Goal: Transaction & Acquisition: Book appointment/travel/reservation

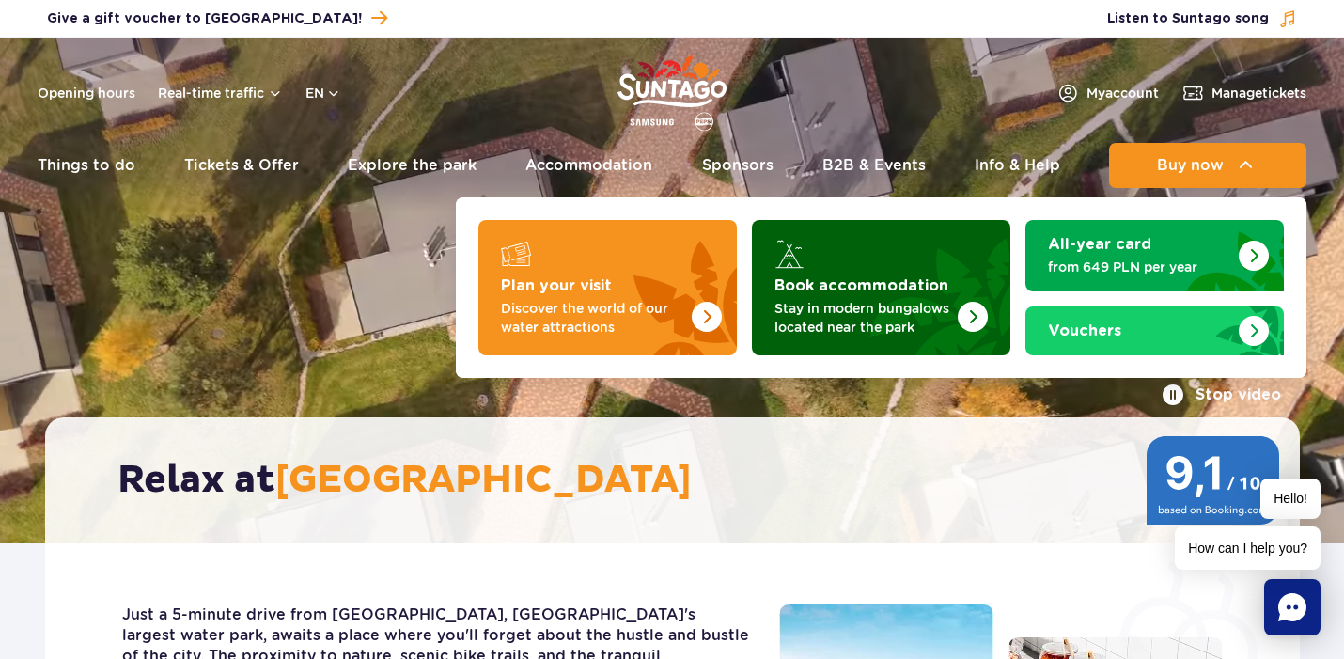
click at [871, 299] on p "Stay in modern bungalows located near the park" at bounding box center [866, 318] width 183 height 38
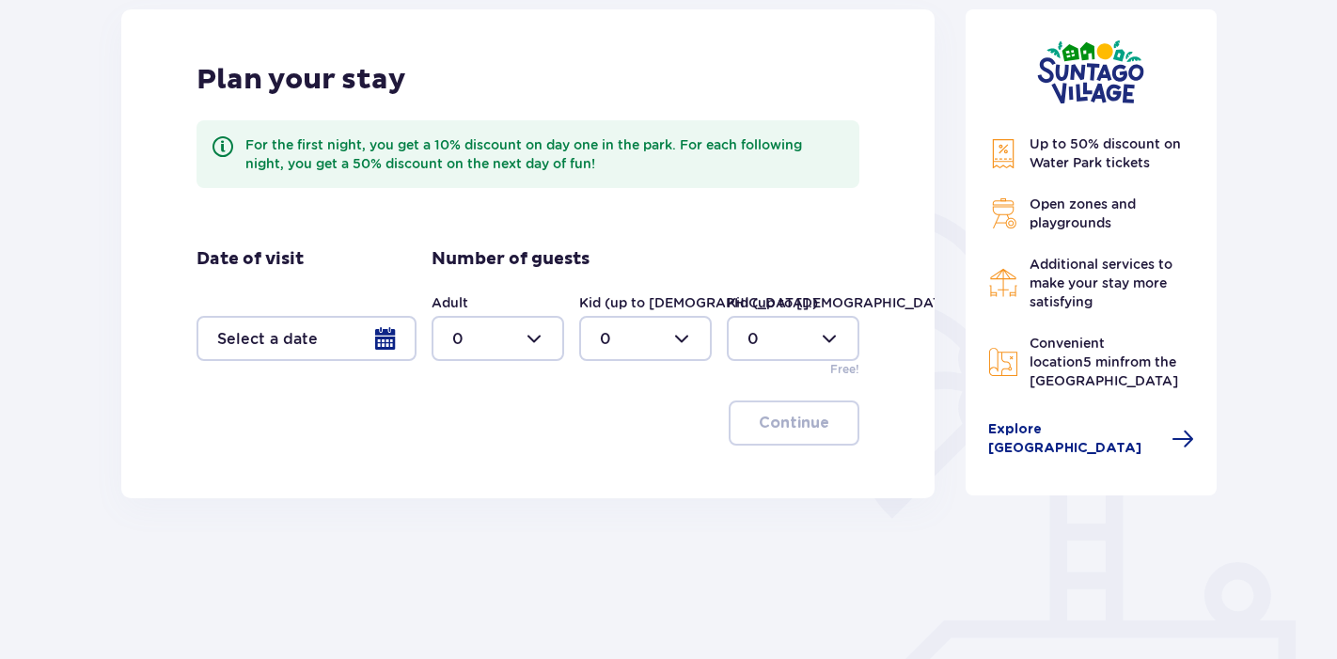
scroll to position [261, 0]
click at [387, 347] on div at bounding box center [306, 336] width 220 height 45
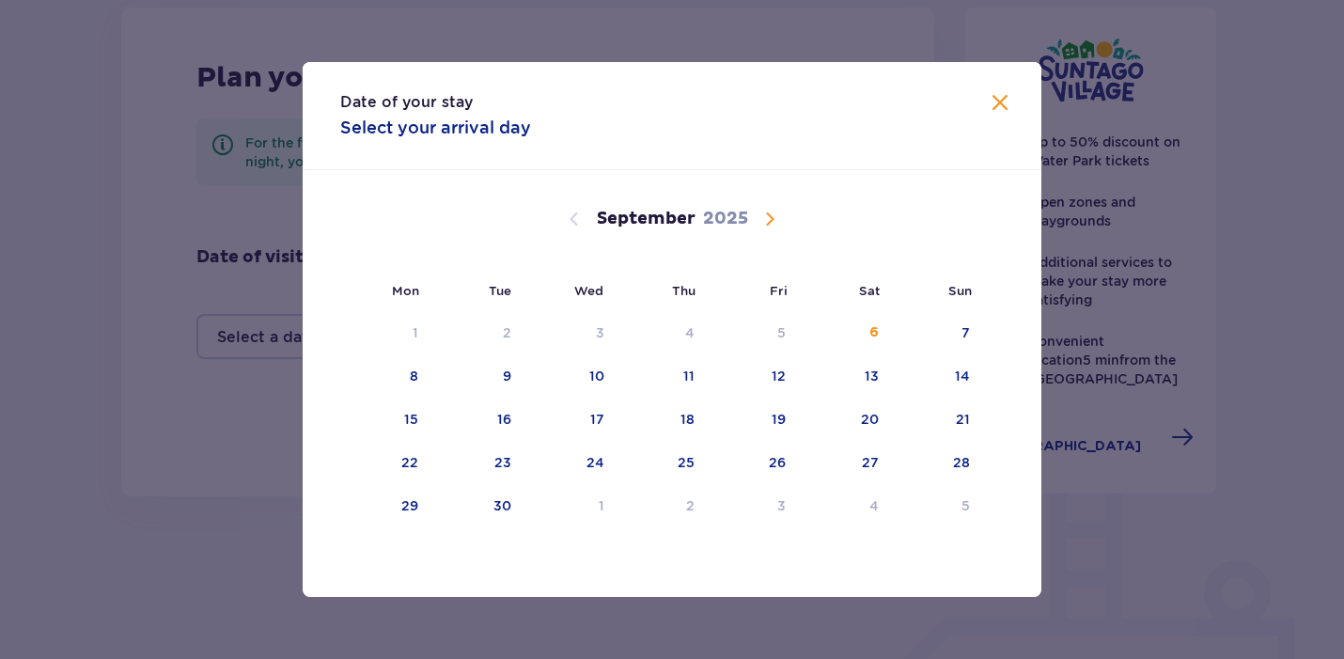
click at [767, 213] on span "Calendar" at bounding box center [770, 219] width 23 height 23
click at [572, 221] on span "Calendar" at bounding box center [574, 219] width 23 height 23
click at [961, 459] on div "26" at bounding box center [961, 462] width 17 height 19
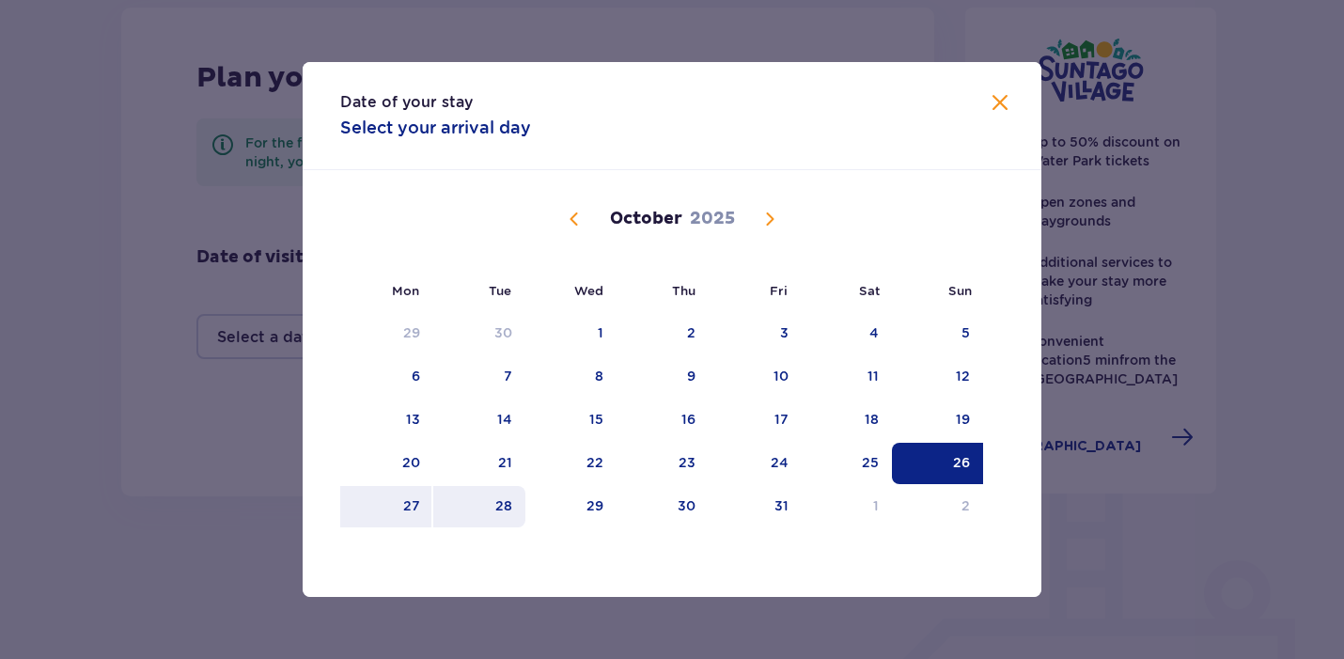
click at [507, 509] on div "28" at bounding box center [503, 505] width 17 height 19
type input "26.10.25 - 28.10.25"
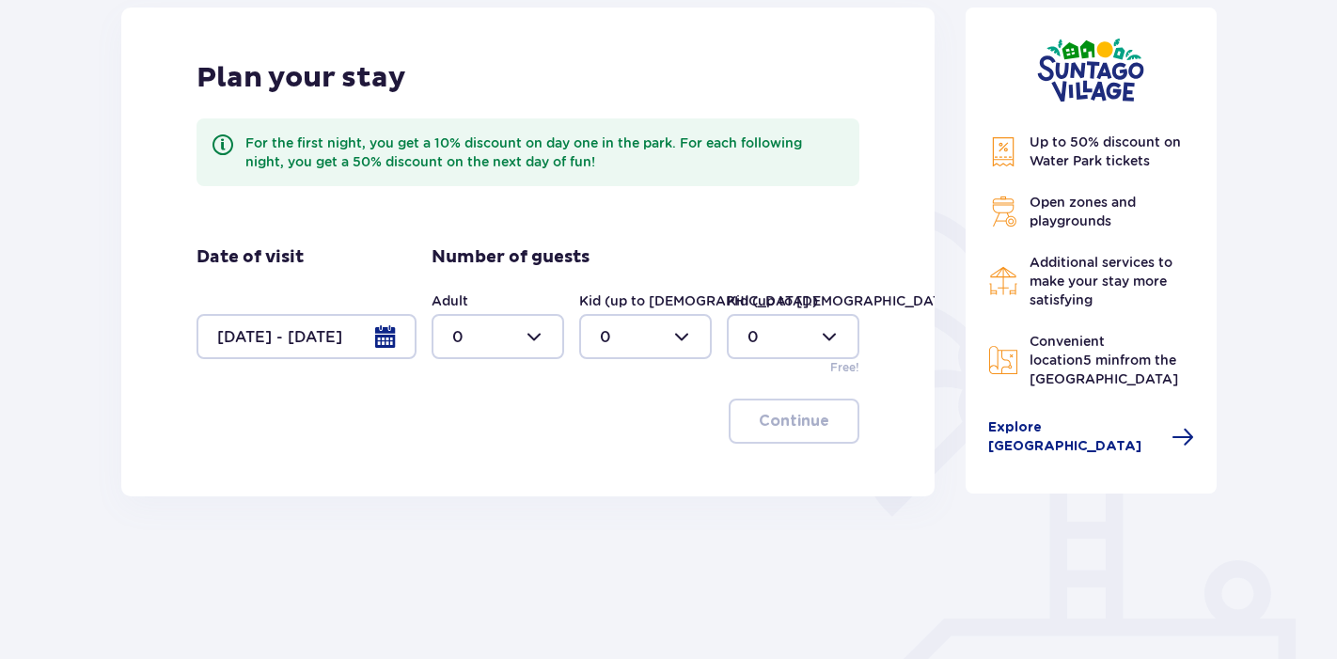
click at [538, 343] on div at bounding box center [497, 336] width 133 height 45
click at [458, 521] on p "6" at bounding box center [457, 519] width 10 height 21
type input "6"
click at [658, 353] on div at bounding box center [645, 336] width 133 height 45
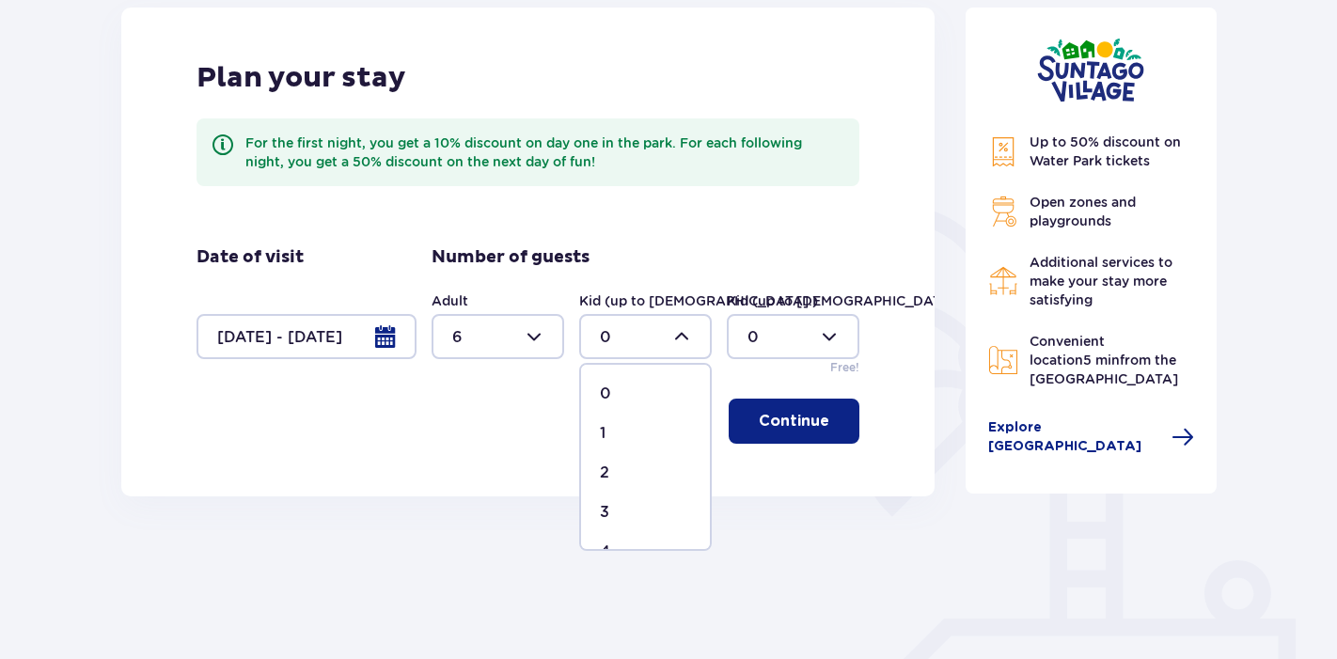
click at [616, 471] on div "2" at bounding box center [645, 472] width 91 height 21
type input "2"
click at [807, 427] on p "Continue" at bounding box center [794, 421] width 71 height 21
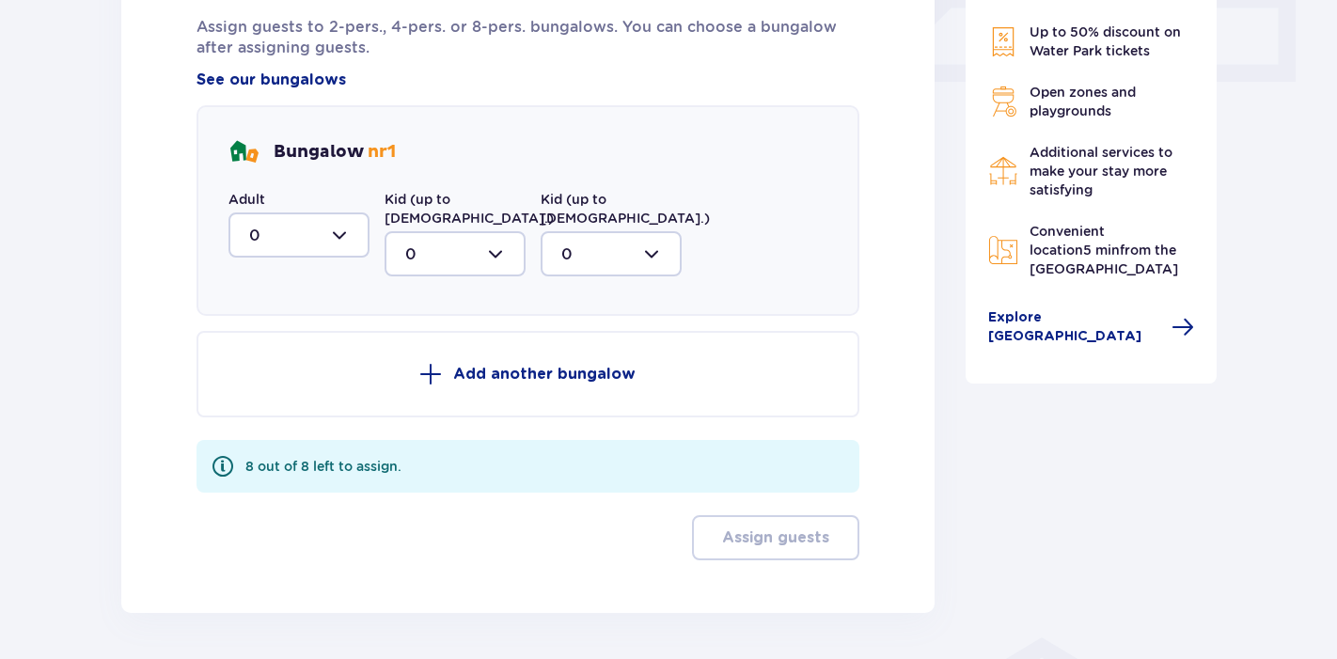
scroll to position [909, 0]
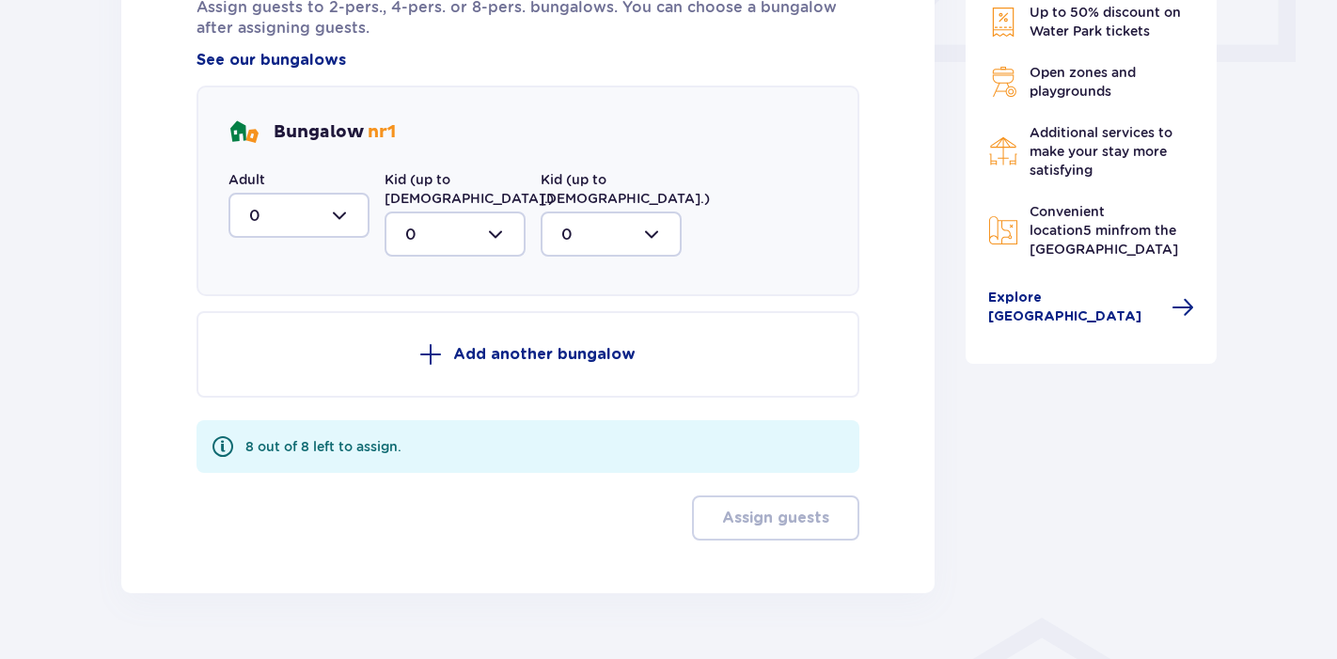
click at [502, 344] on p "Add another bungalow" at bounding box center [544, 354] width 182 height 21
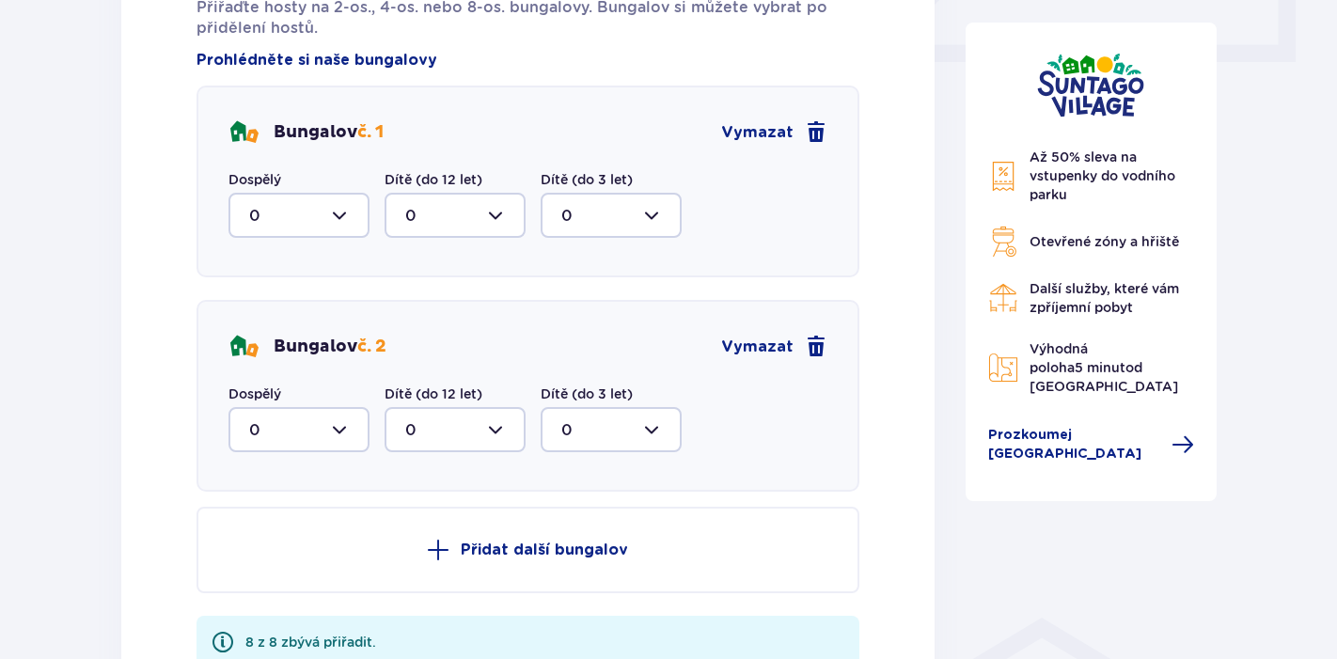
click at [346, 219] on div at bounding box center [298, 215] width 141 height 45
click at [263, 349] on div "2" at bounding box center [299, 351] width 100 height 21
type input "2"
click at [455, 207] on div at bounding box center [454, 215] width 141 height 45
click at [418, 357] on div "2" at bounding box center [455, 351] width 100 height 21
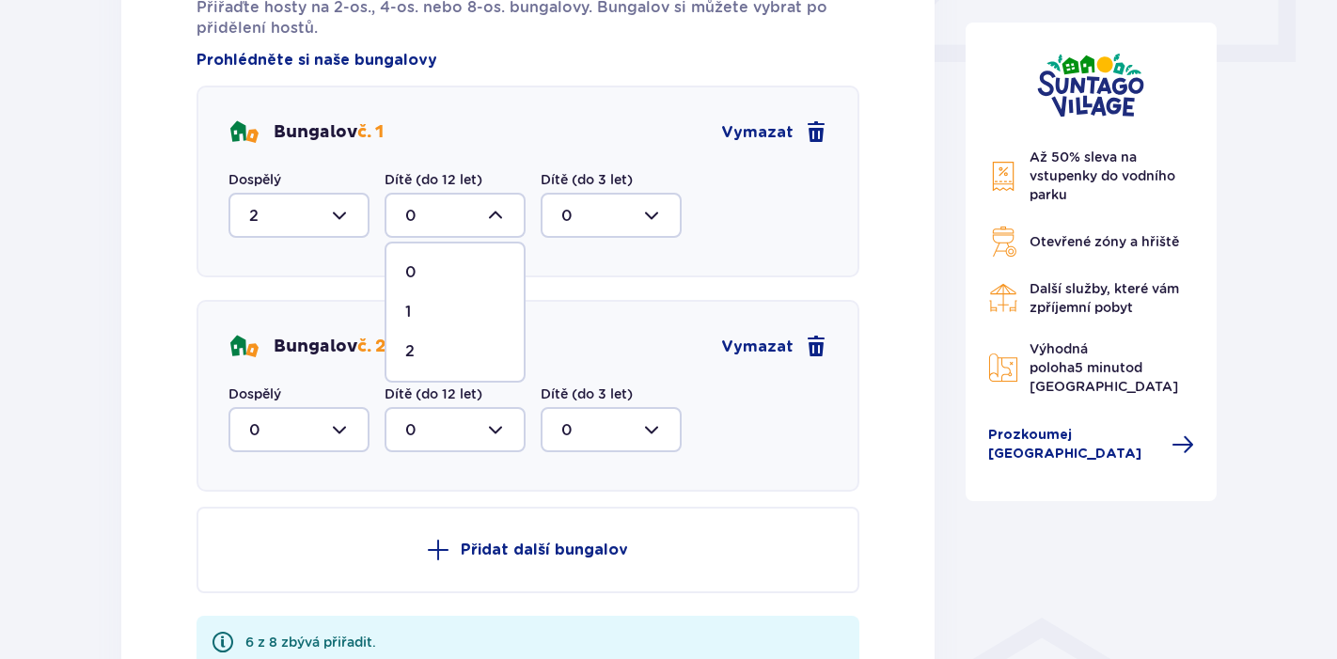
type input "2"
click at [342, 442] on div at bounding box center [298, 429] width 141 height 45
click at [261, 609] on div "4" at bounding box center [299, 613] width 100 height 21
type input "4"
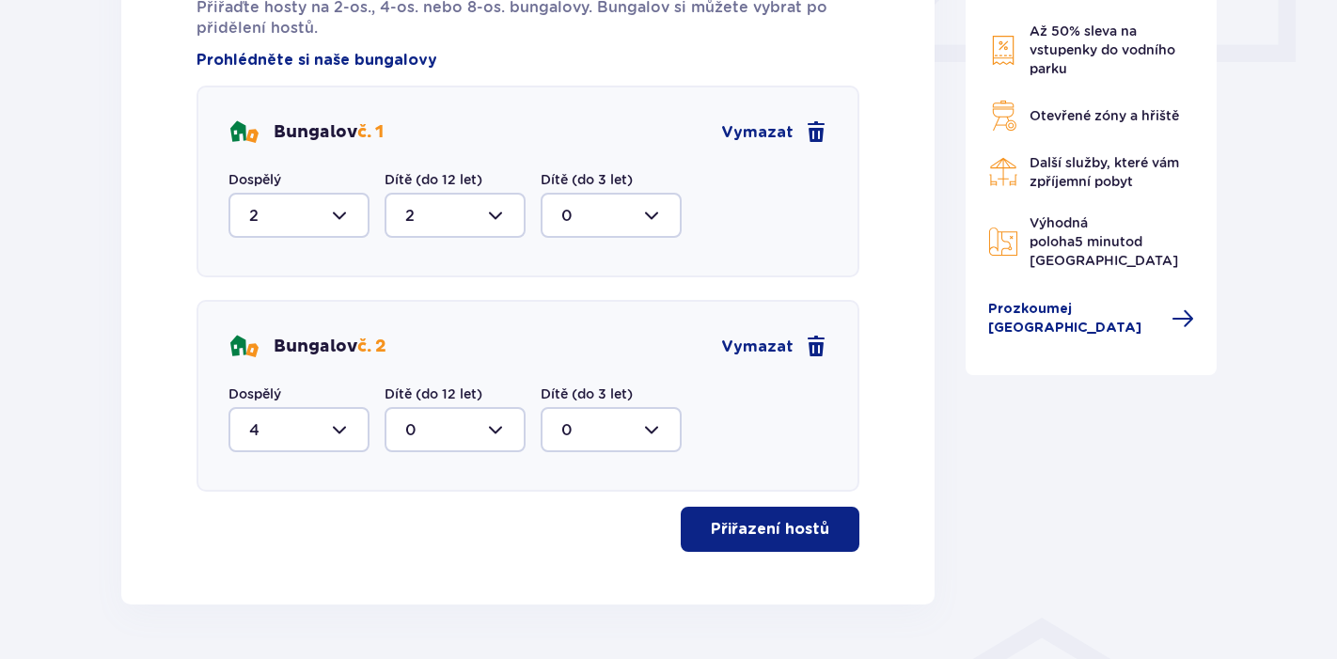
click at [778, 530] on p "Přiřazení hostů" at bounding box center [770, 529] width 118 height 21
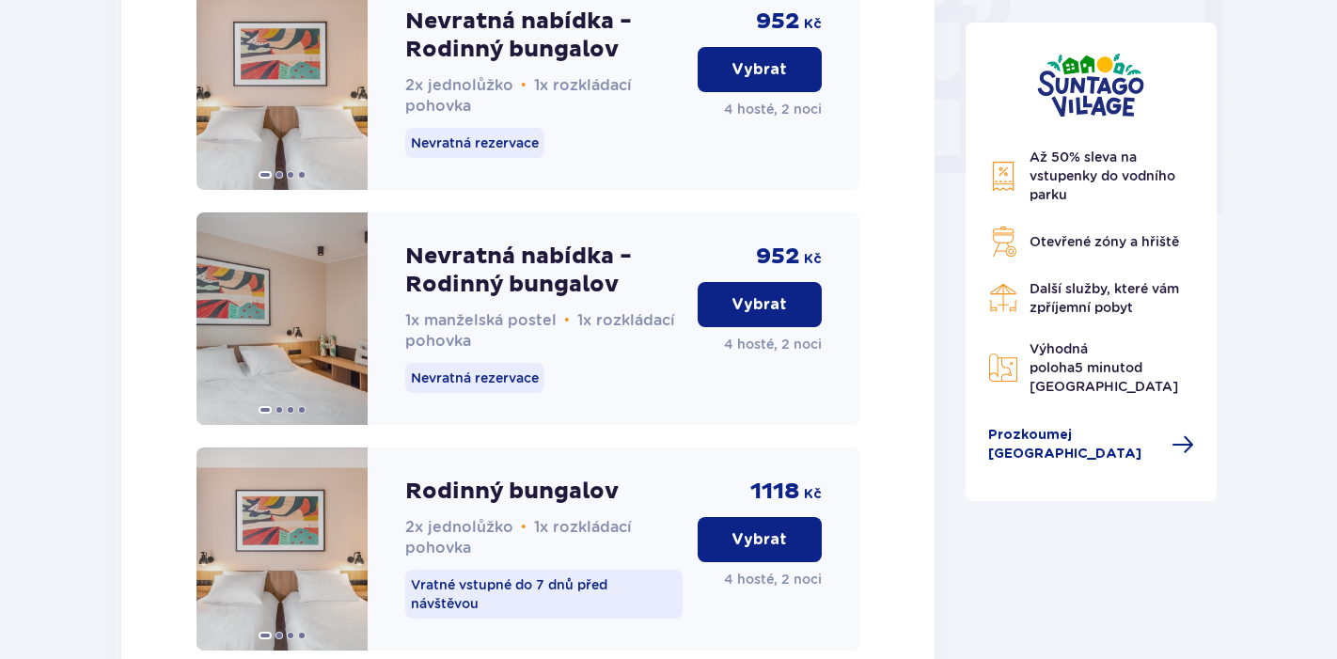
scroll to position [1841, 0]
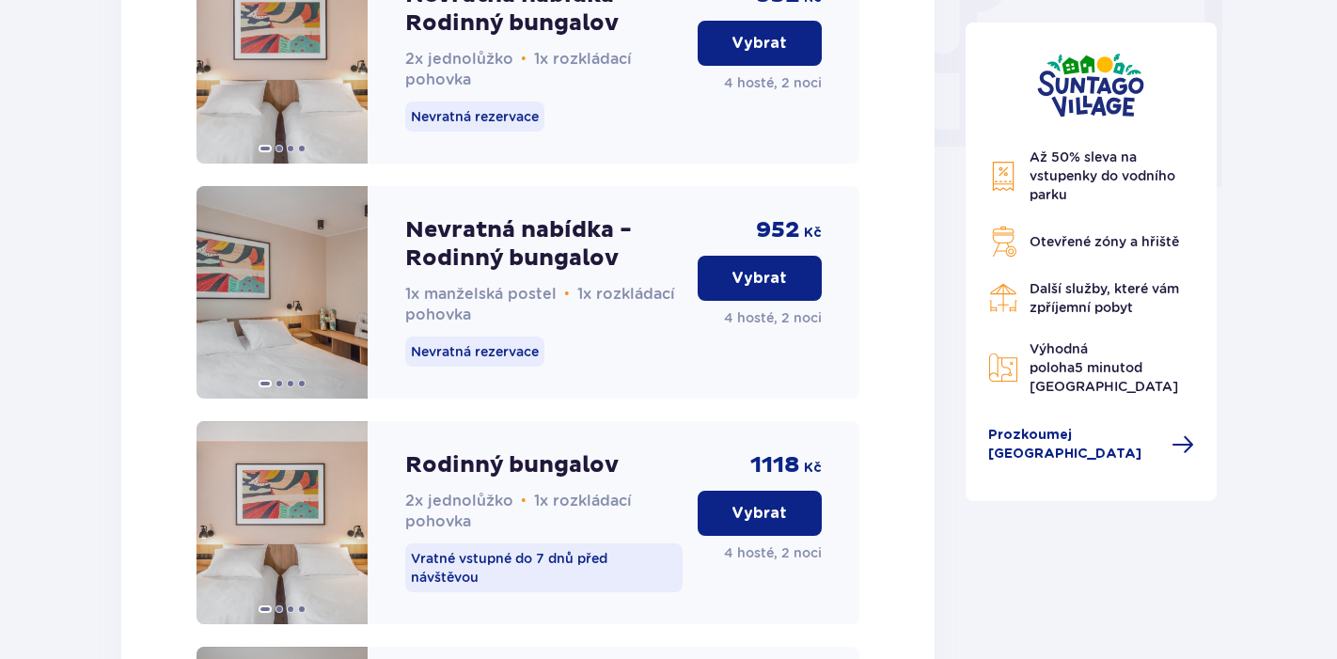
click at [741, 274] on p "Vybrat" at bounding box center [758, 278] width 55 height 21
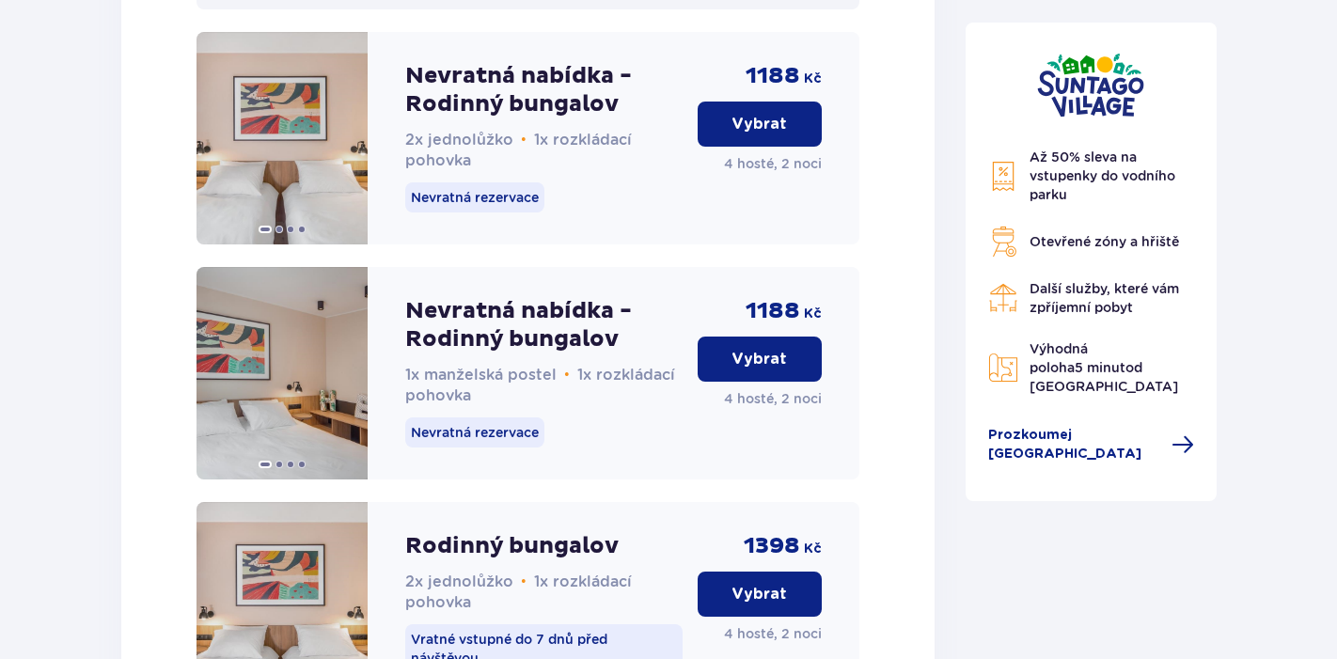
scroll to position [4008, 0]
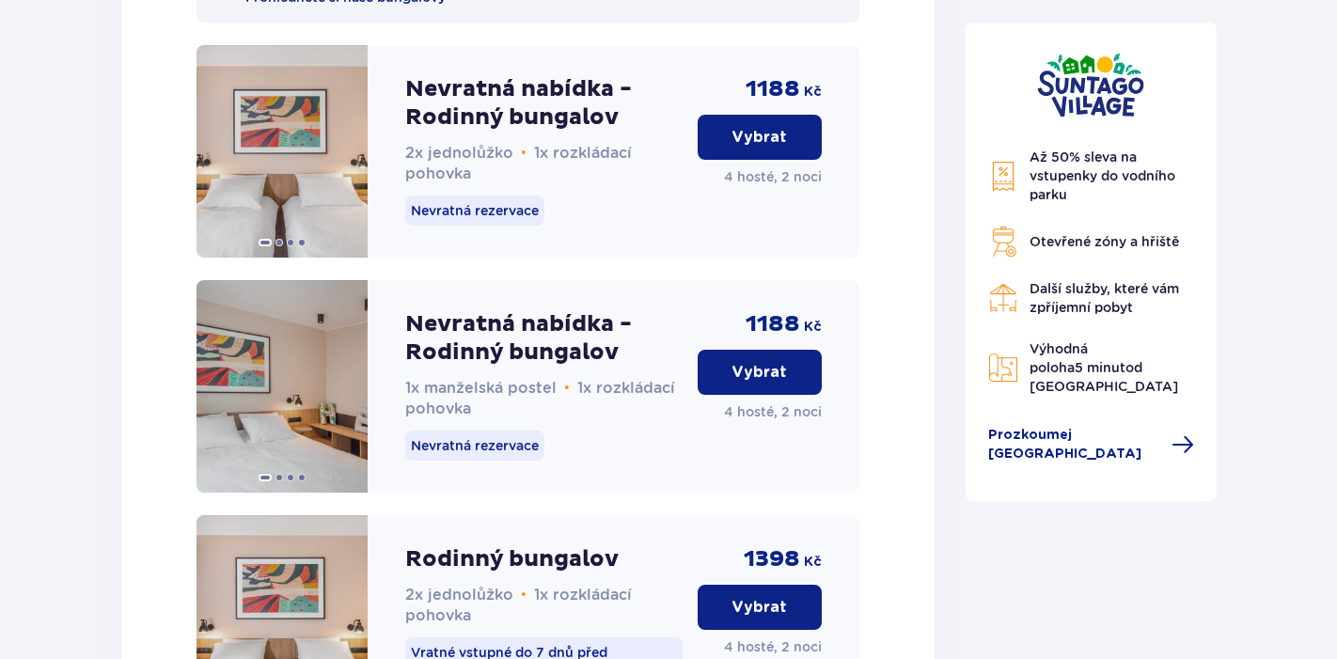
click at [748, 393] on button "Vybrat" at bounding box center [759, 372] width 124 height 45
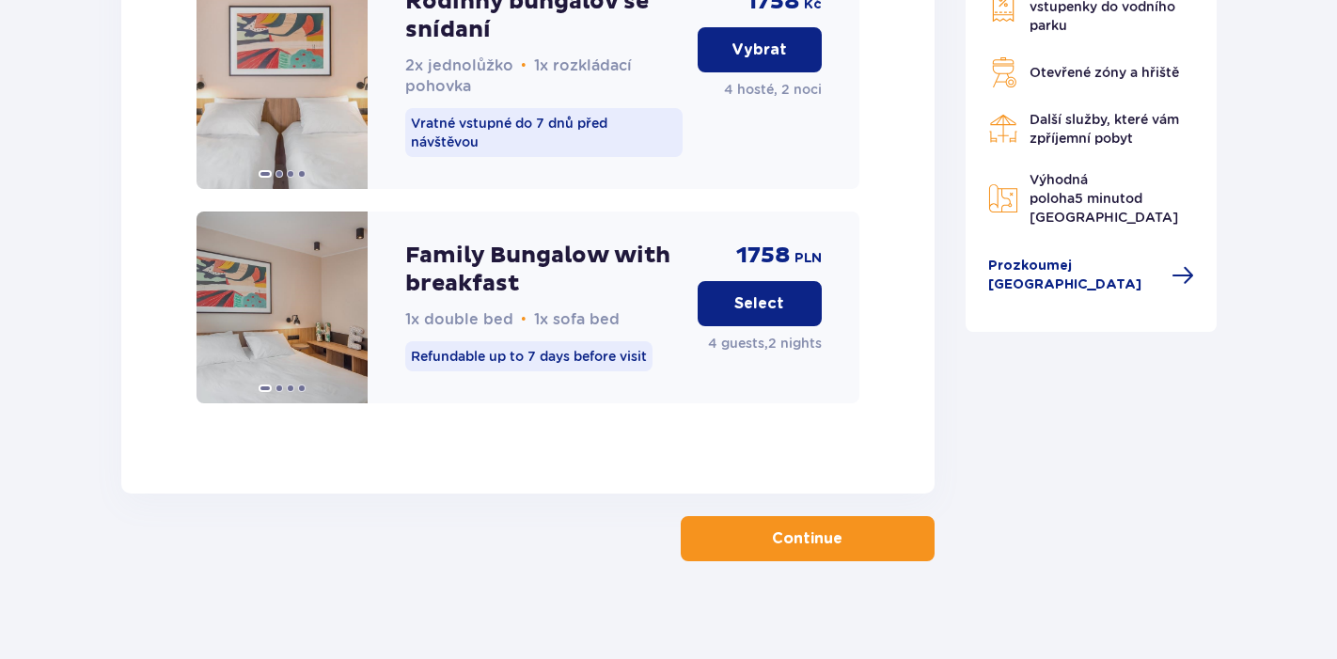
scroll to position [5573, 0]
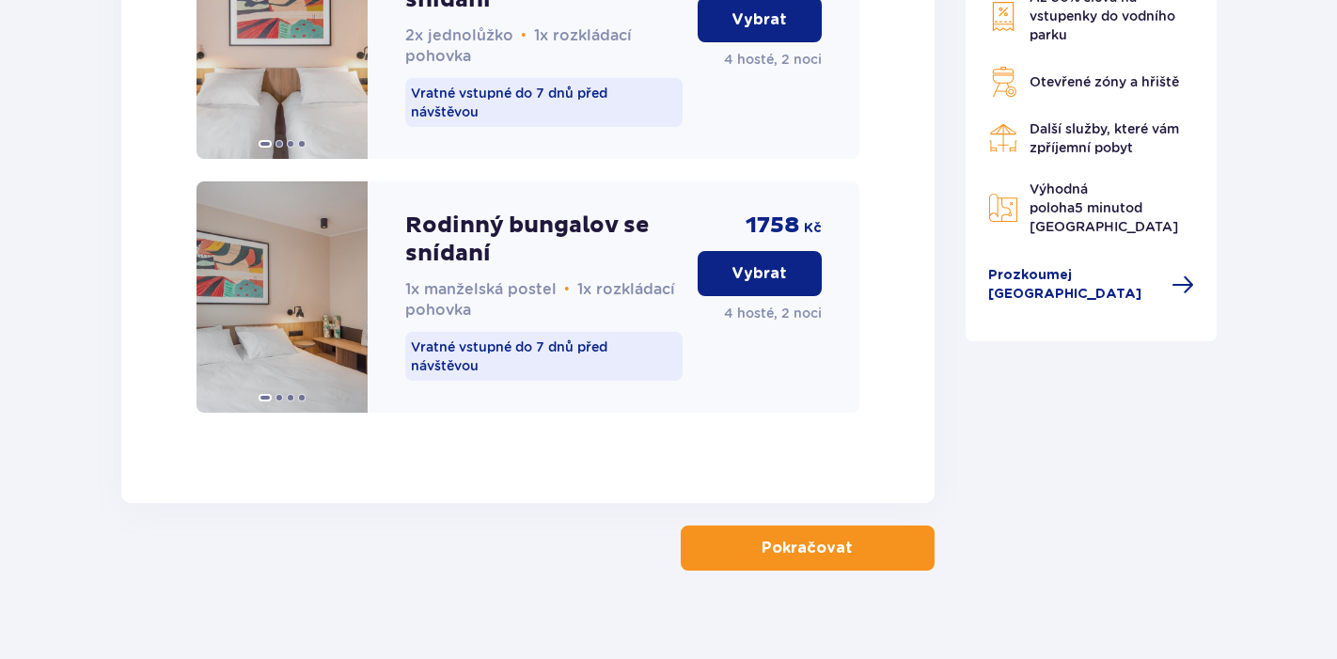
click at [793, 558] on p "Pokračovat" at bounding box center [806, 548] width 91 height 21
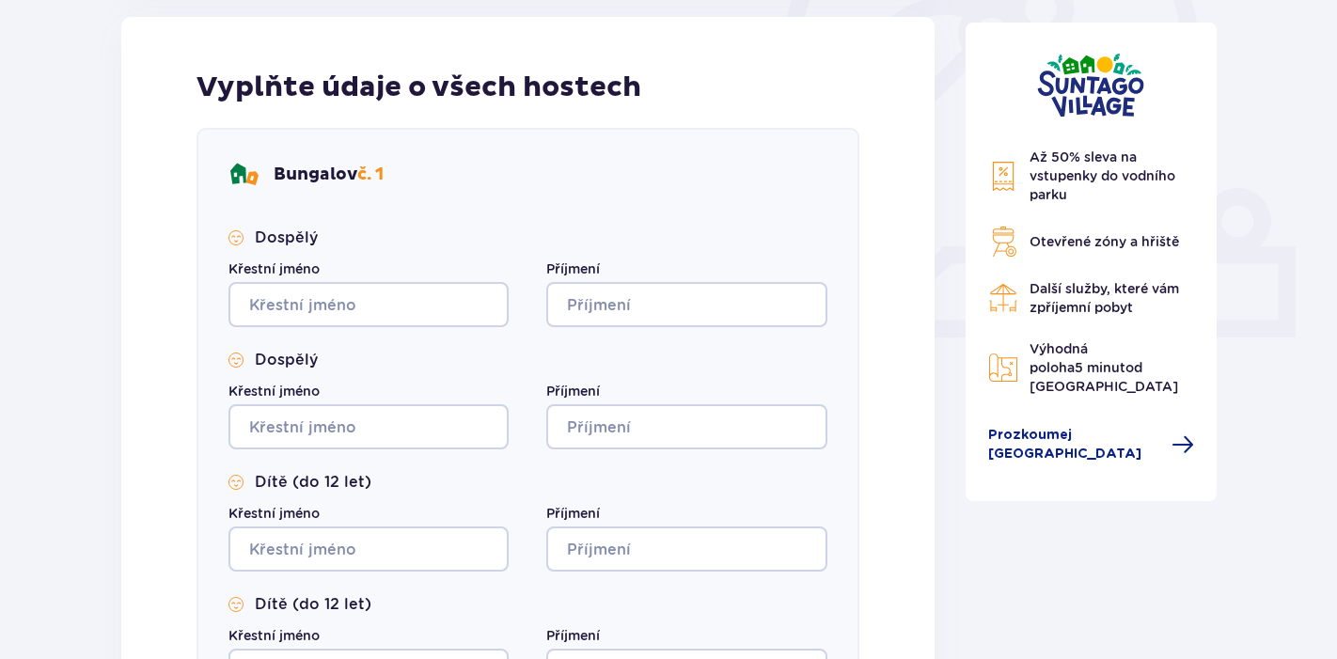
scroll to position [630, 0]
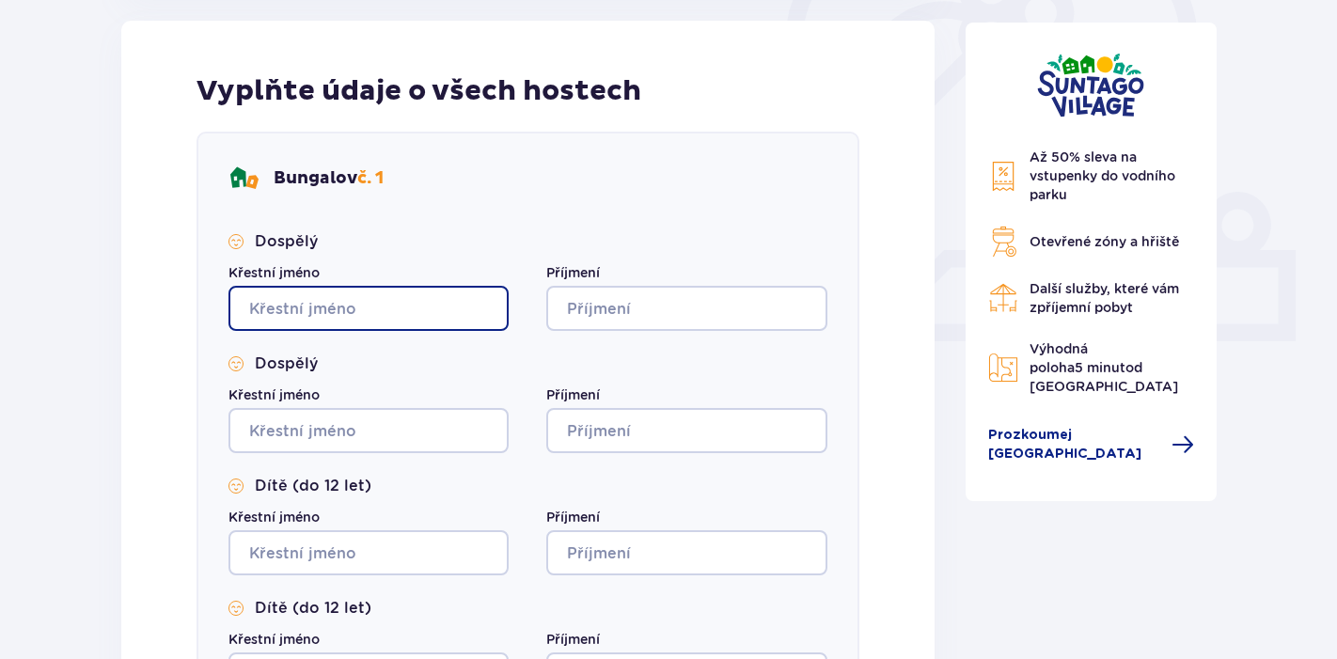
click at [330, 310] on input "Křestní jméno" at bounding box center [368, 308] width 280 height 45
type input "Ivona"
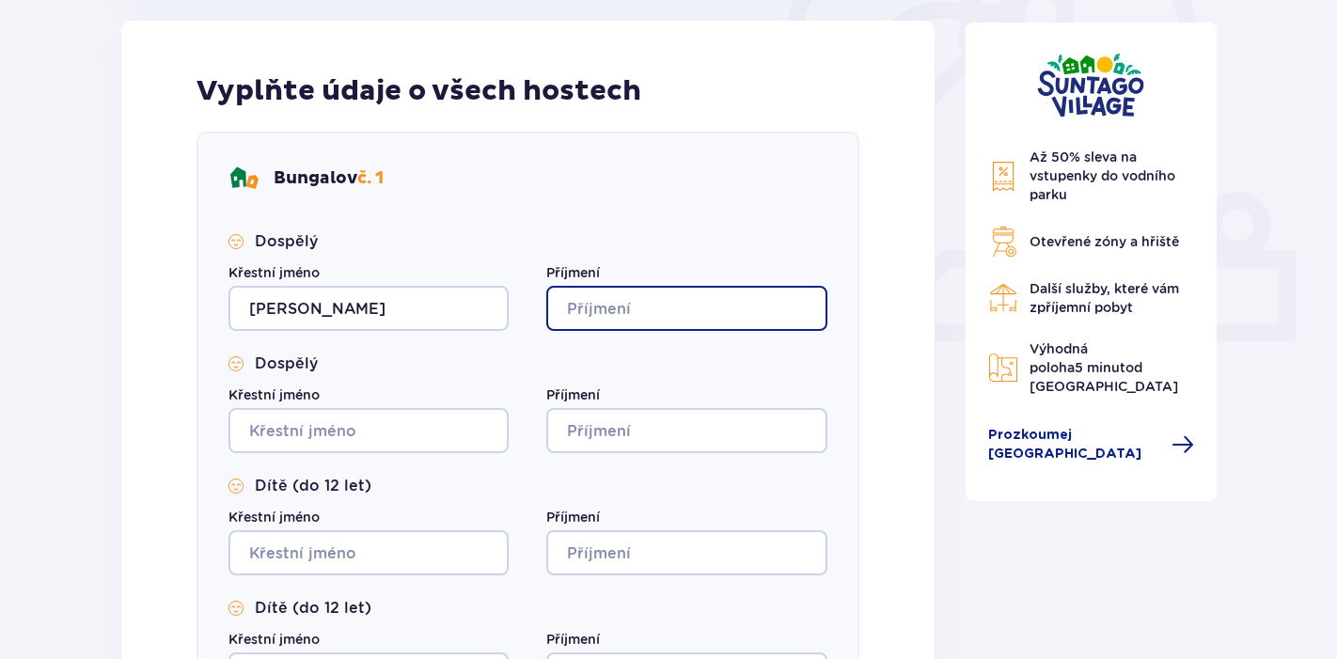
click at [577, 316] on input "Příjmení" at bounding box center [686, 308] width 280 height 45
type input "Švastová"
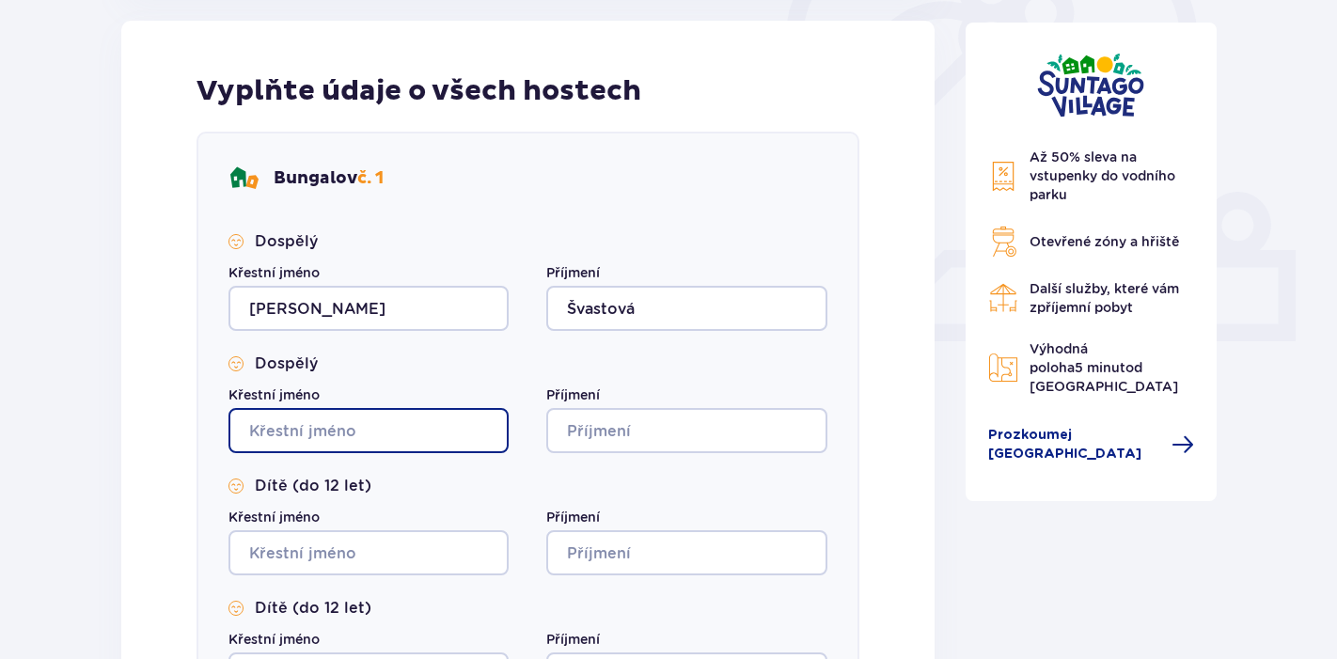
click at [402, 429] on input "Křestní jméno" at bounding box center [368, 430] width 280 height 45
type input "Matěj"
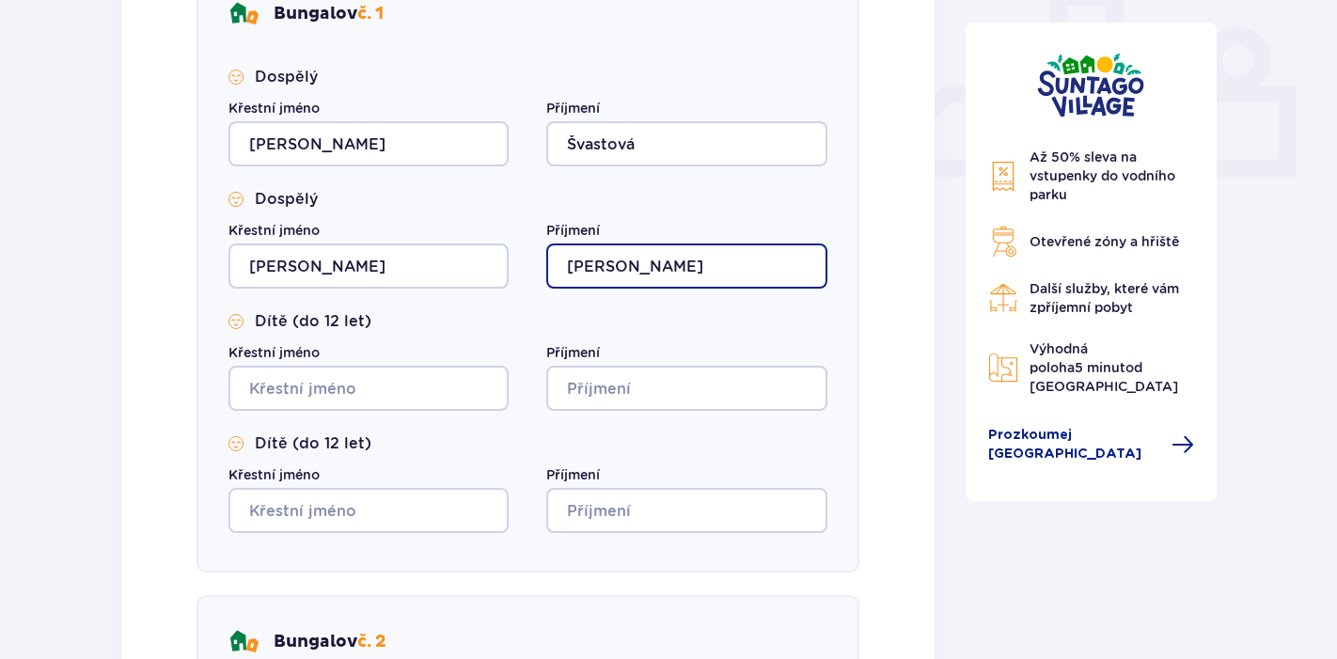
scroll to position [823, 0]
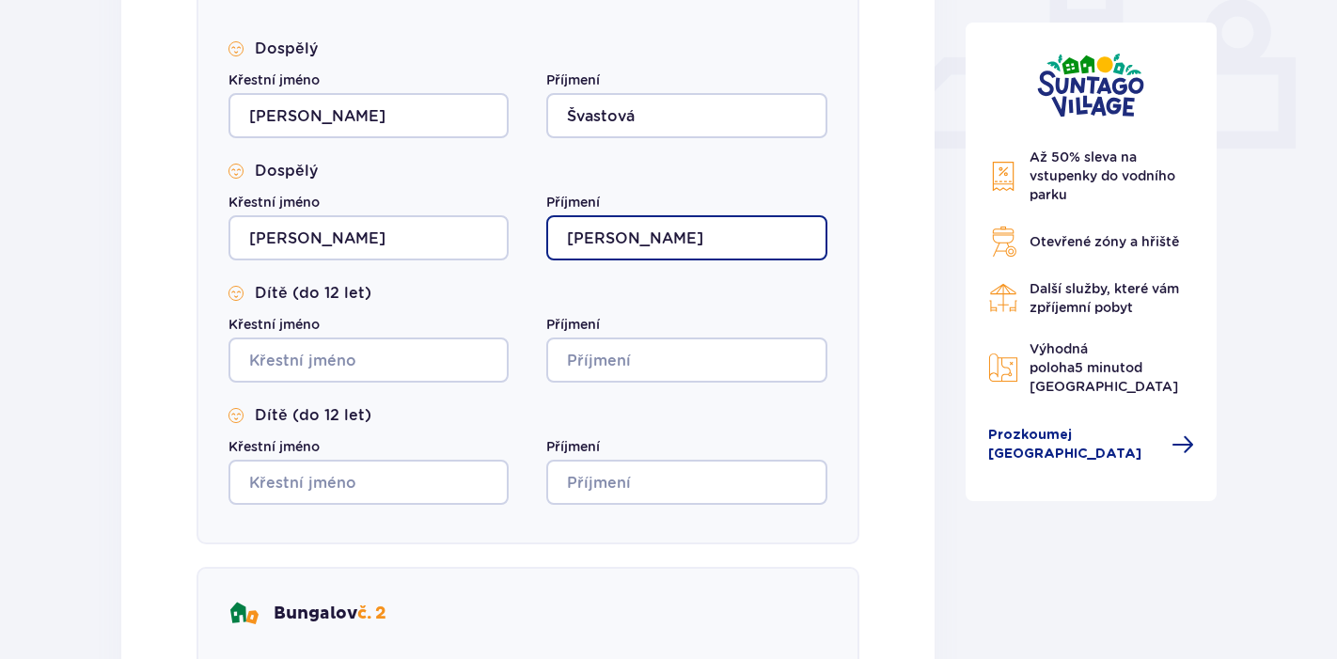
type input "Švasta"
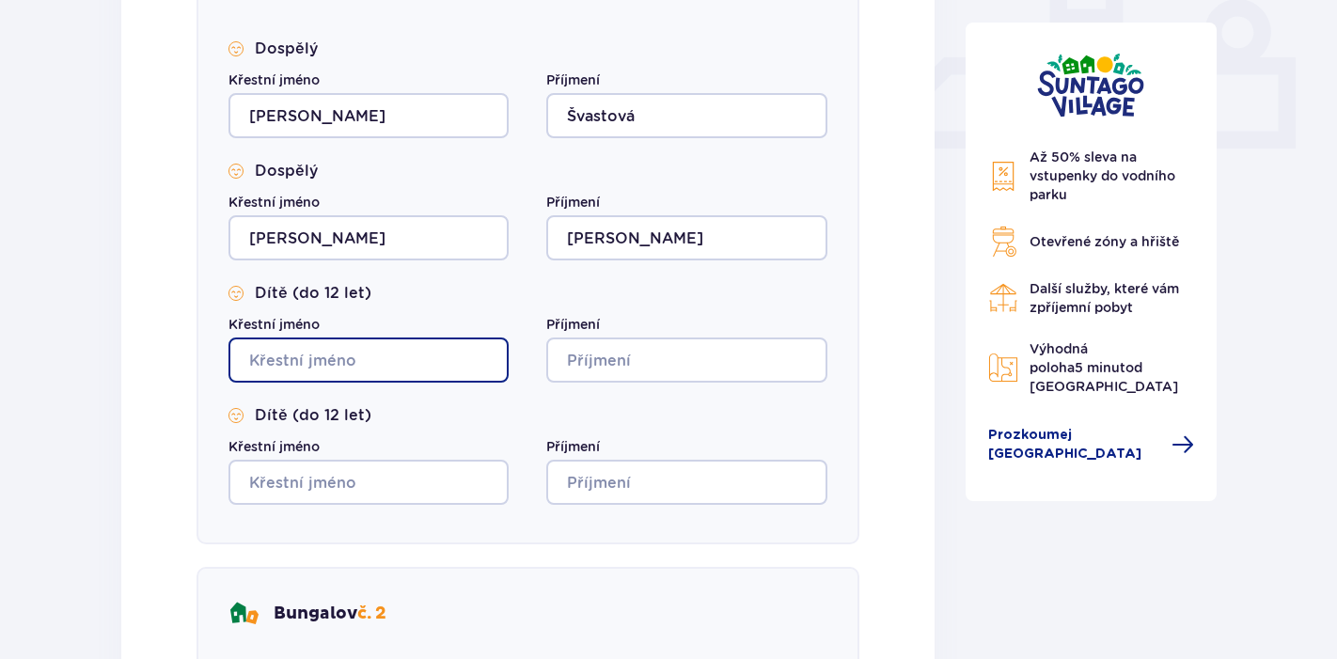
click at [378, 371] on input "Křestní jméno" at bounding box center [368, 359] width 280 height 45
type input "Patrik"
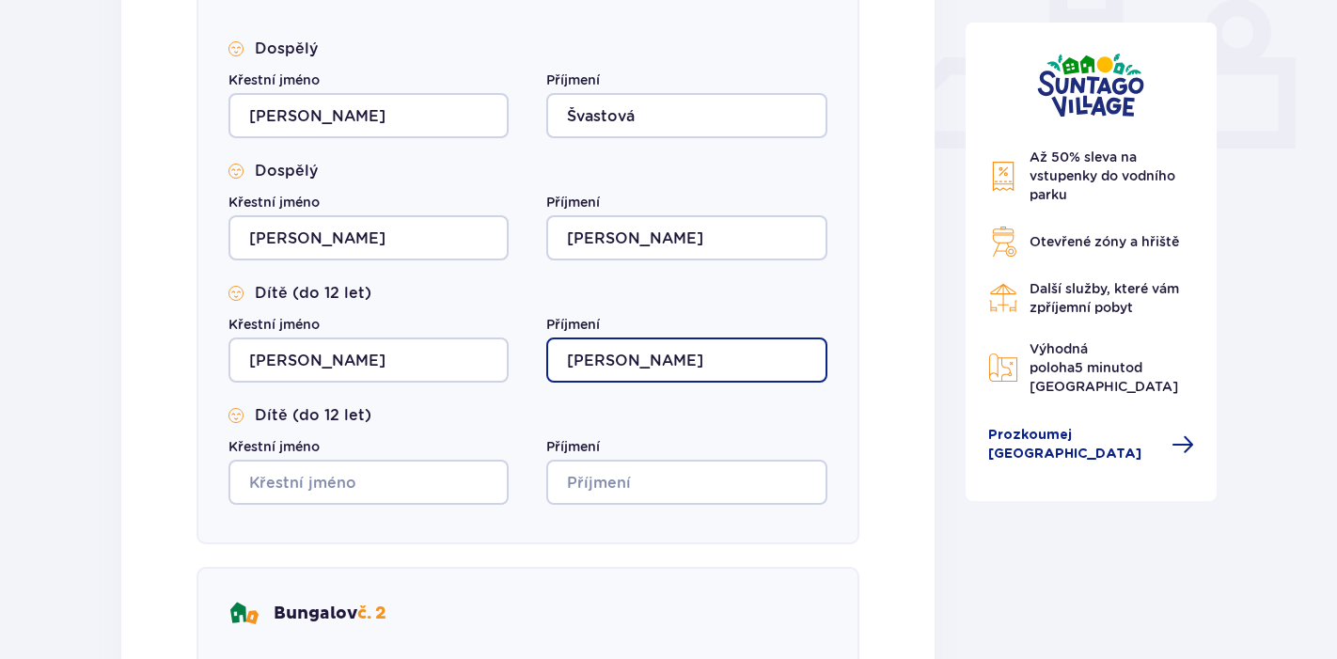
type input "Švasta"
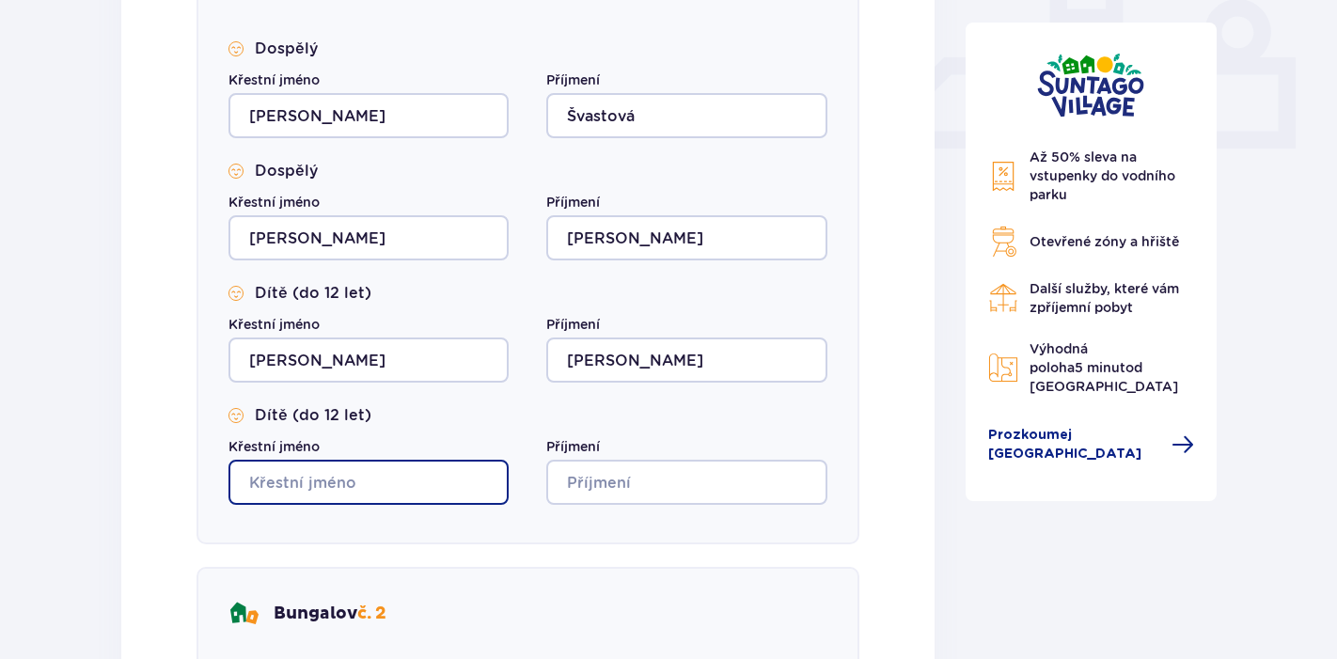
click at [300, 482] on input "Křestní jméno" at bounding box center [368, 482] width 280 height 45
type input "Sára"
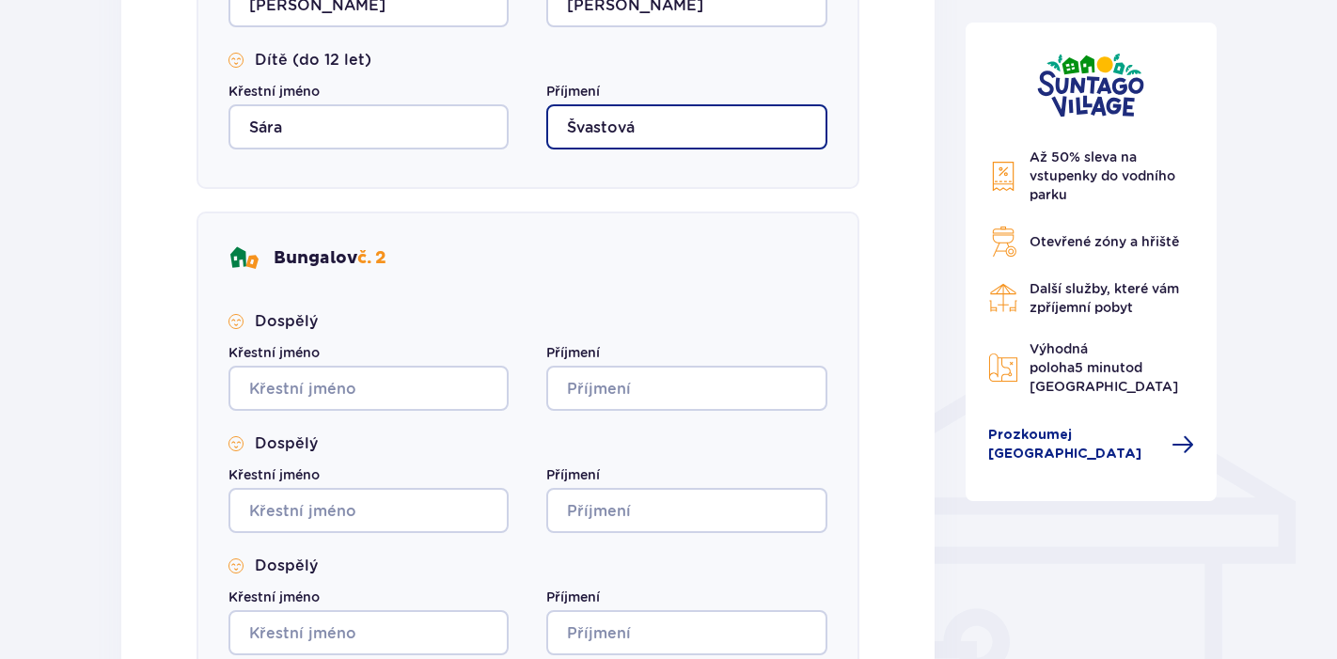
scroll to position [1181, 0]
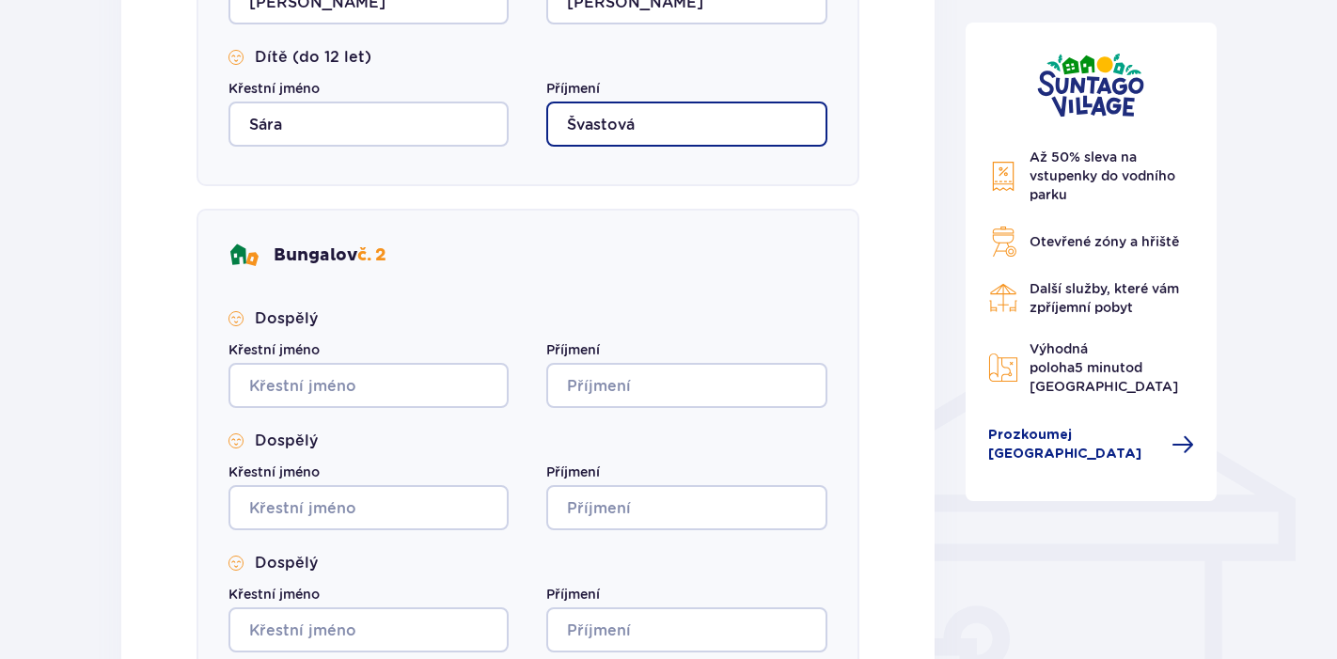
type input "Švastová"
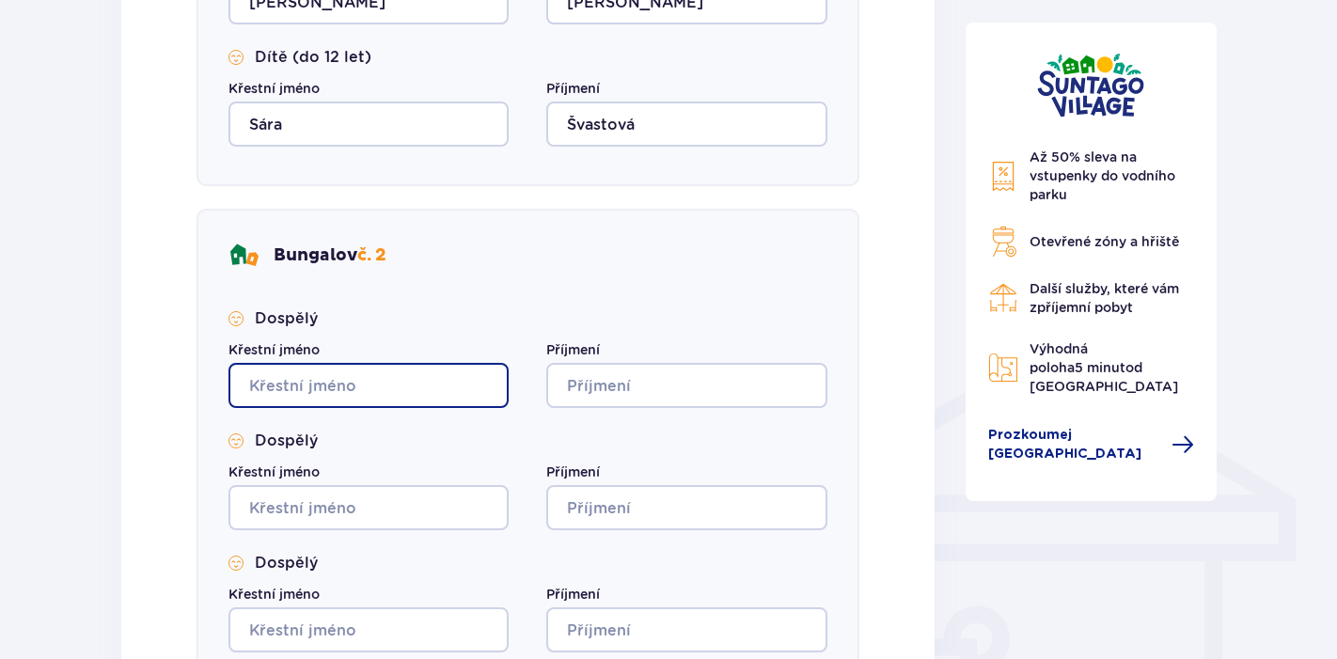
click at [287, 379] on input "Křestní jméno" at bounding box center [368, 385] width 280 height 45
type input "Č"
type input "Šárka"
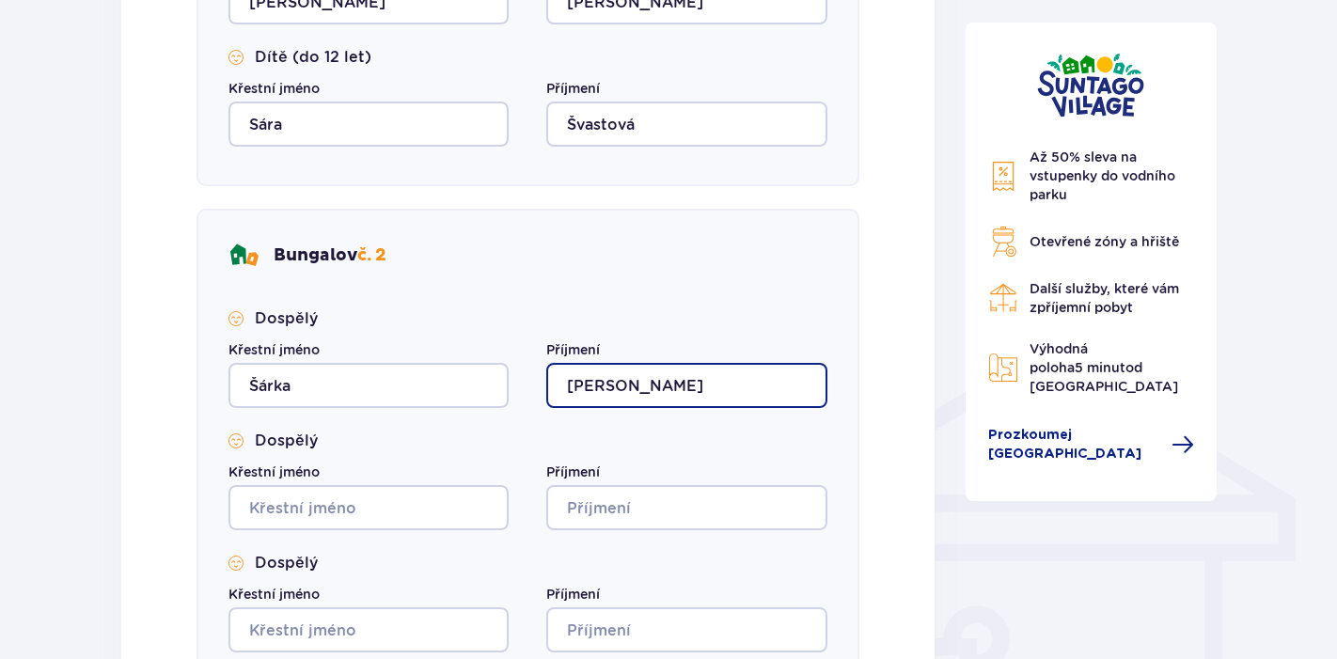
type input "Horálková"
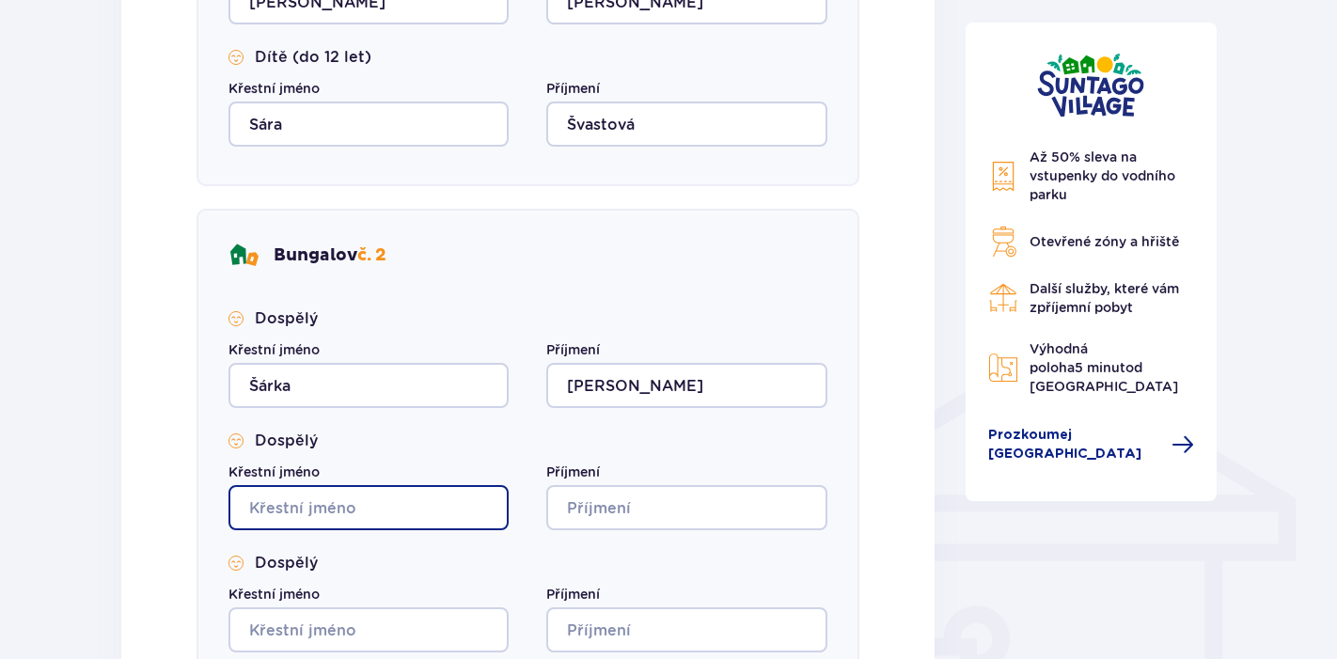
click at [279, 514] on input "Křestní jméno" at bounding box center [368, 507] width 280 height 45
type input "Lukáš"
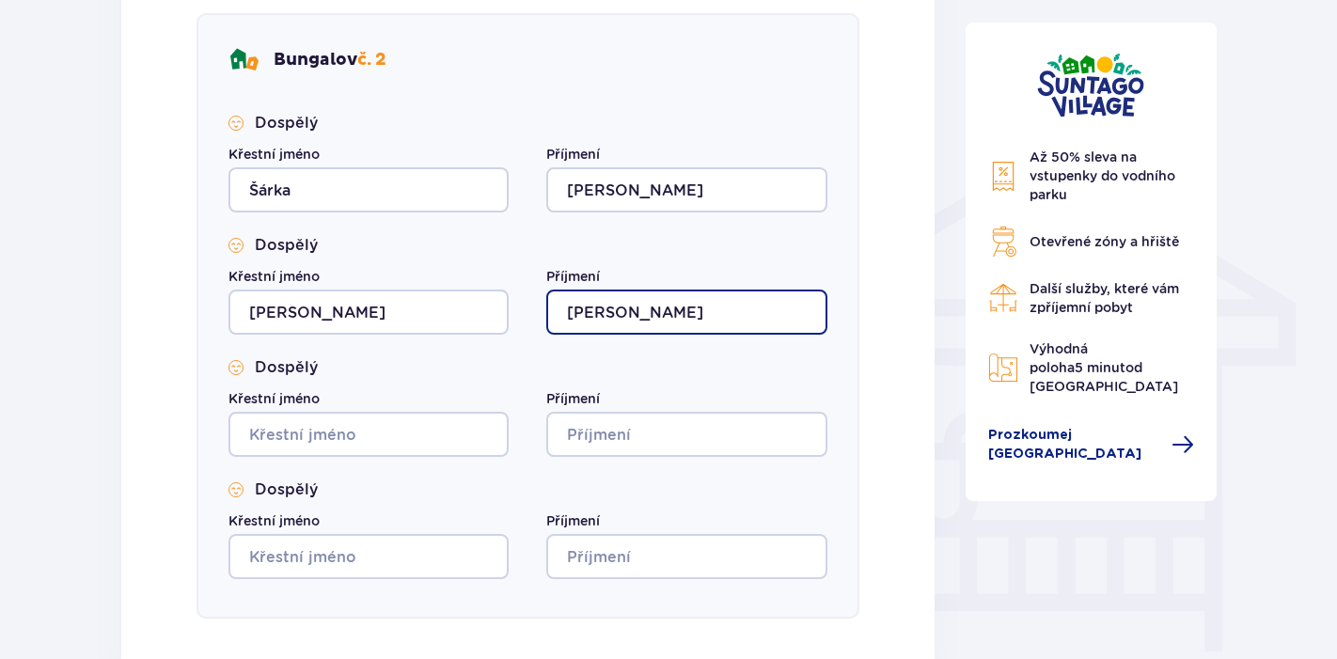
scroll to position [1385, 0]
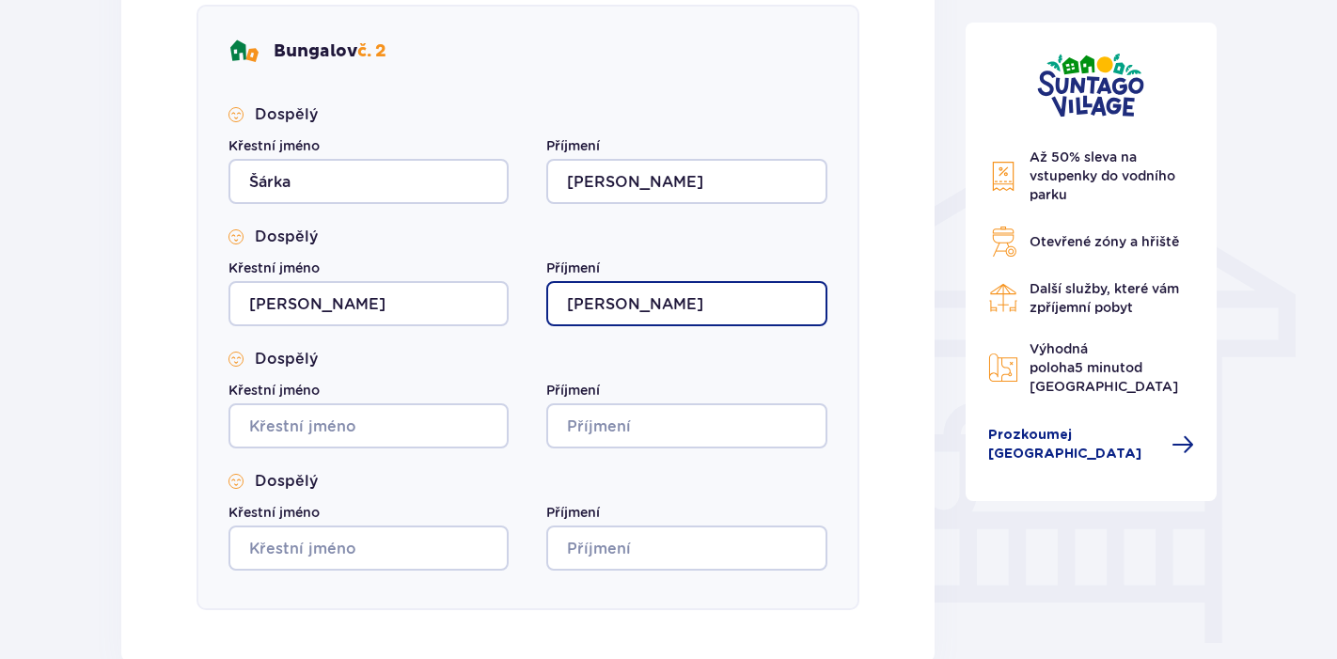
type input "Horálek"
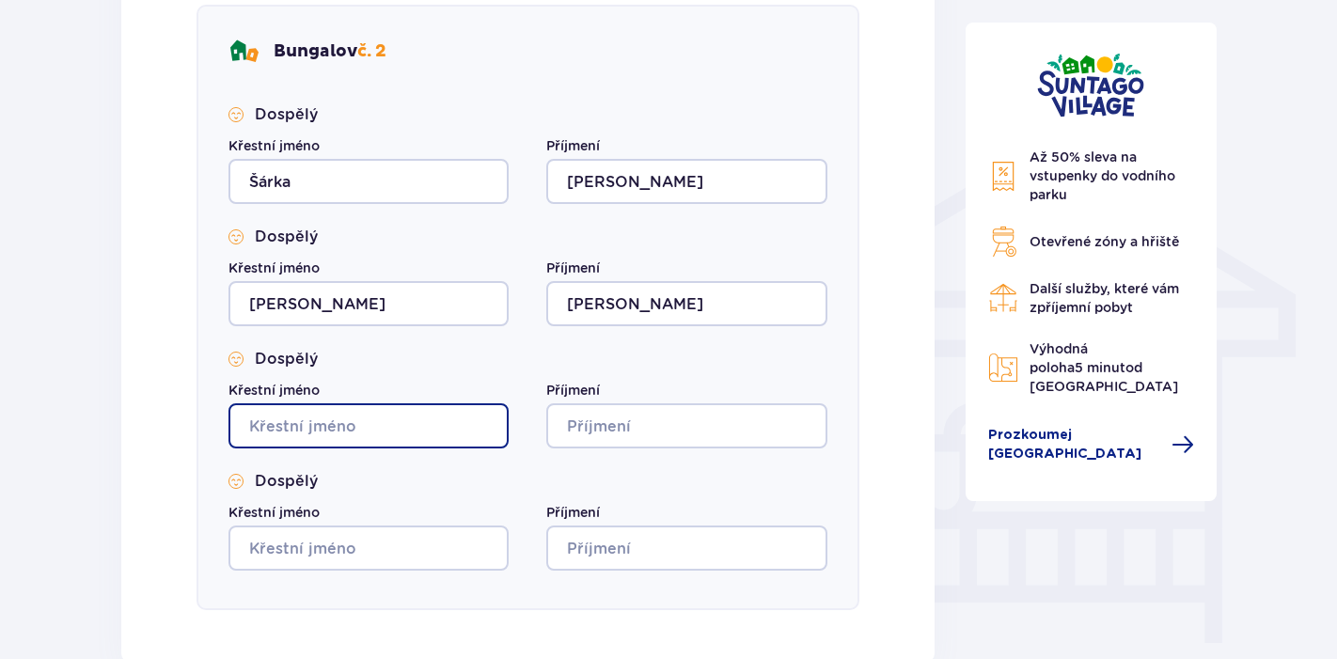
click at [292, 407] on input "Křestní jméno" at bounding box center [368, 425] width 280 height 45
type input "Matyáš"
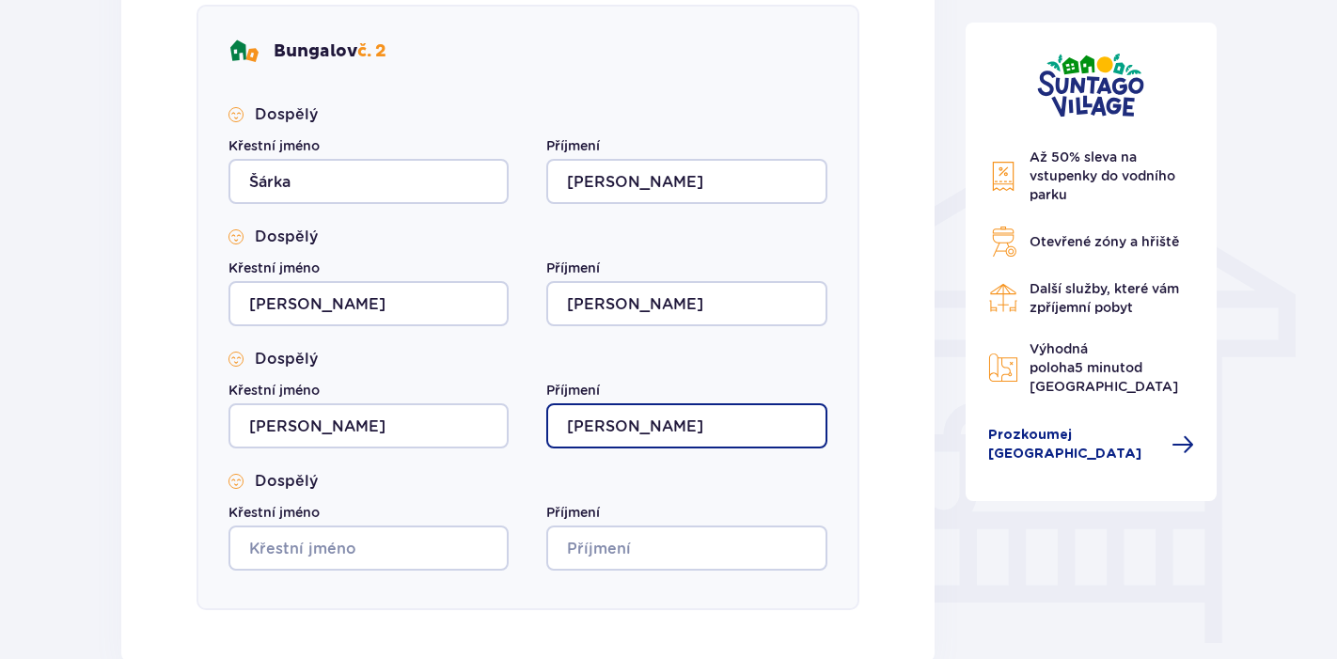
type input "Horálek"
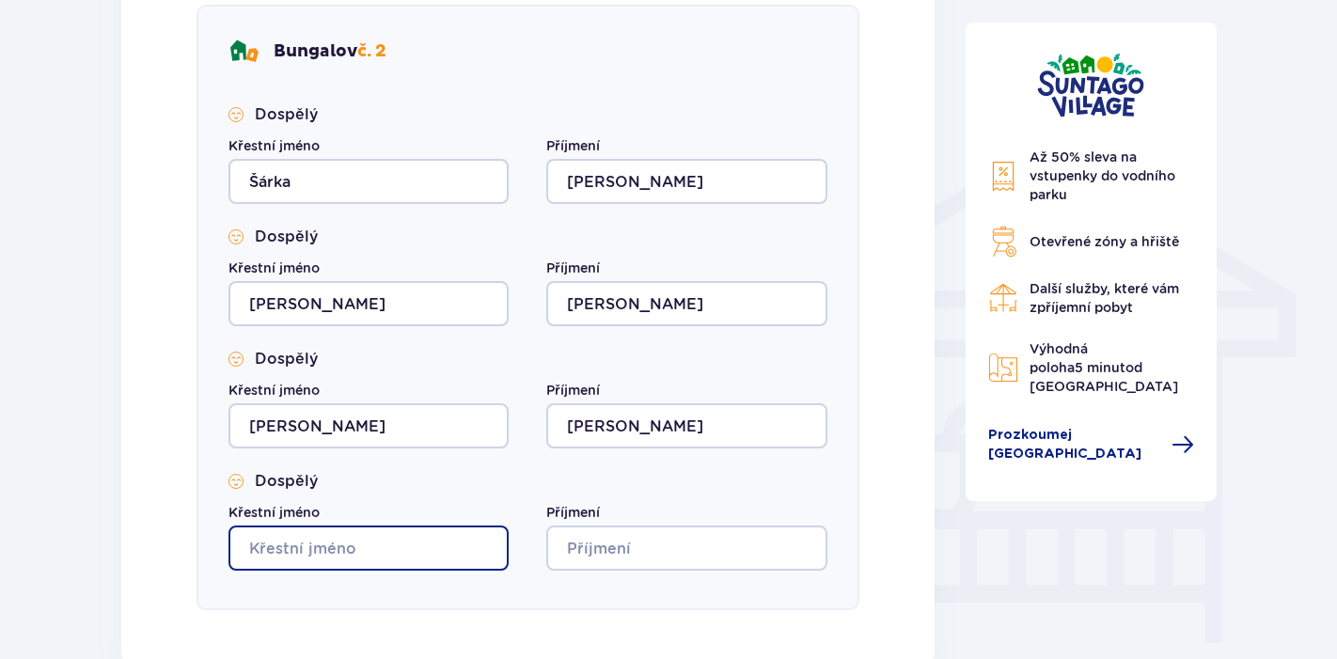
click at [273, 551] on input "Křestní jméno" at bounding box center [368, 547] width 280 height 45
type input "Adam"
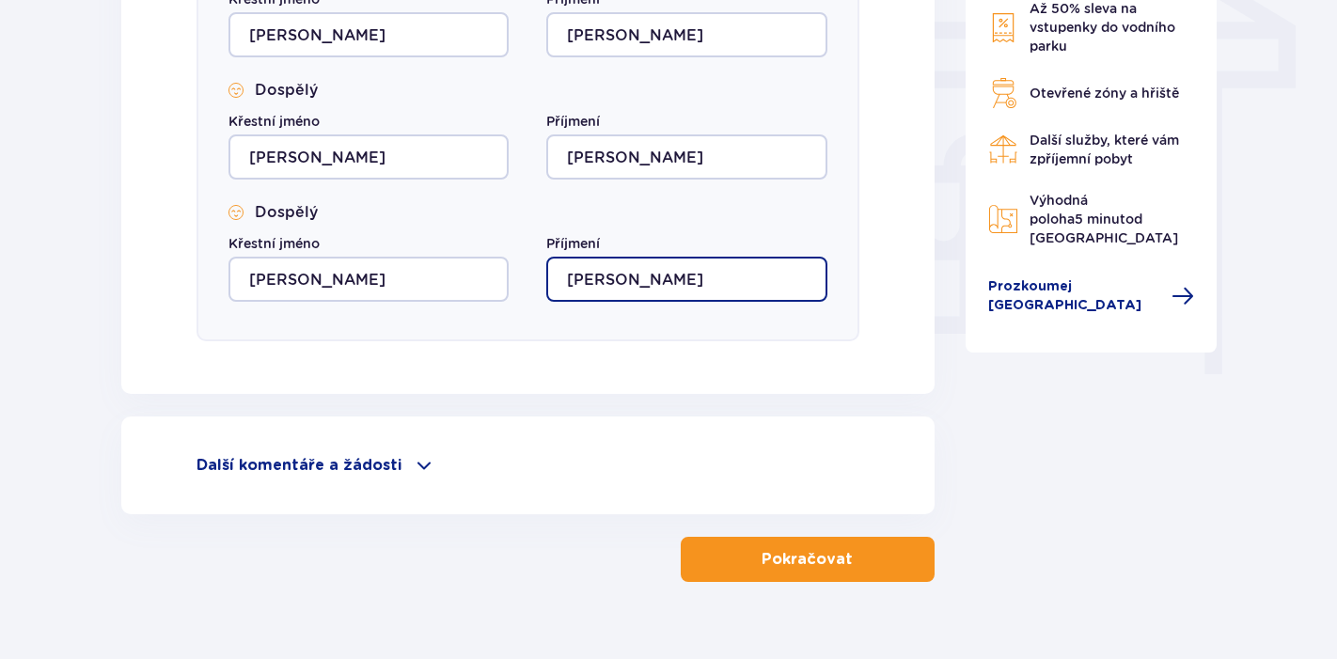
scroll to position [1689, 0]
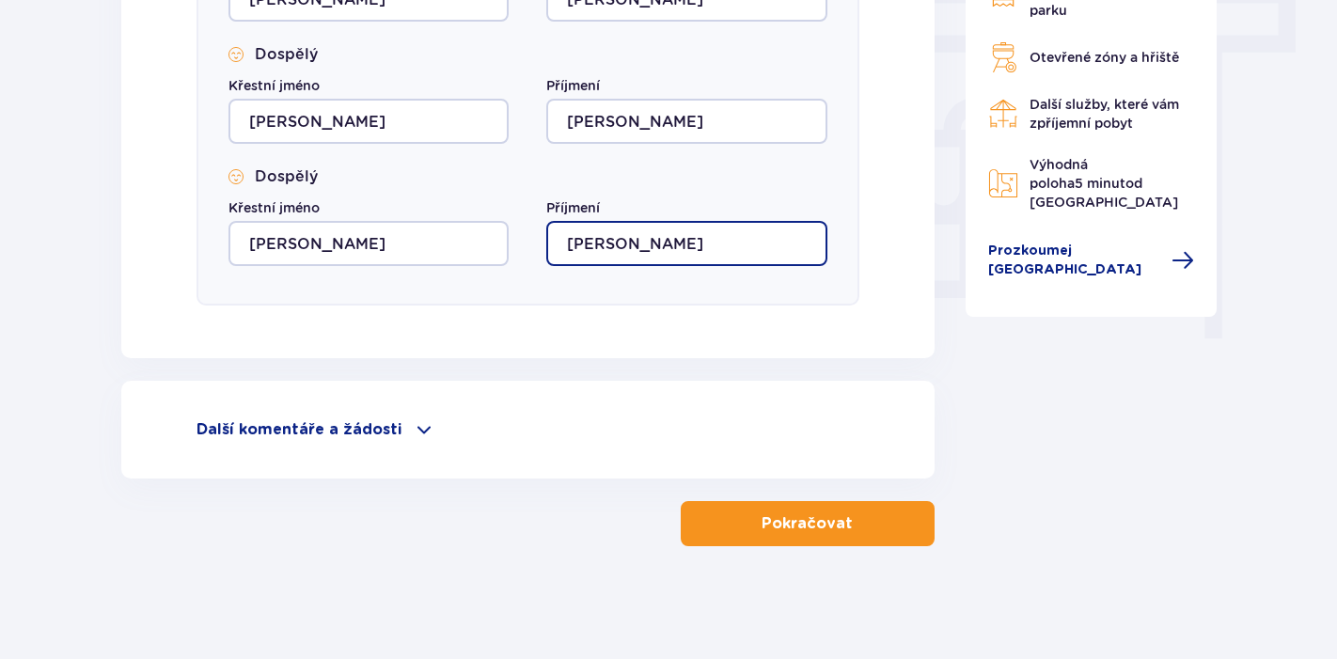
type input "Horálek"
click at [791, 515] on p "Pokračovat" at bounding box center [806, 523] width 91 height 21
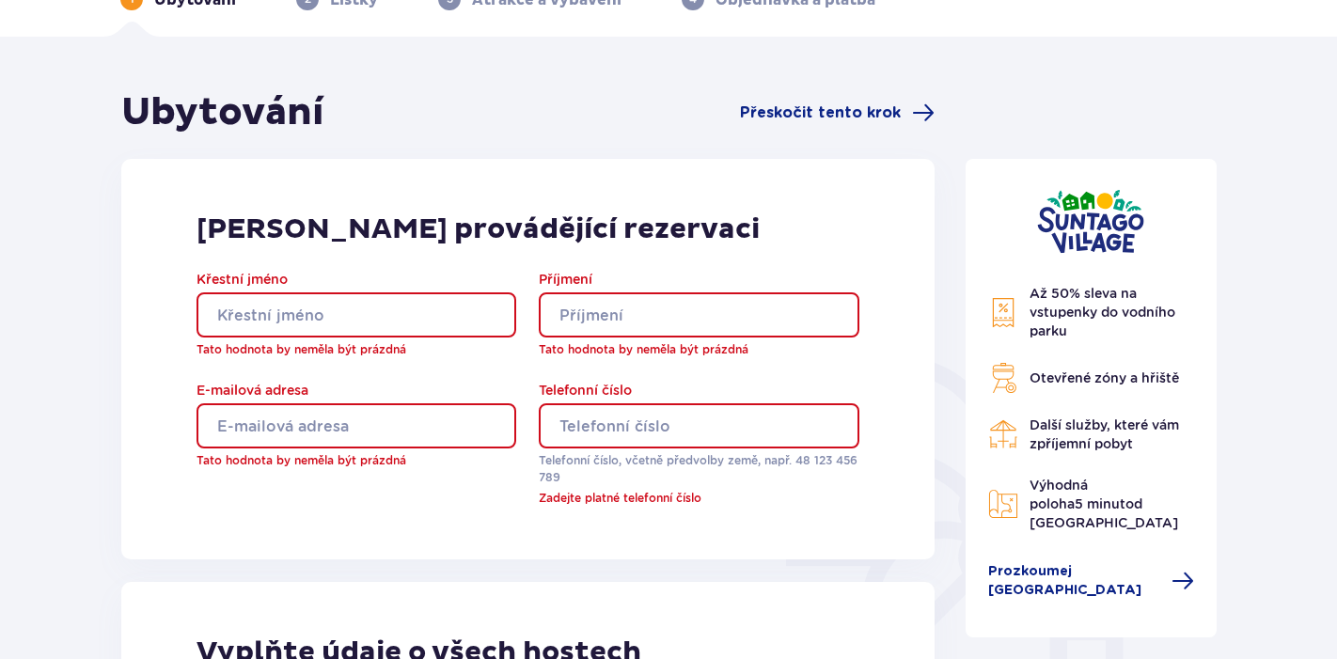
scroll to position [123, 0]
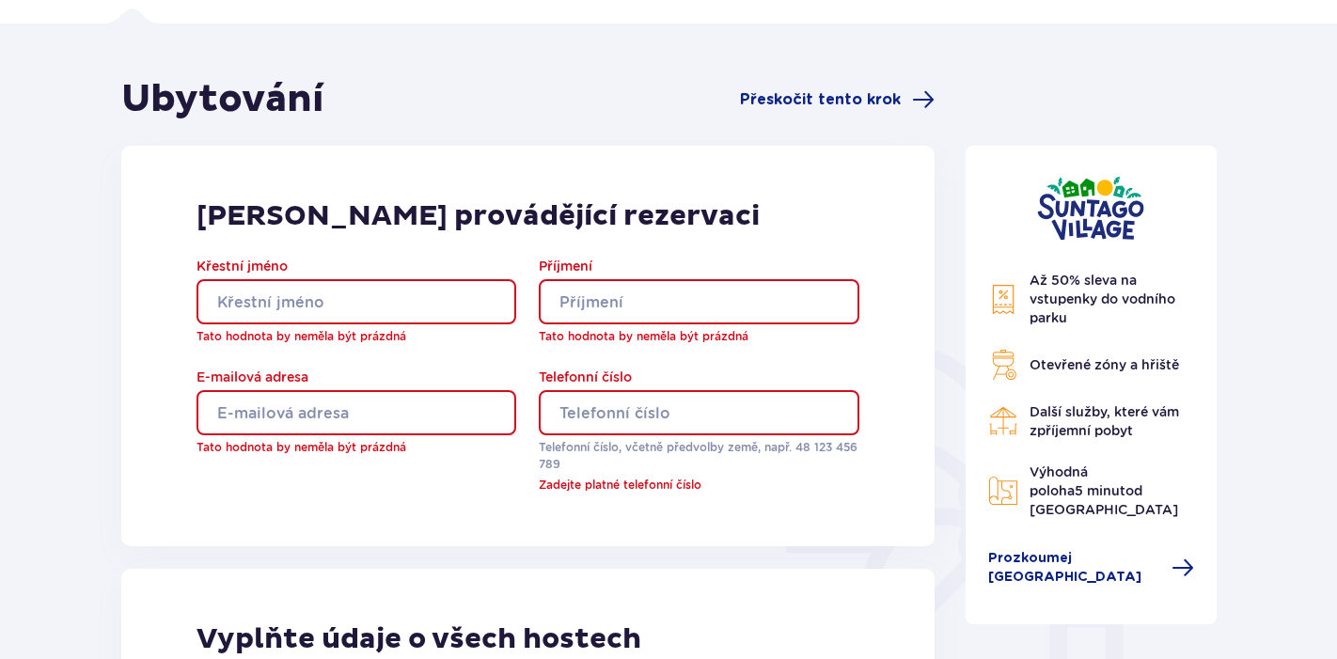
click at [484, 311] on input "Křestní jméno" at bounding box center [356, 301] width 320 height 45
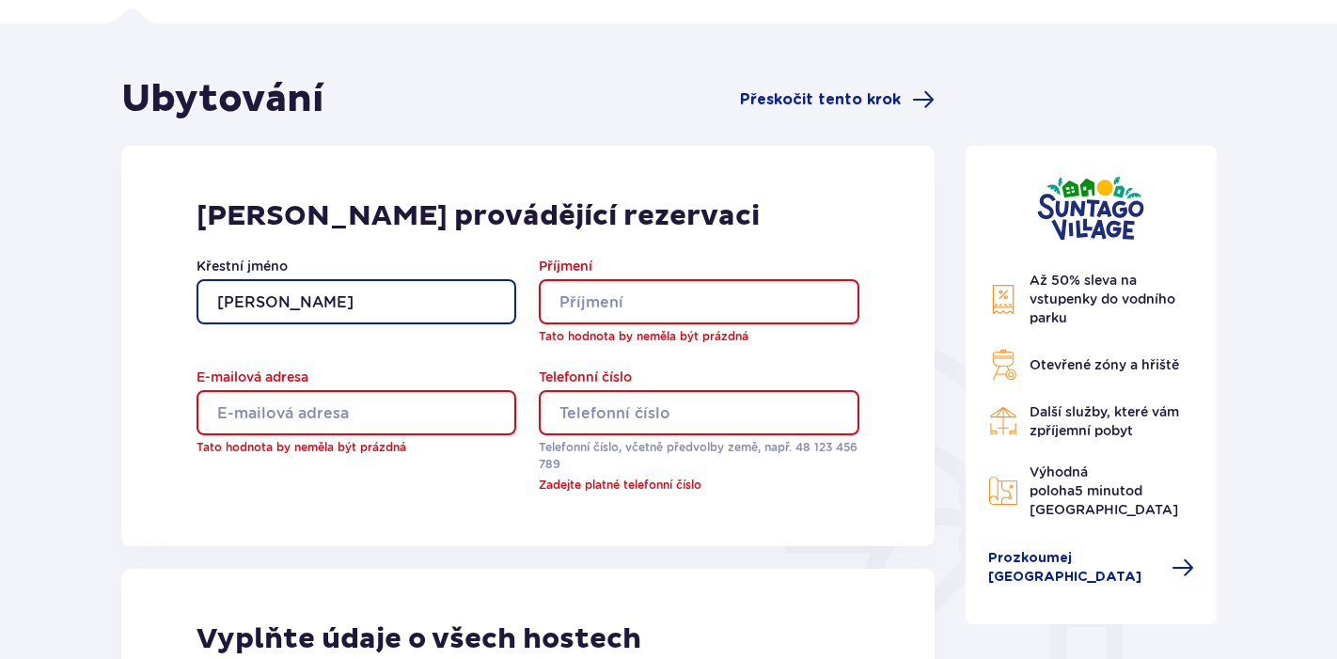
type input "Ivona"
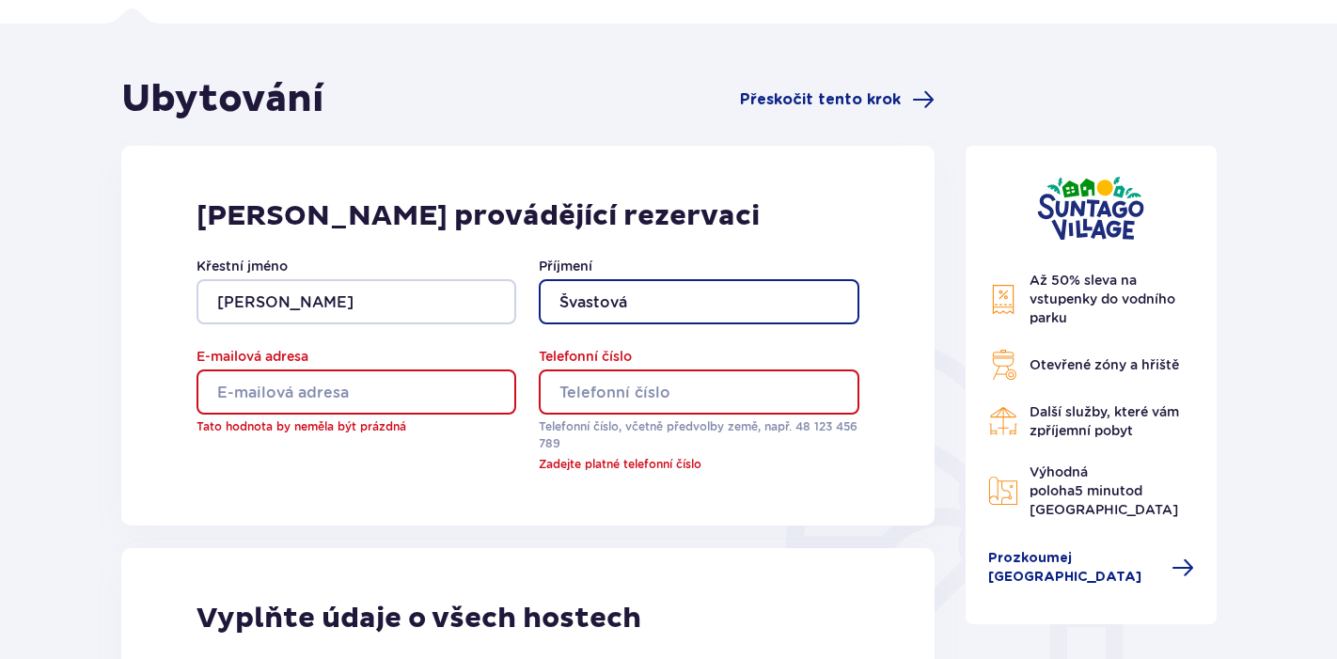
type input "Švastová"
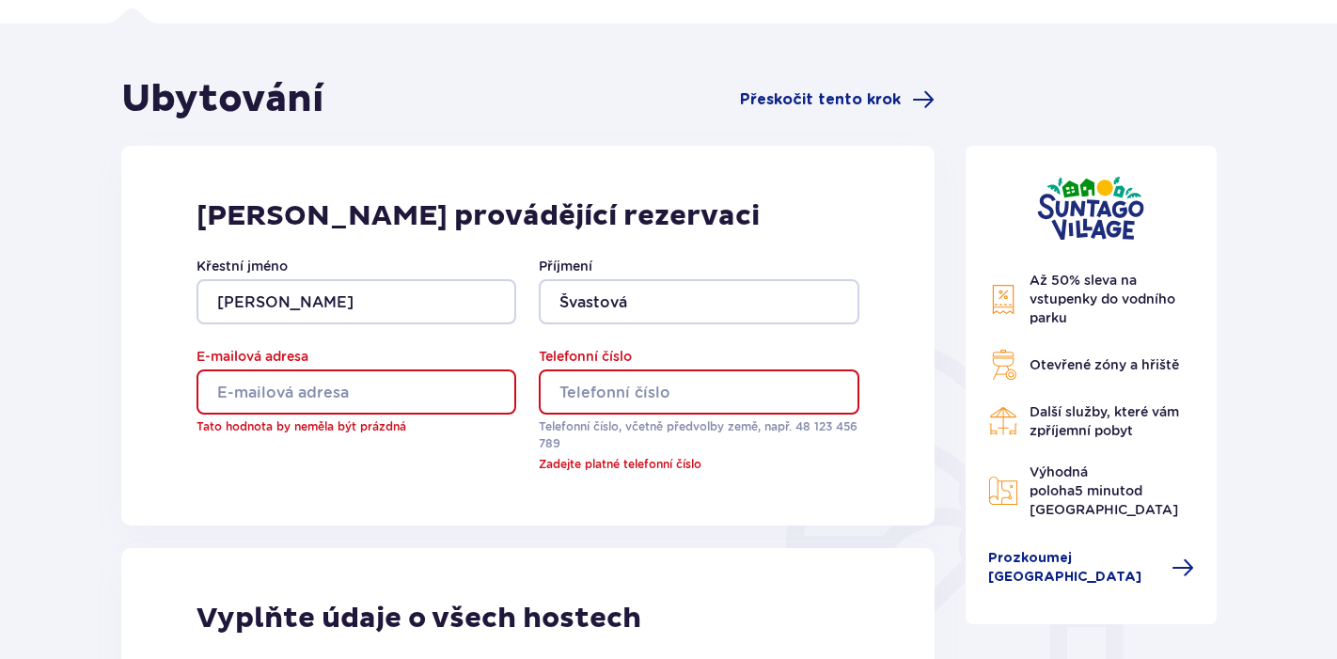
click at [384, 386] on input "E-mailová adresa" at bounding box center [356, 391] width 320 height 45
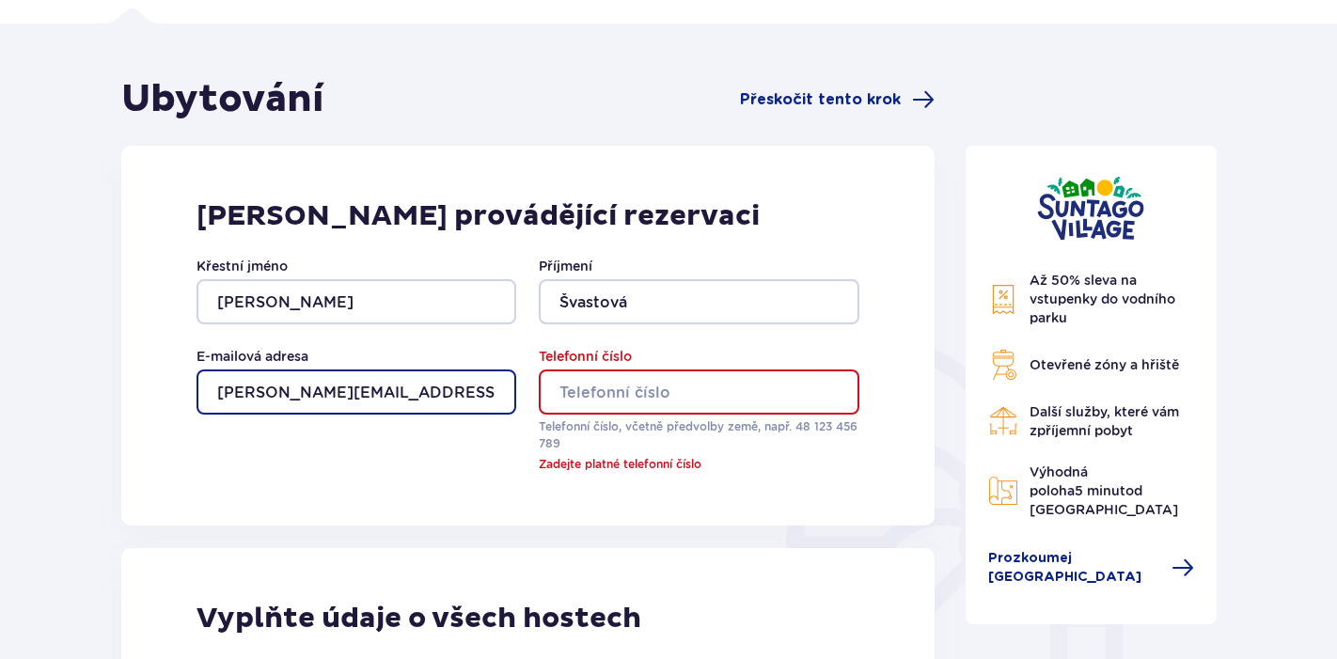
type input "[EMAIL_ADDRESS][DOMAIN_NAME]"
click at [562, 390] on input "Telefonní číslo" at bounding box center [699, 391] width 320 height 45
type input "1"
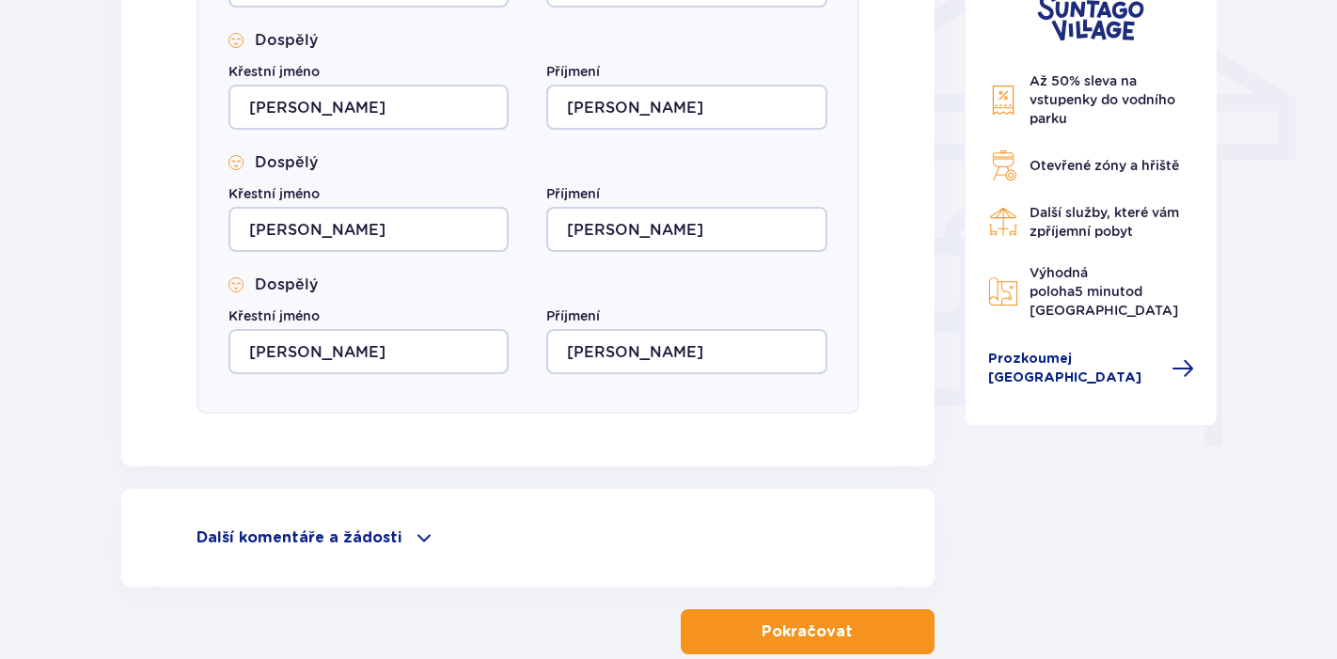
scroll to position [1689, 0]
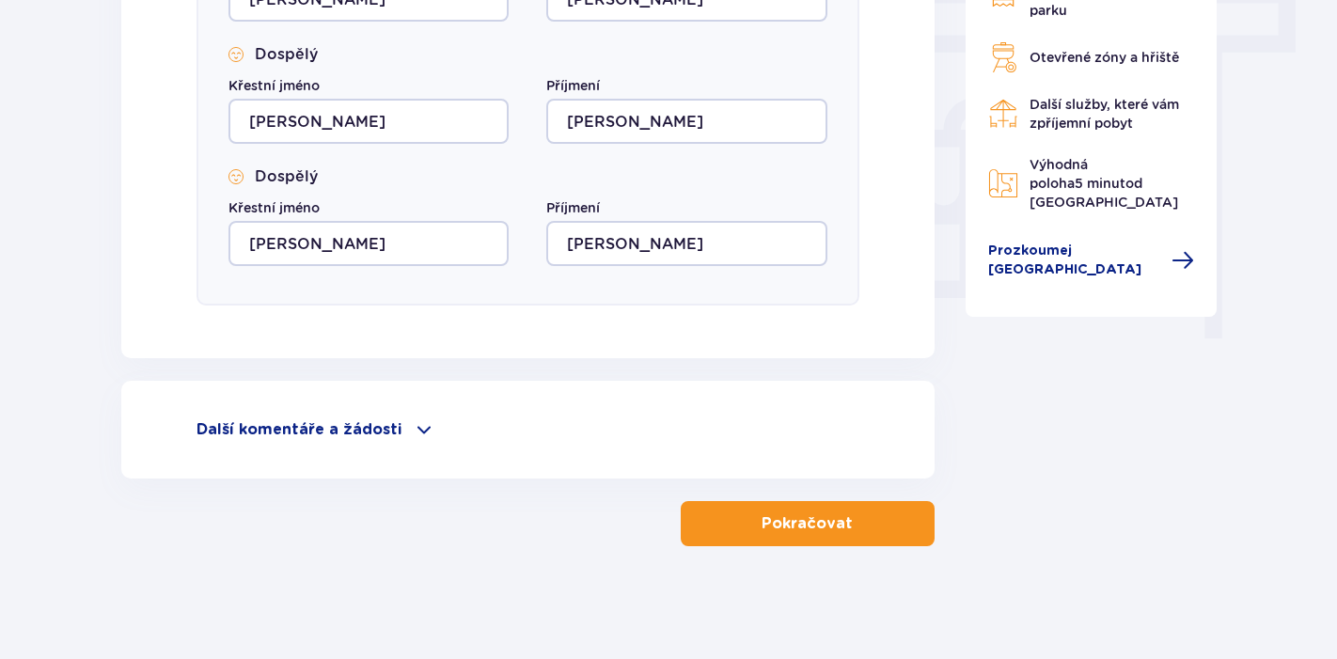
type input "+420732457006"
click at [417, 427] on span at bounding box center [424, 429] width 23 height 23
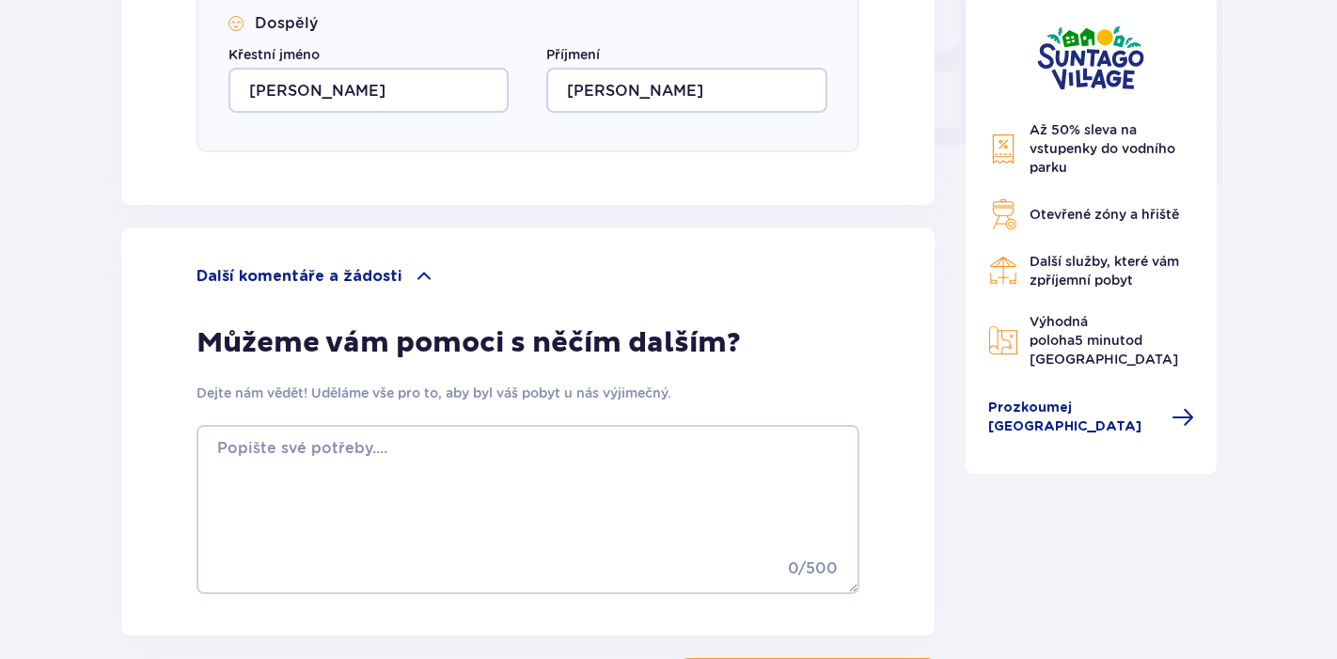
scroll to position [1848, 0]
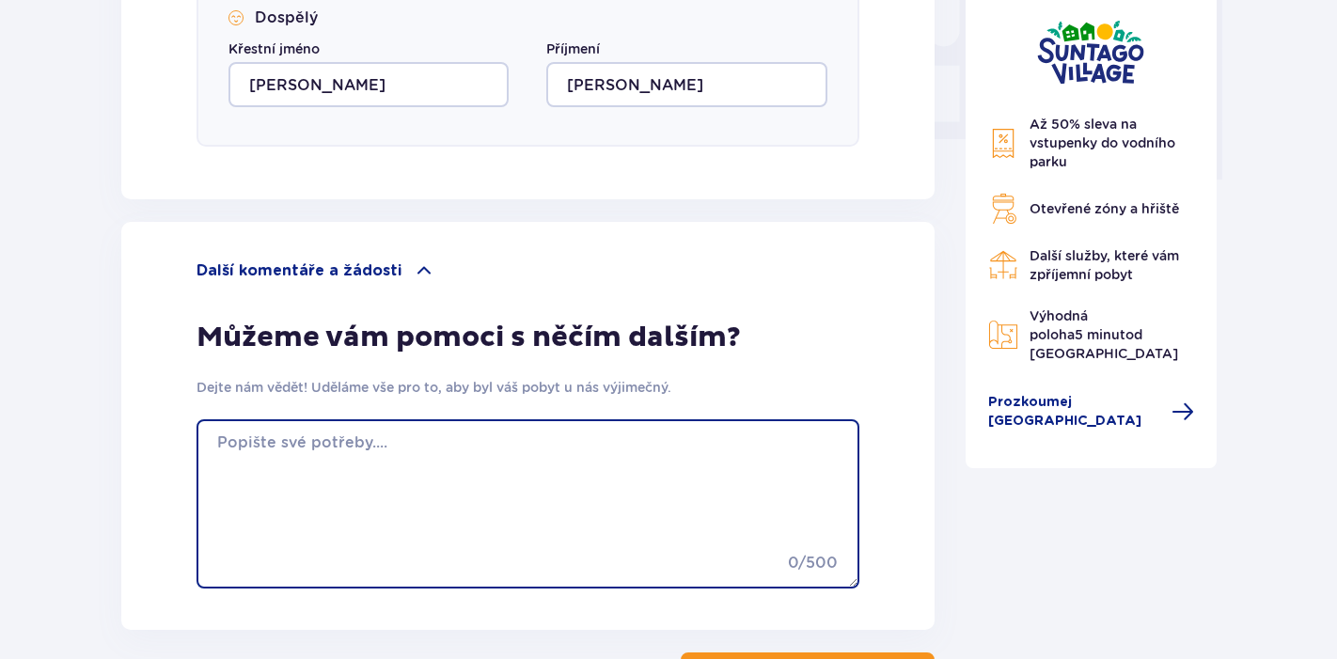
click at [448, 452] on textarea at bounding box center [527, 503] width 663 height 169
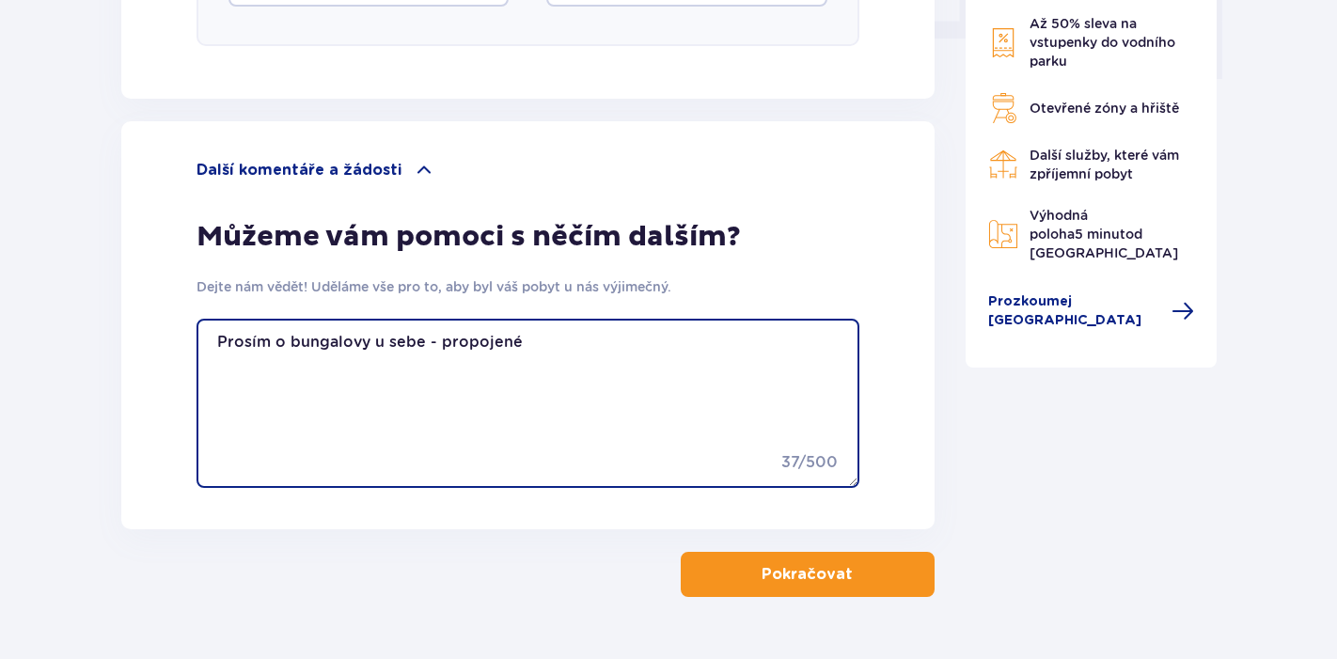
scroll to position [1999, 0]
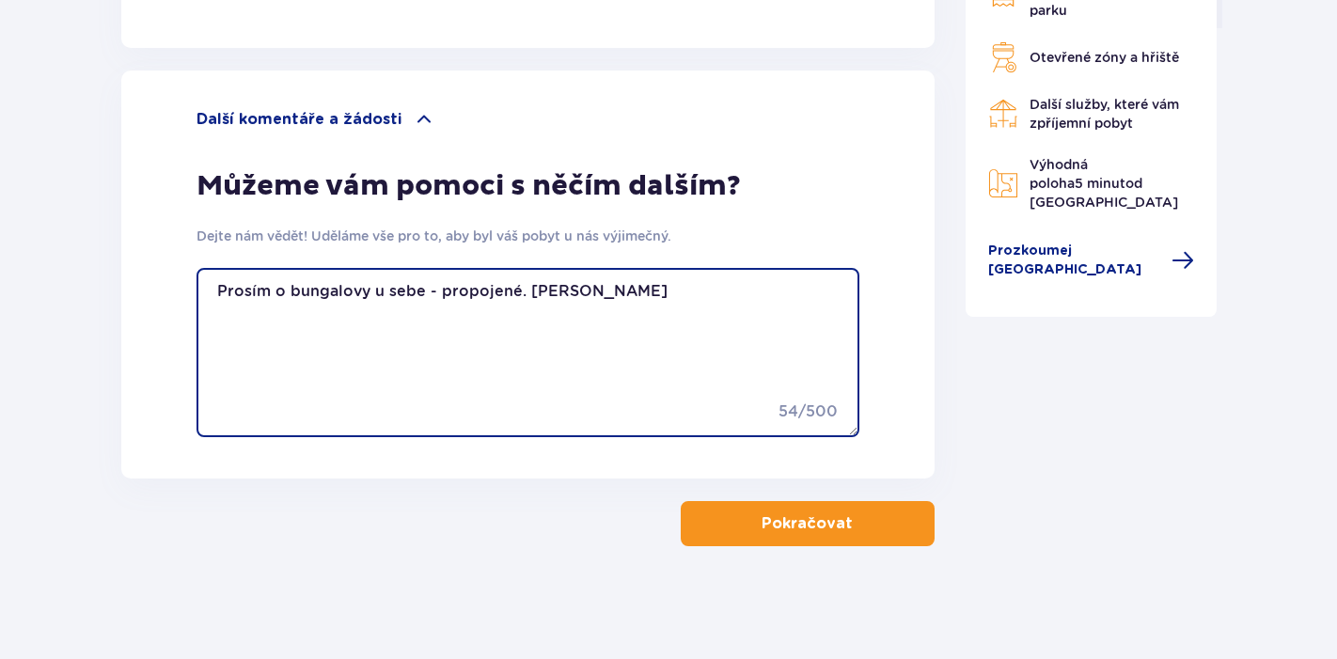
type textarea "Prosím o bungalovy u sebe - propojené. Děkuji Švastová"
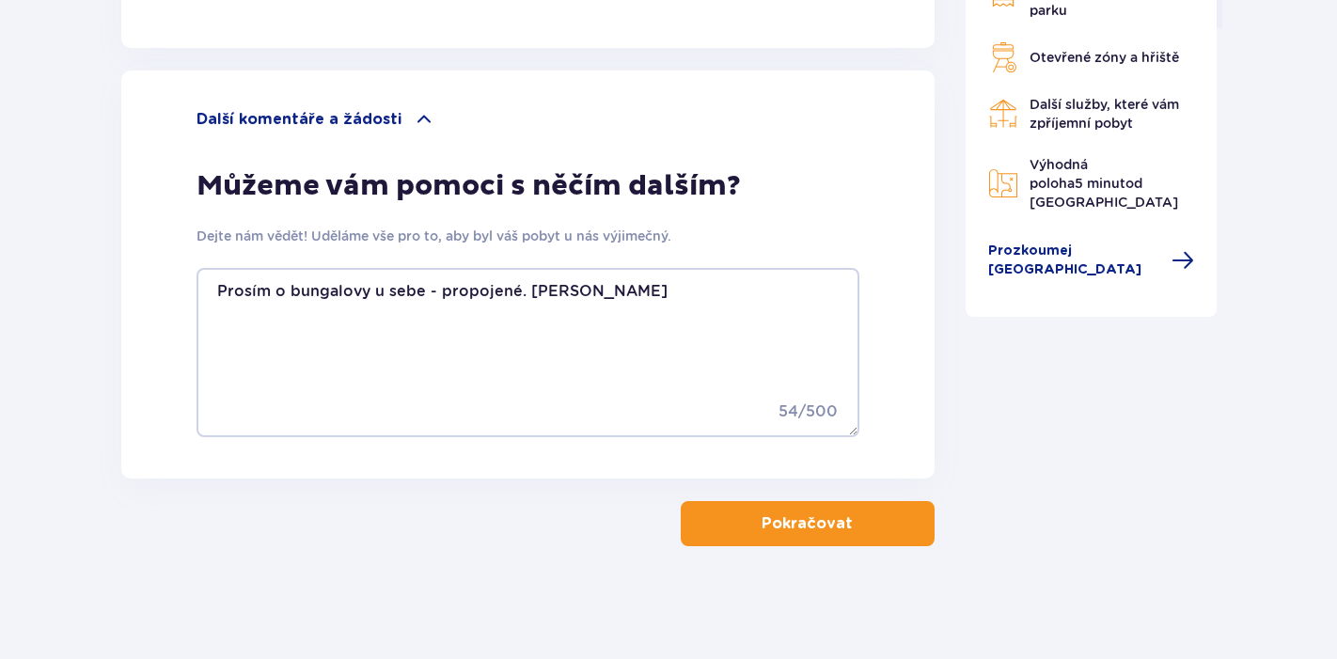
click at [807, 520] on p "Pokračovat" at bounding box center [806, 523] width 91 height 21
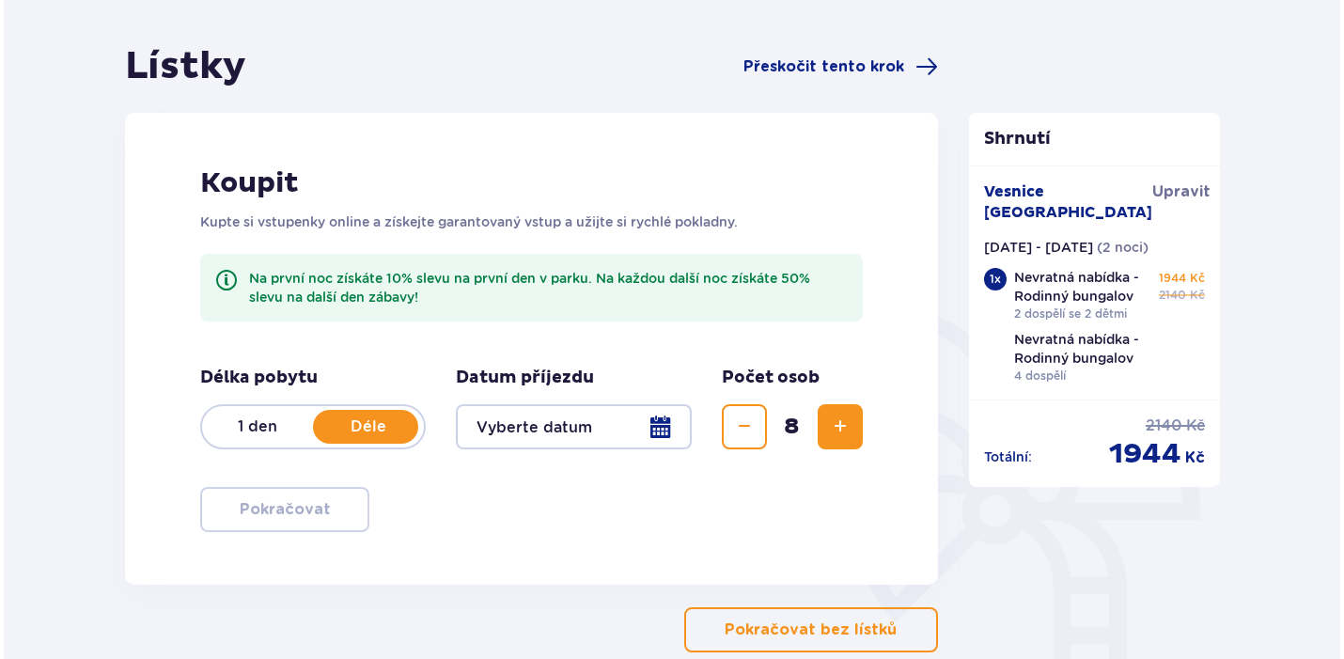
scroll to position [157, 0]
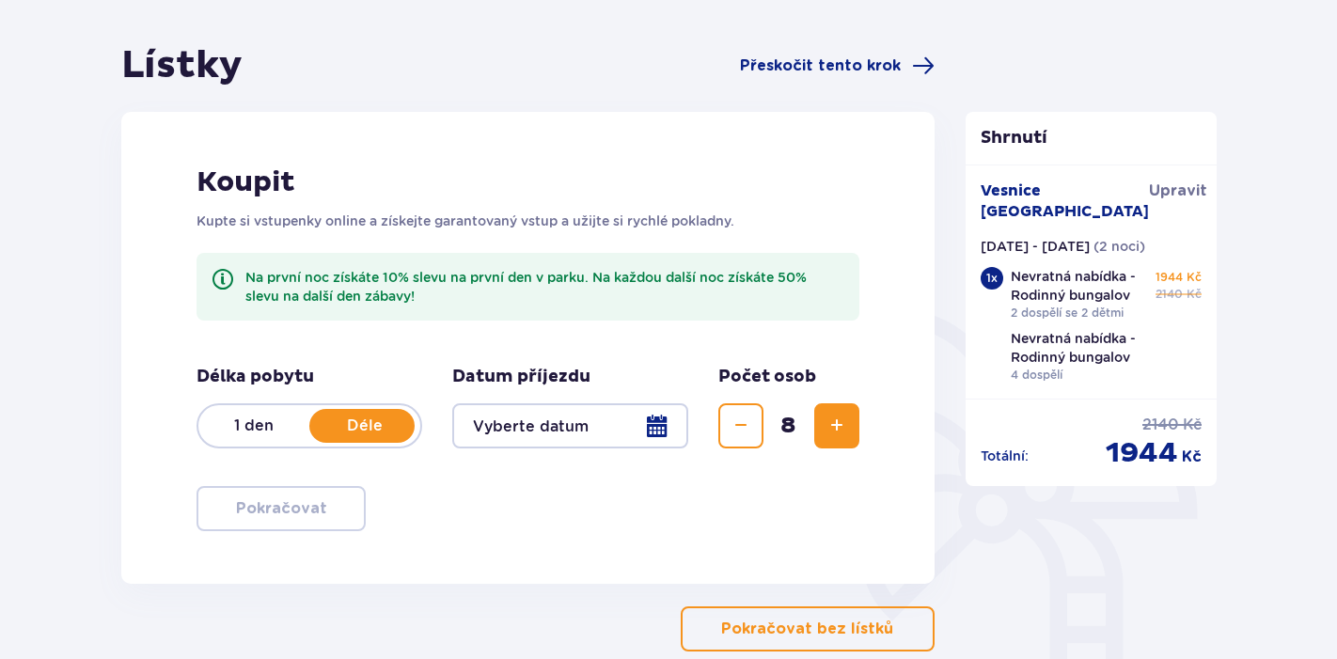
click at [658, 426] on div at bounding box center [570, 425] width 236 height 45
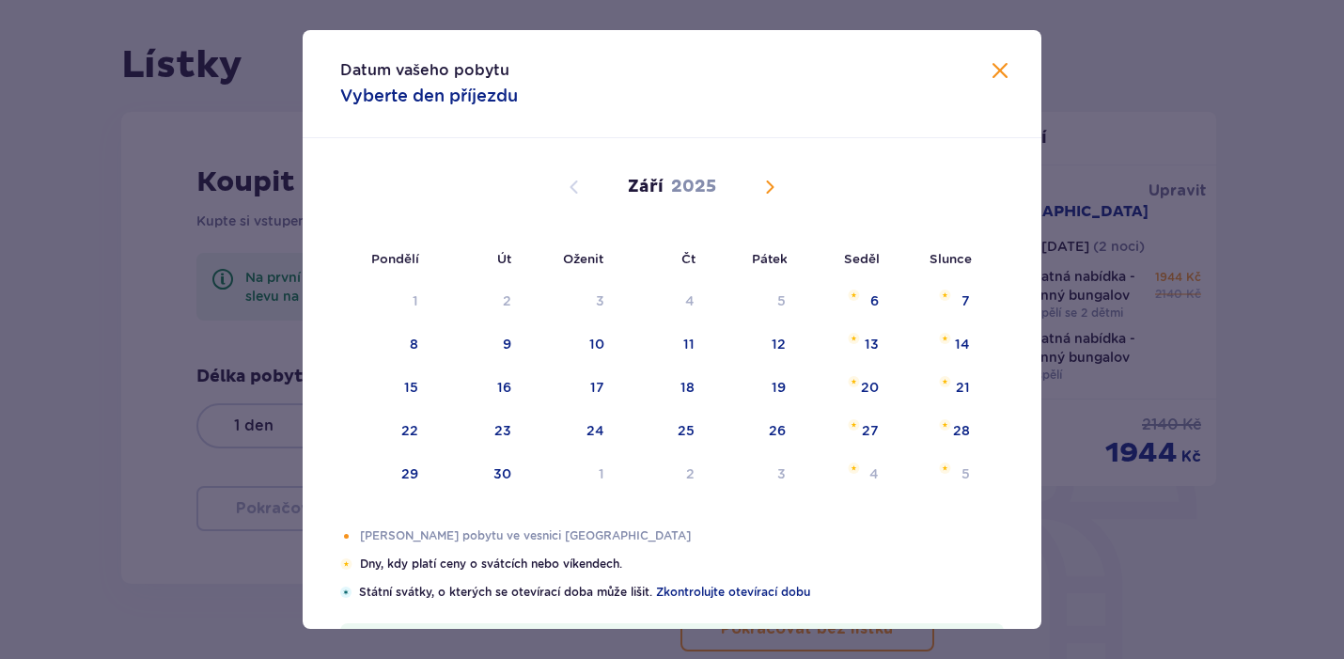
click at [765, 183] on span "Kalendář" at bounding box center [770, 187] width 23 height 23
click at [406, 474] on div "27" at bounding box center [411, 473] width 17 height 19
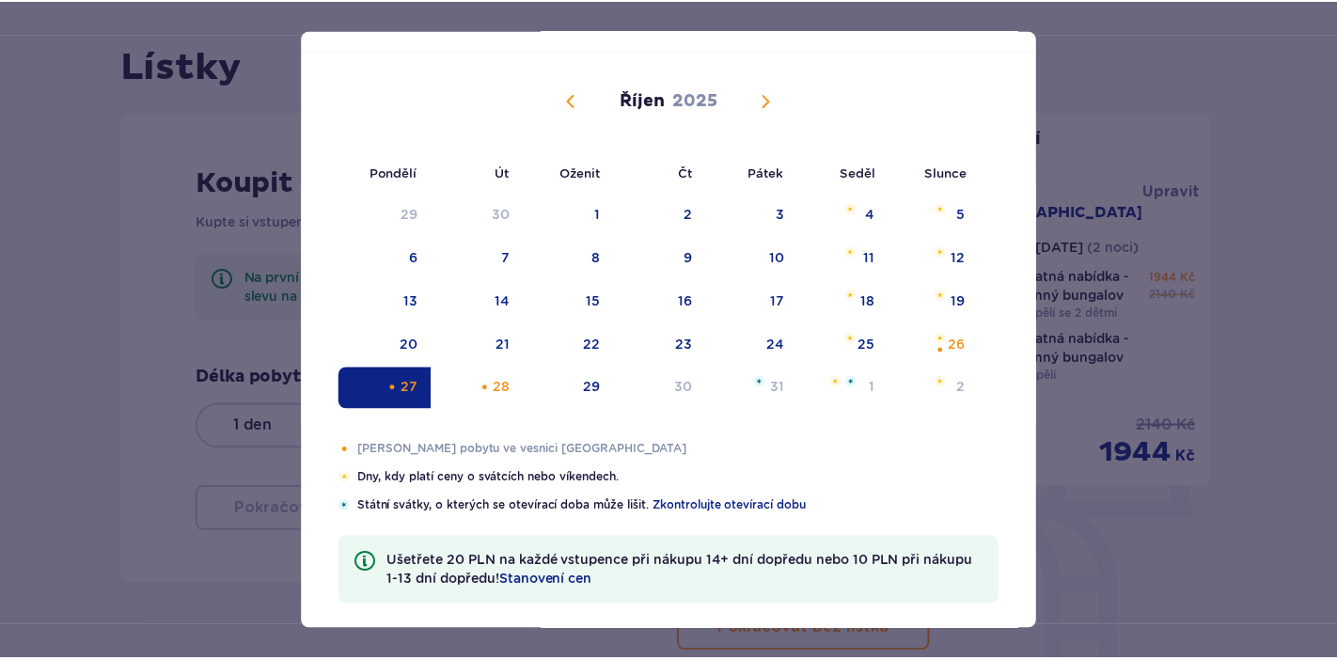
scroll to position [100, 0]
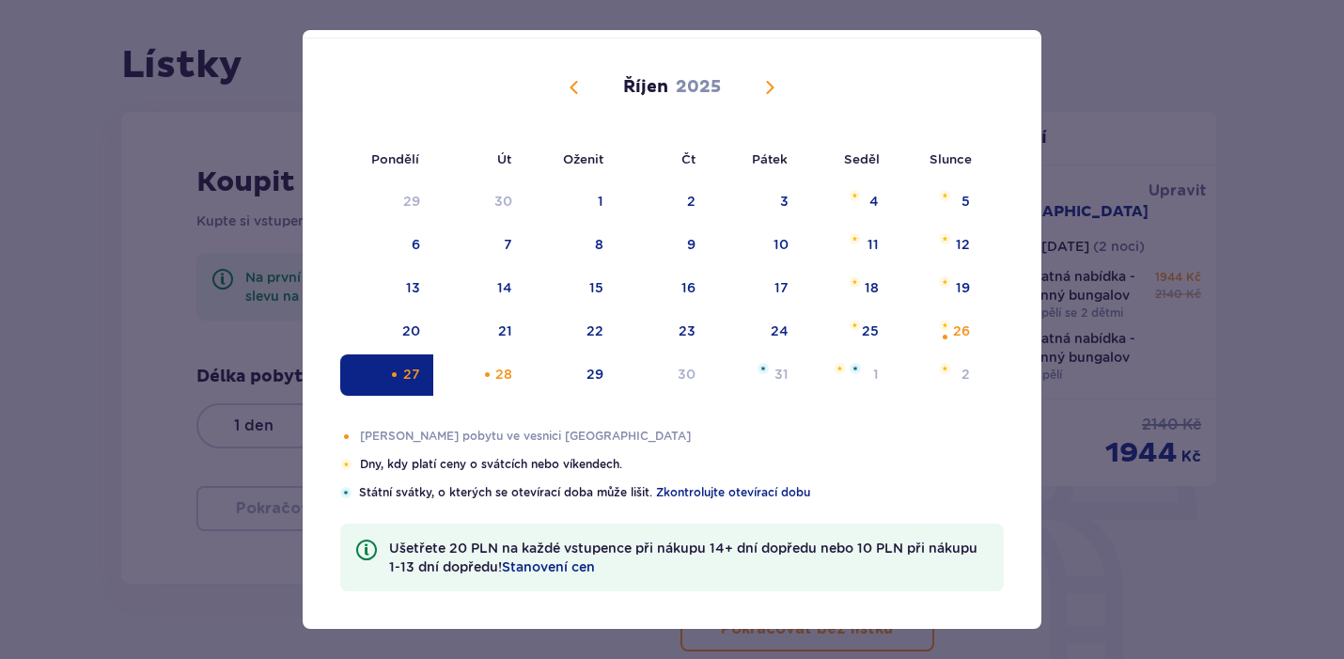
click at [1130, 86] on div "Datum vašeho pobytu Vyberte den příjezdu Pondělí Út Oženit Čt Pátek Seděl Slunc…" at bounding box center [672, 329] width 1344 height 659
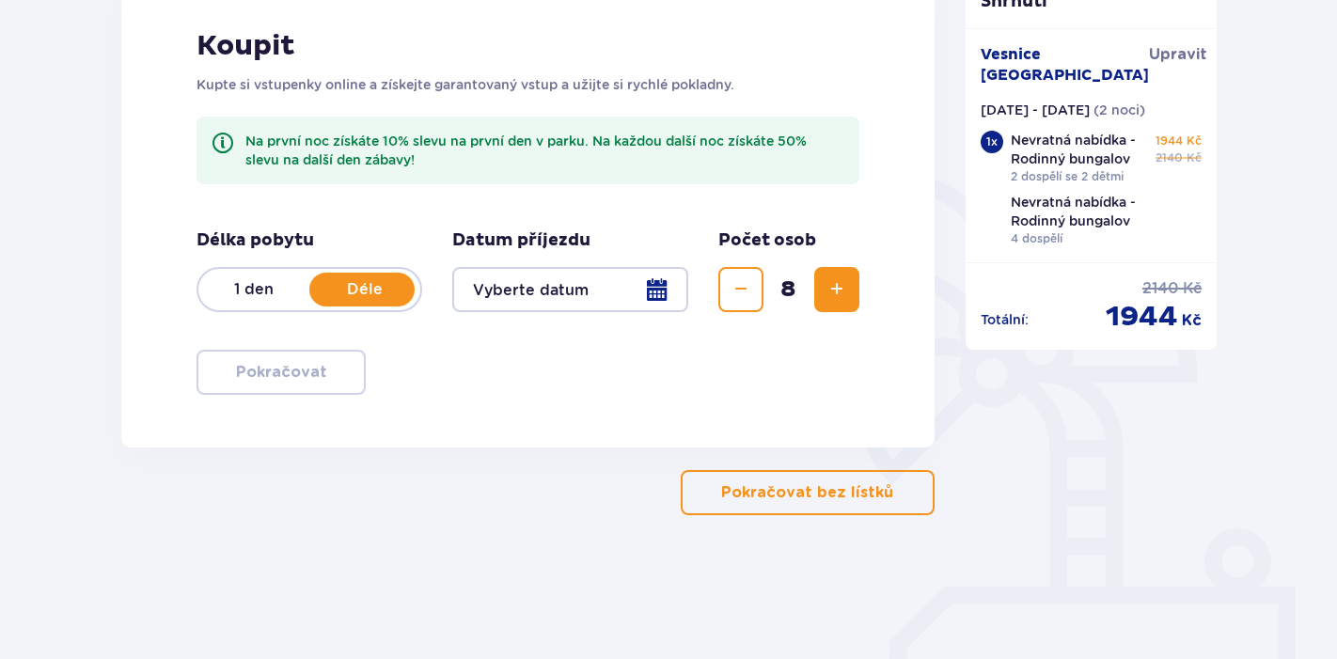
scroll to position [294, 0]
click at [248, 290] on p "1 den" at bounding box center [253, 288] width 111 height 21
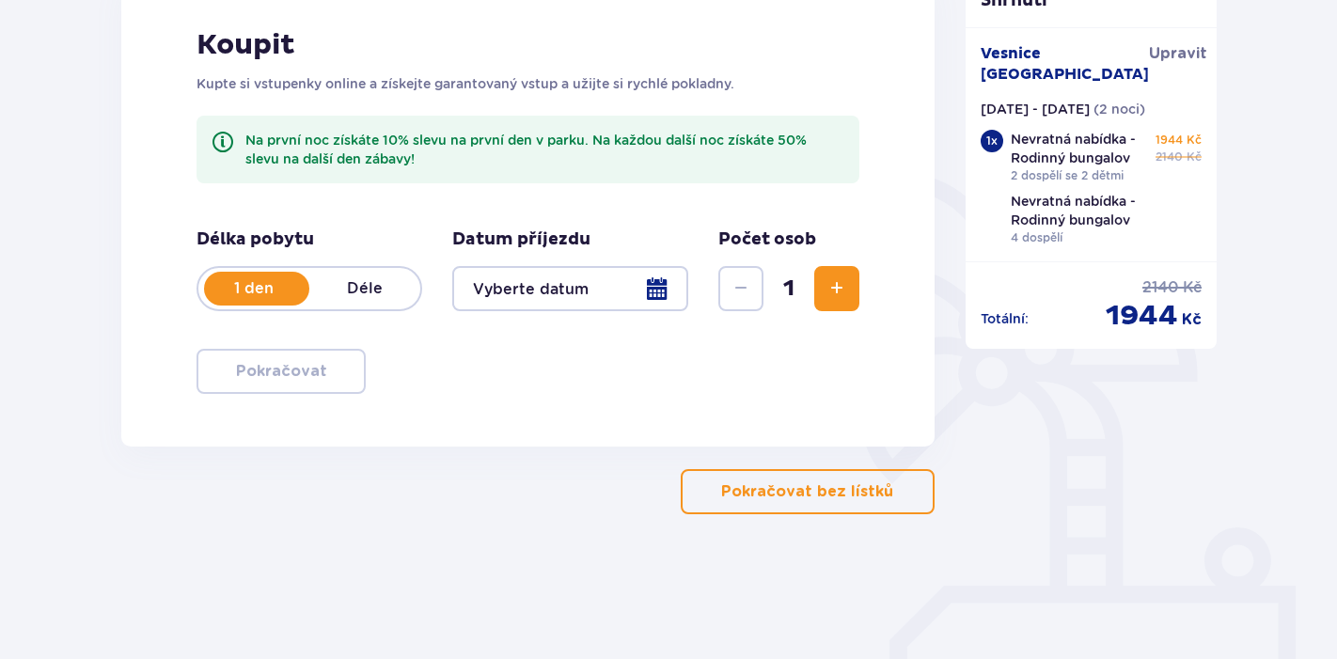
click at [533, 294] on div at bounding box center [570, 288] width 236 height 45
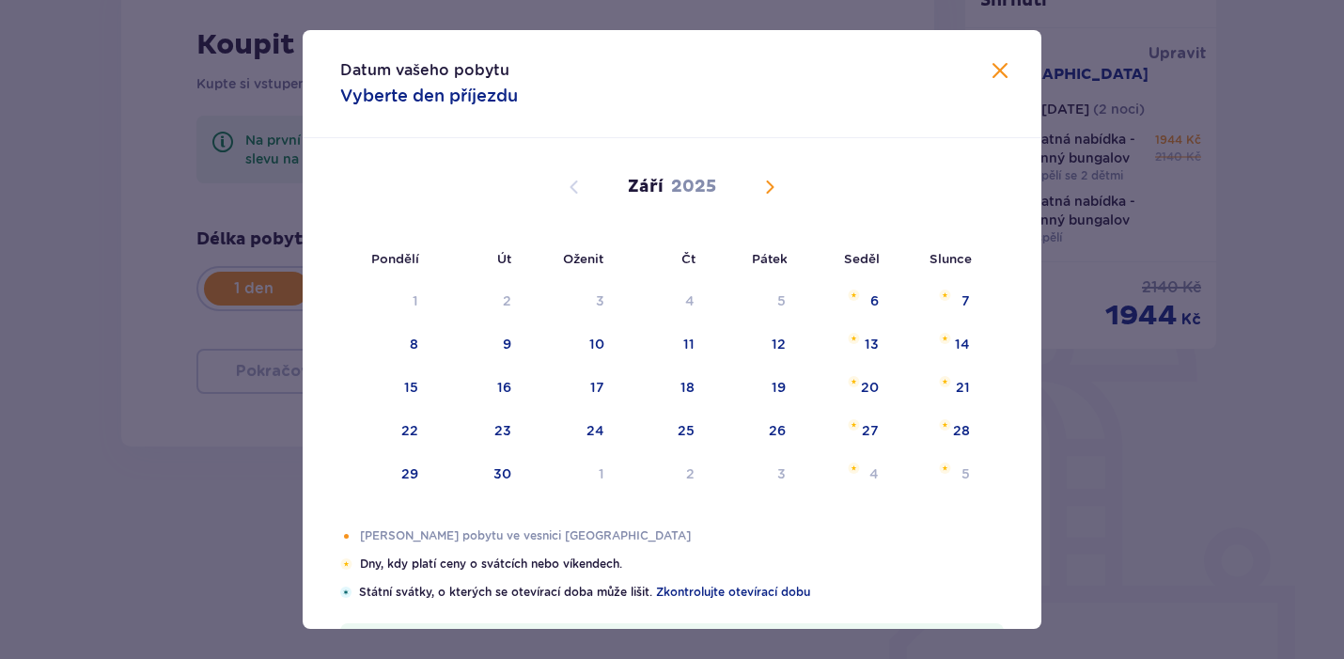
click at [763, 189] on span "Kalendář" at bounding box center [770, 187] width 23 height 23
click at [400, 470] on div "27" at bounding box center [386, 474] width 93 height 41
type input "27.10.25"
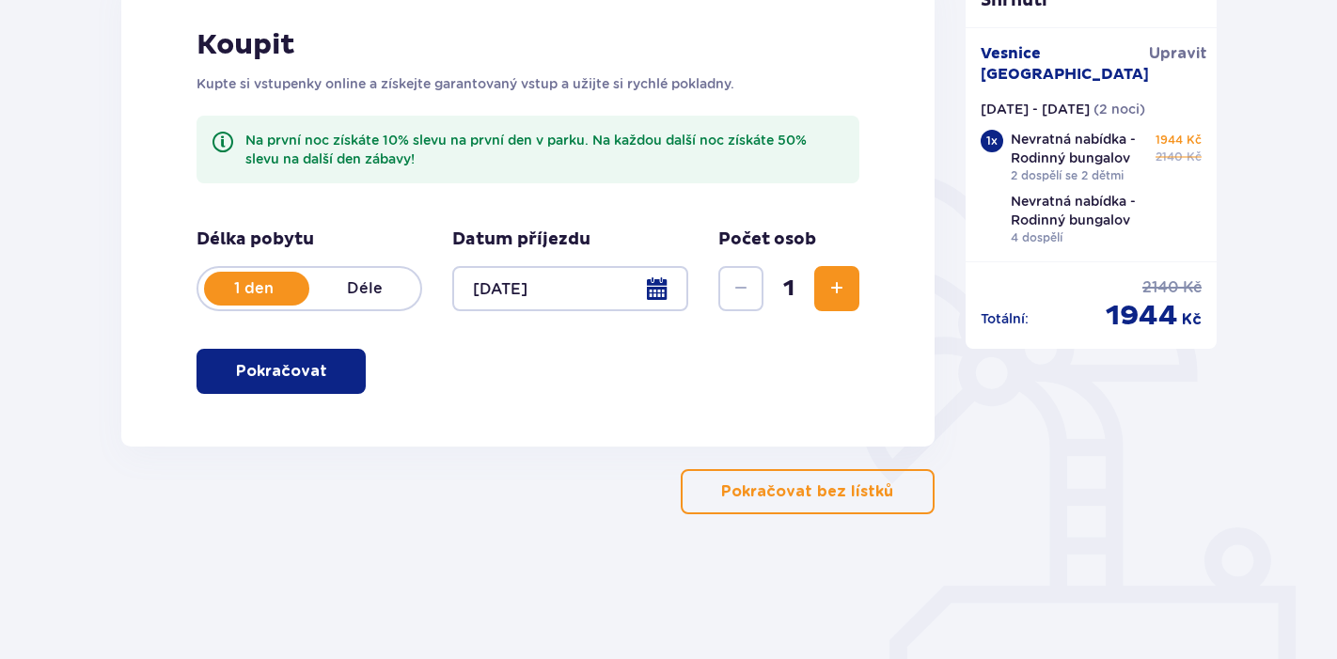
click at [827, 286] on span "Zvýšit" at bounding box center [836, 288] width 23 height 23
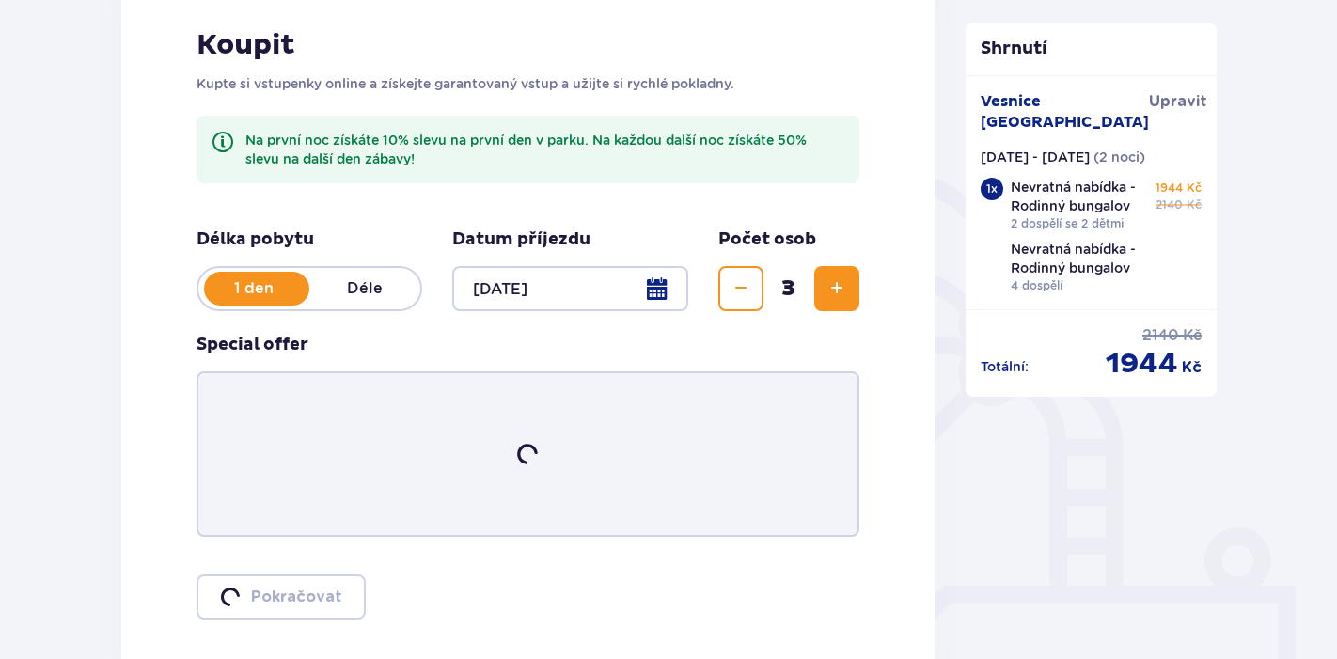
click at [827, 286] on span "Zvýšit" at bounding box center [836, 288] width 23 height 23
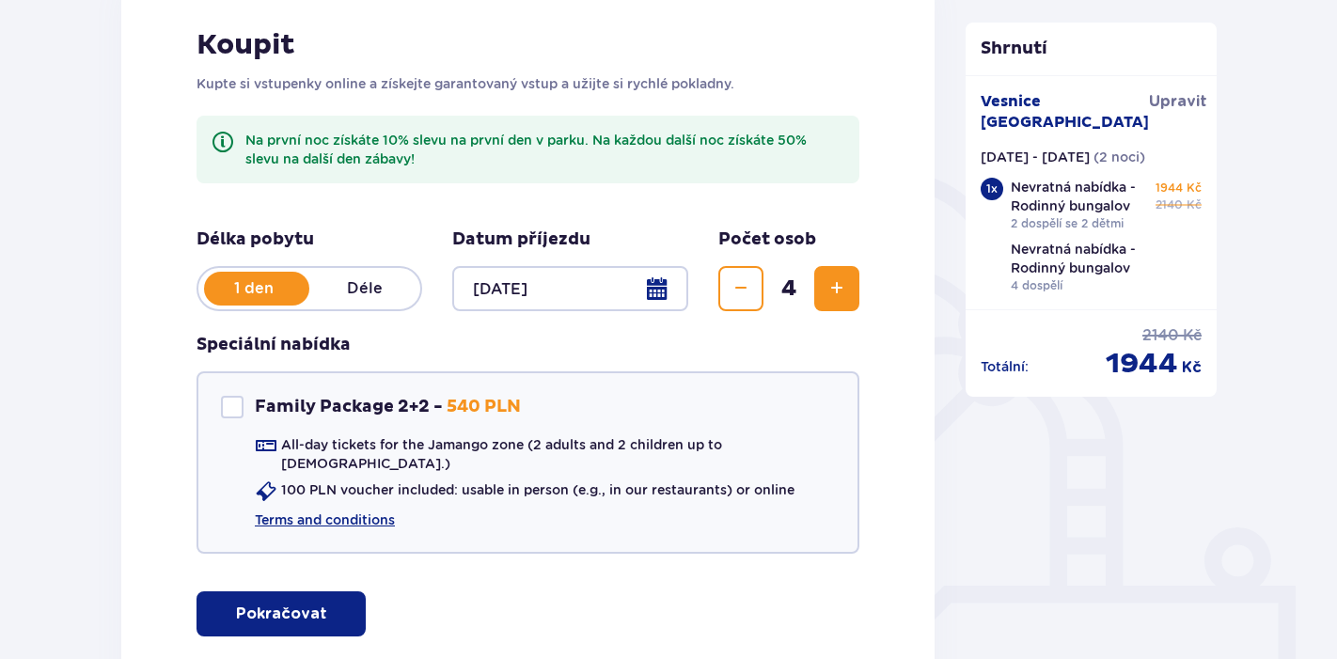
click at [827, 286] on span "Zvýšit" at bounding box center [836, 288] width 23 height 23
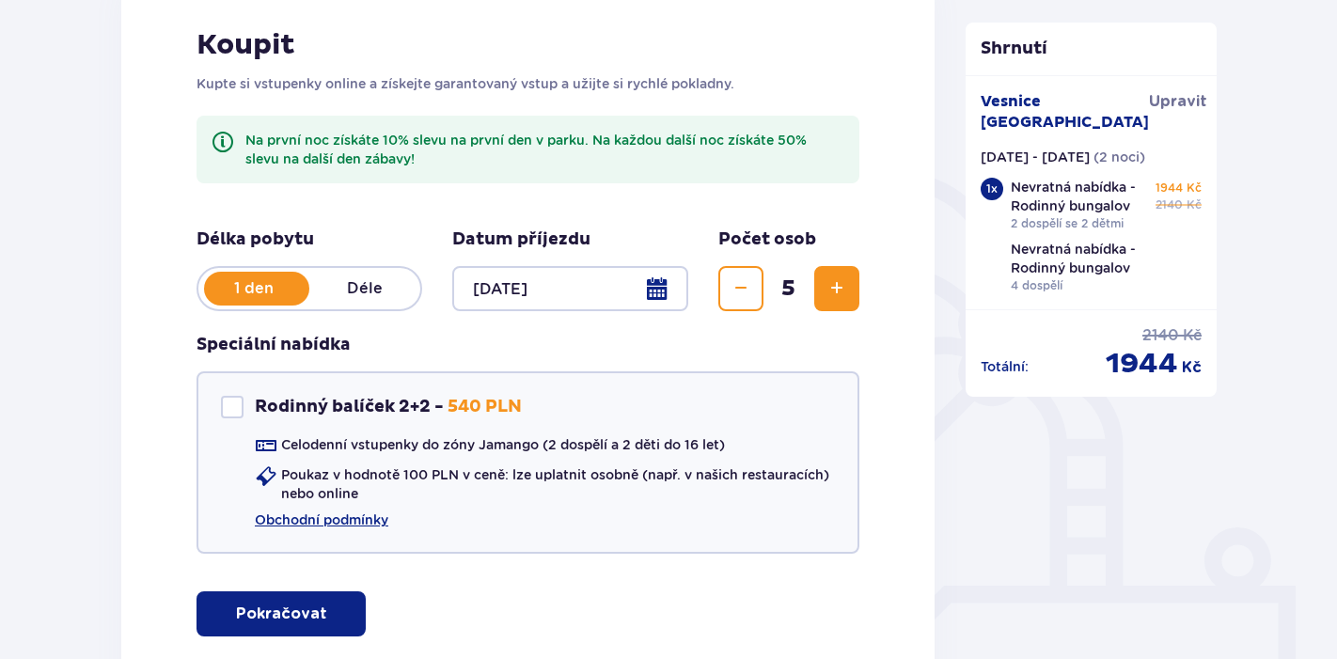
click at [827, 286] on span "Zvýšit" at bounding box center [836, 288] width 23 height 23
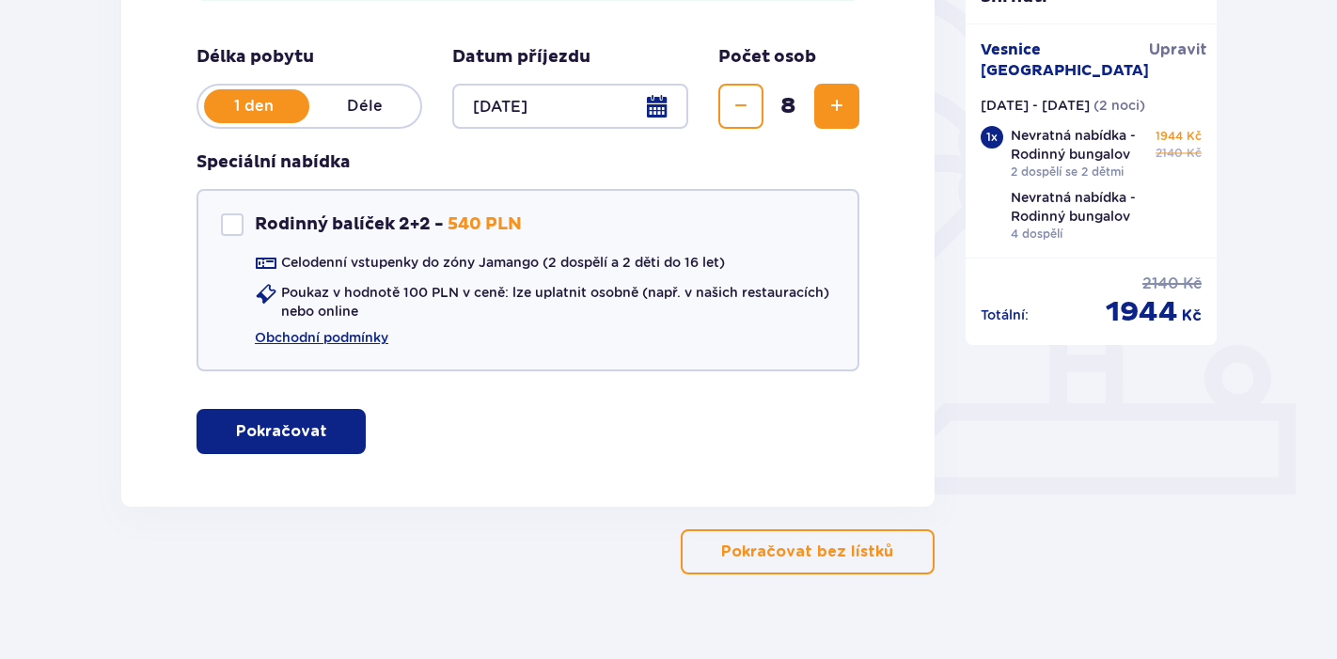
scroll to position [505, 0]
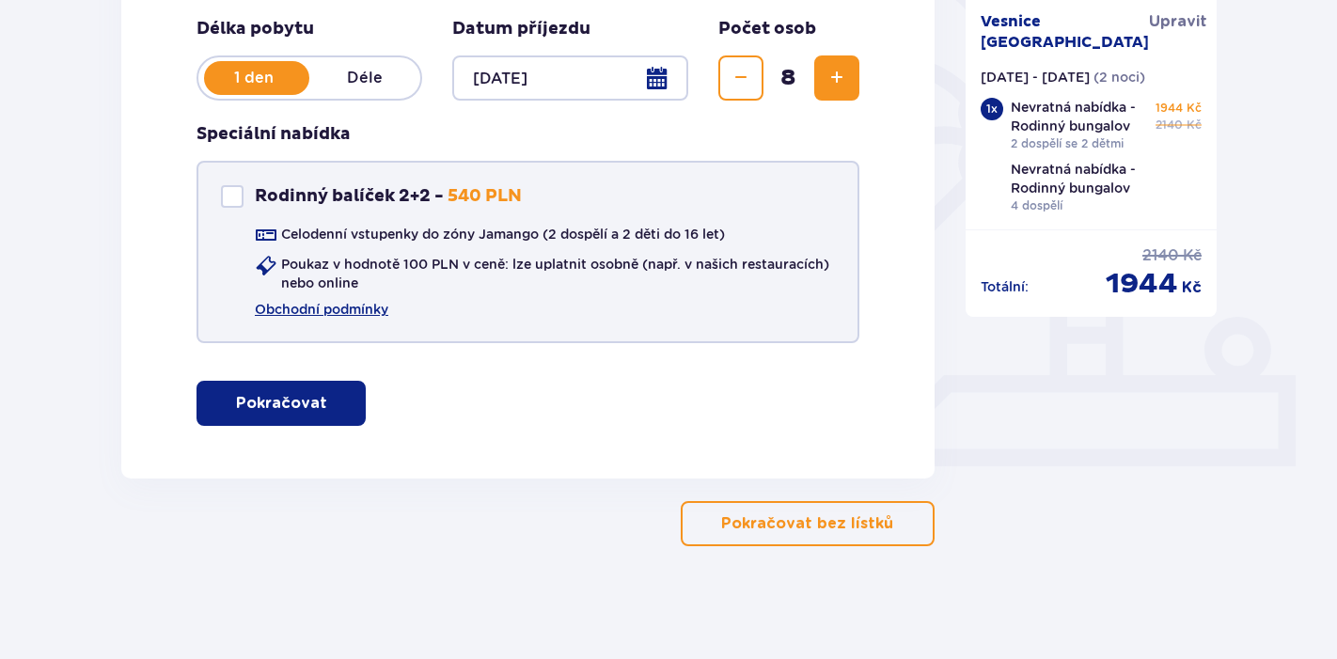
click at [242, 196] on div at bounding box center [232, 196] width 23 height 23
checkbox input "true"
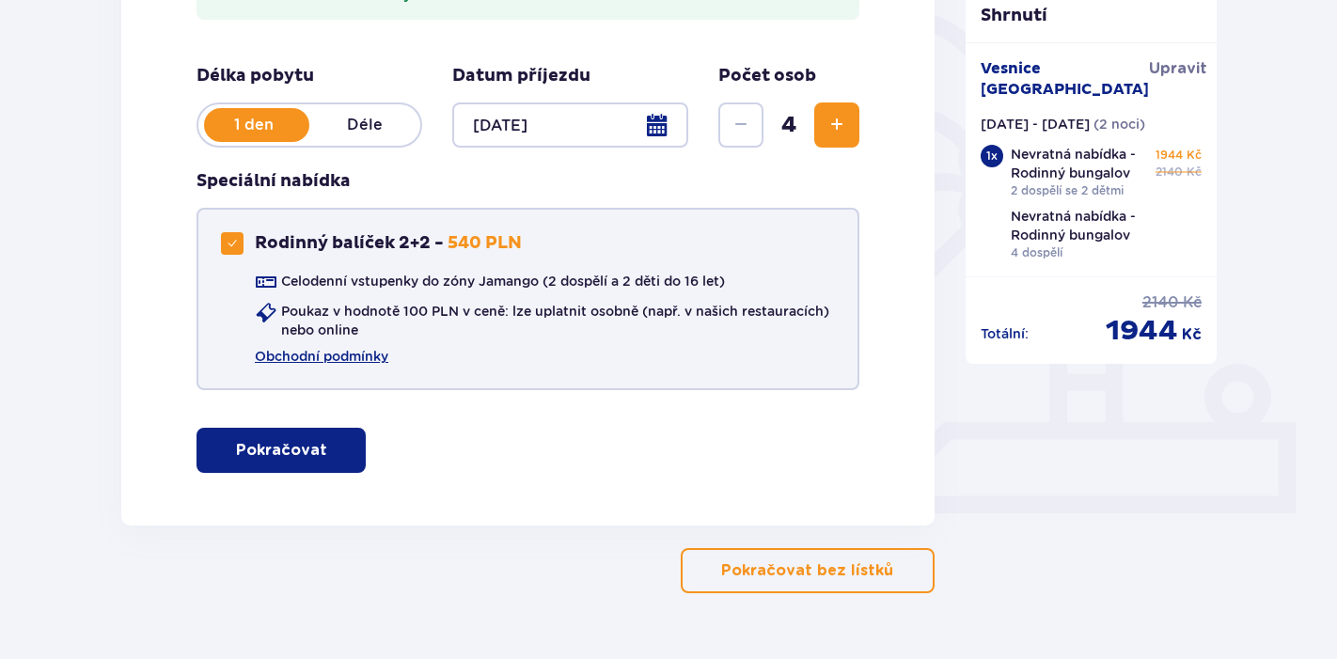
scroll to position [445, 0]
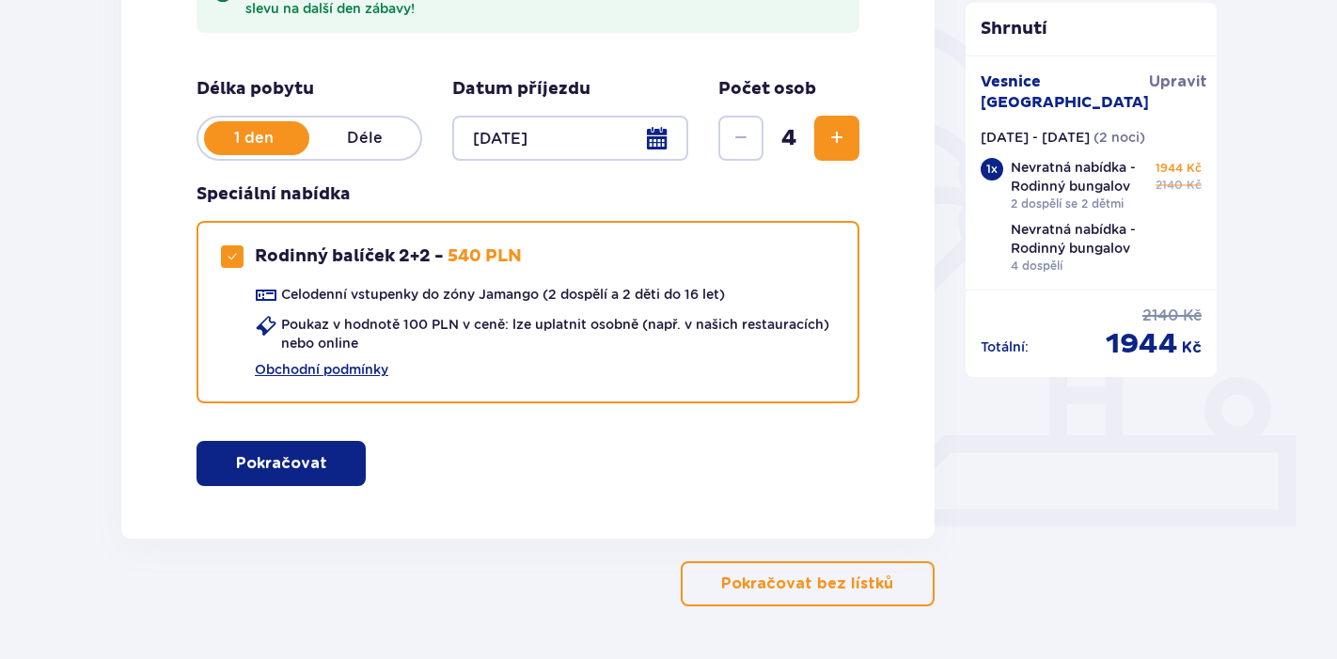
click at [850, 134] on button "Zvýšit" at bounding box center [836, 138] width 45 height 45
click at [767, 188] on div "Speciální nabídka Rodinný balíček 2+2 - 540 PLN Celodenní vstupenky do zóny Jam…" at bounding box center [527, 293] width 663 height 220
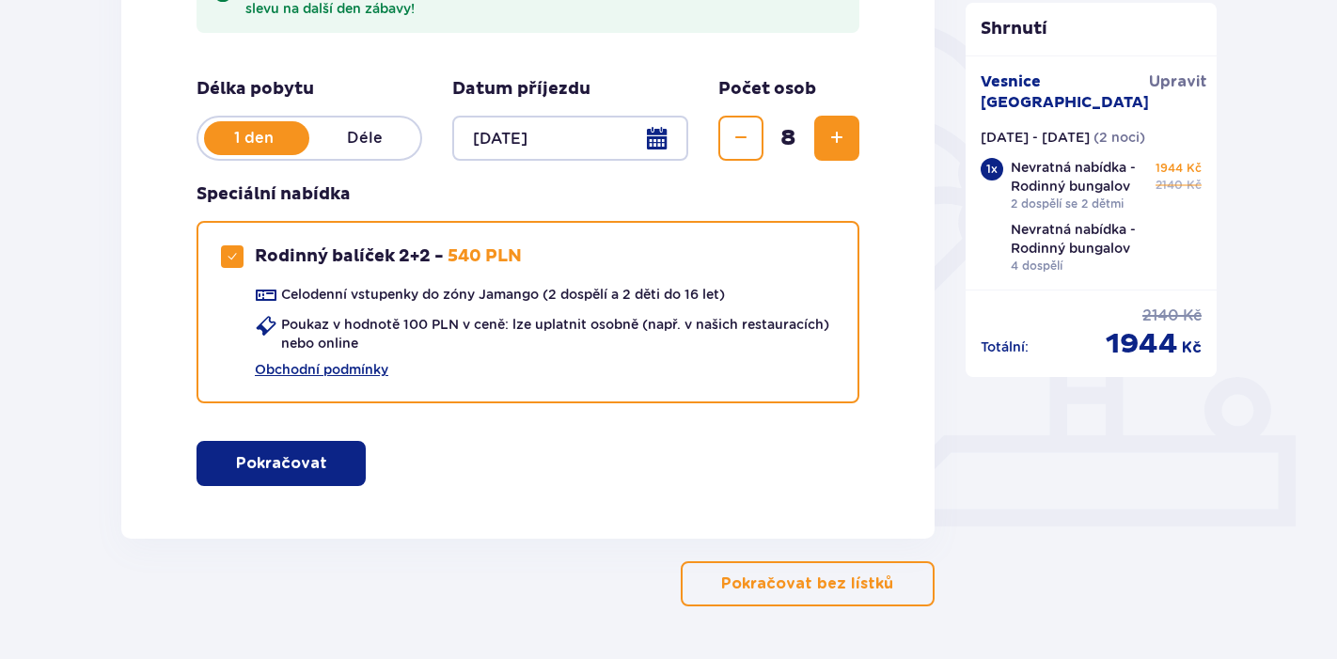
click at [326, 461] on span "button" at bounding box center [331, 463] width 23 height 23
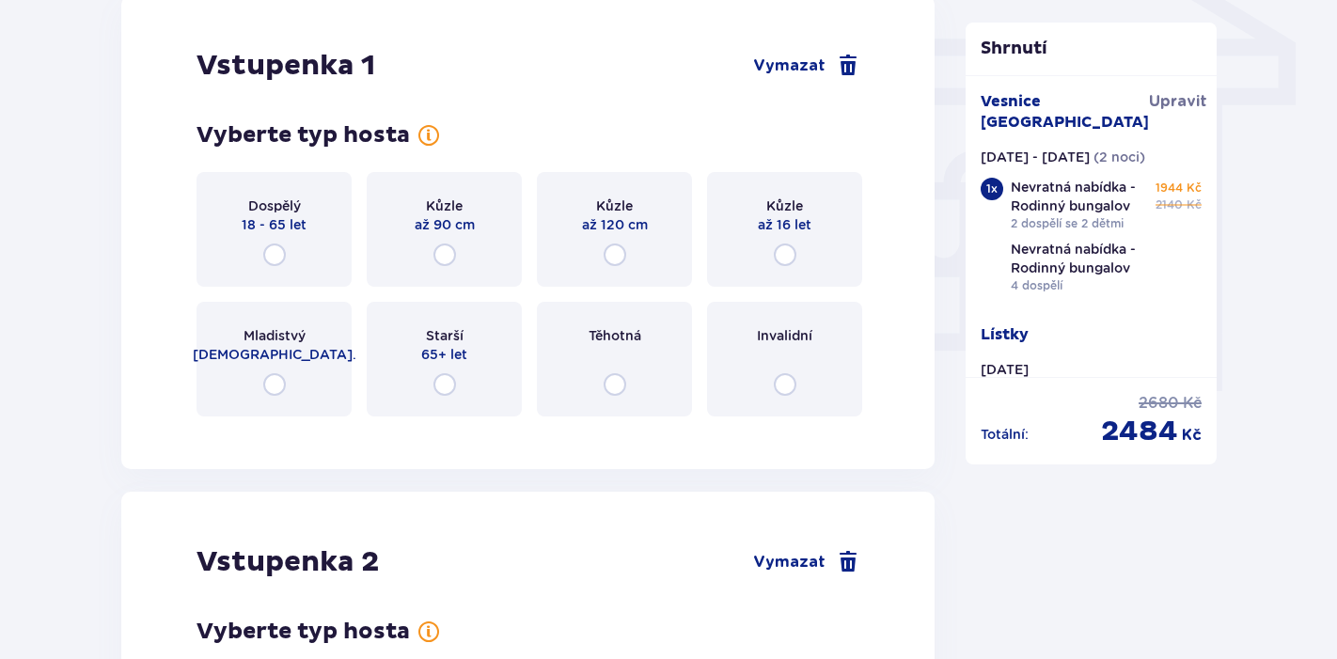
scroll to position [1639, 0]
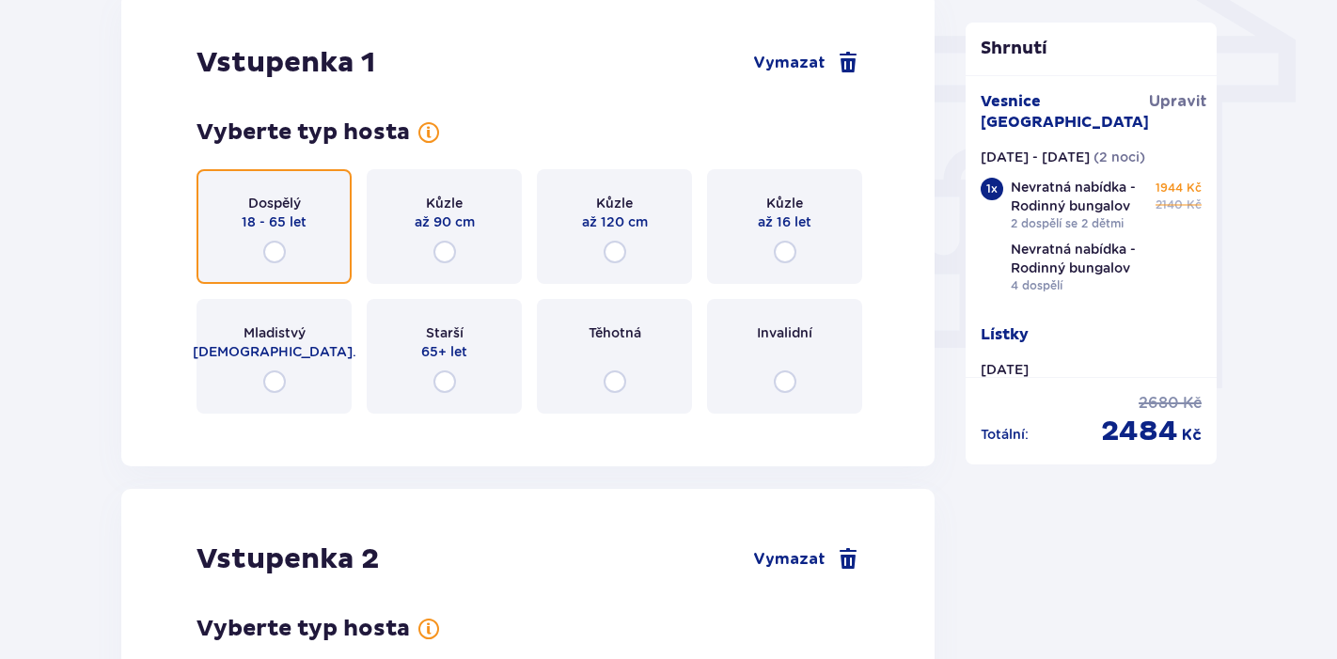
click at [274, 244] on input "radio" at bounding box center [274, 252] width 23 height 23
radio input "true"
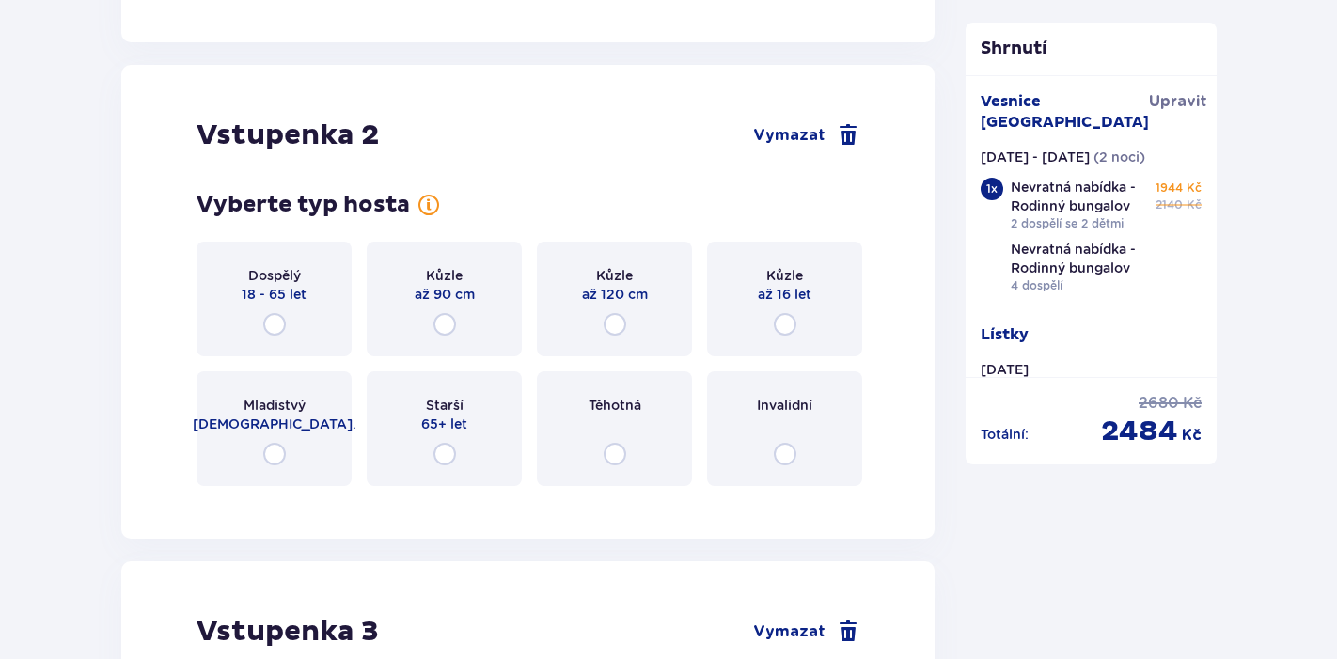
scroll to position [2546, 0]
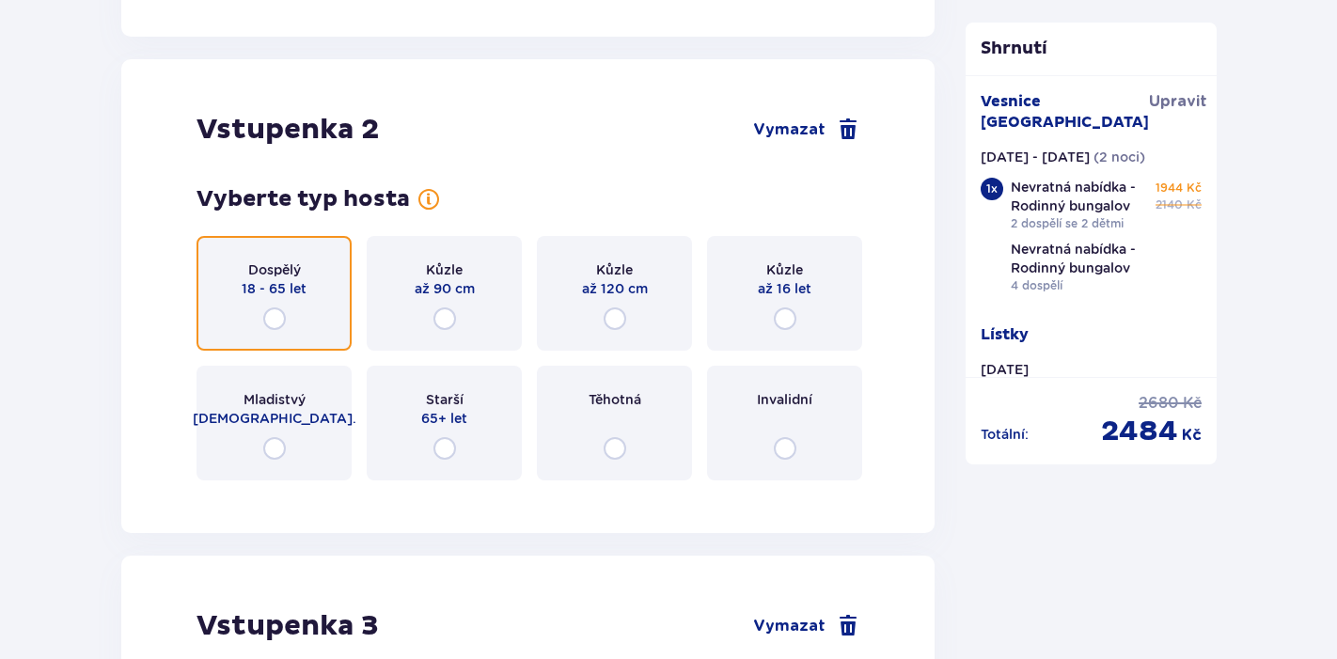
click at [278, 320] on input "radio" at bounding box center [274, 318] width 23 height 23
radio input "true"
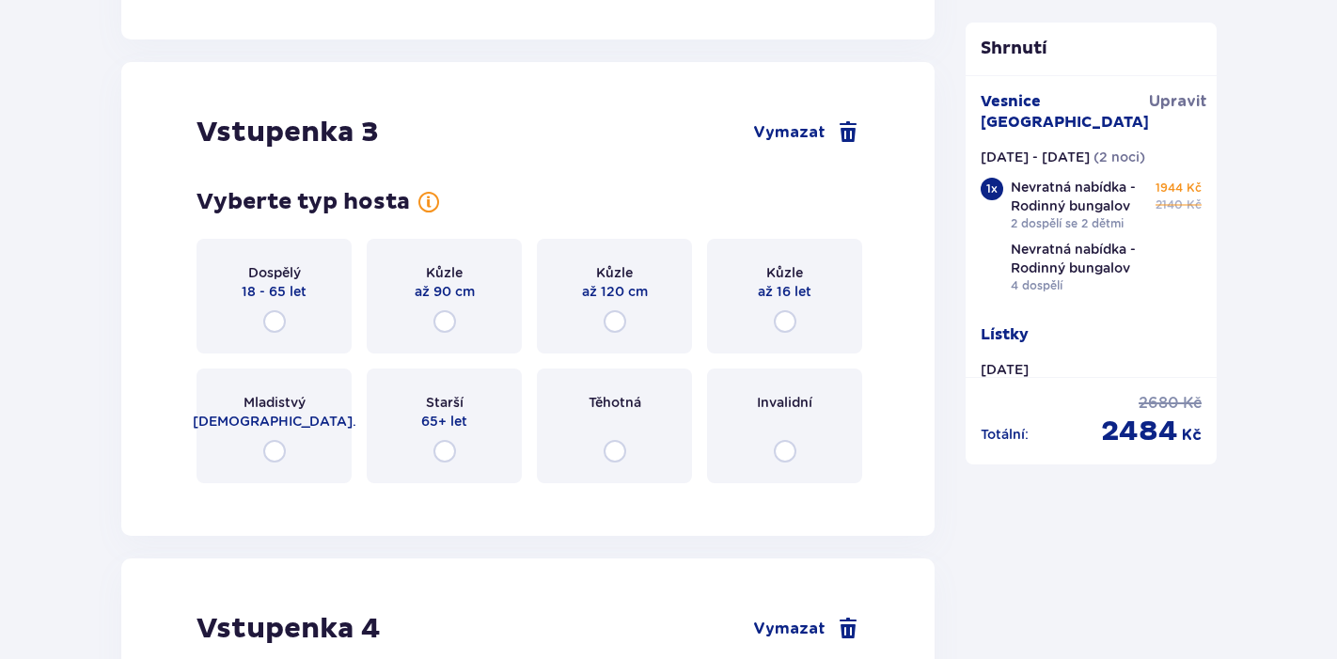
scroll to position [3518, 0]
click at [784, 323] on input "radio" at bounding box center [785, 320] width 23 height 23
radio input "true"
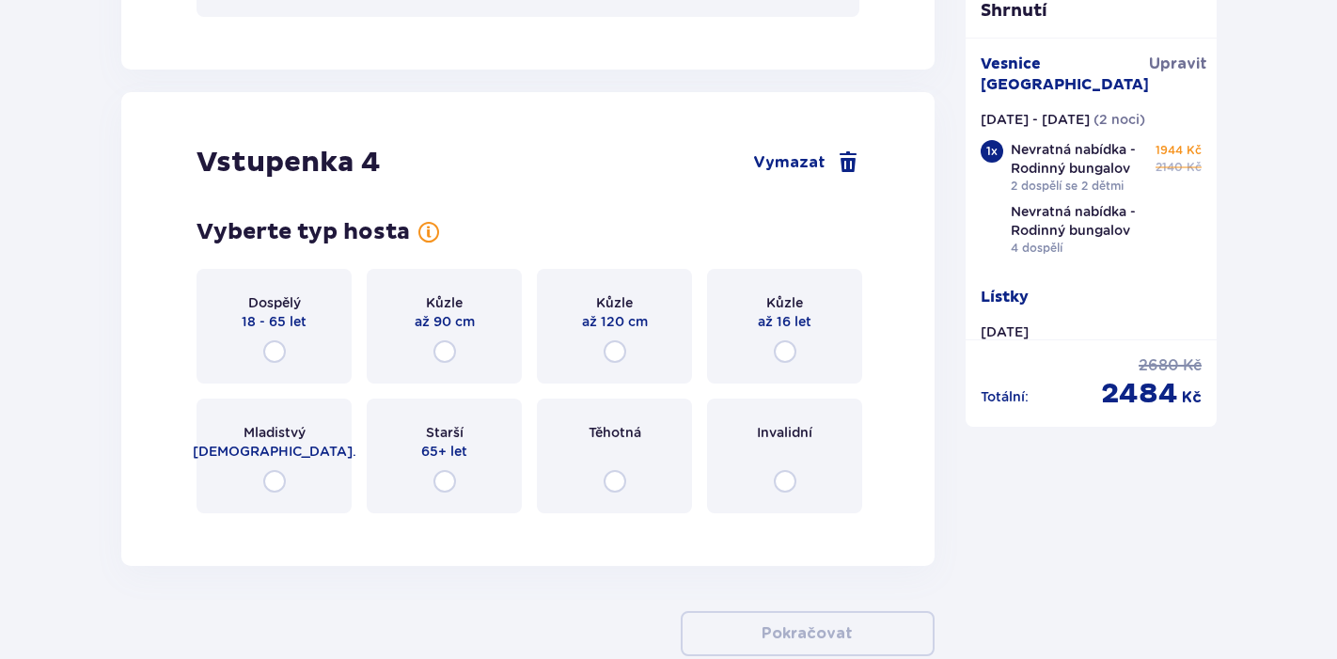
scroll to position [4331, 0]
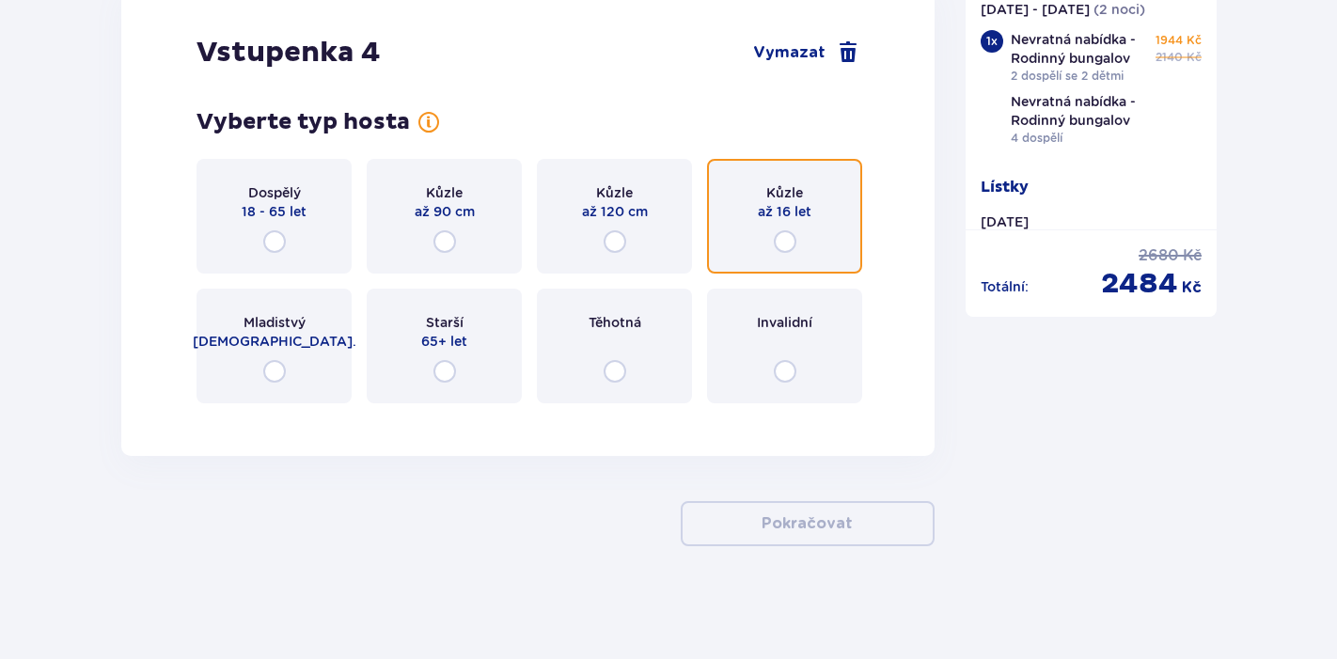
click at [784, 244] on input "radio" at bounding box center [785, 241] width 23 height 23
radio input "true"
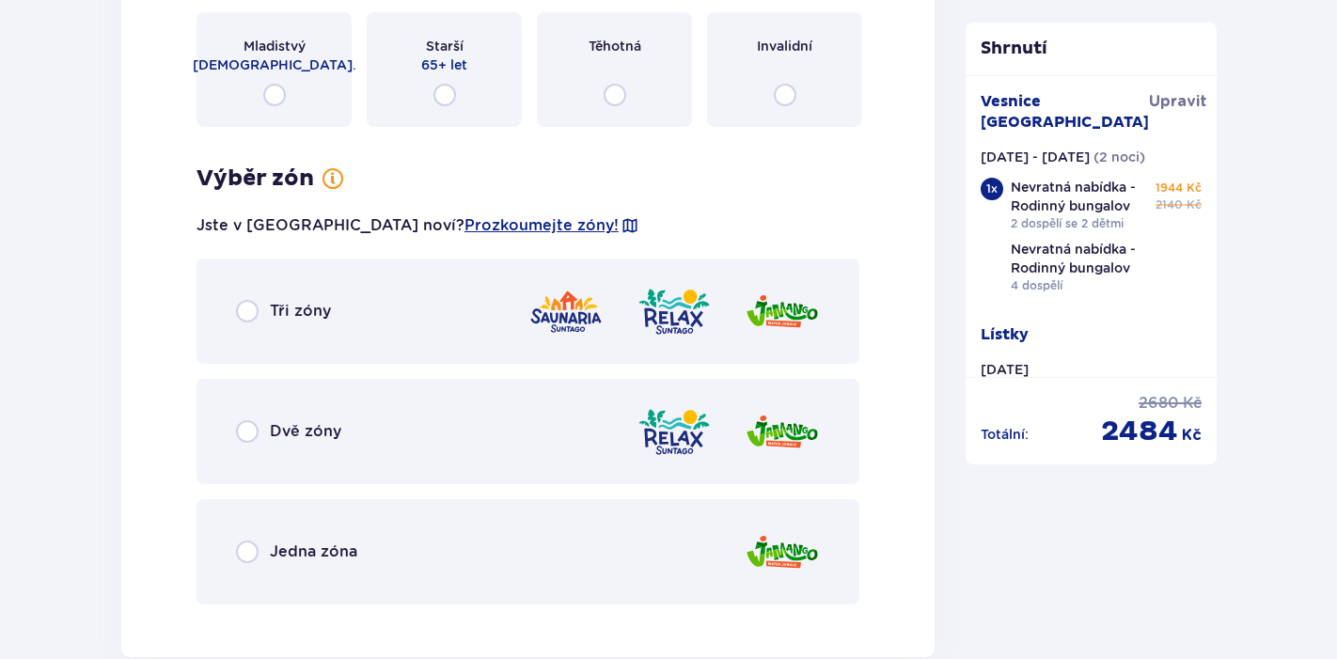
scroll to position [2897, 0]
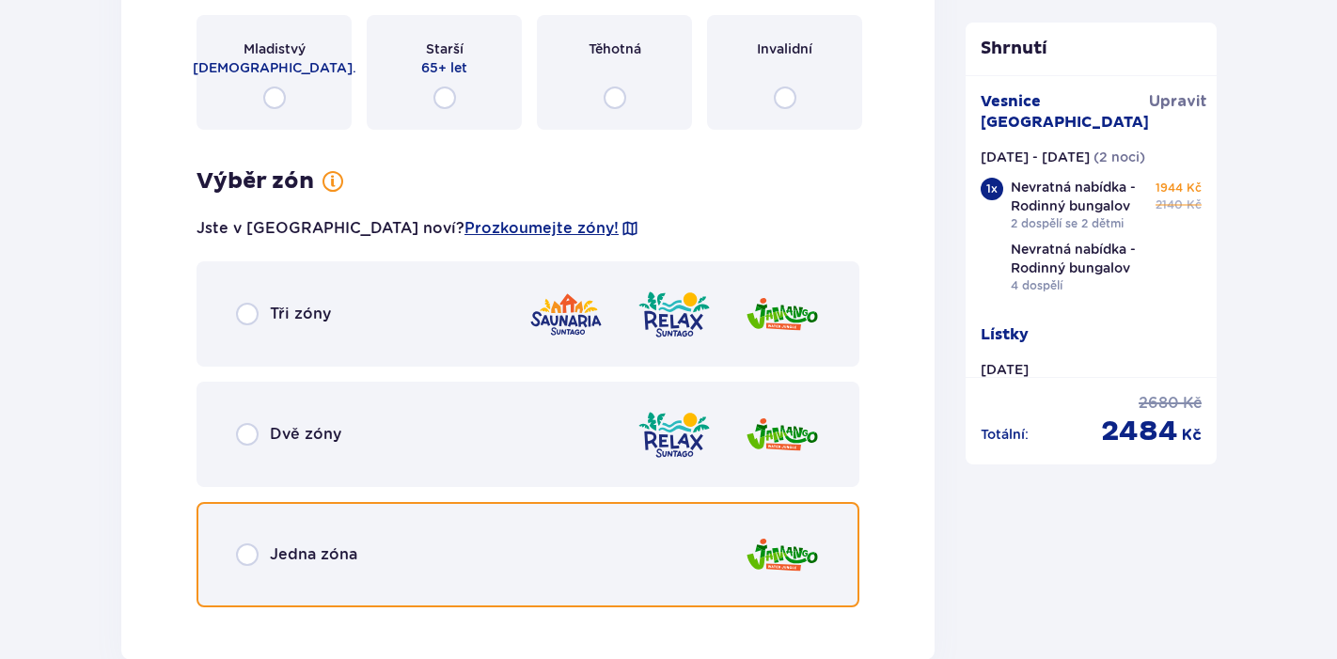
click at [254, 554] on input "radio" at bounding box center [247, 554] width 23 height 23
radio input "true"
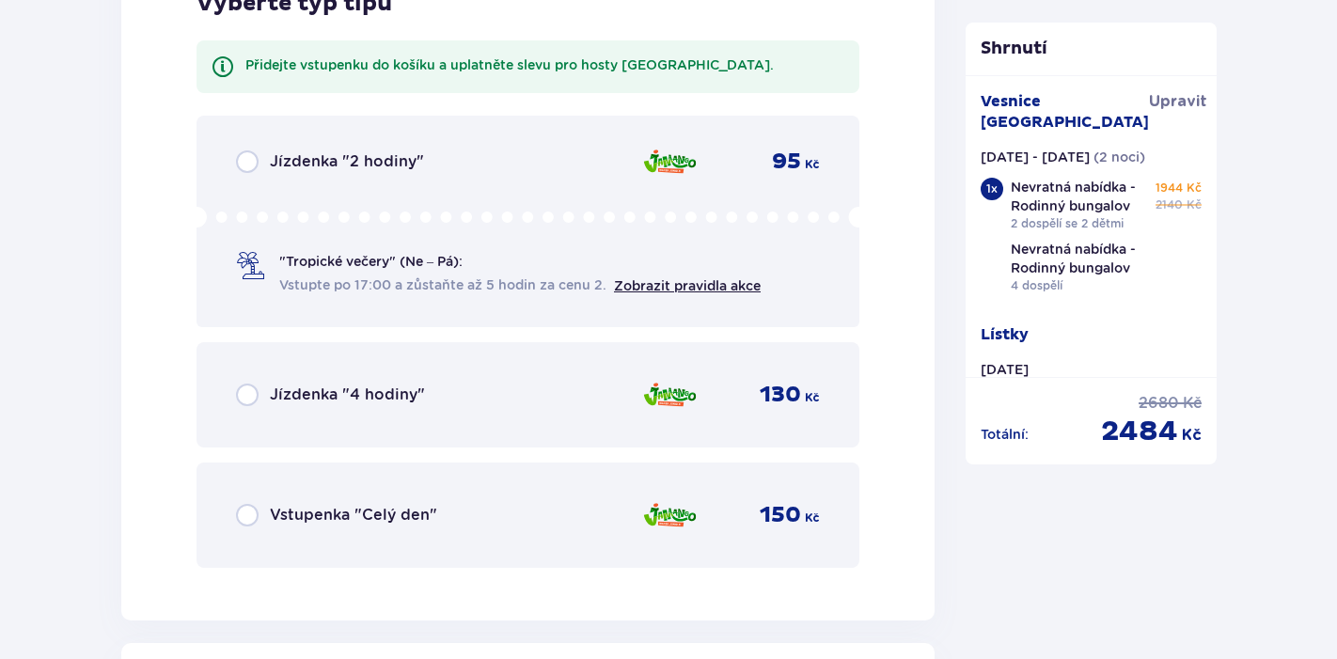
scroll to position [3557, 0]
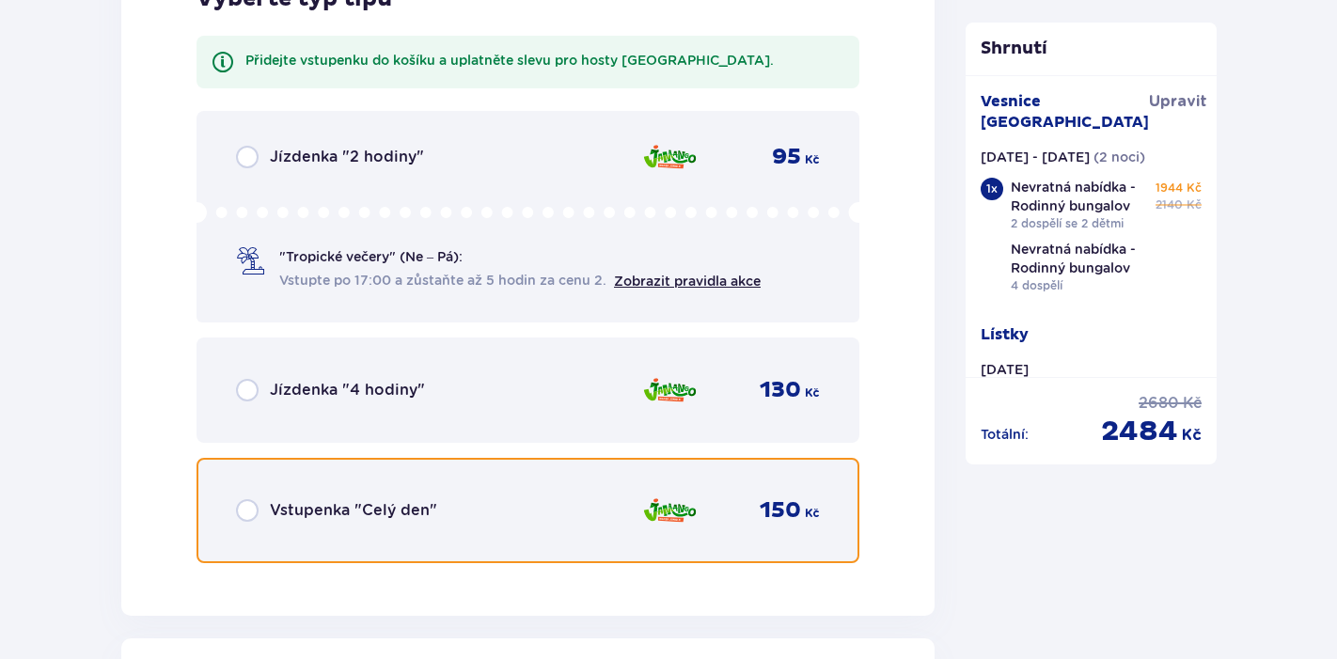
click at [253, 513] on input "radio" at bounding box center [247, 510] width 23 height 23
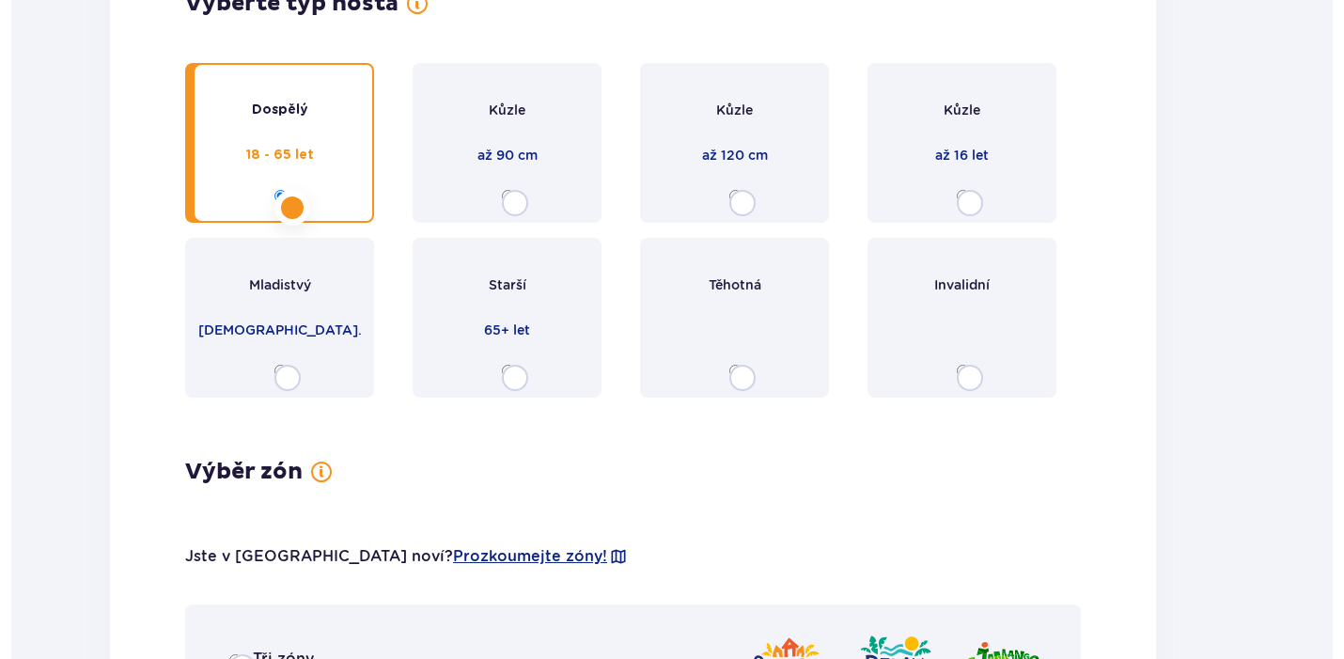
scroll to position [0, 0]
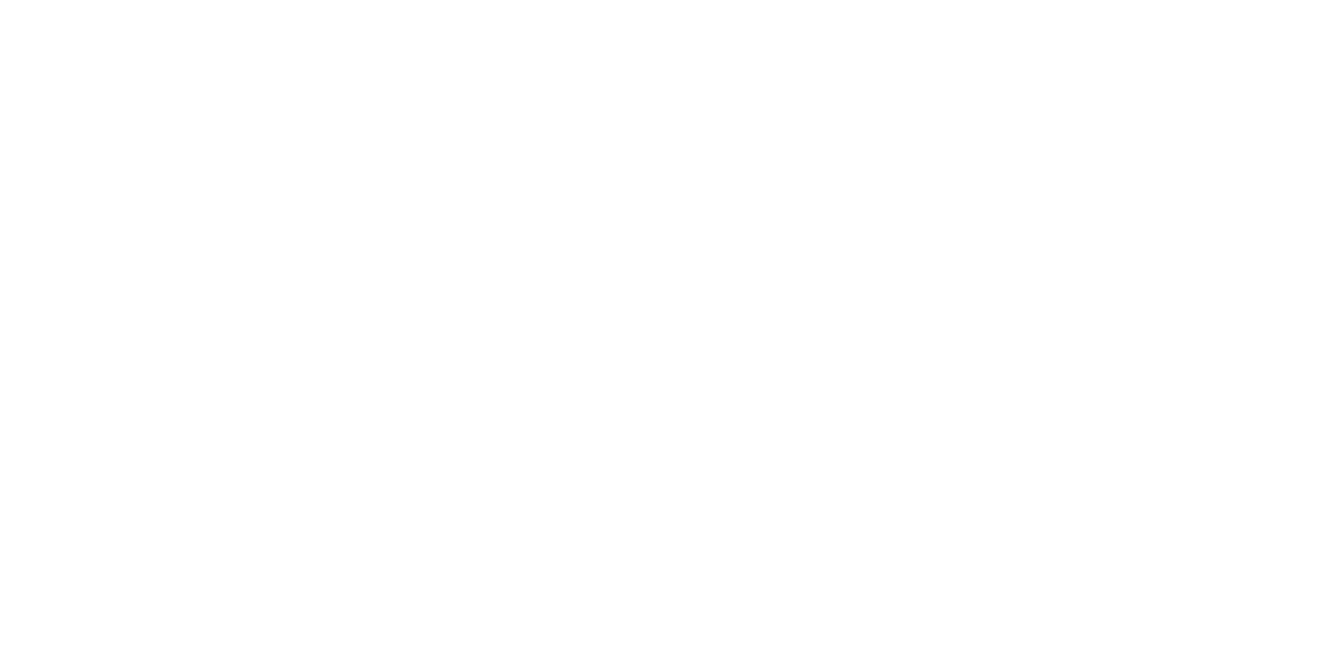
click at [626, 8] on html at bounding box center [672, 4] width 1344 height 8
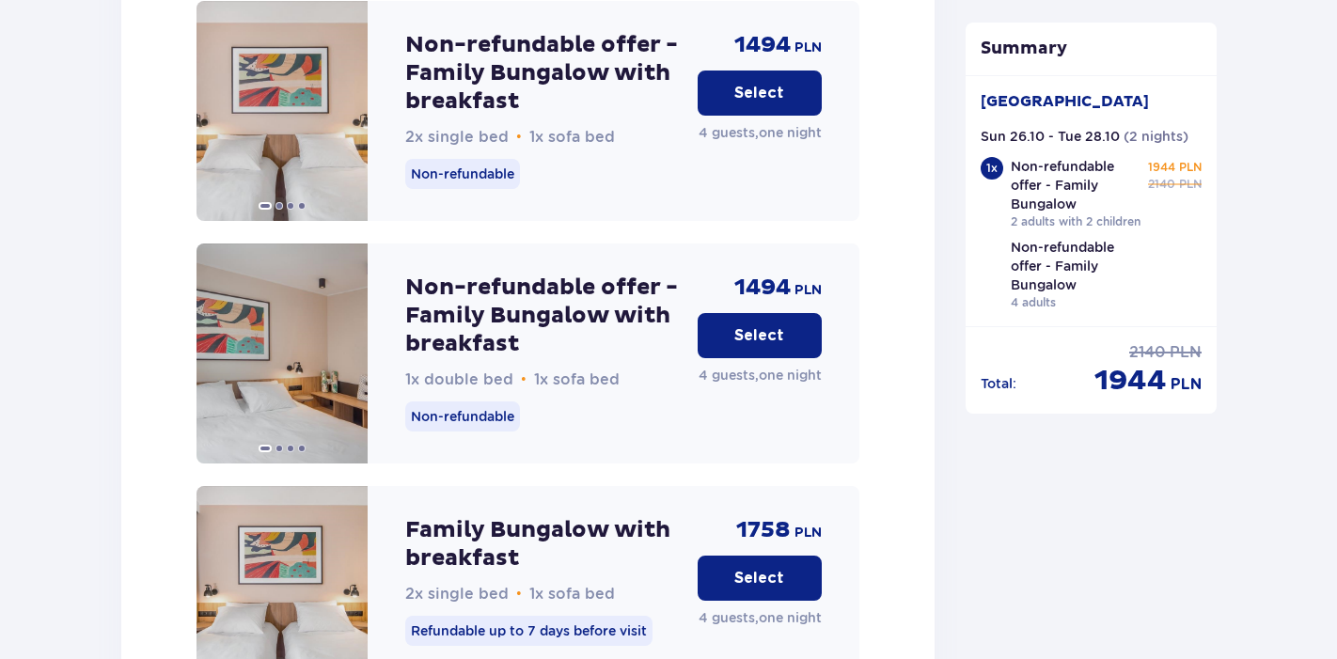
scroll to position [5197, 0]
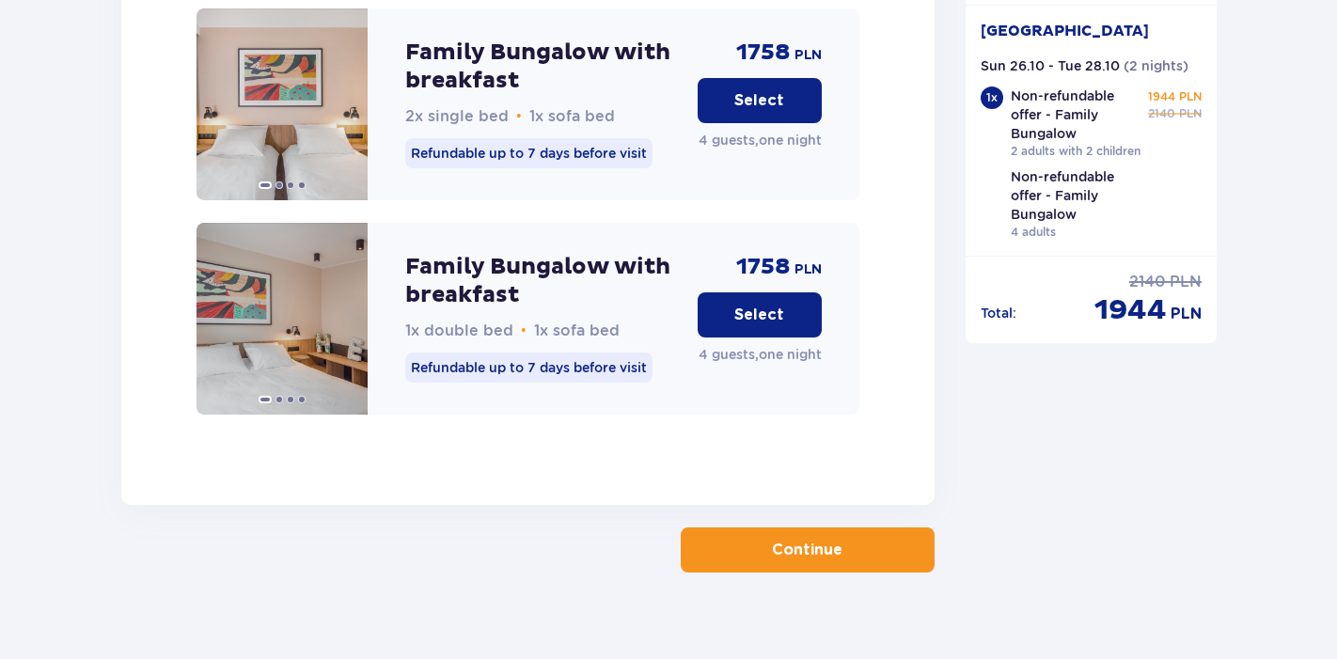
click at [754, 539] on button "Continue" at bounding box center [808, 549] width 254 height 45
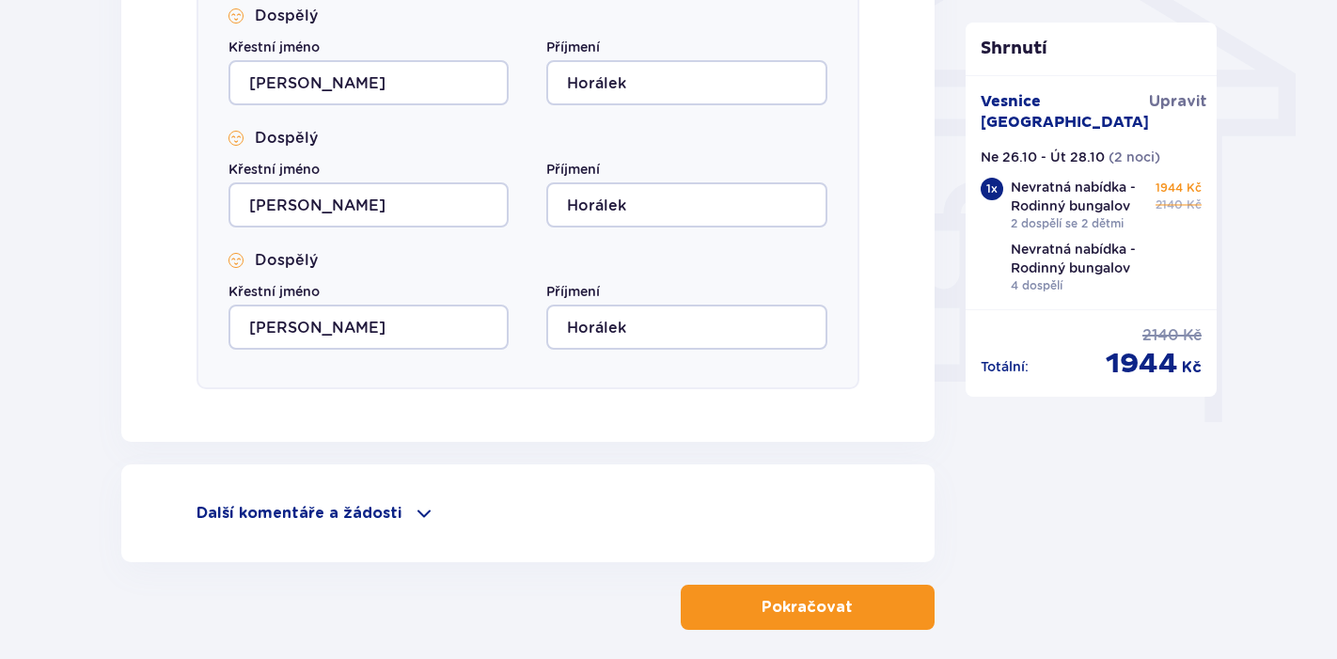
scroll to position [1689, 0]
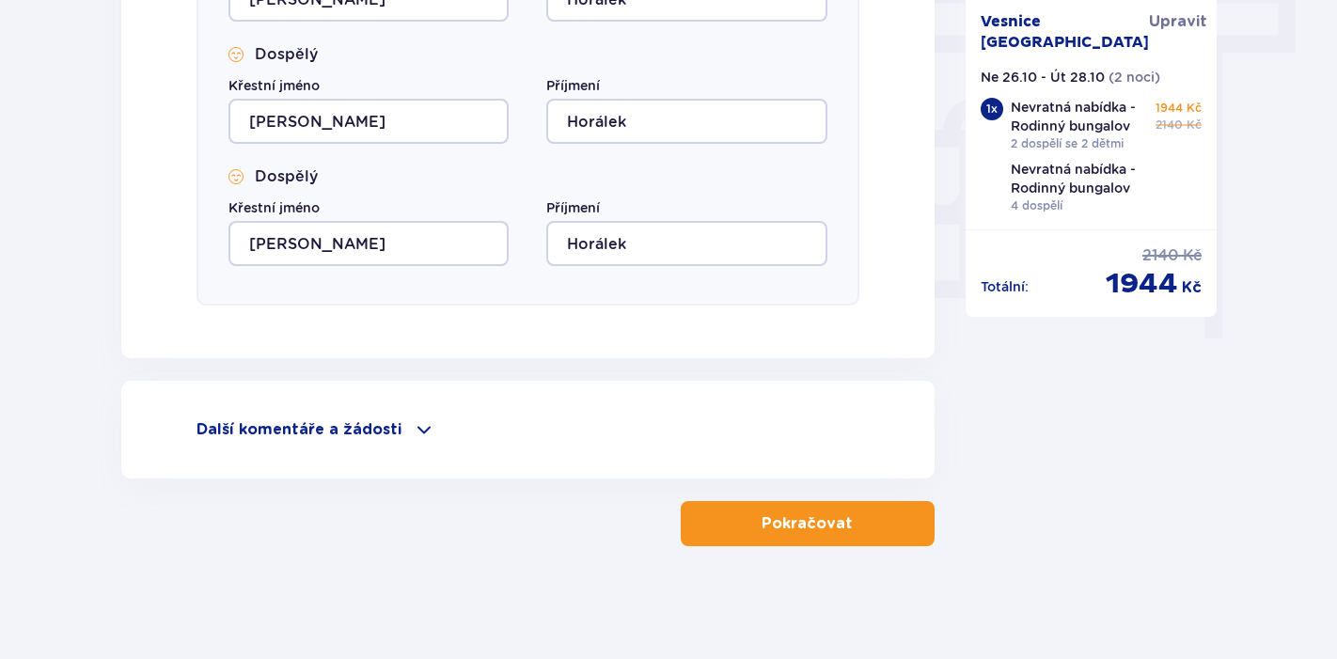
click at [835, 530] on button "Pokračovat" at bounding box center [808, 523] width 254 height 45
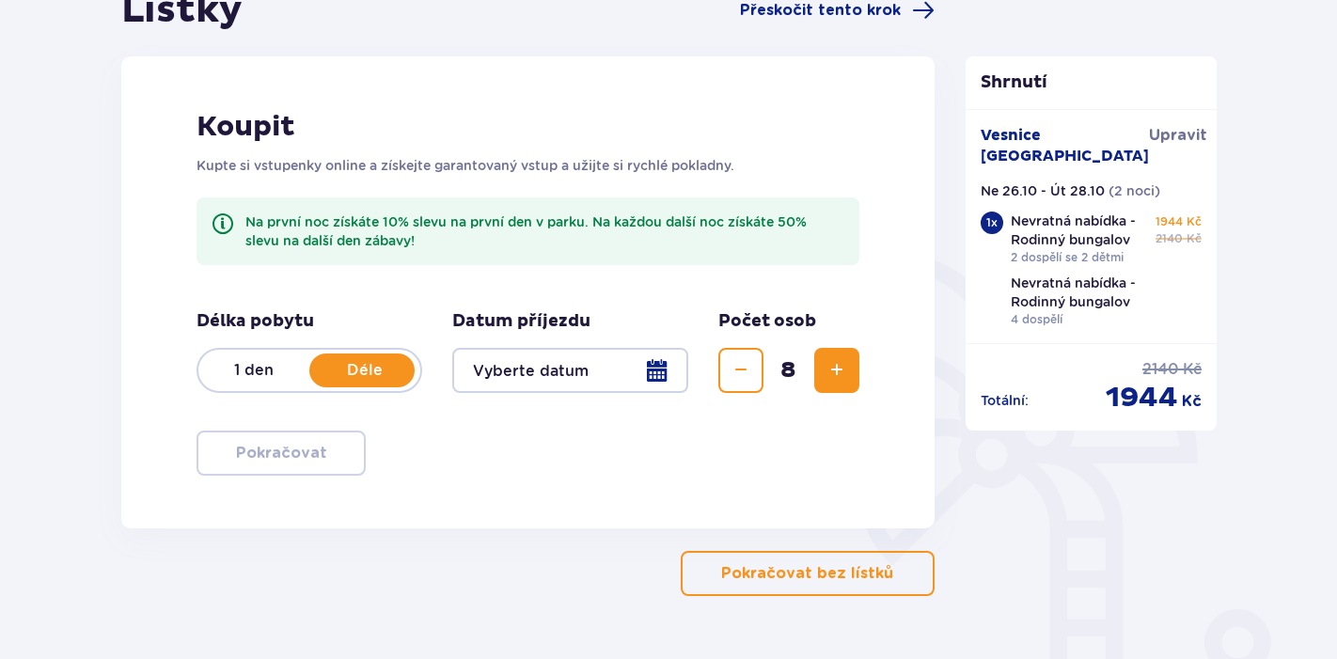
scroll to position [216, 0]
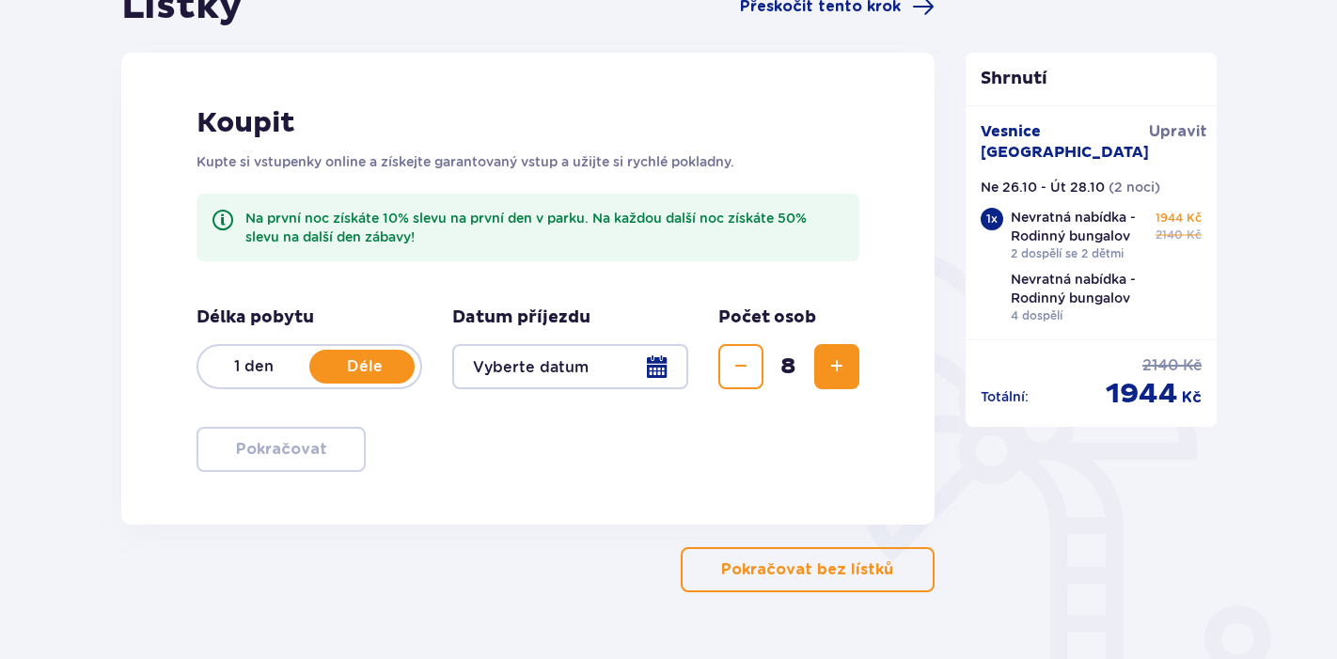
click at [247, 365] on p "1 den" at bounding box center [253, 366] width 111 height 21
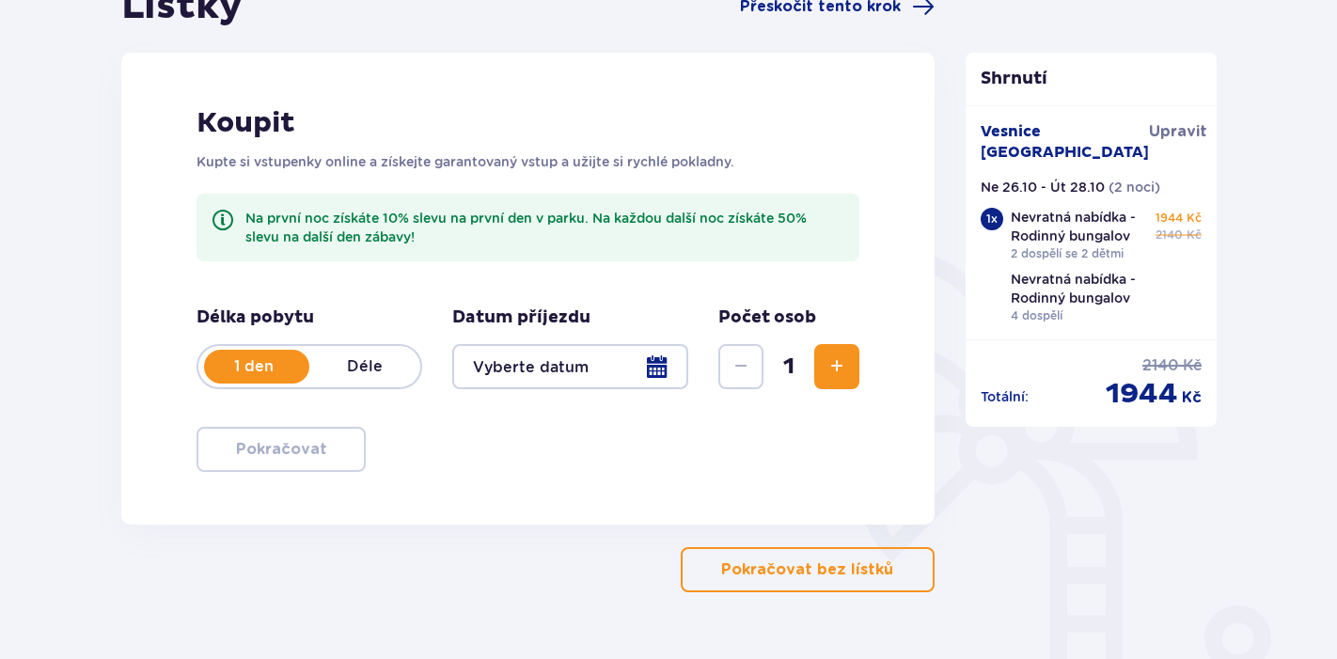
click at [545, 356] on div at bounding box center [570, 366] width 236 height 45
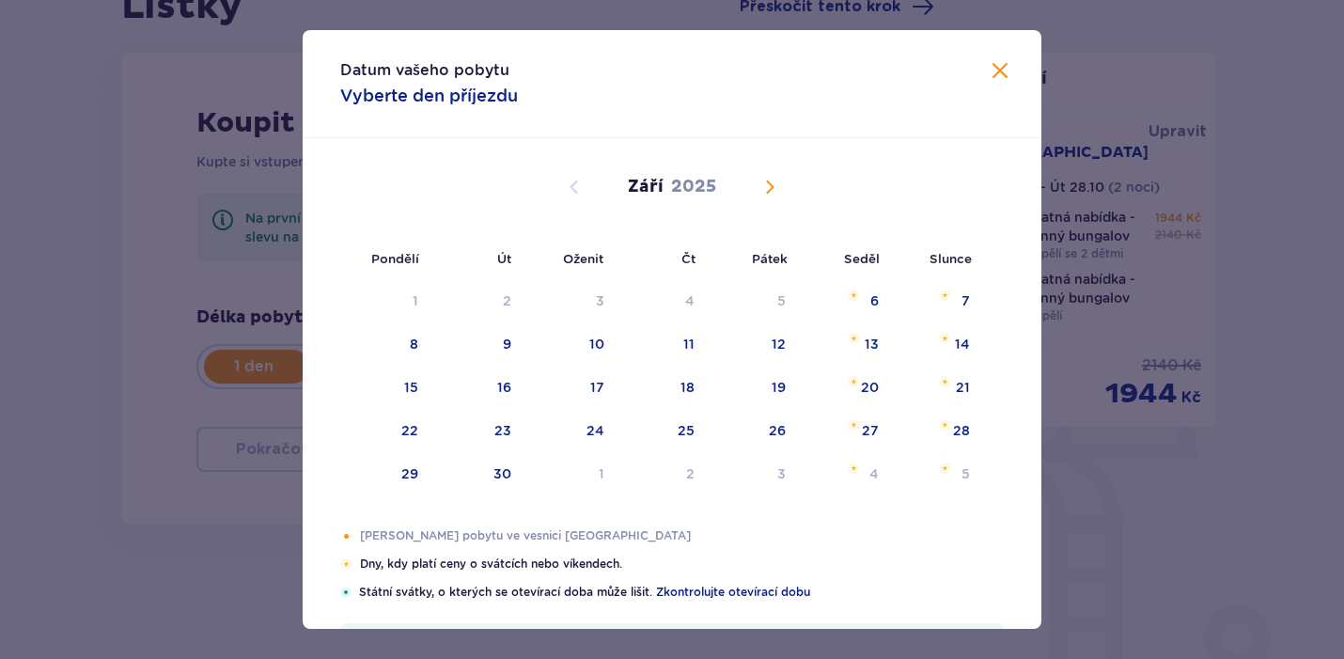
click at [773, 185] on span "Kalendář" at bounding box center [770, 187] width 23 height 23
click at [405, 478] on div "27" at bounding box center [411, 473] width 17 height 19
type input "[DATE]"
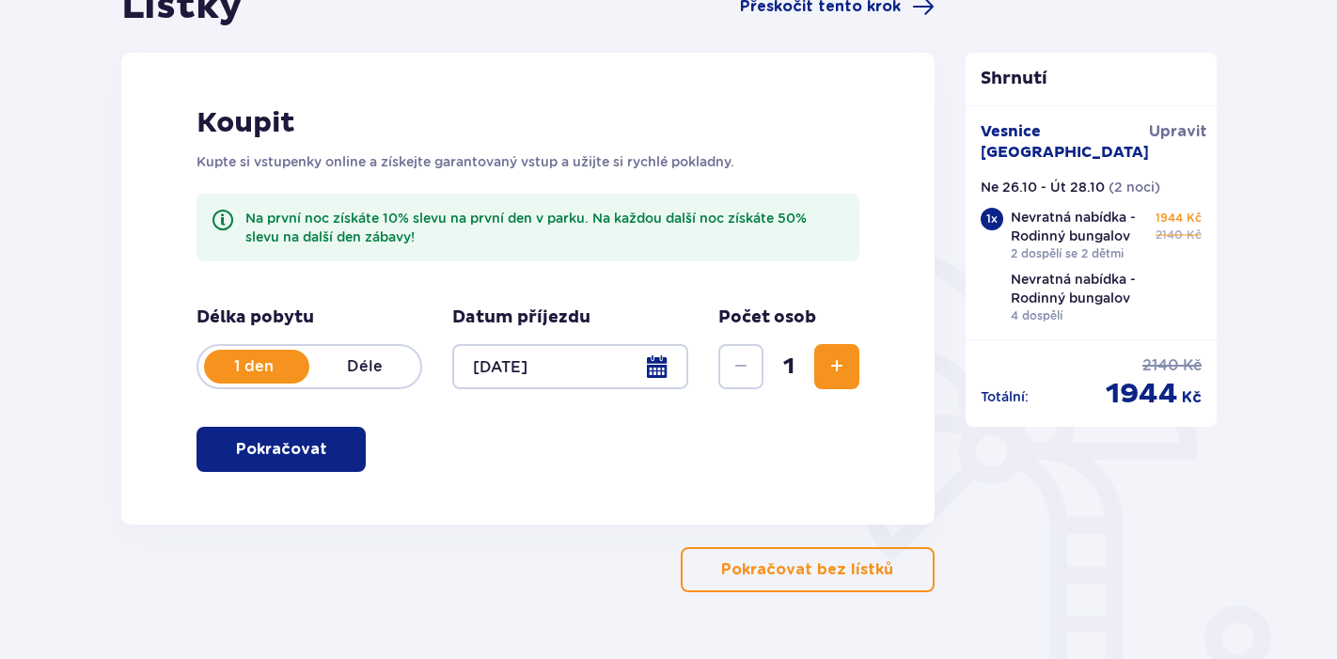
click at [832, 382] on button "Zvýšit" at bounding box center [836, 366] width 45 height 45
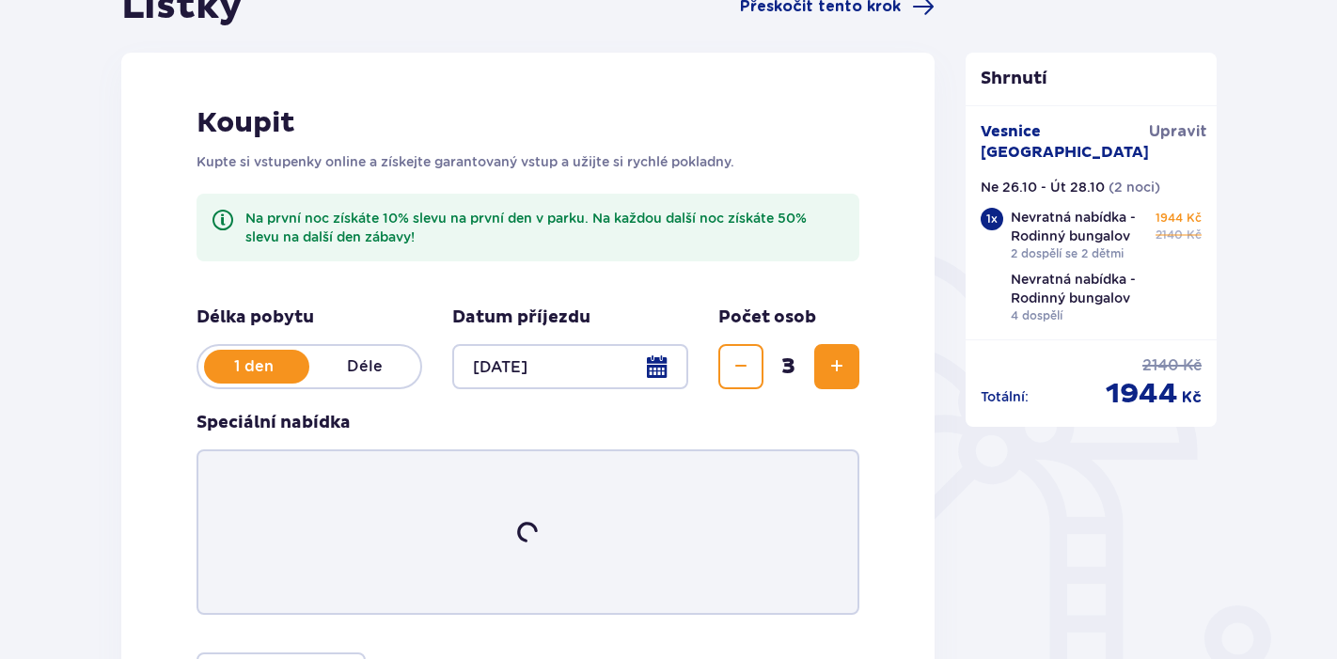
click at [832, 382] on button "Zvýšit" at bounding box center [836, 366] width 45 height 45
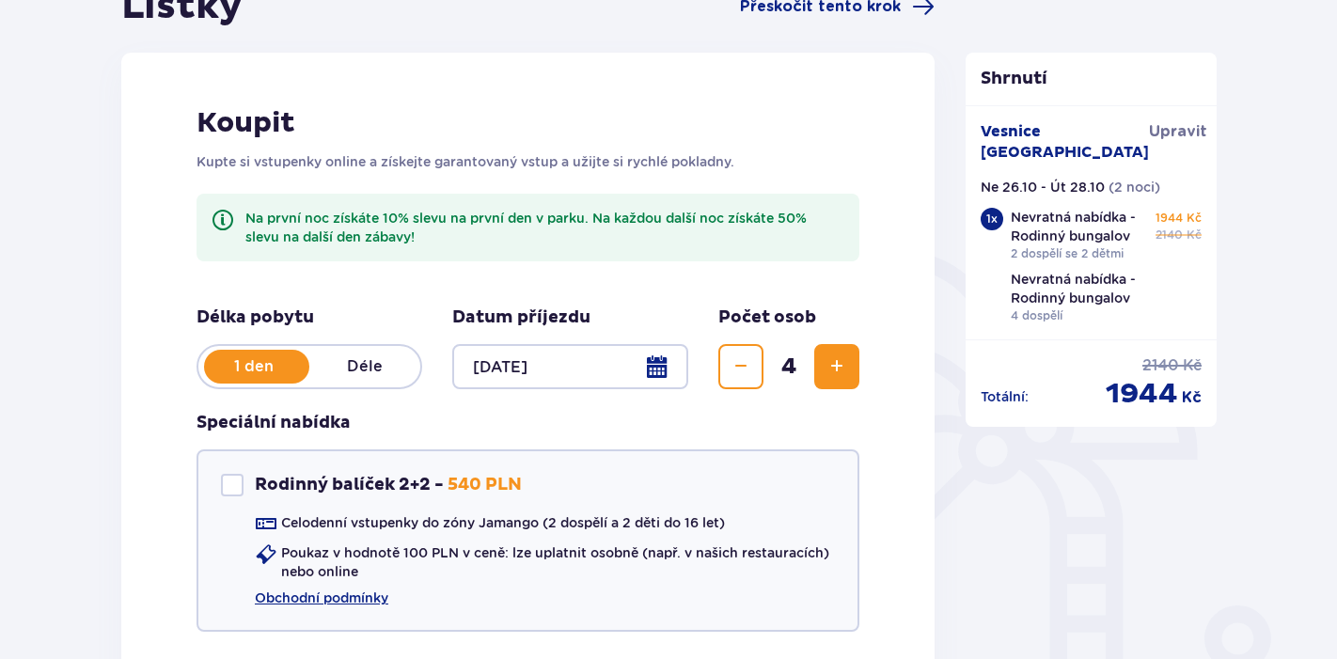
click at [832, 382] on button "Zvýšit" at bounding box center [836, 366] width 45 height 45
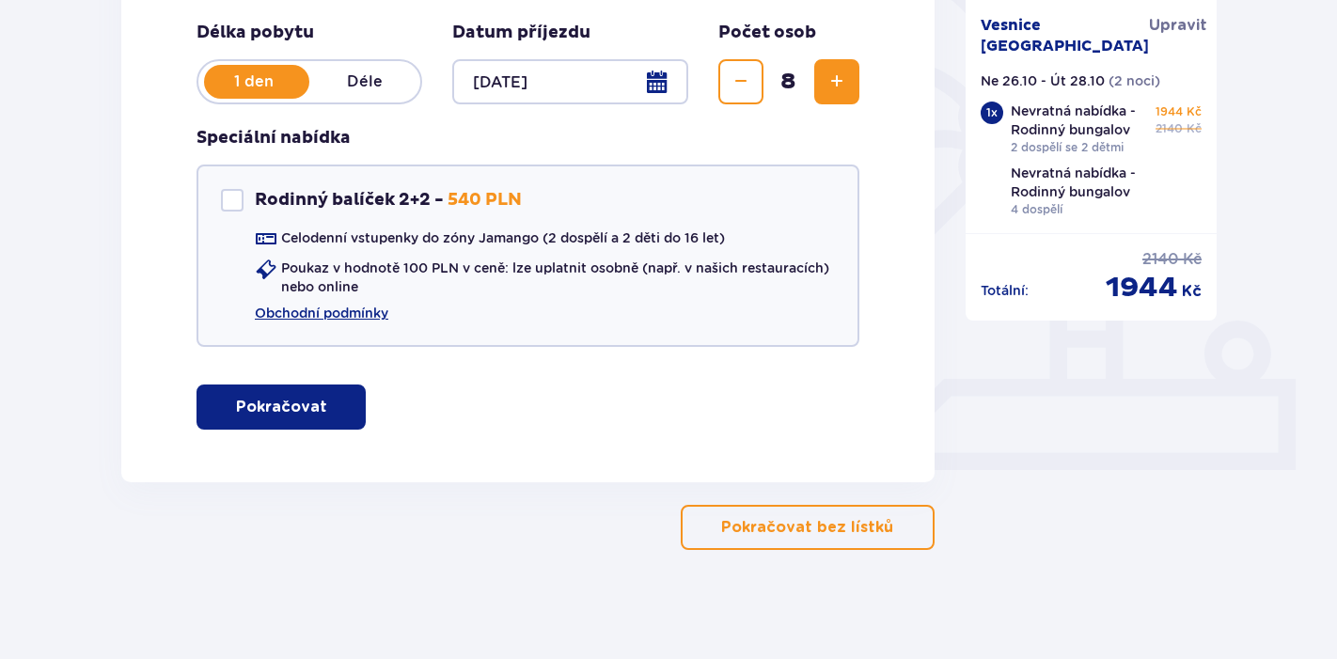
scroll to position [505, 0]
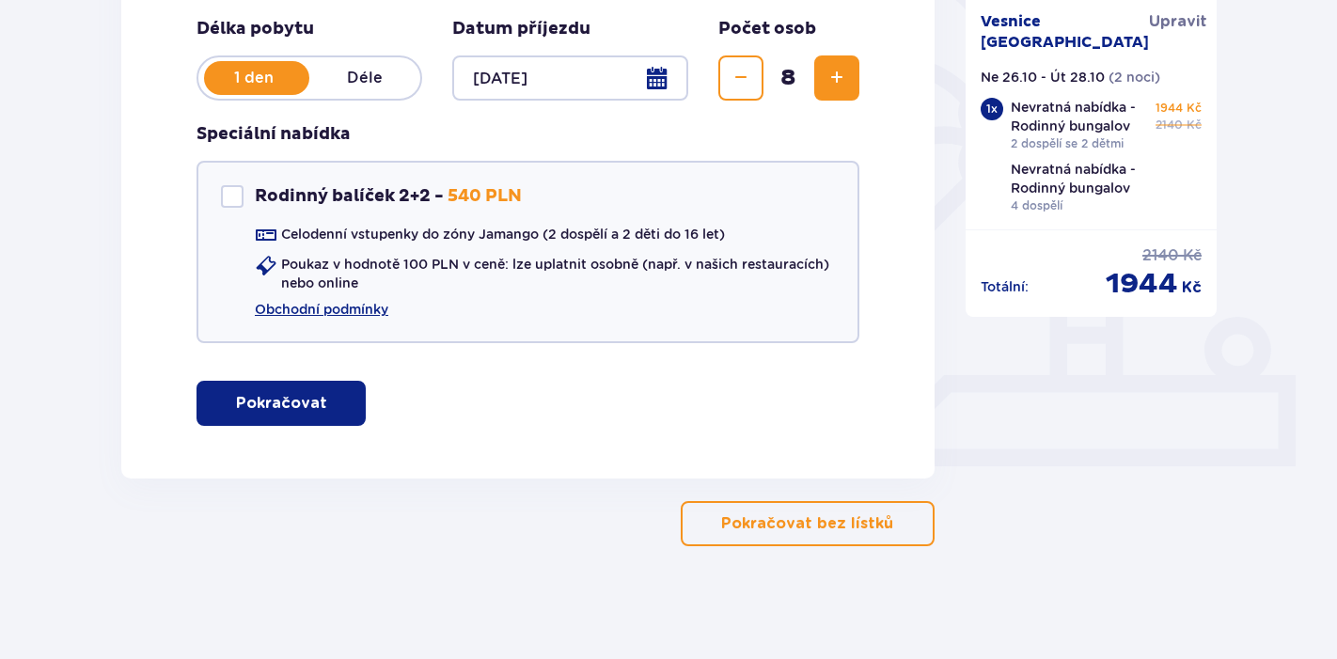
click at [320, 407] on span "button" at bounding box center [331, 403] width 23 height 23
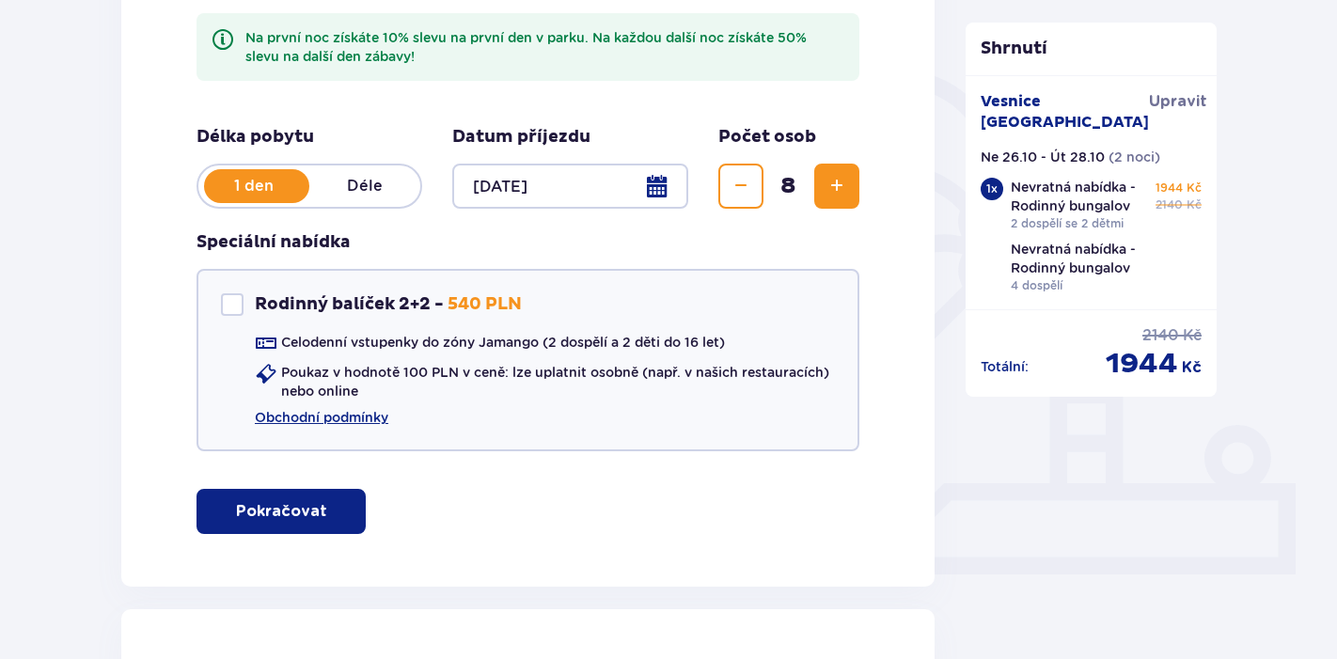
scroll to position [384, 0]
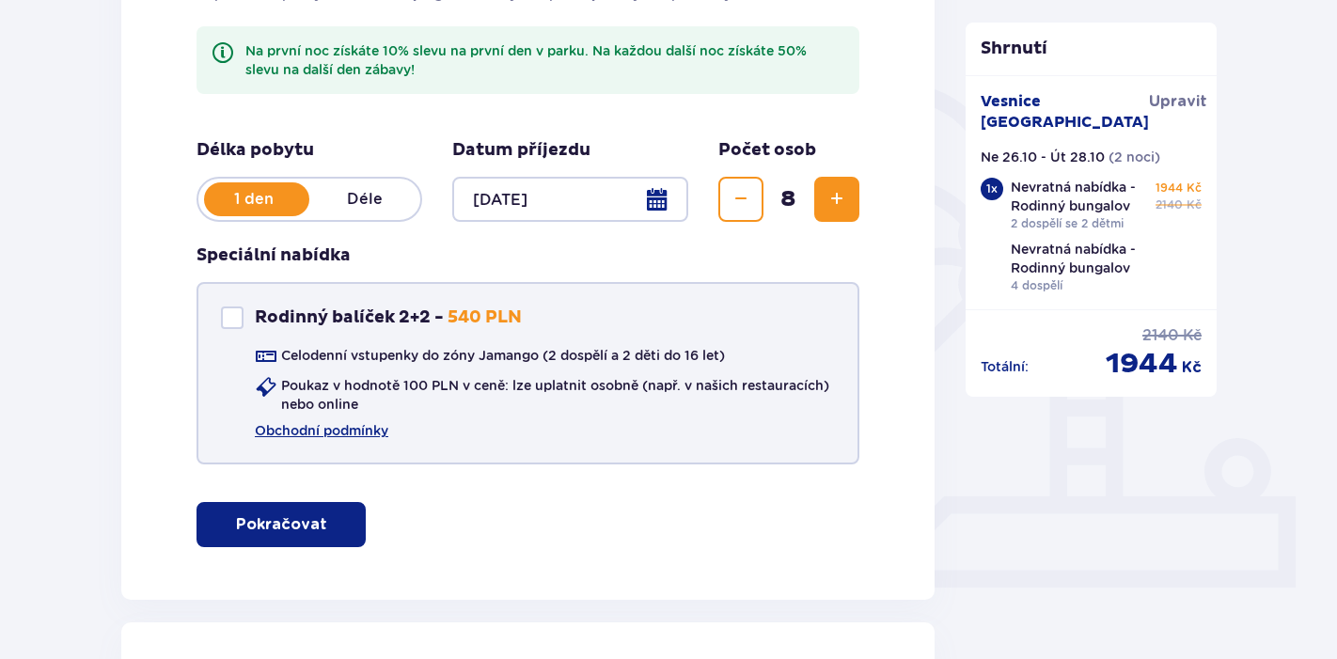
click at [235, 316] on div at bounding box center [232, 317] width 23 height 23
checkbox input "true"
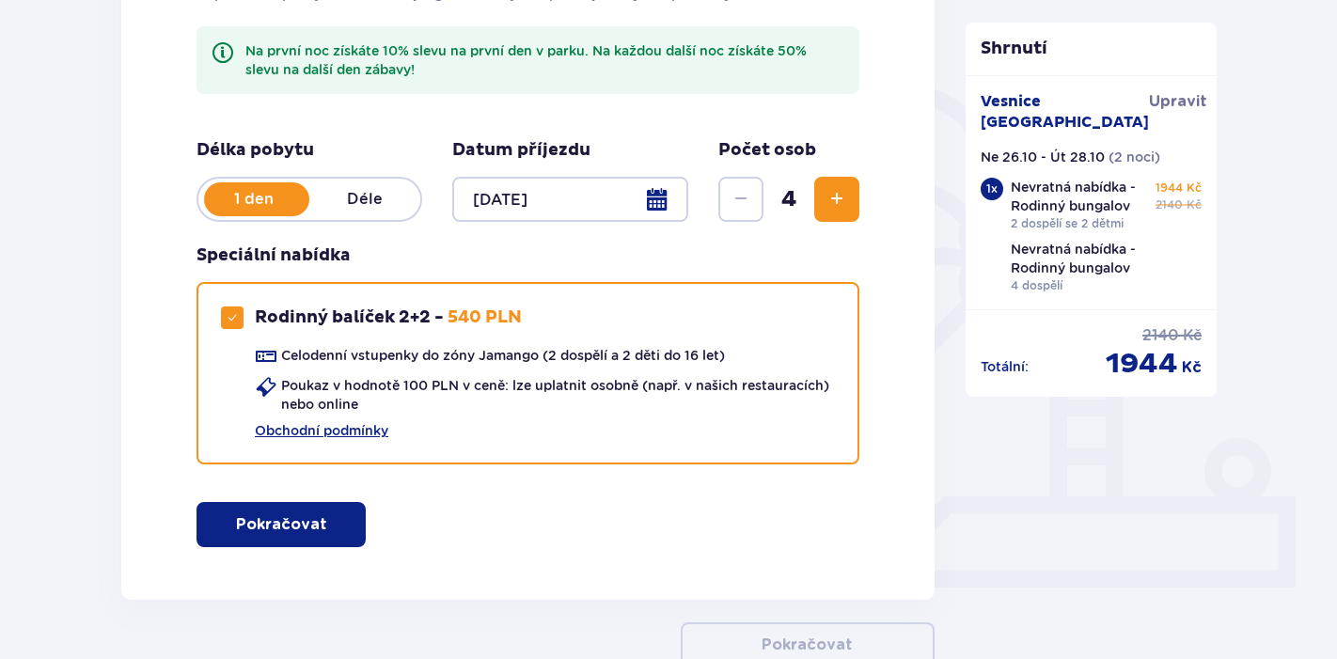
click at [293, 531] on p "Pokračovat" at bounding box center [281, 524] width 91 height 21
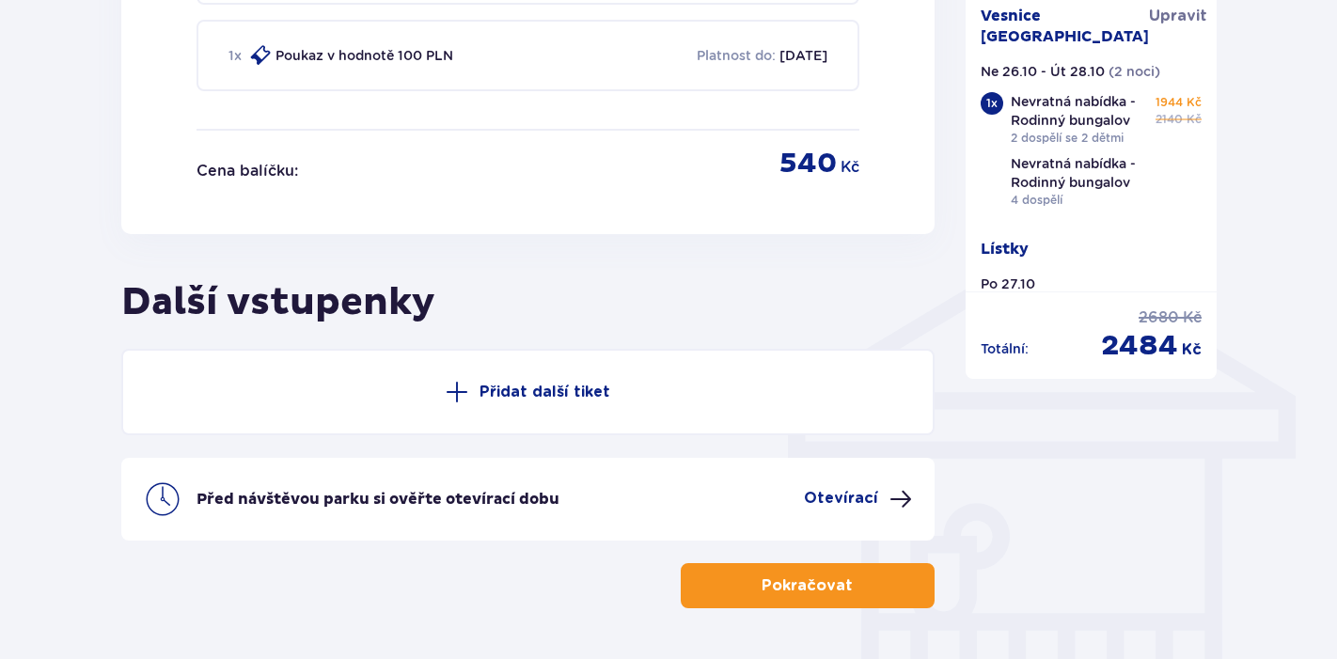
scroll to position [1345, 0]
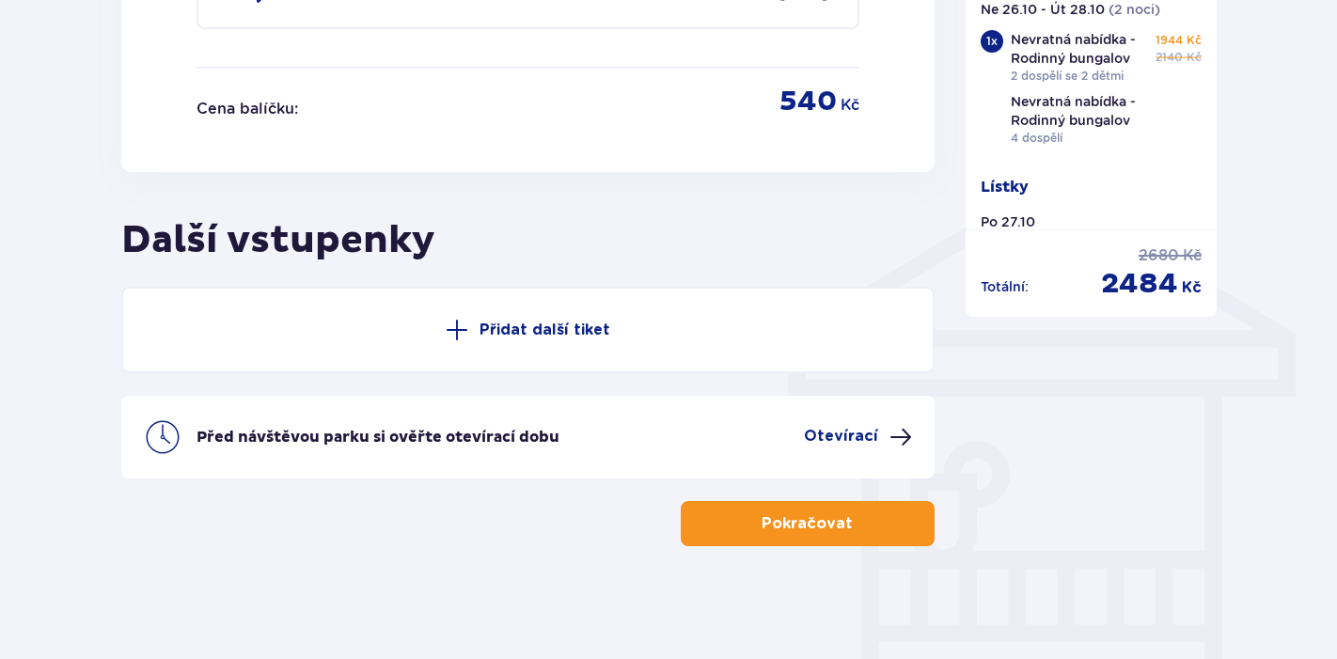
click at [513, 325] on p "Přidat další tiket" at bounding box center [544, 330] width 131 height 21
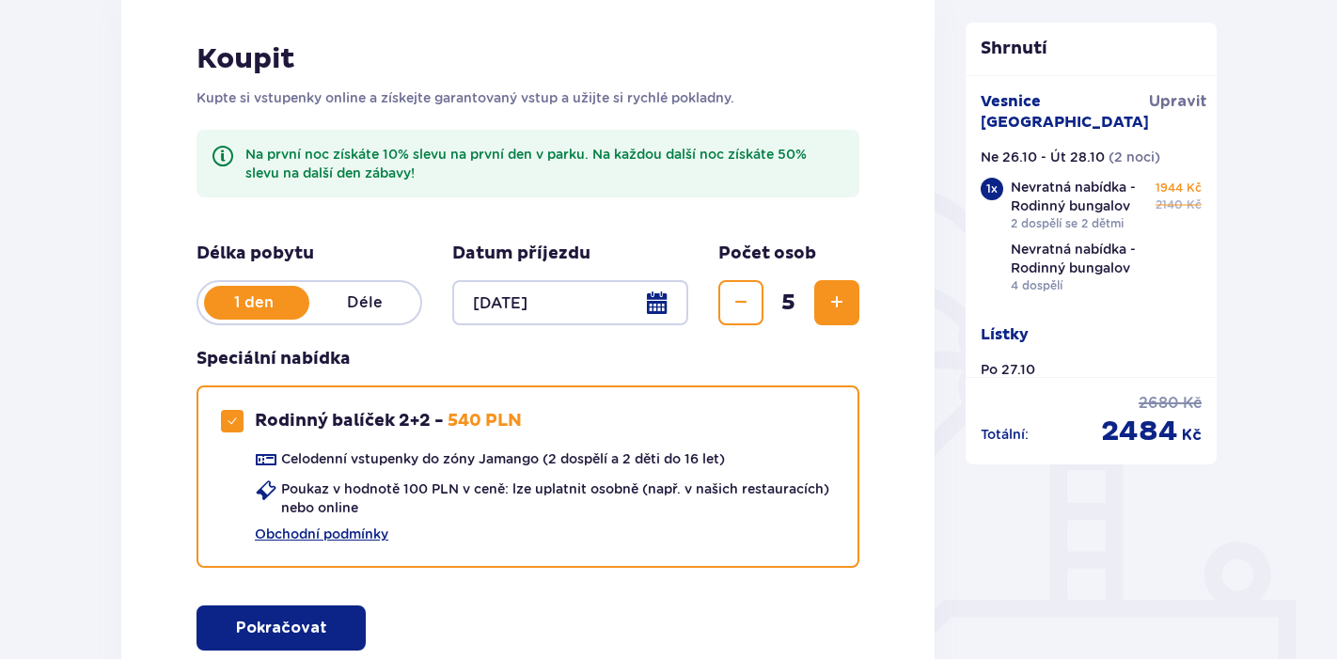
scroll to position [286, 0]
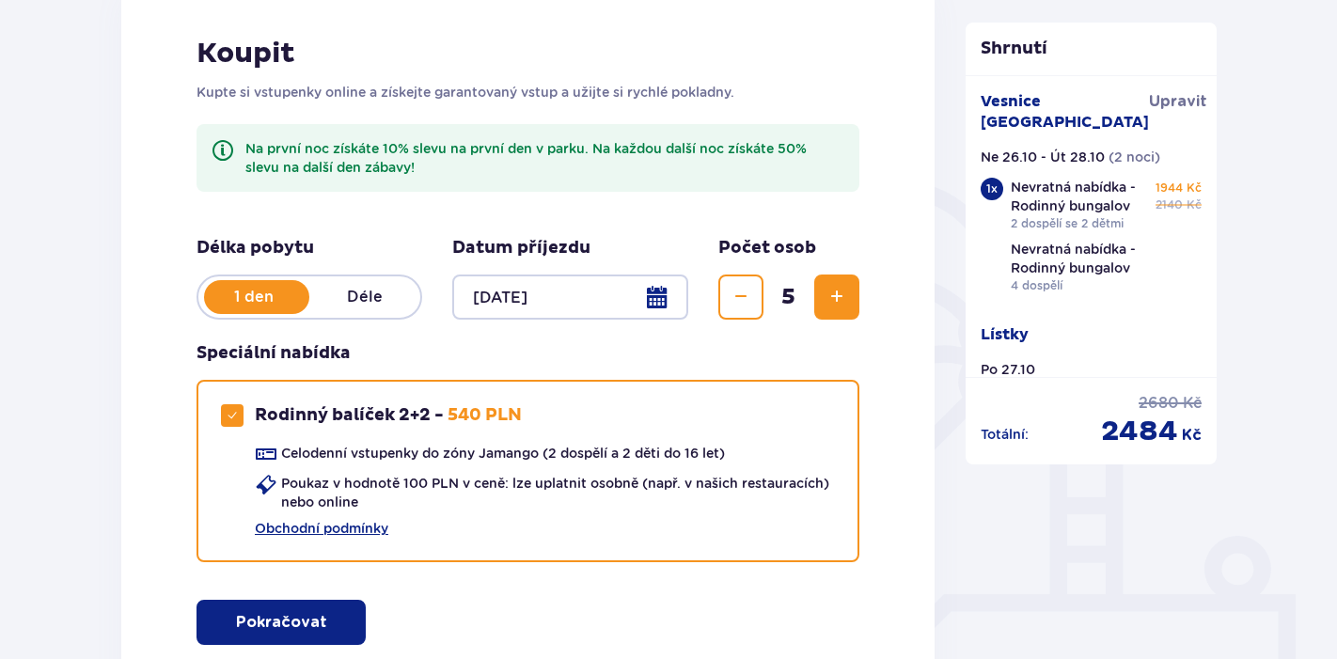
click at [736, 301] on span "Snížit" at bounding box center [740, 297] width 23 height 23
click at [320, 627] on span "button" at bounding box center [331, 622] width 23 height 23
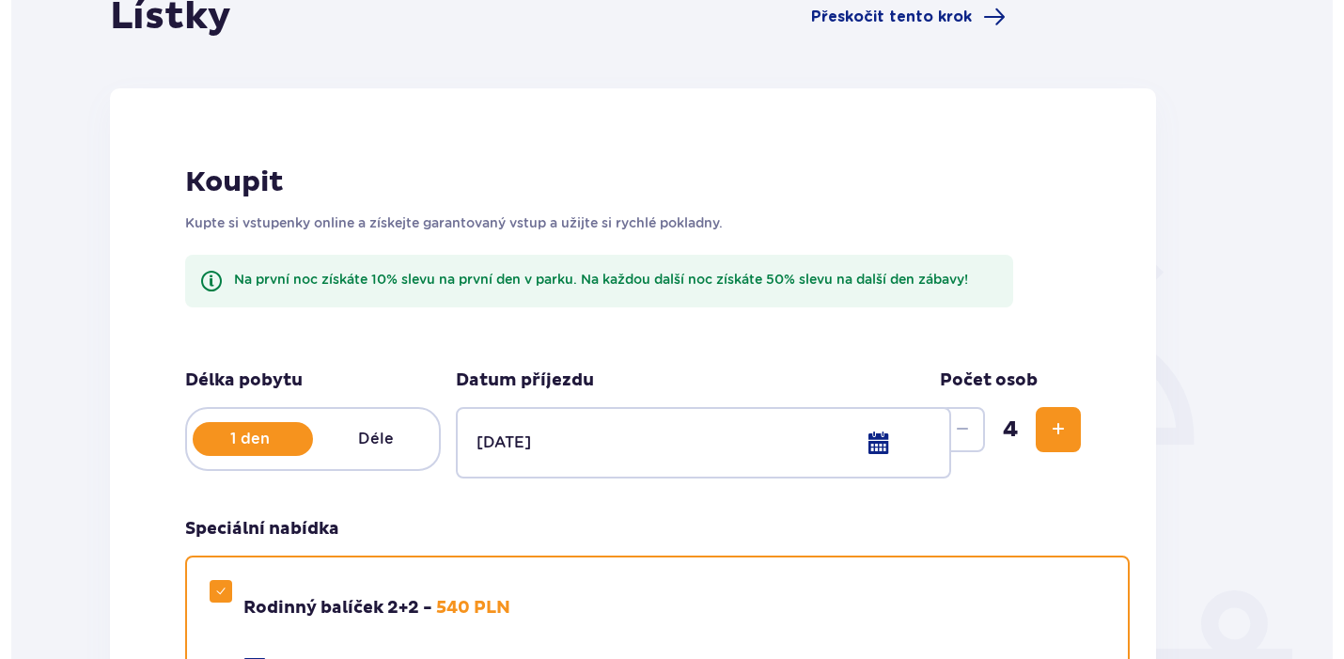
scroll to position [0, 0]
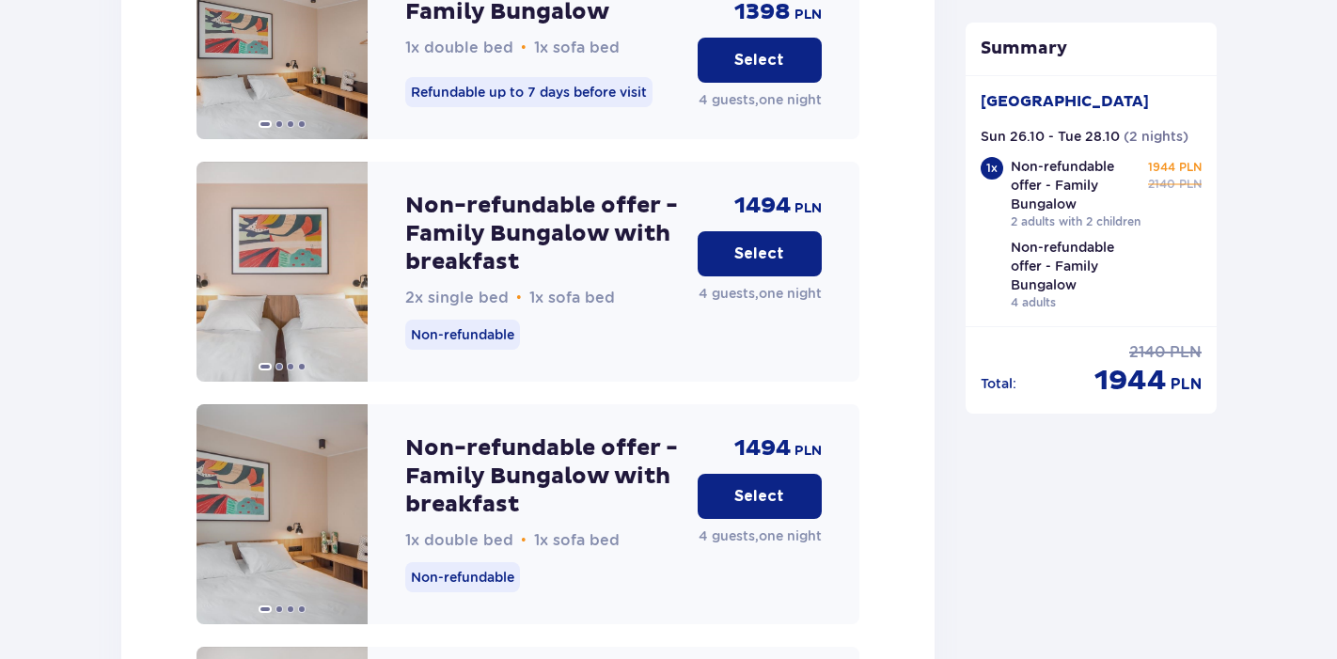
scroll to position [5197, 0]
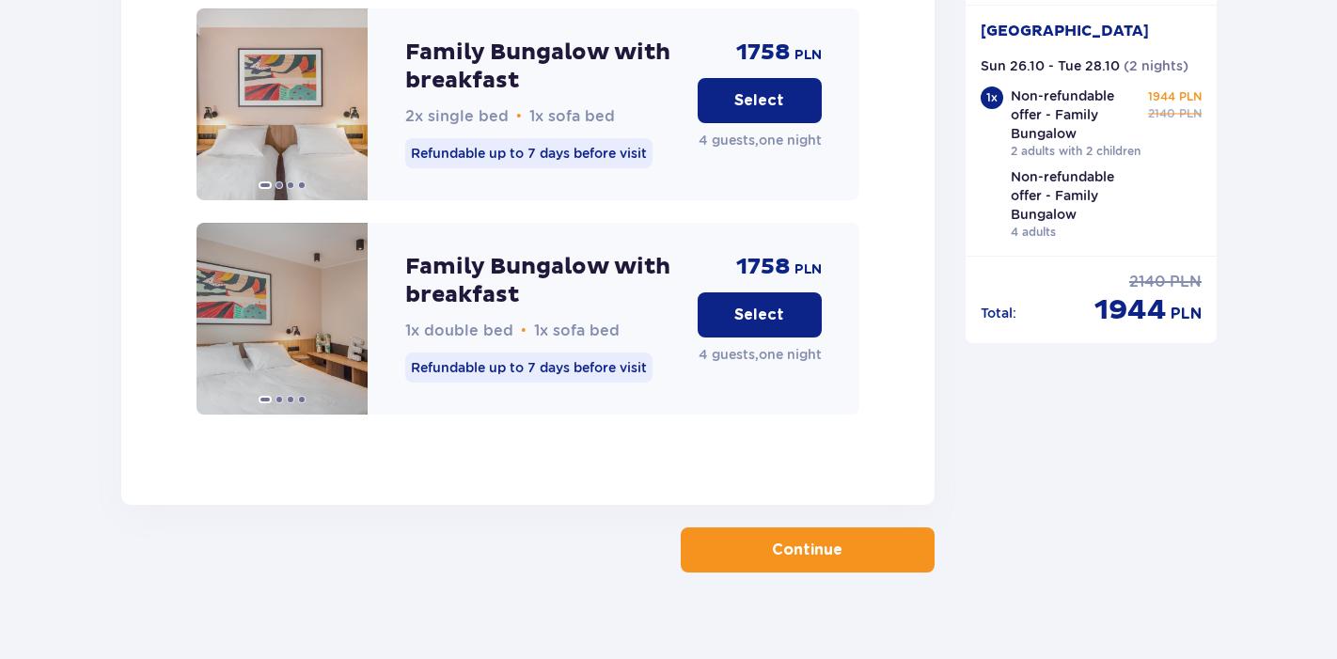
click at [774, 545] on button "Continue" at bounding box center [808, 549] width 254 height 45
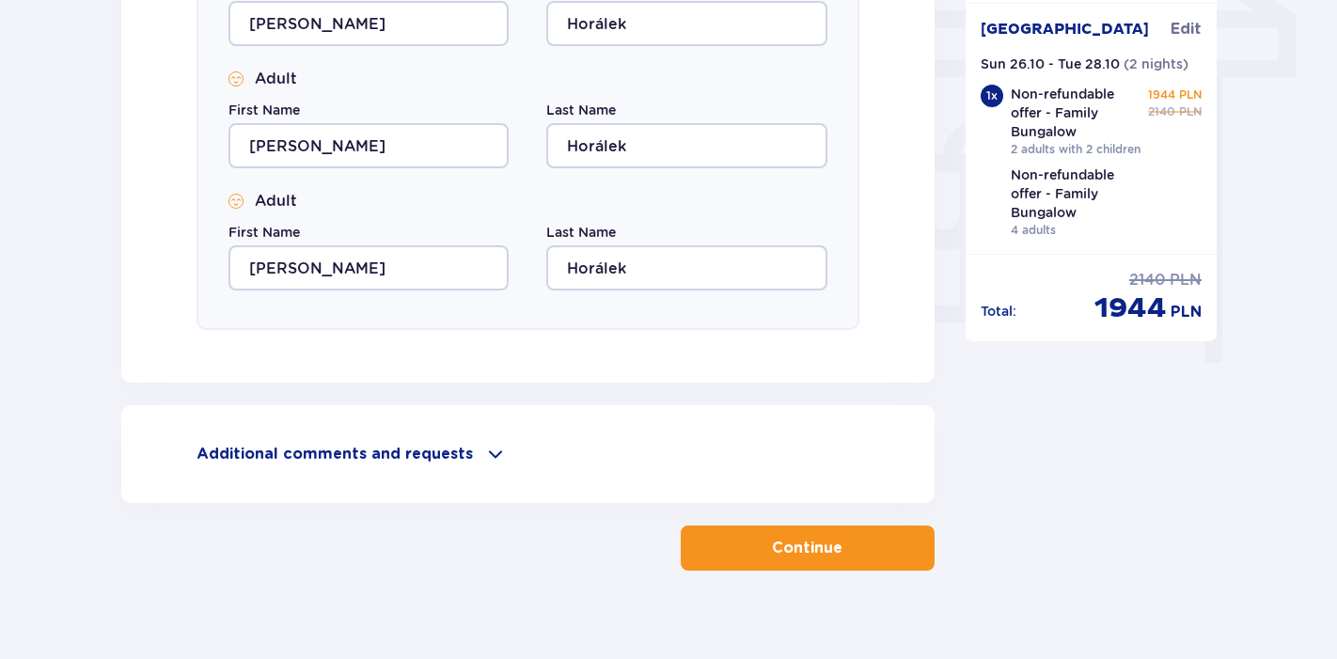
scroll to position [1689, 0]
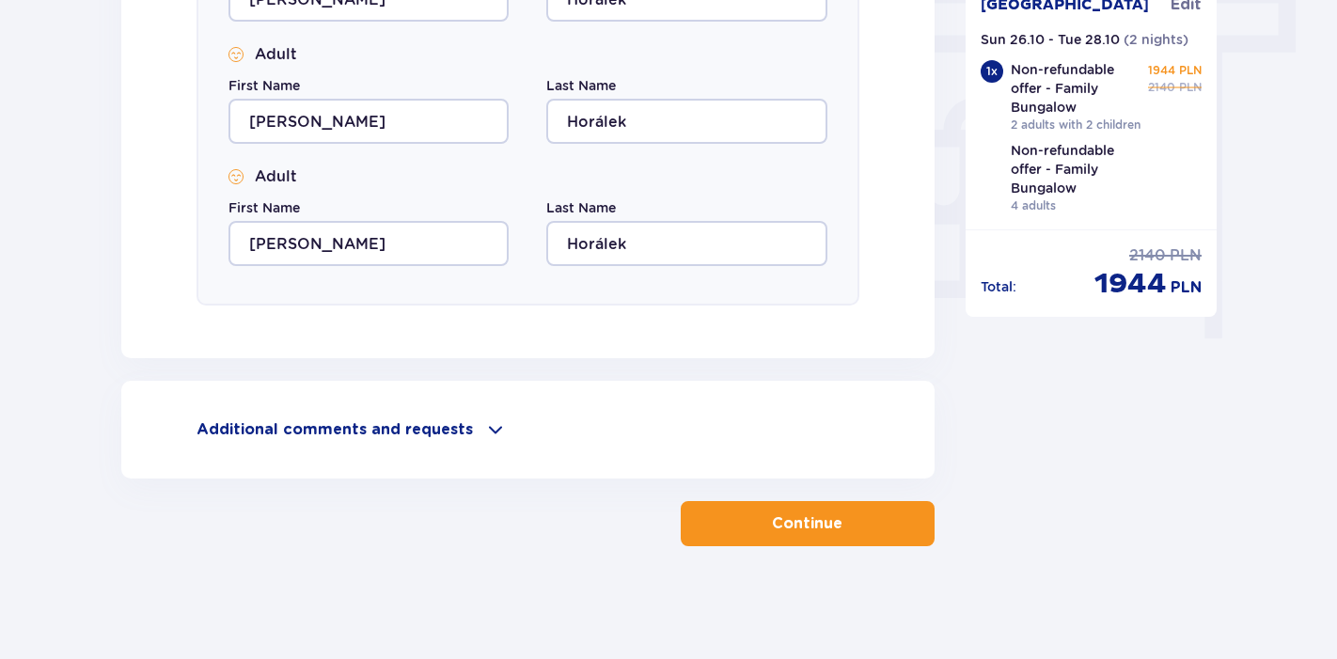
click at [795, 526] on p "Continue" at bounding box center [807, 523] width 71 height 21
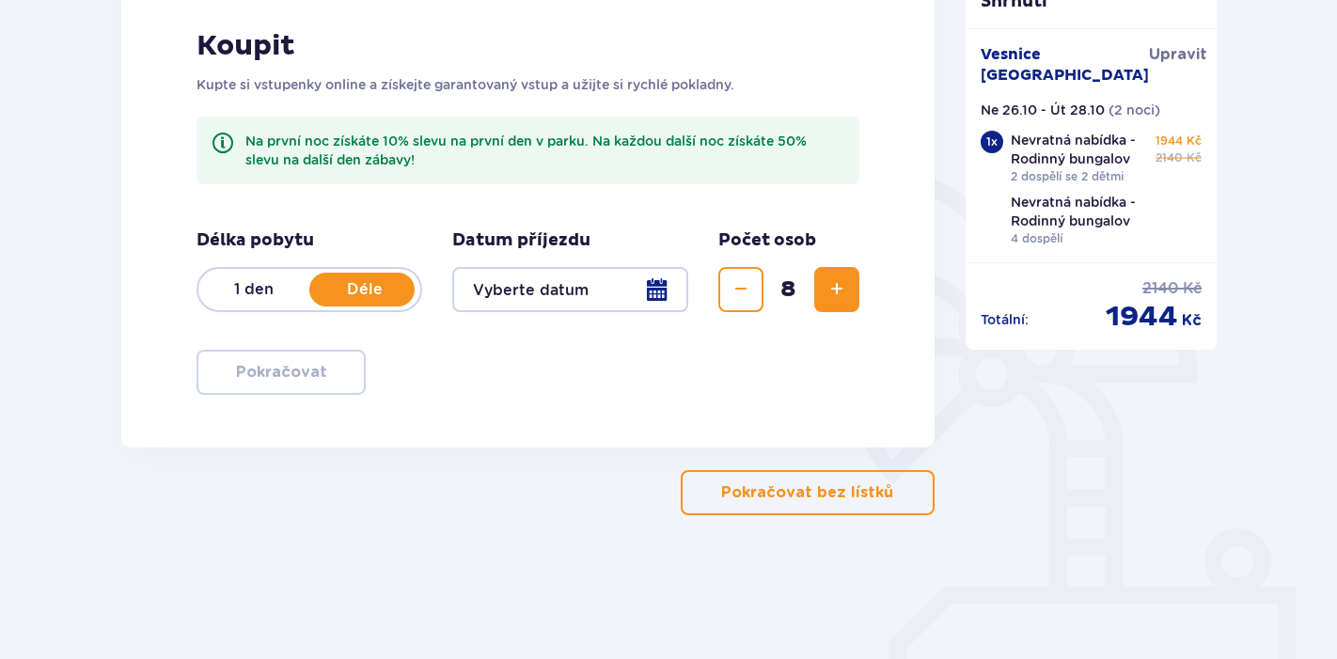
scroll to position [306, 0]
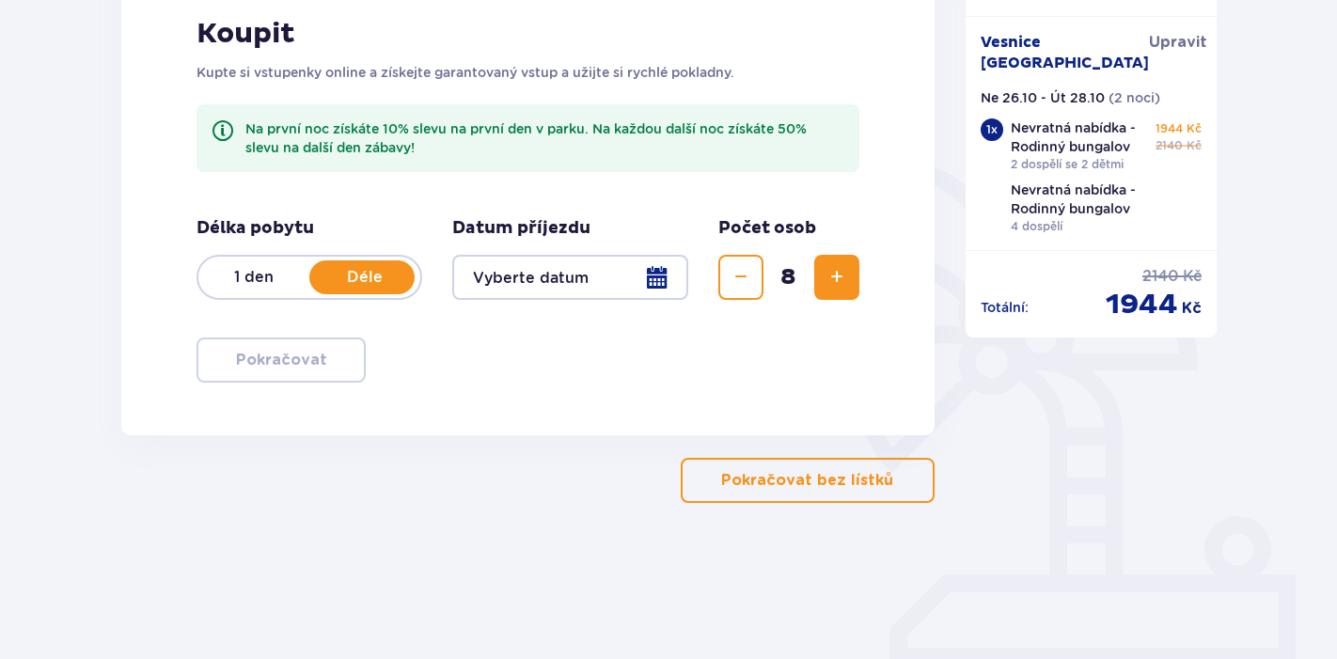
click at [743, 270] on span "Snížit" at bounding box center [740, 277] width 23 height 23
click at [253, 276] on p "1 den" at bounding box center [253, 277] width 111 height 21
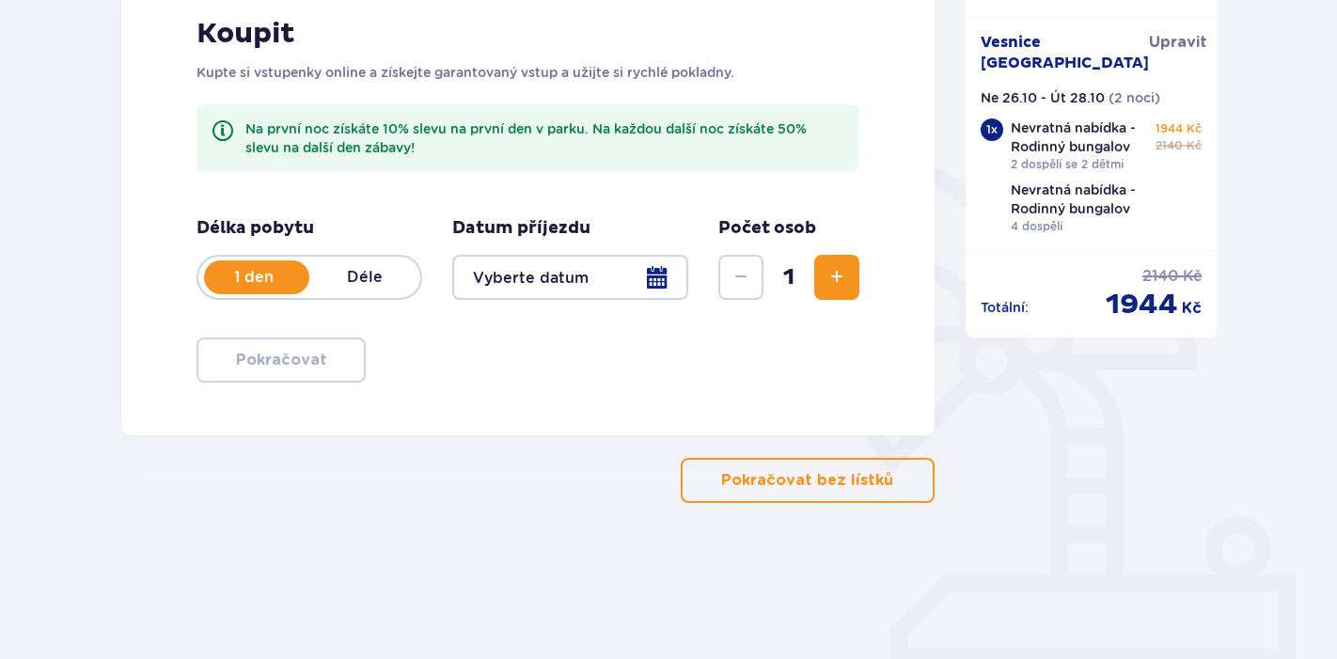
click at [556, 269] on div at bounding box center [570, 277] width 236 height 45
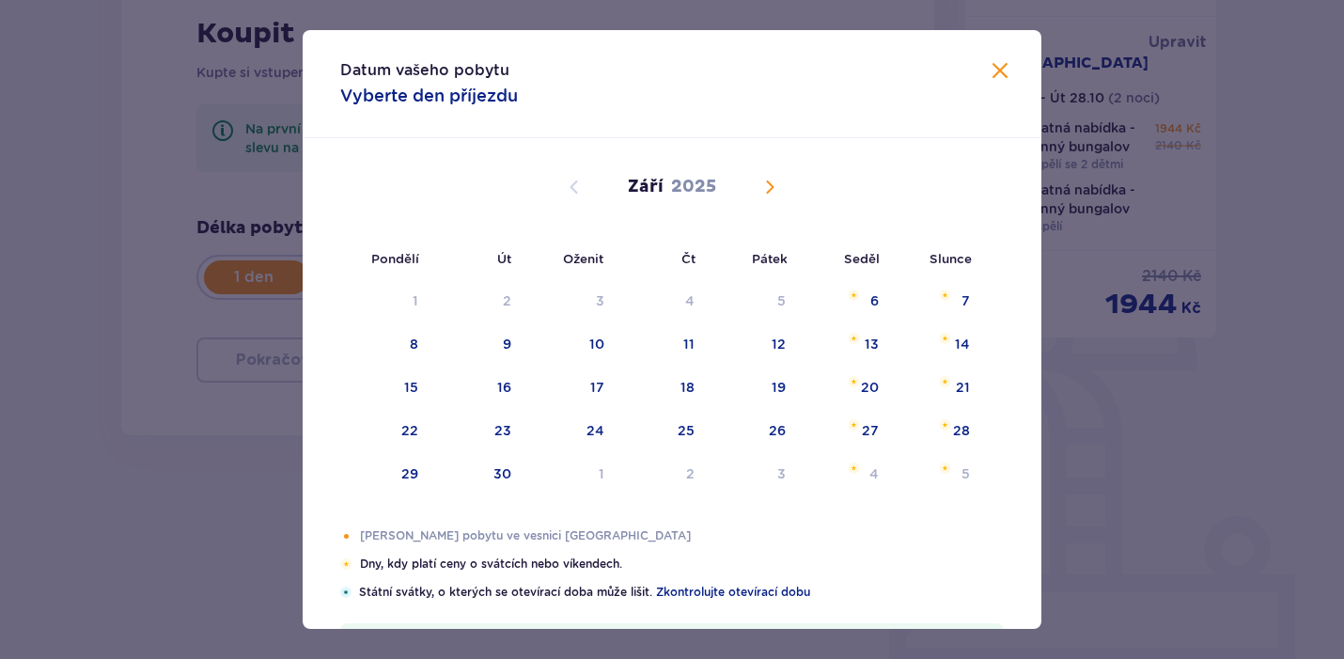
click at [766, 194] on span "Kalendář" at bounding box center [770, 187] width 23 height 23
click at [403, 478] on div "27" at bounding box center [411, 473] width 17 height 19
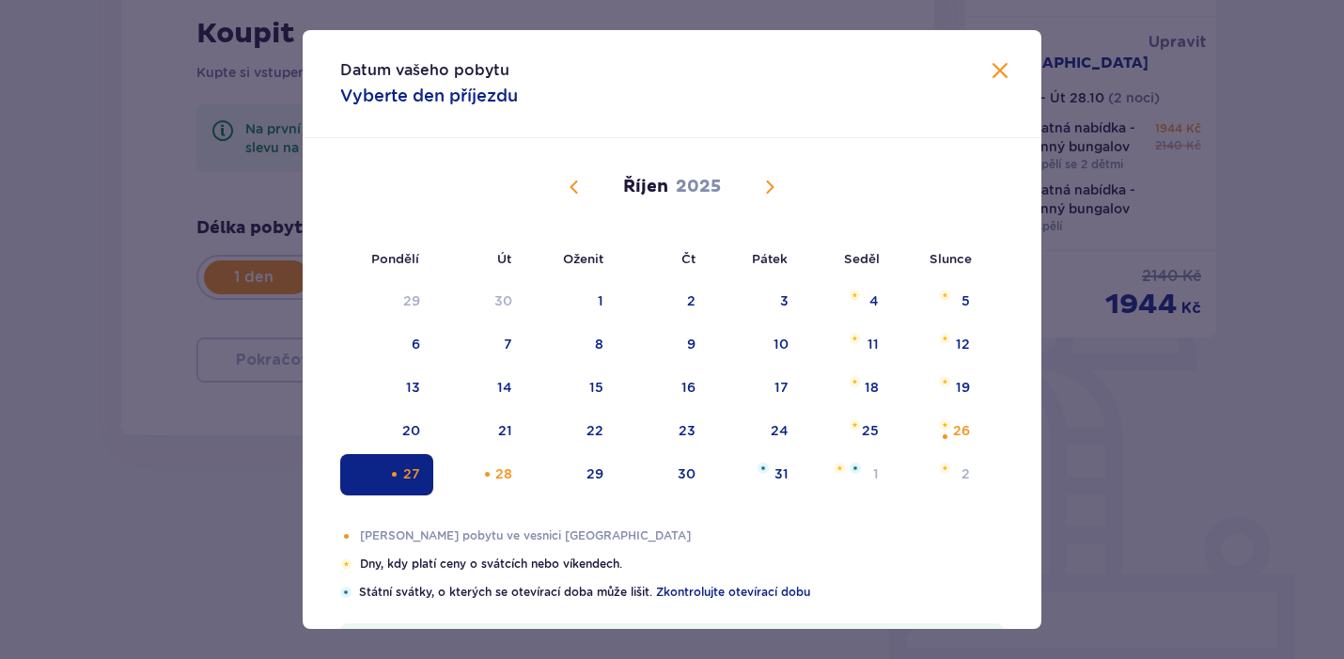
type input "[DATE]"
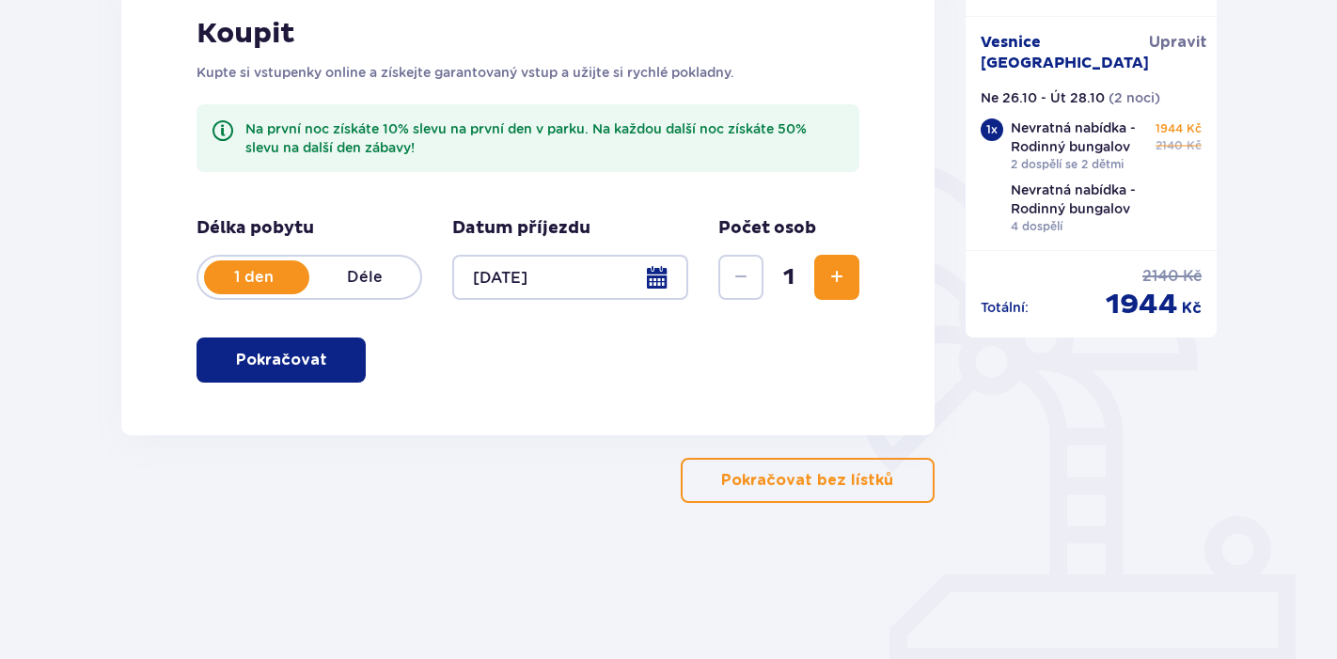
click at [297, 357] on p "Pokračovat" at bounding box center [281, 360] width 91 height 21
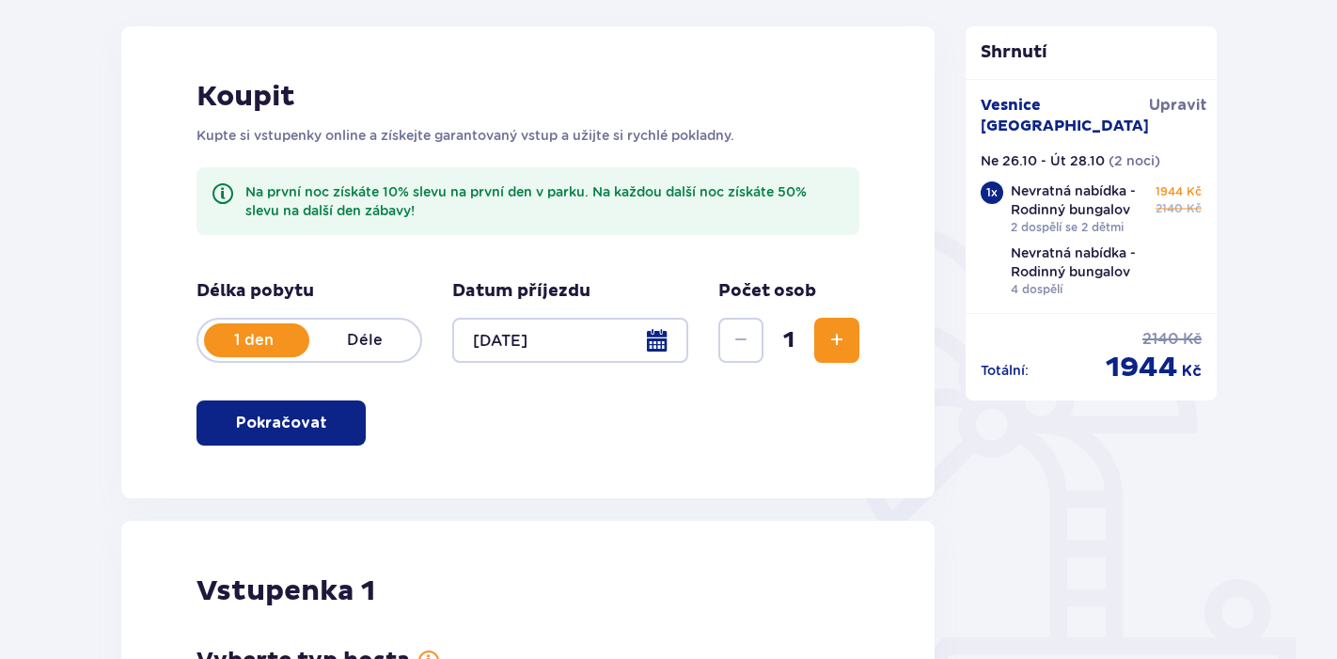
scroll to position [239, 0]
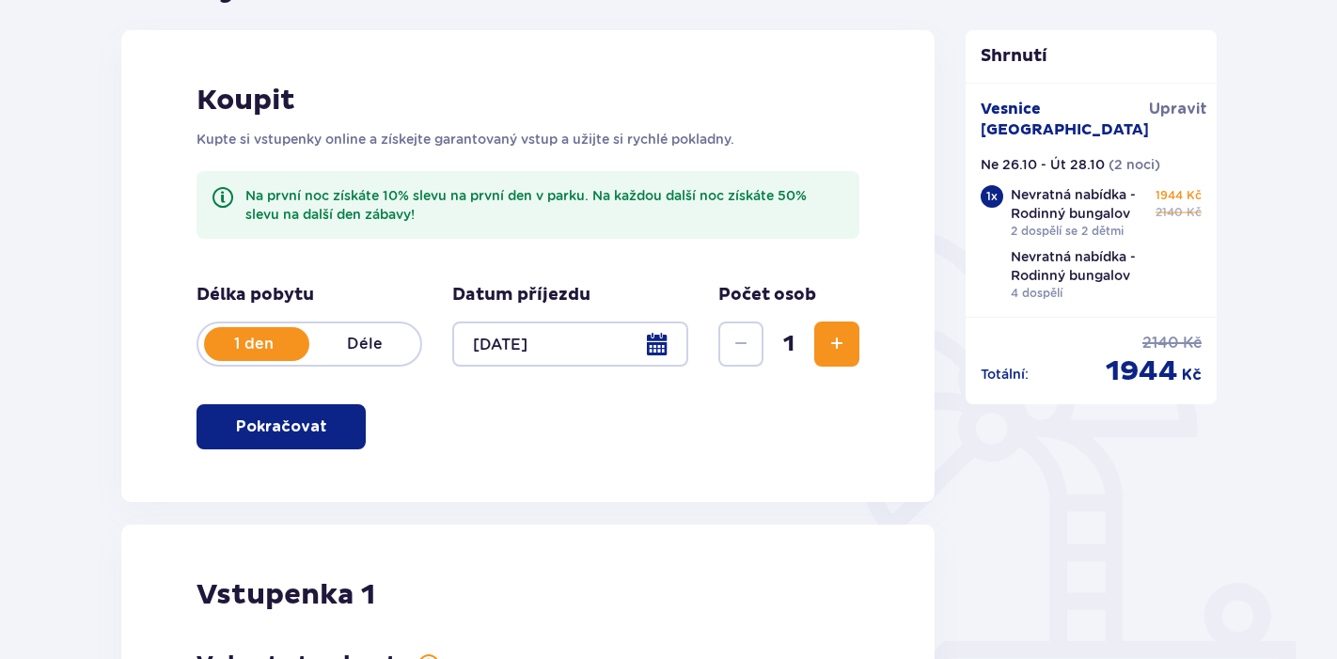
click at [840, 348] on span "Zvýšit" at bounding box center [836, 344] width 23 height 23
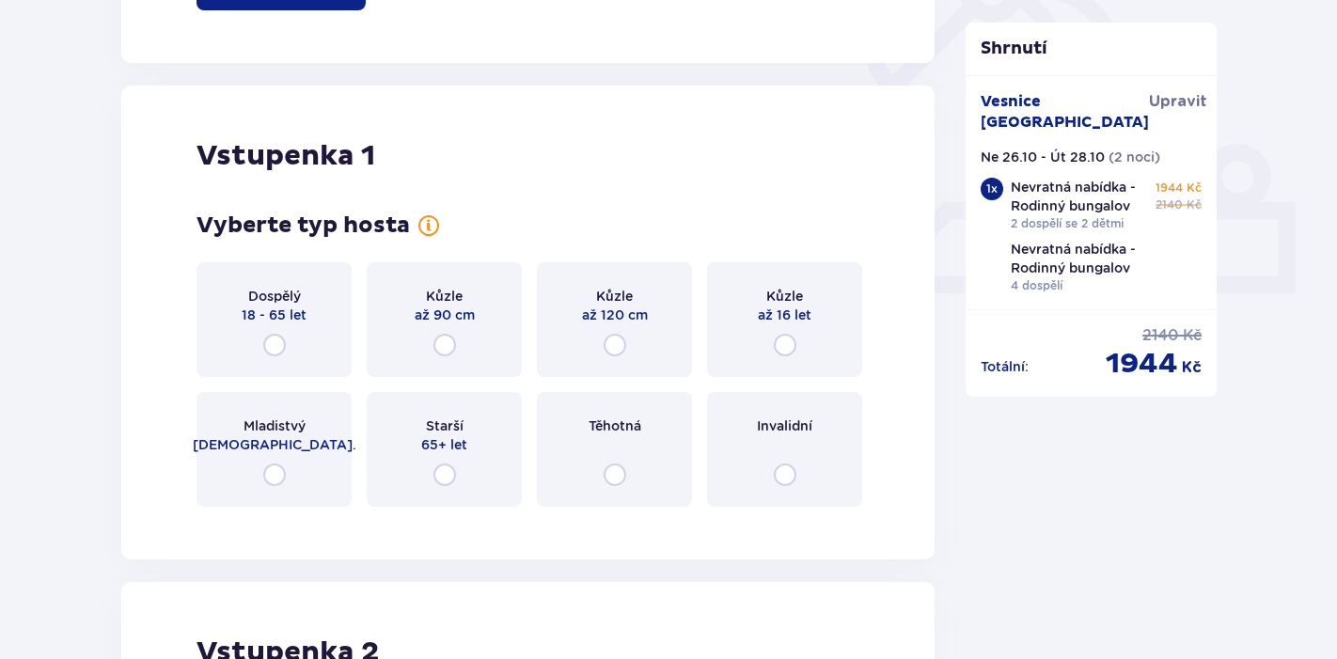
click at [840, 348] on div "Vstupenka 1 Vyberte typ hosta Dospělý 18 - 65 let Kůzle až 90 cm Kůzle až 120 c…" at bounding box center [527, 323] width 813 height 474
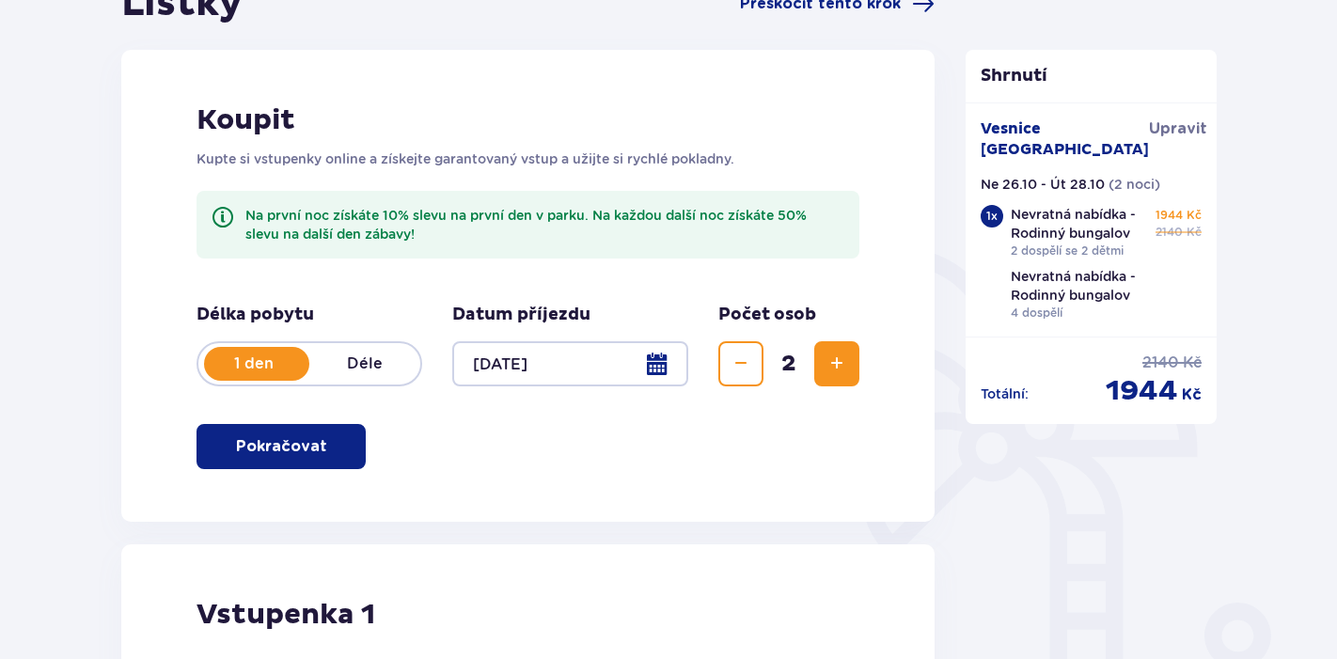
click at [826, 371] on span "Zvýšit" at bounding box center [836, 364] width 23 height 23
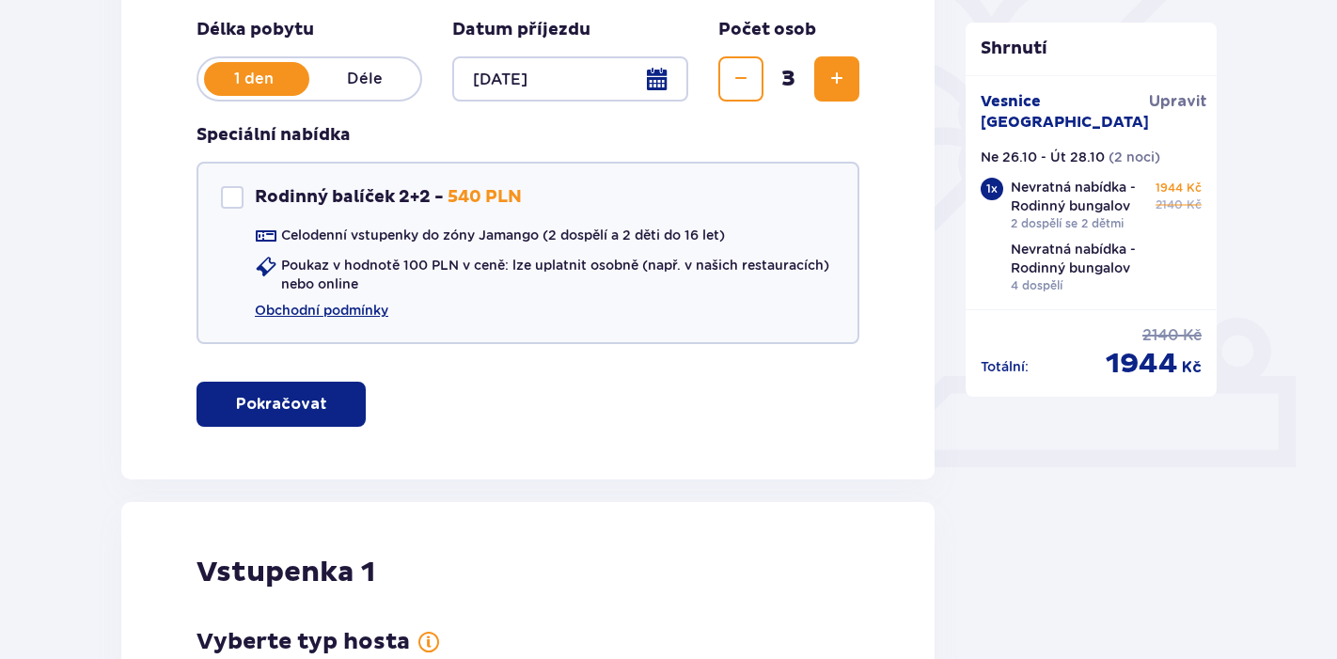
click at [841, 92] on button "Zvýšit" at bounding box center [836, 78] width 45 height 45
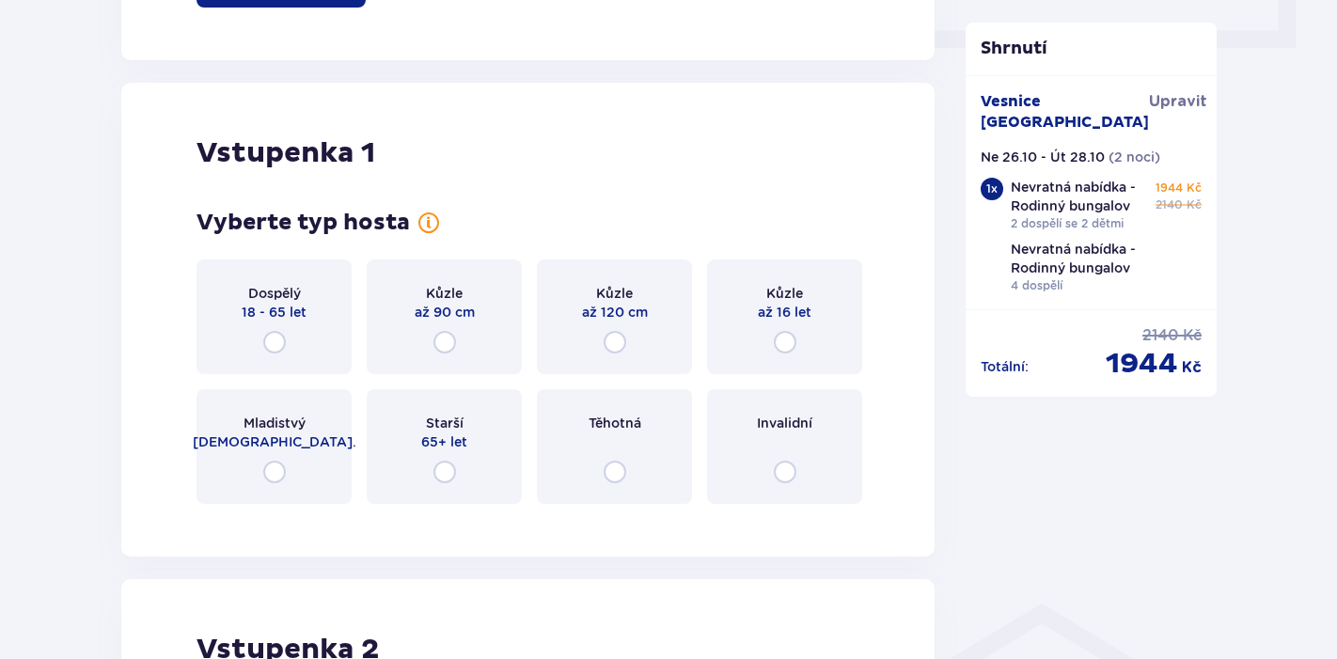
scroll to position [983, 0]
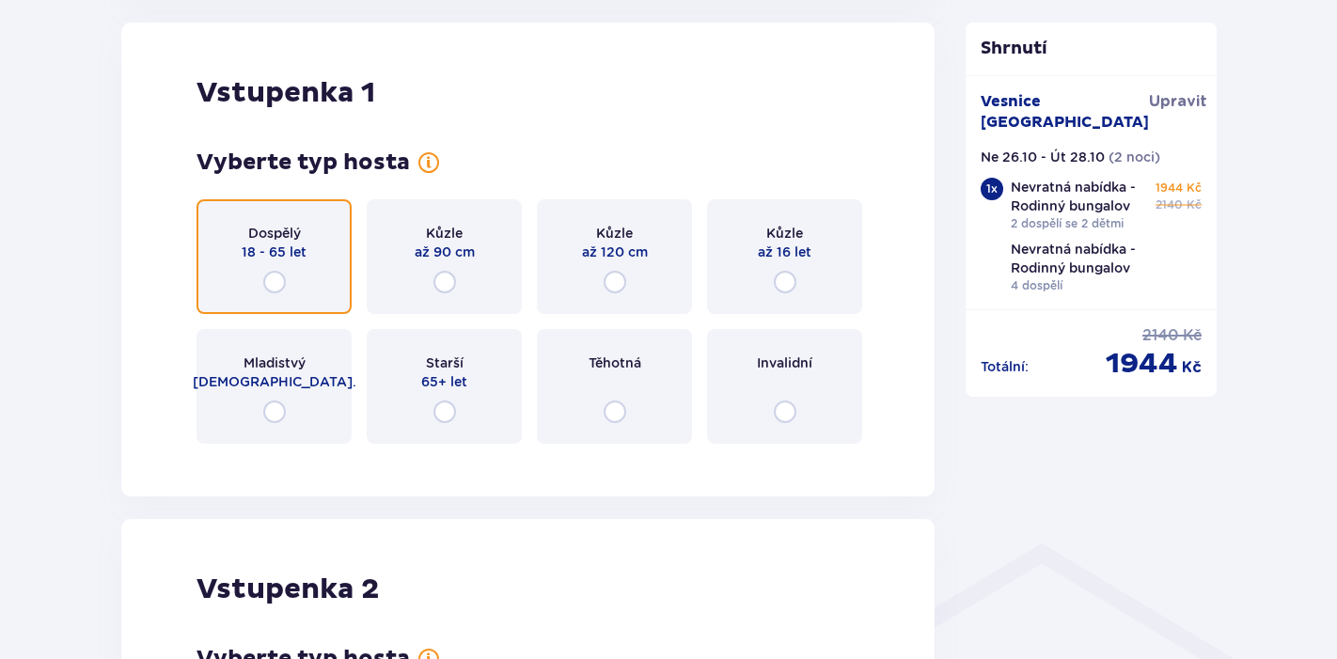
click at [279, 286] on input "radio" at bounding box center [274, 282] width 23 height 23
radio input "true"
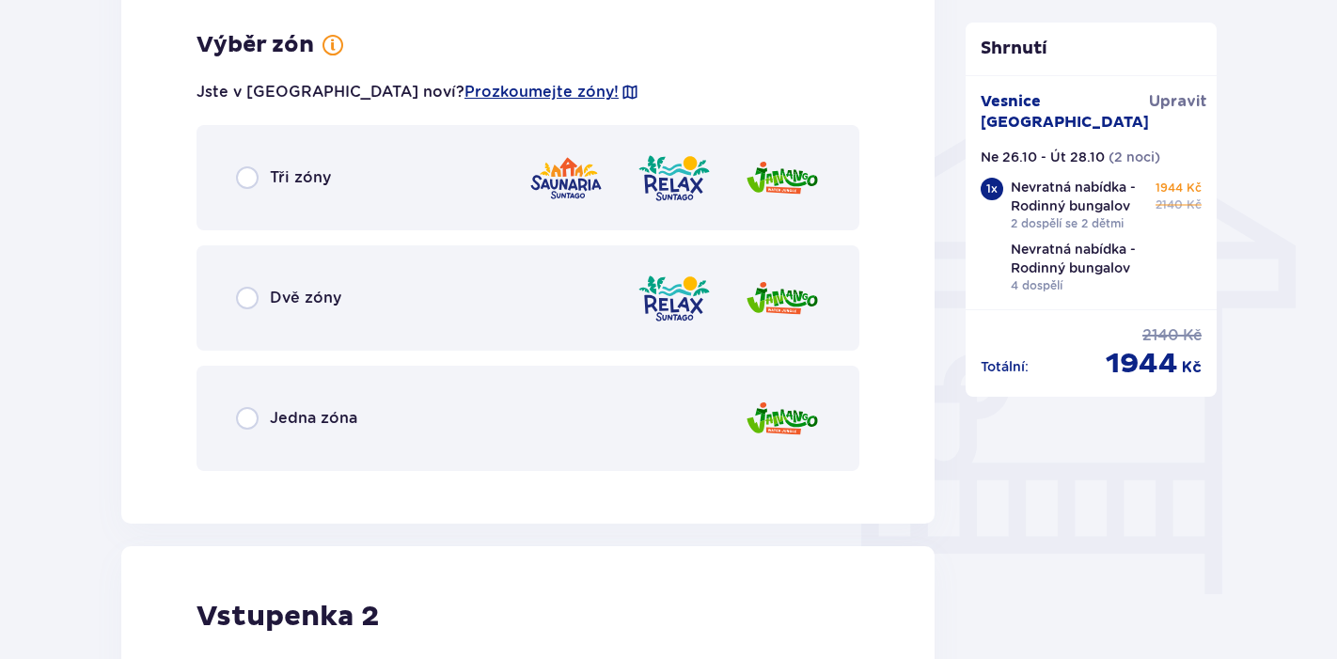
scroll to position [1442, 0]
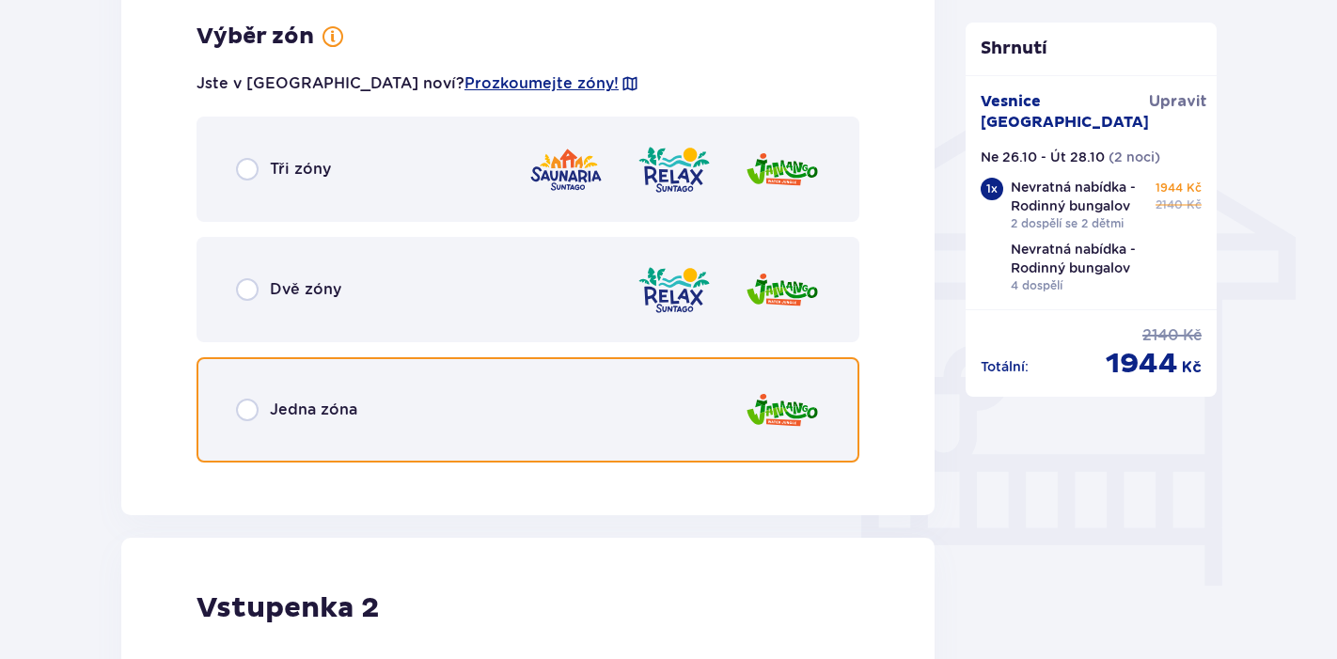
click at [248, 408] on input "radio" at bounding box center [247, 410] width 23 height 23
radio input "true"
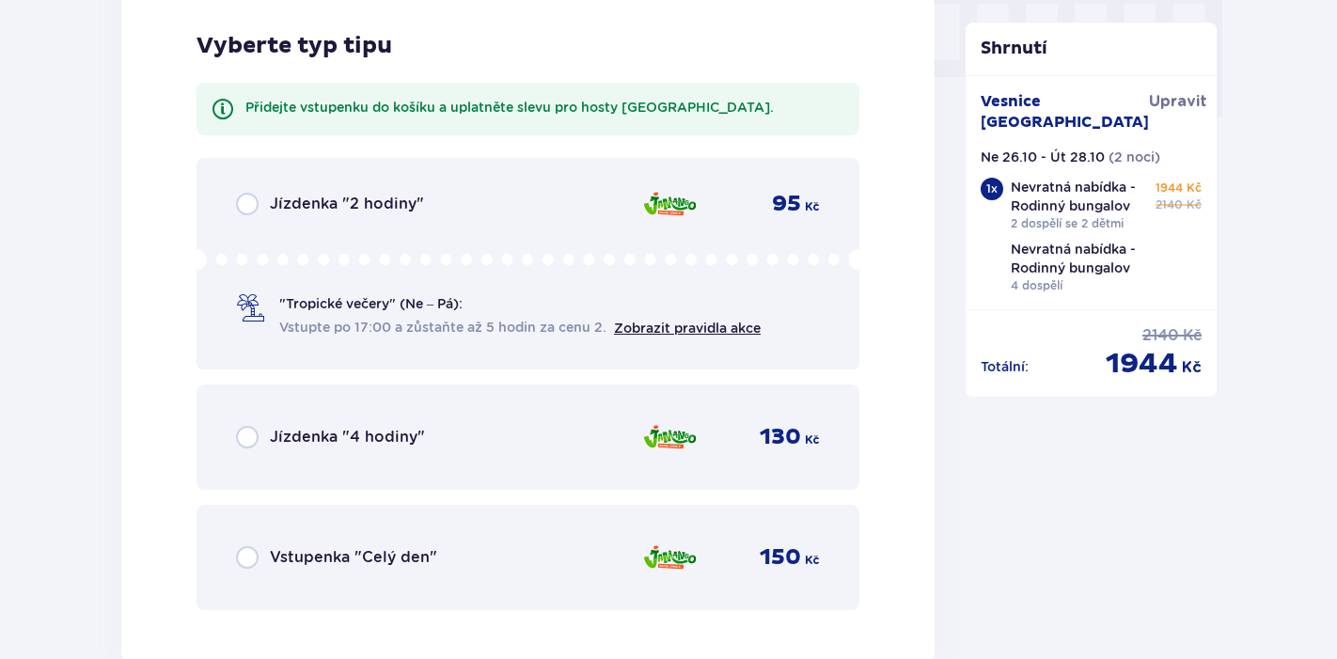
scroll to position [1920, 0]
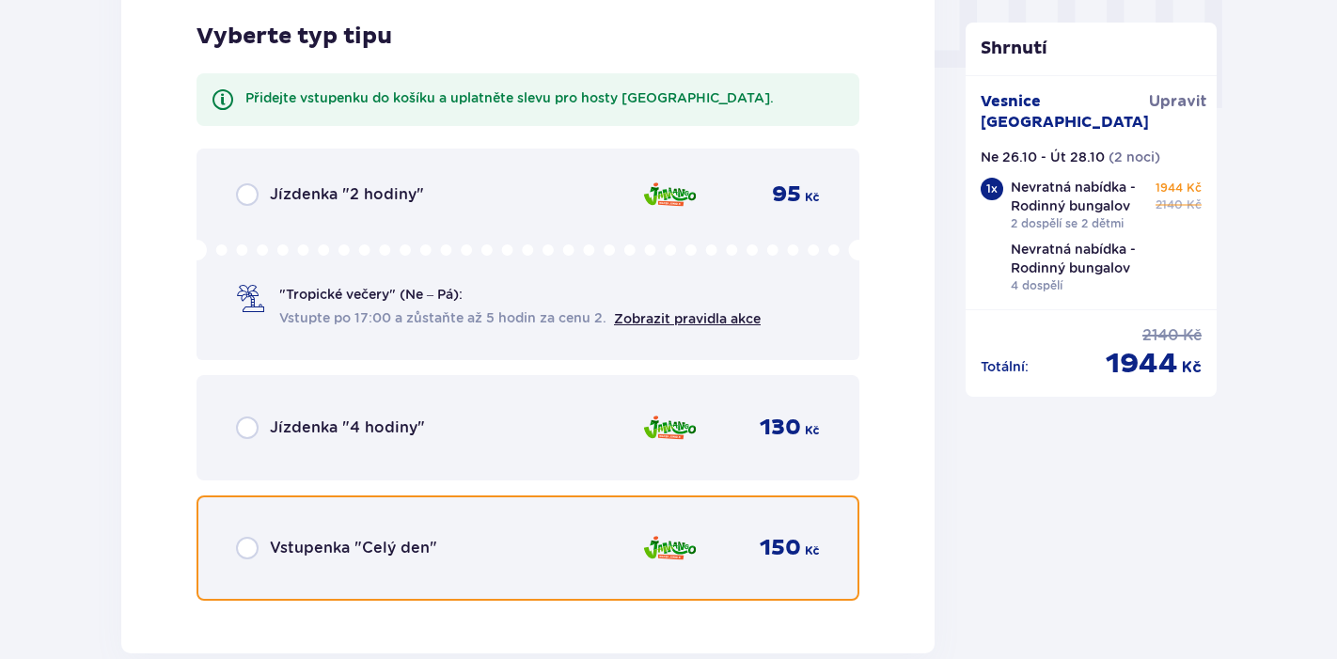
click at [253, 551] on input "radio" at bounding box center [247, 548] width 23 height 23
radio input "true"
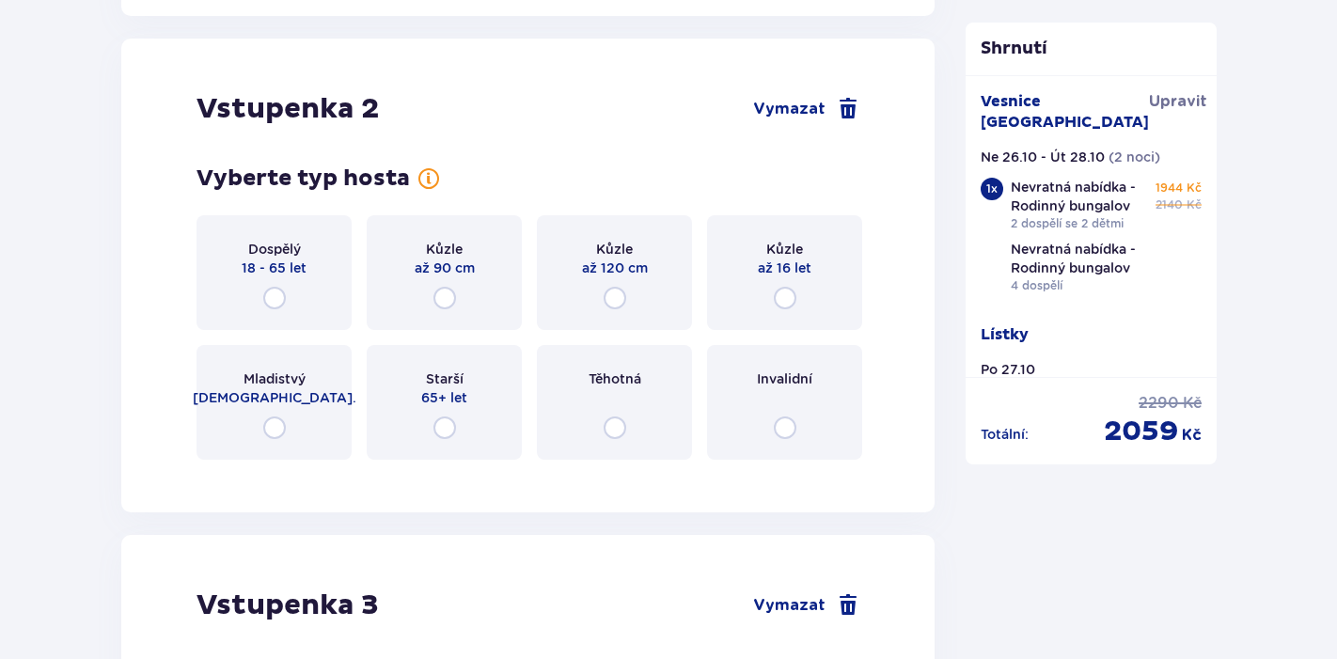
scroll to position [2794, 0]
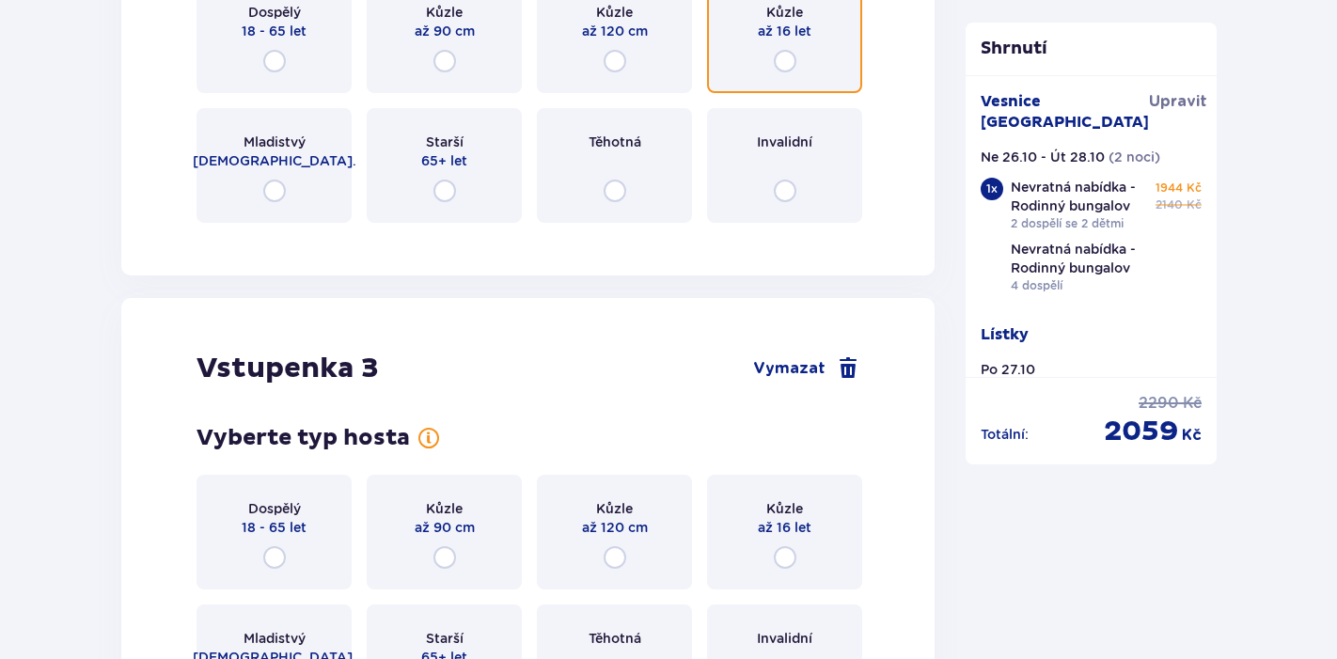
click at [783, 63] on input "radio" at bounding box center [785, 61] width 23 height 23
radio input "true"
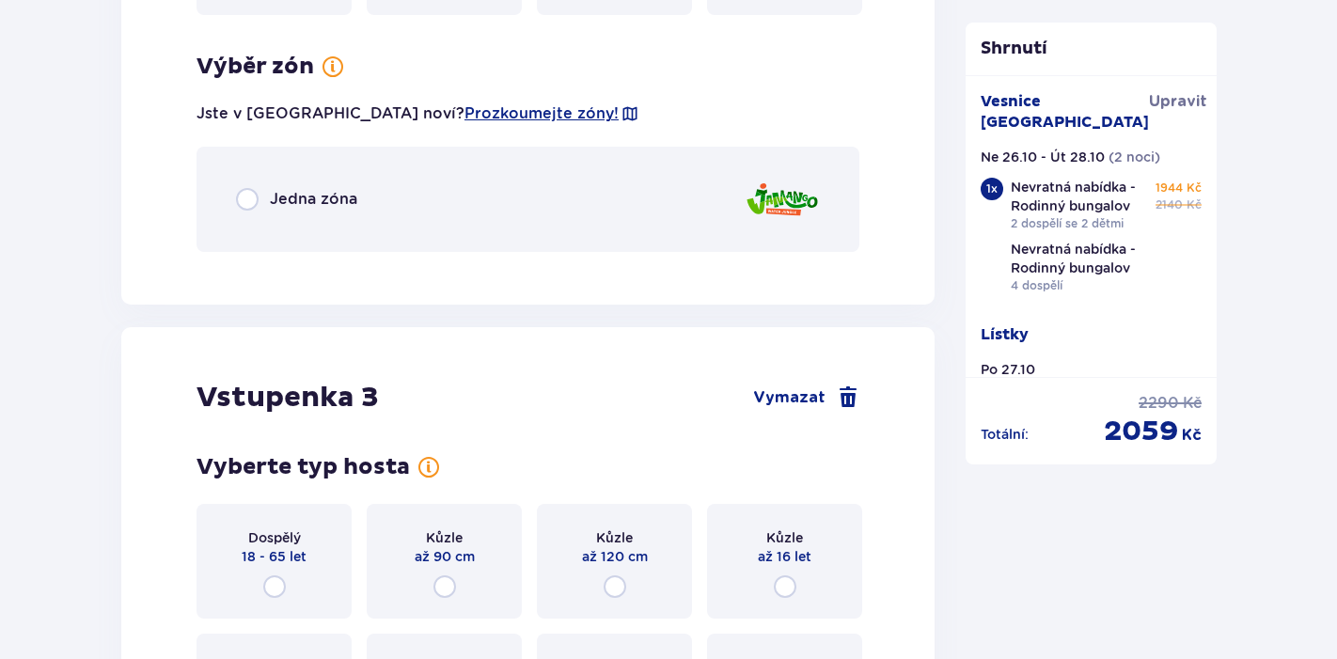
scroll to position [3032, 0]
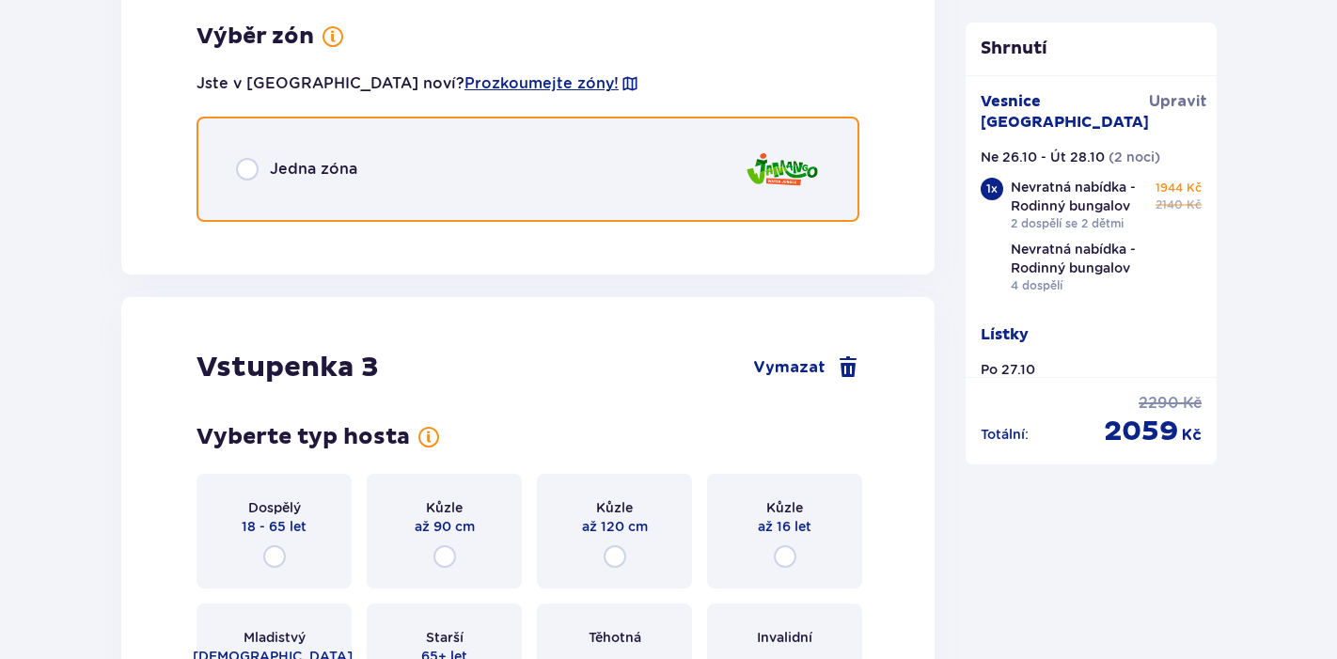
click at [254, 172] on input "radio" at bounding box center [247, 169] width 23 height 23
radio input "true"
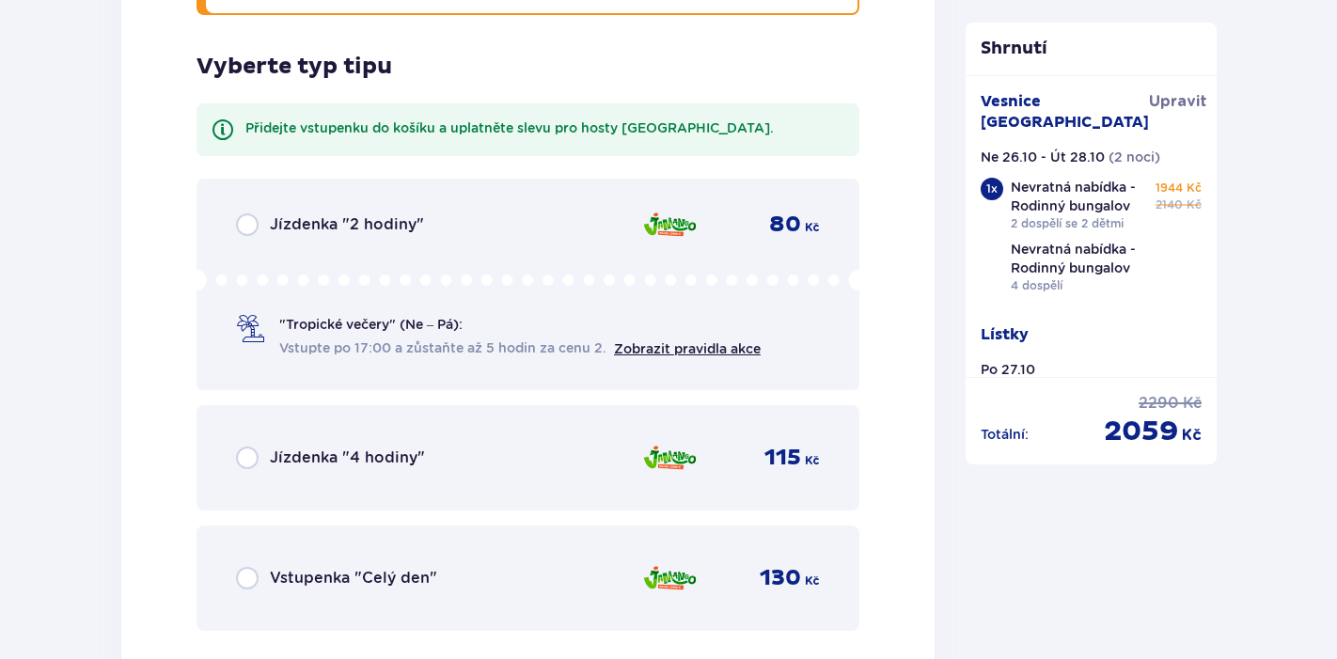
scroll to position [3268, 0]
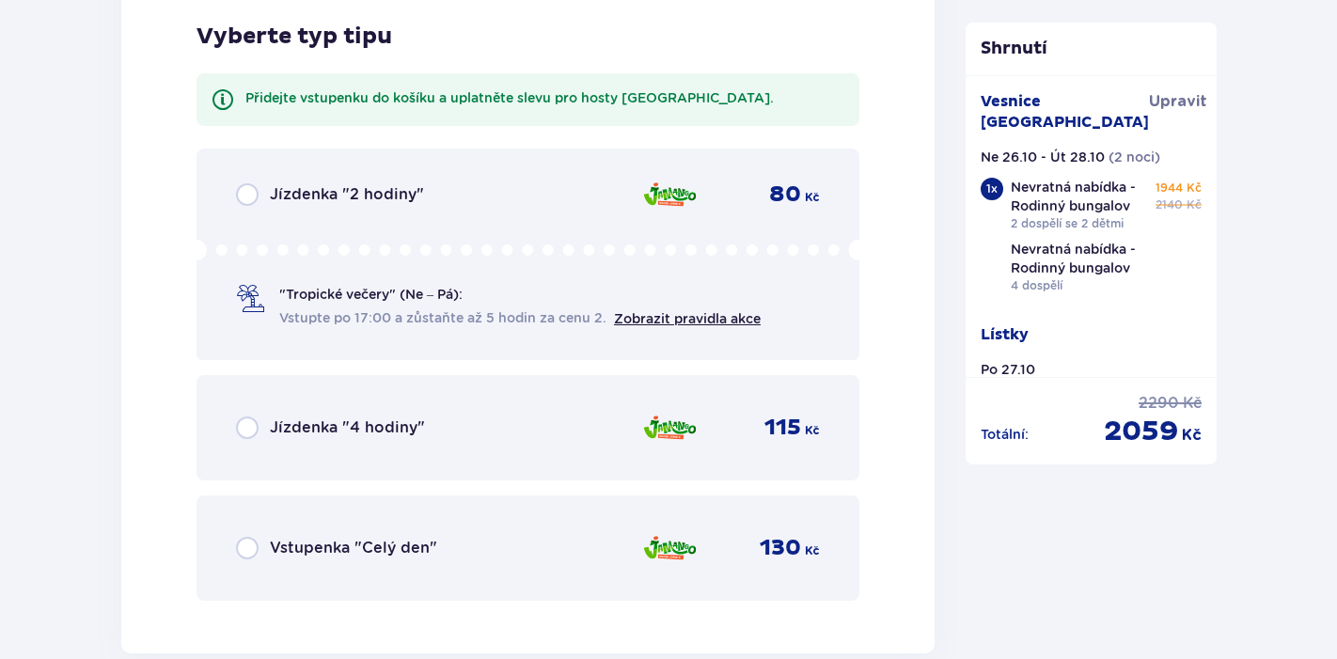
click at [259, 545] on div "Vstupenka "Celý den"" at bounding box center [336, 548] width 201 height 23
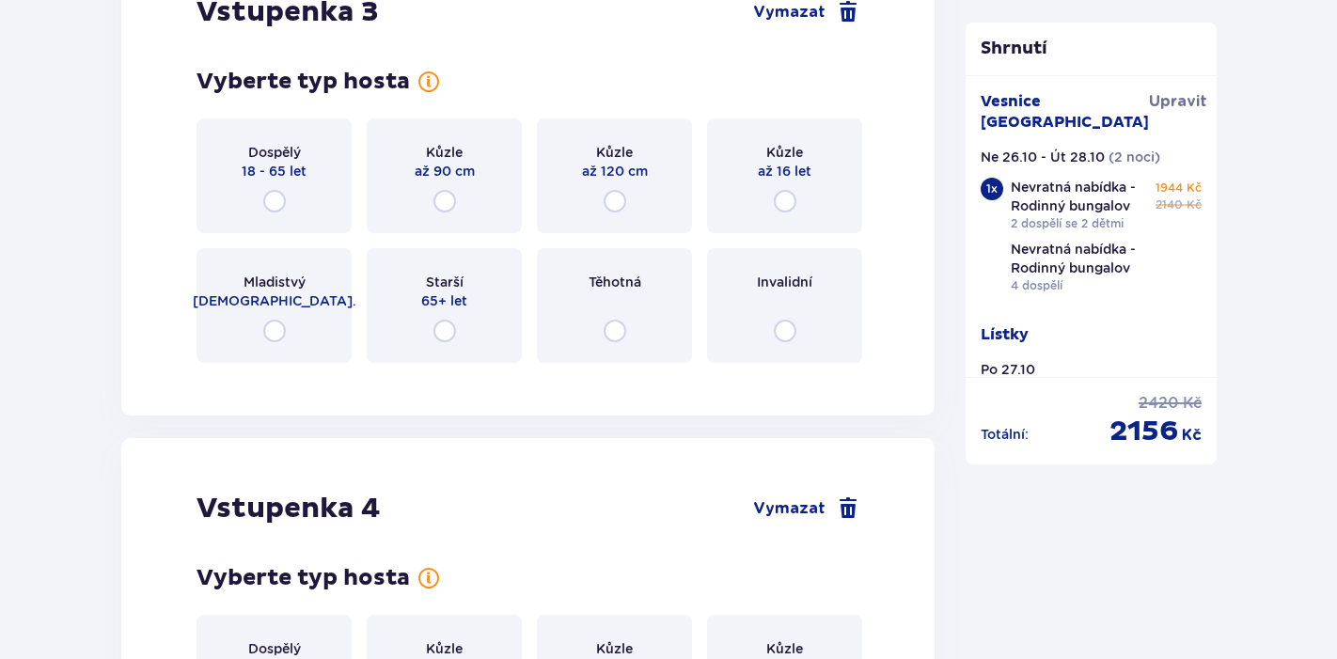
scroll to position [4009, 0]
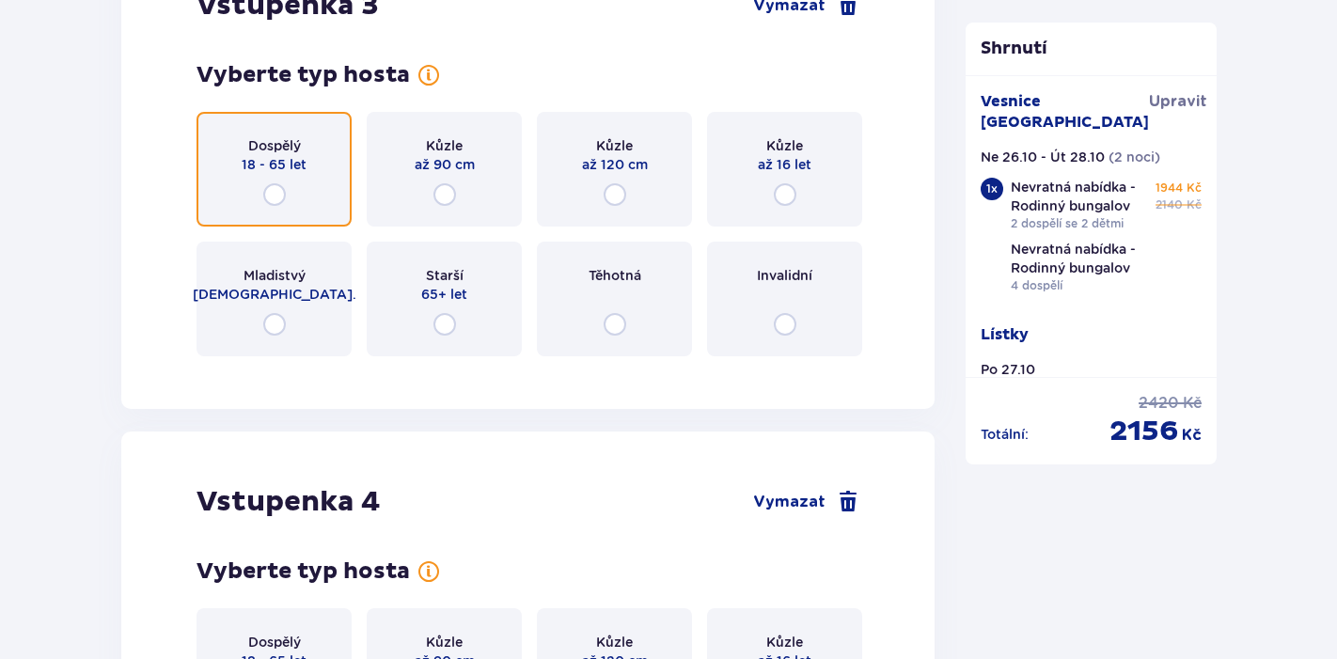
click at [278, 187] on input "radio" at bounding box center [274, 194] width 23 height 23
radio input "true"
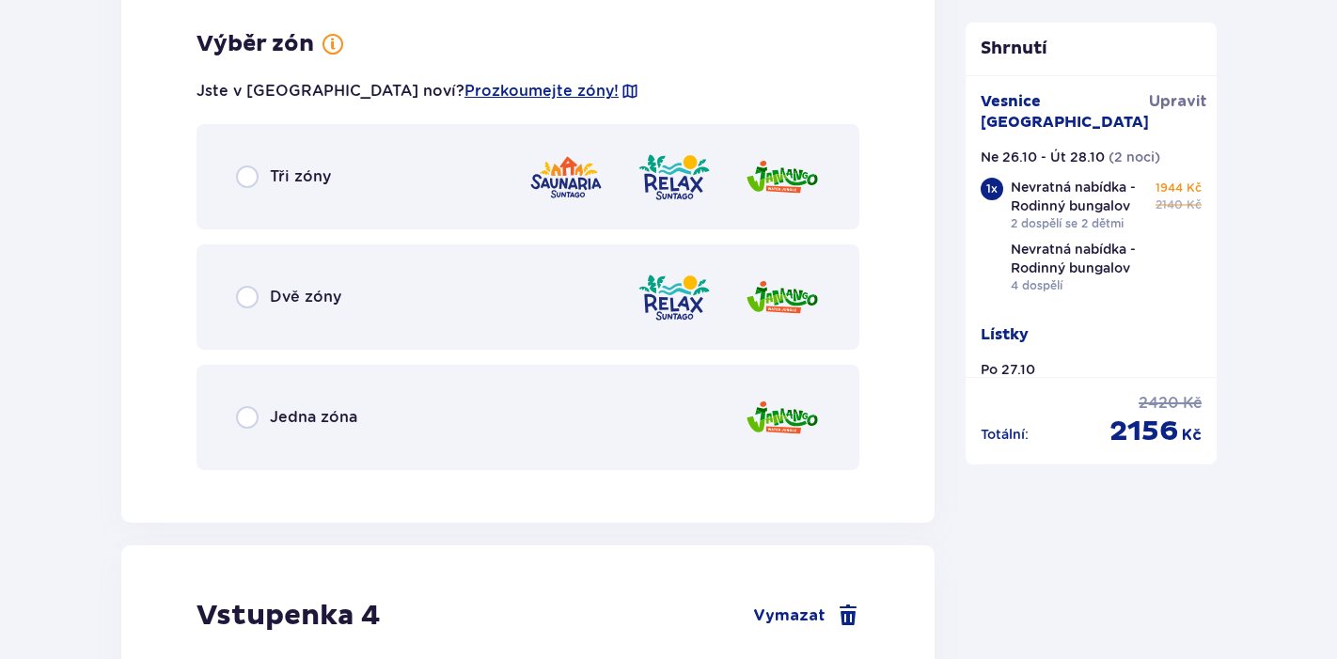
scroll to position [4380, 0]
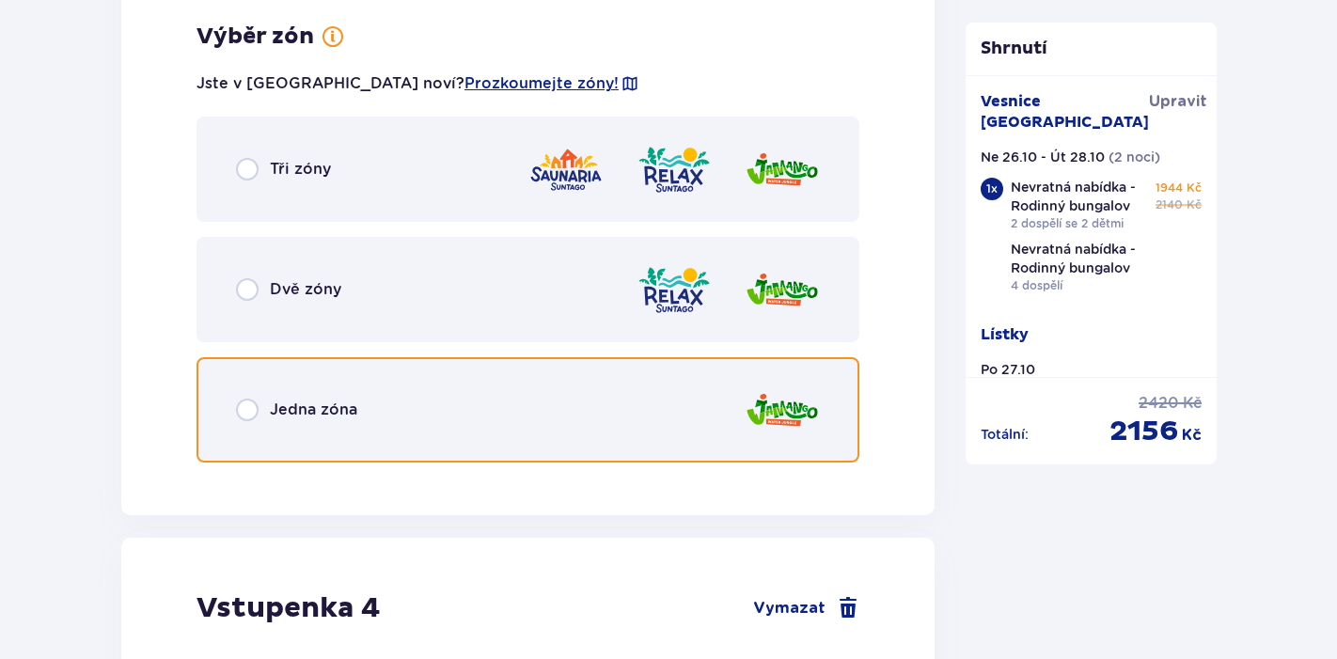
click at [249, 412] on input "radio" at bounding box center [247, 410] width 23 height 23
radio input "true"
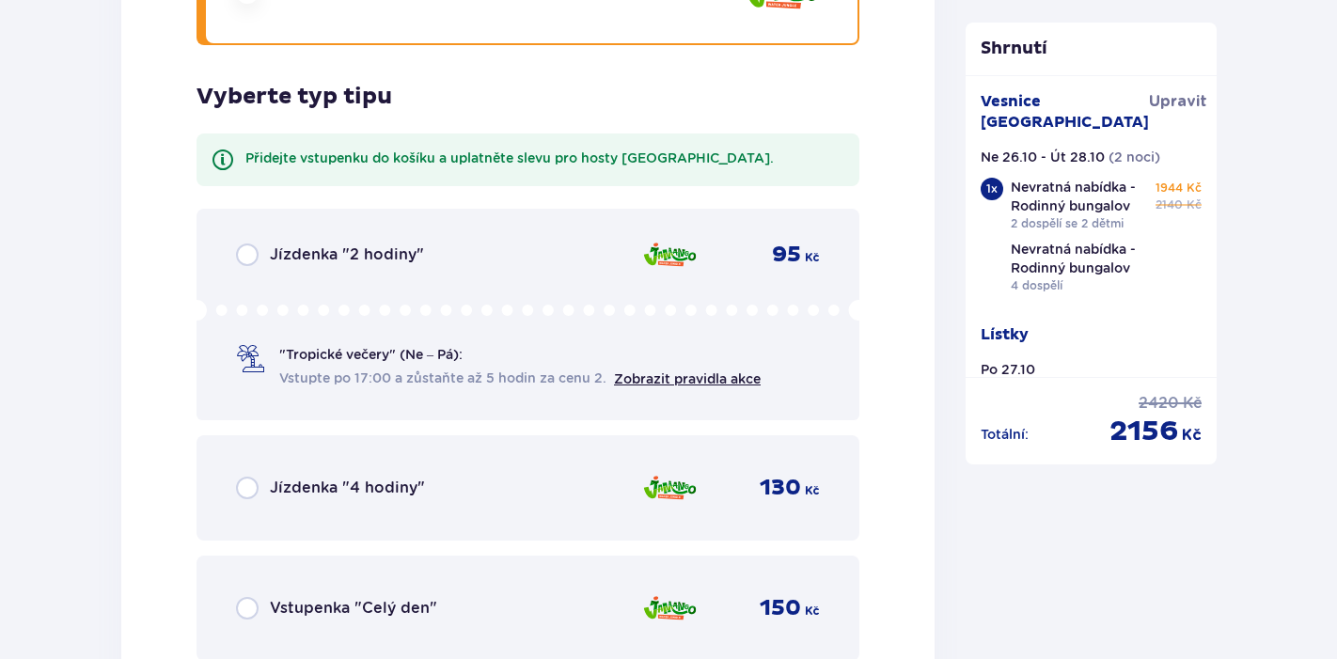
scroll to position [4858, 0]
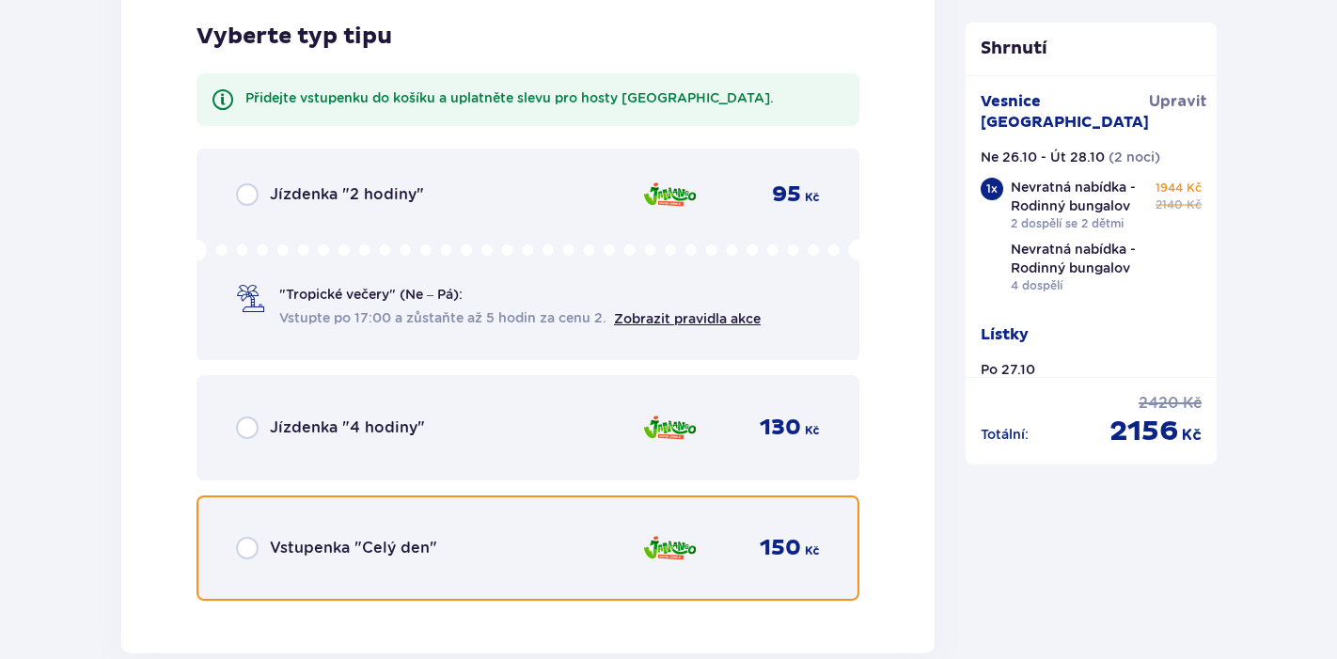
click at [249, 556] on input "radio" at bounding box center [247, 548] width 23 height 23
radio input "true"
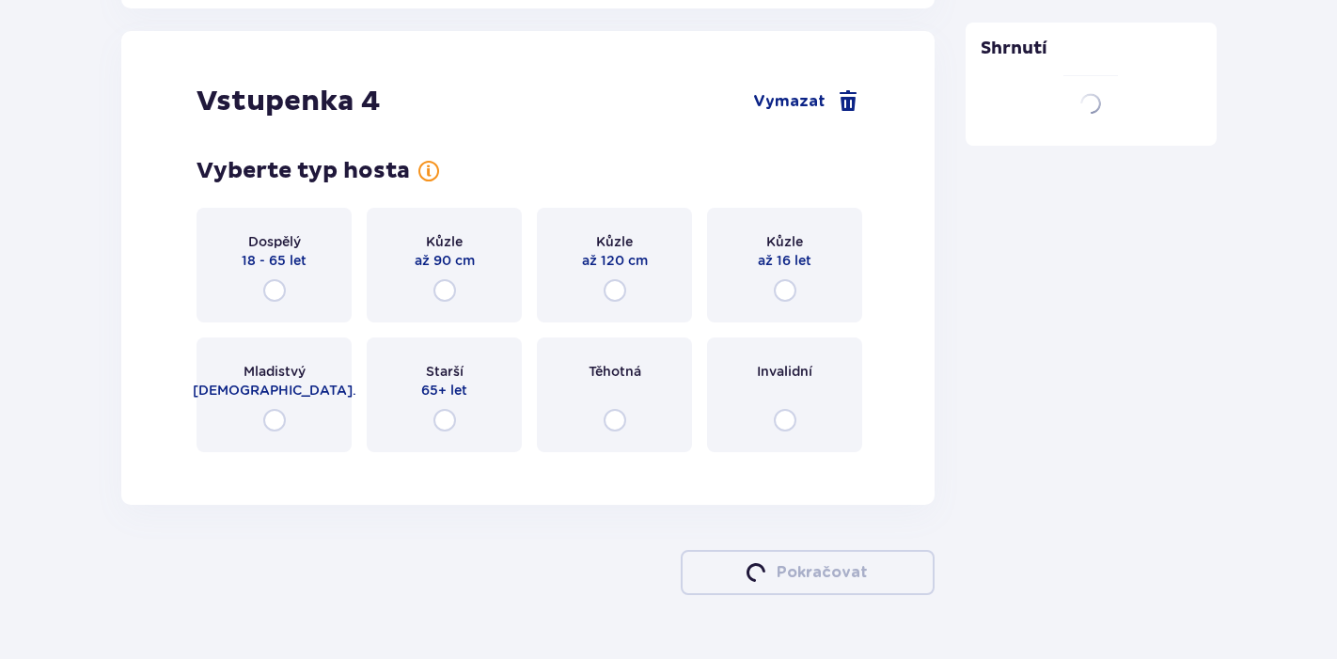
scroll to position [5511, 0]
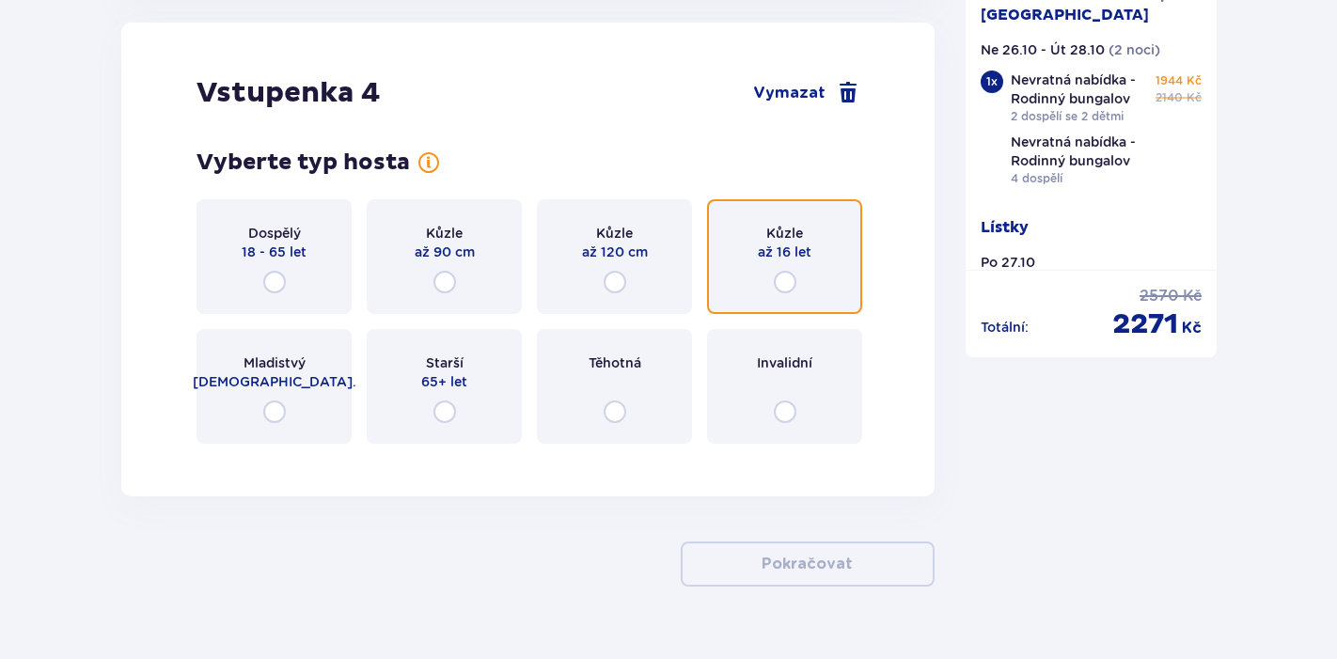
click at [787, 284] on input "radio" at bounding box center [785, 282] width 23 height 23
radio input "true"
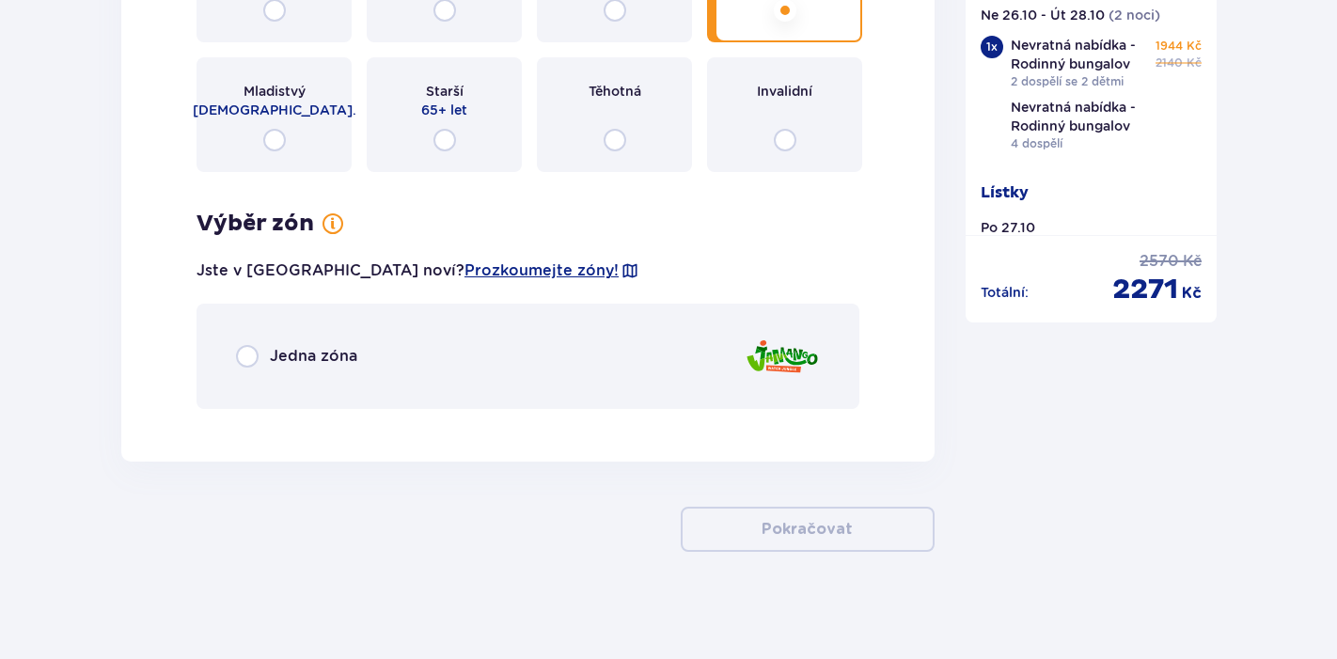
scroll to position [5789, 0]
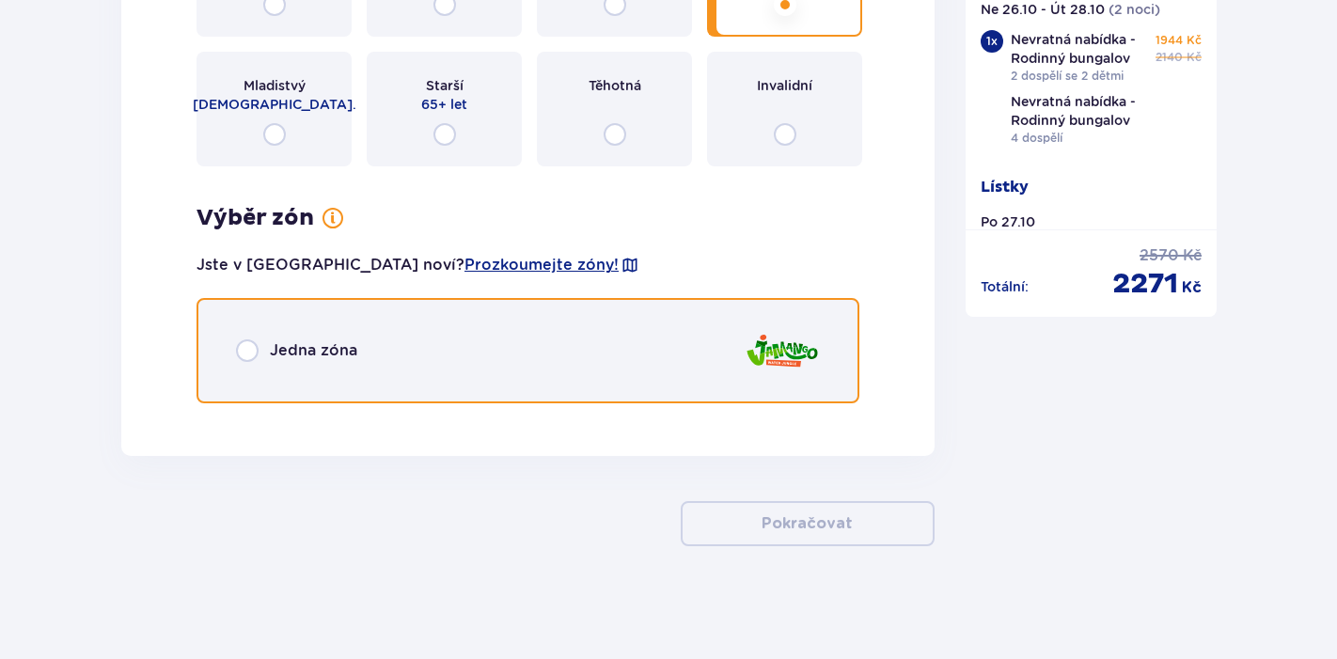
click at [245, 349] on input "radio" at bounding box center [247, 350] width 23 height 23
radio input "true"
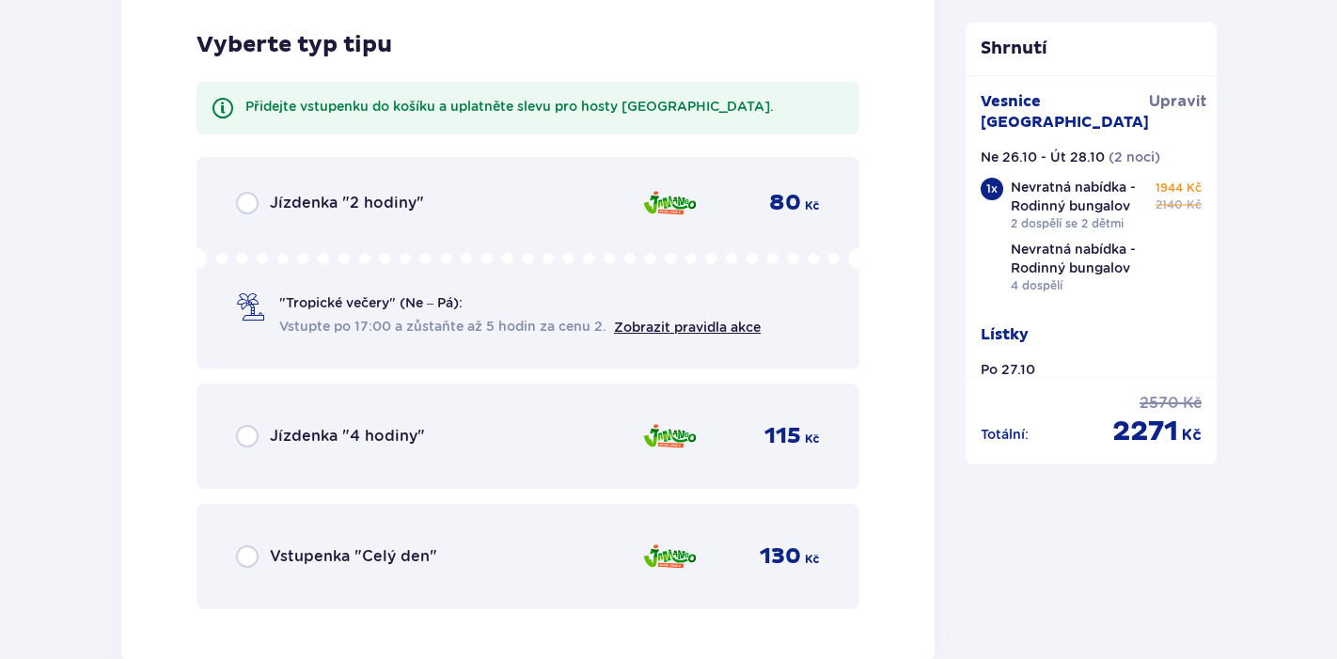
scroll to position [6207, 0]
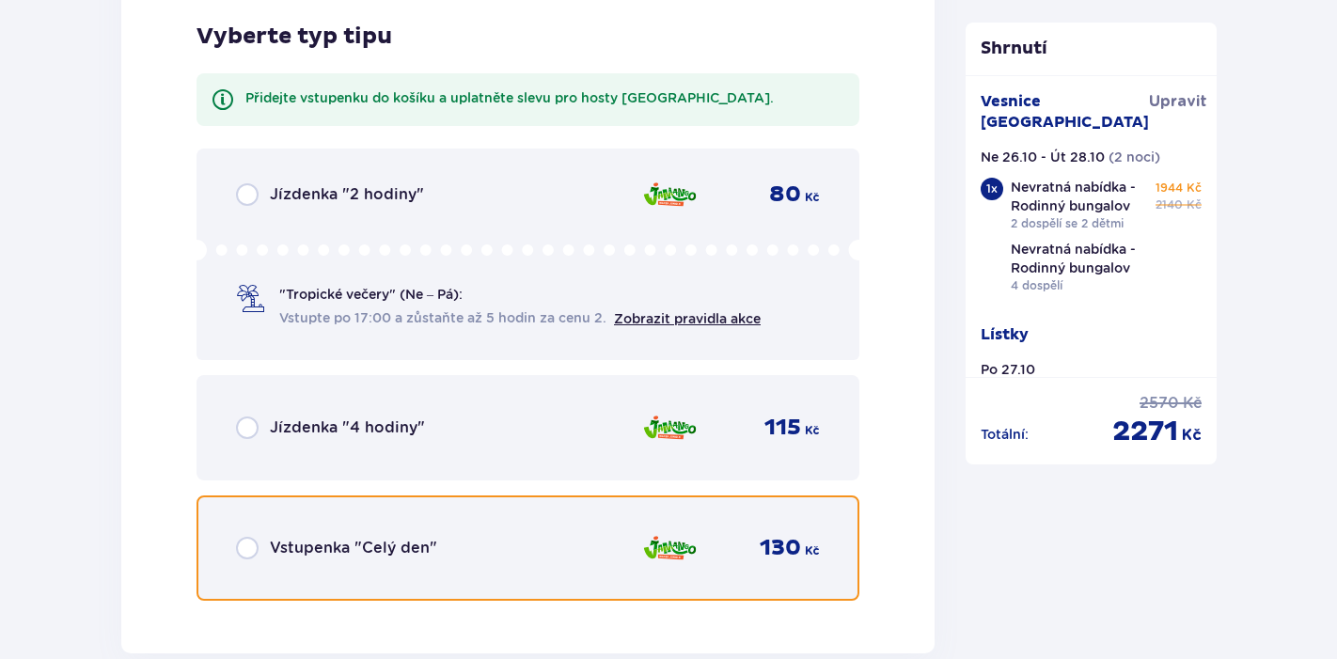
click at [251, 553] on input "radio" at bounding box center [247, 548] width 23 height 23
radio input "true"
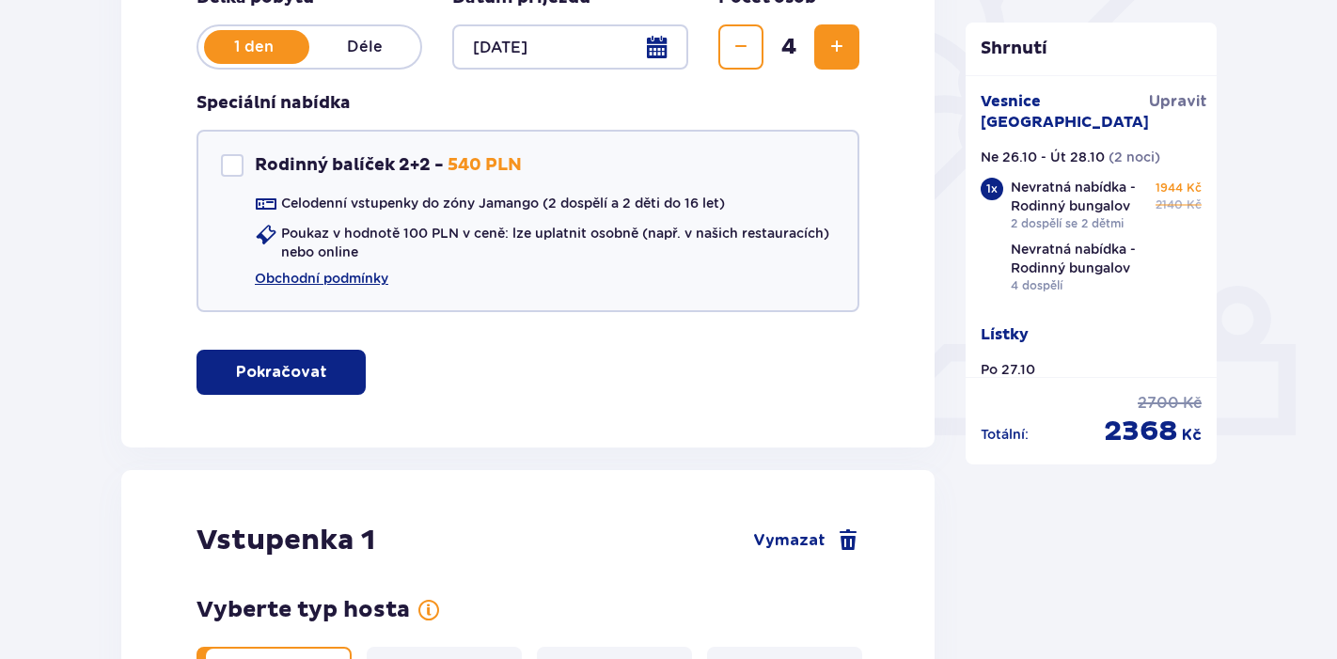
scroll to position [401, 0]
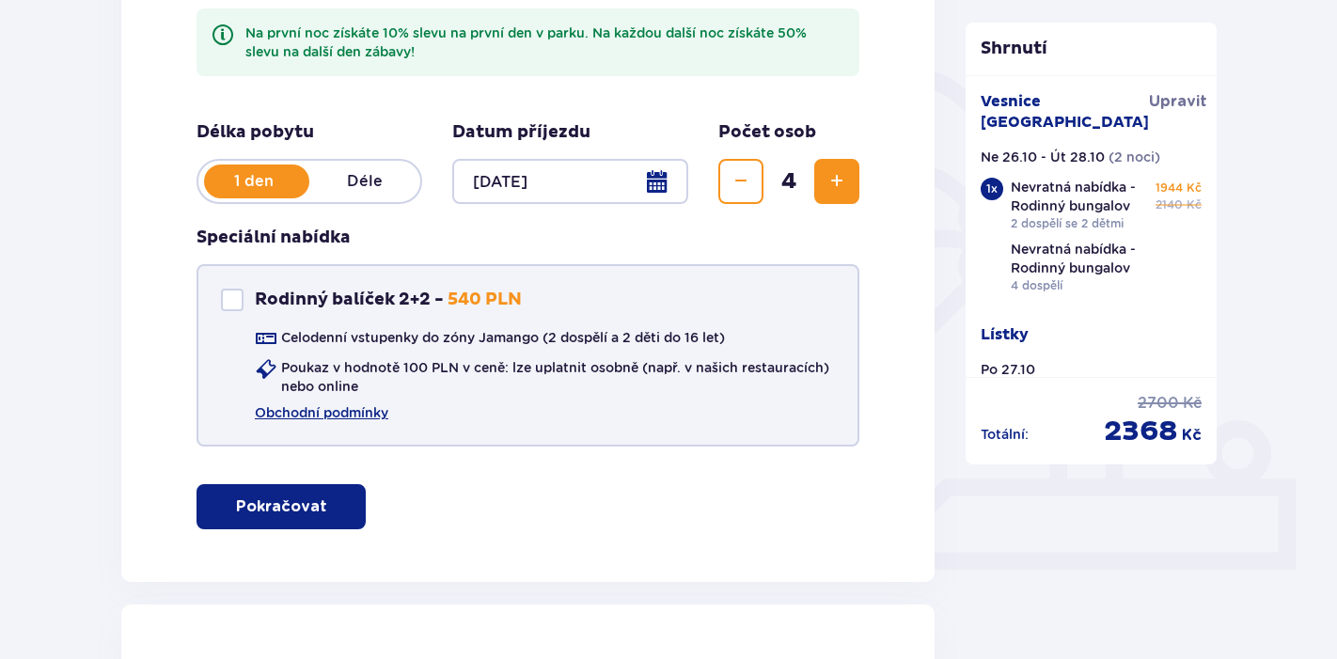
click at [240, 299] on div at bounding box center [232, 300] width 23 height 23
checkbox input "true"
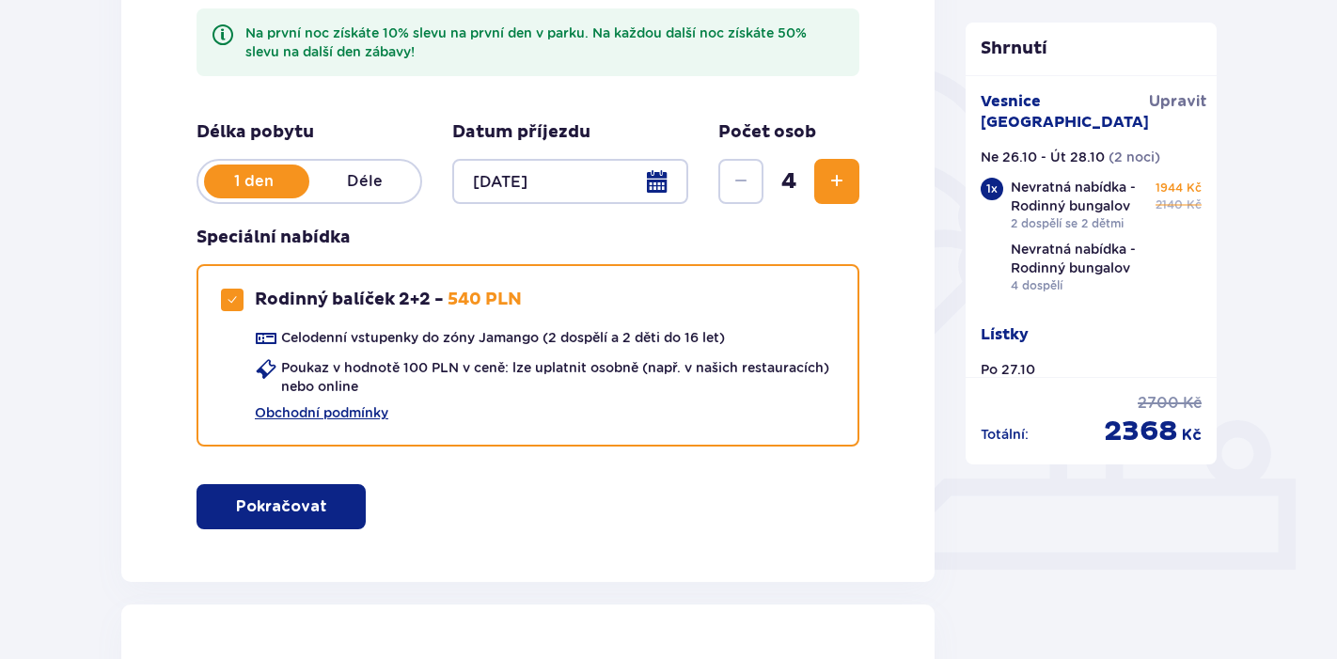
click at [320, 516] on span "button" at bounding box center [331, 506] width 23 height 23
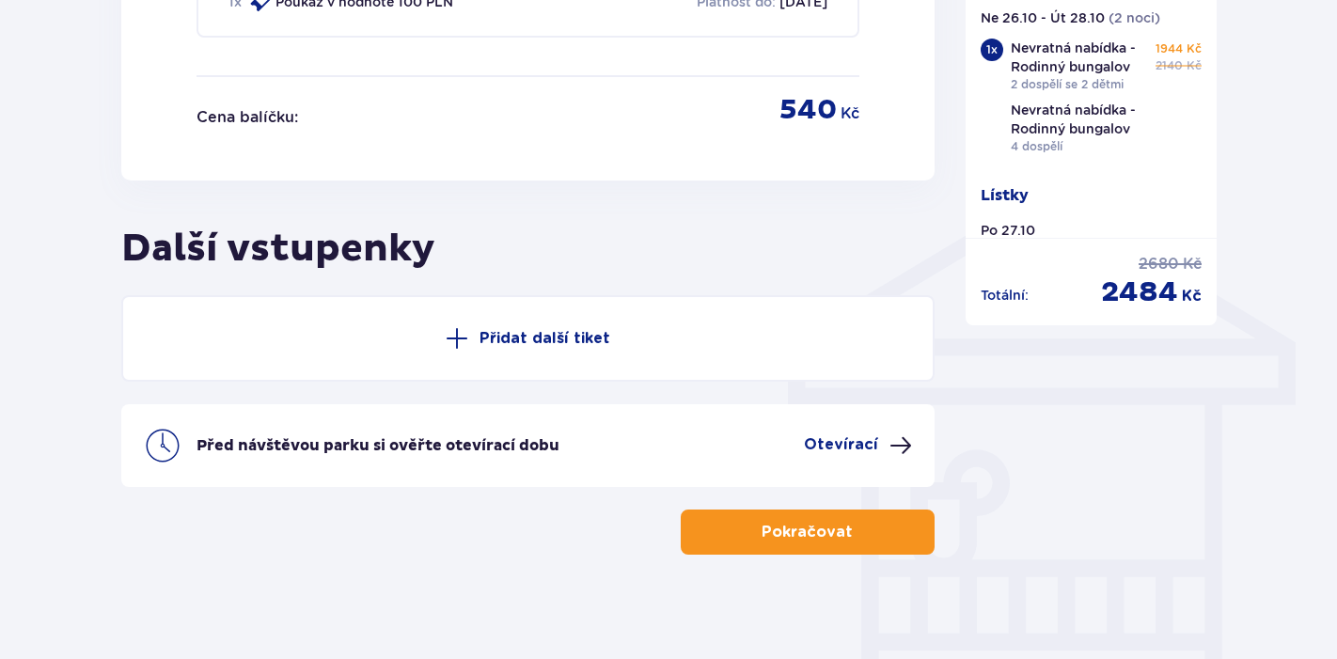
scroll to position [1345, 0]
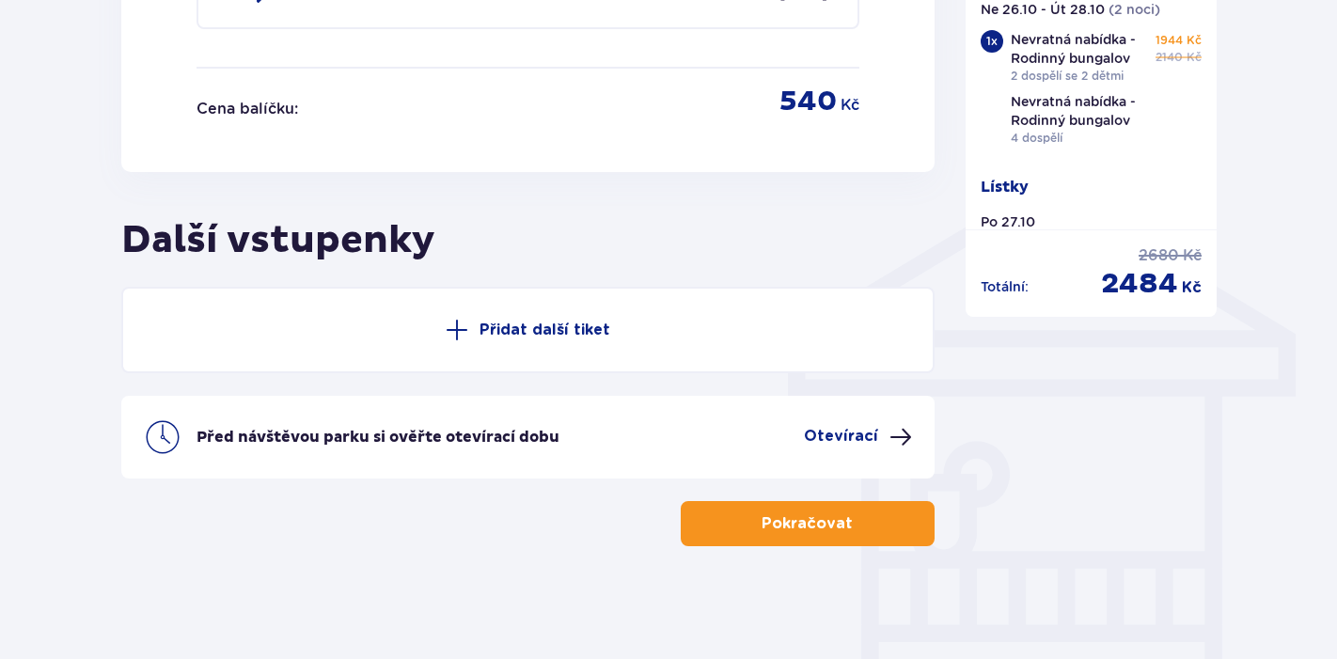
click at [566, 331] on p "Přidat další tiket" at bounding box center [544, 330] width 131 height 21
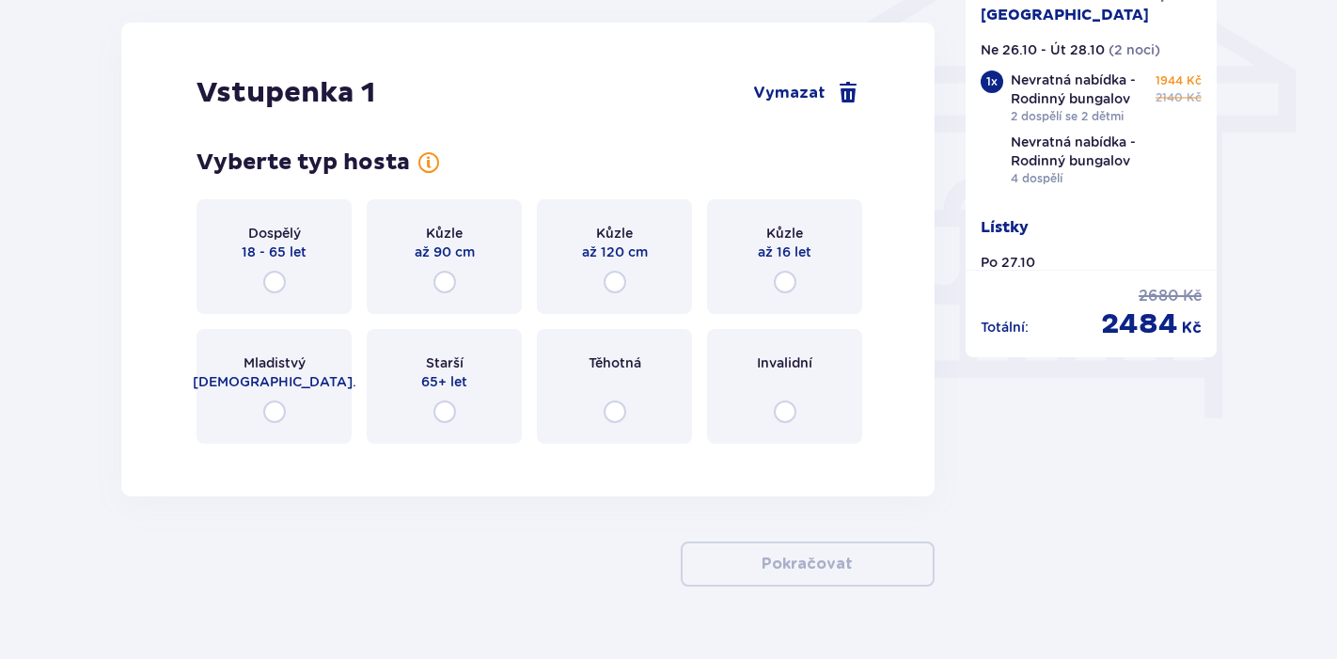
scroll to position [1650, 0]
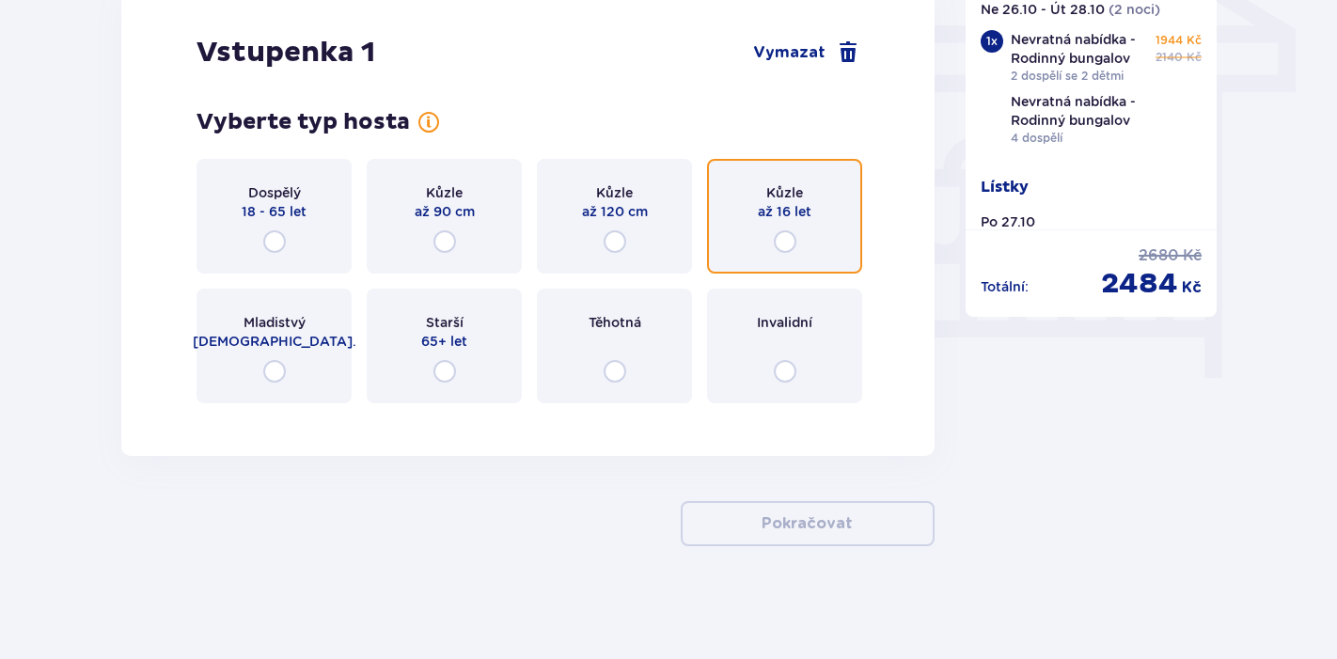
click at [786, 246] on input "radio" at bounding box center [785, 241] width 23 height 23
radio input "true"
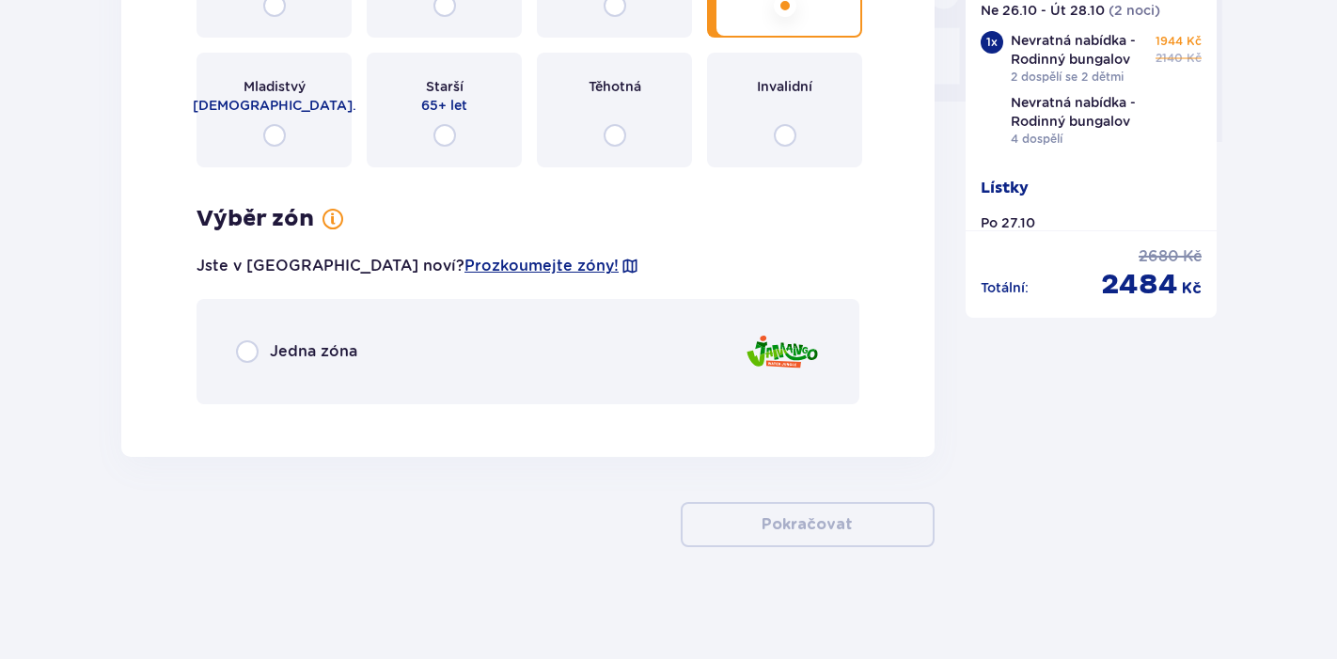
scroll to position [1887, 0]
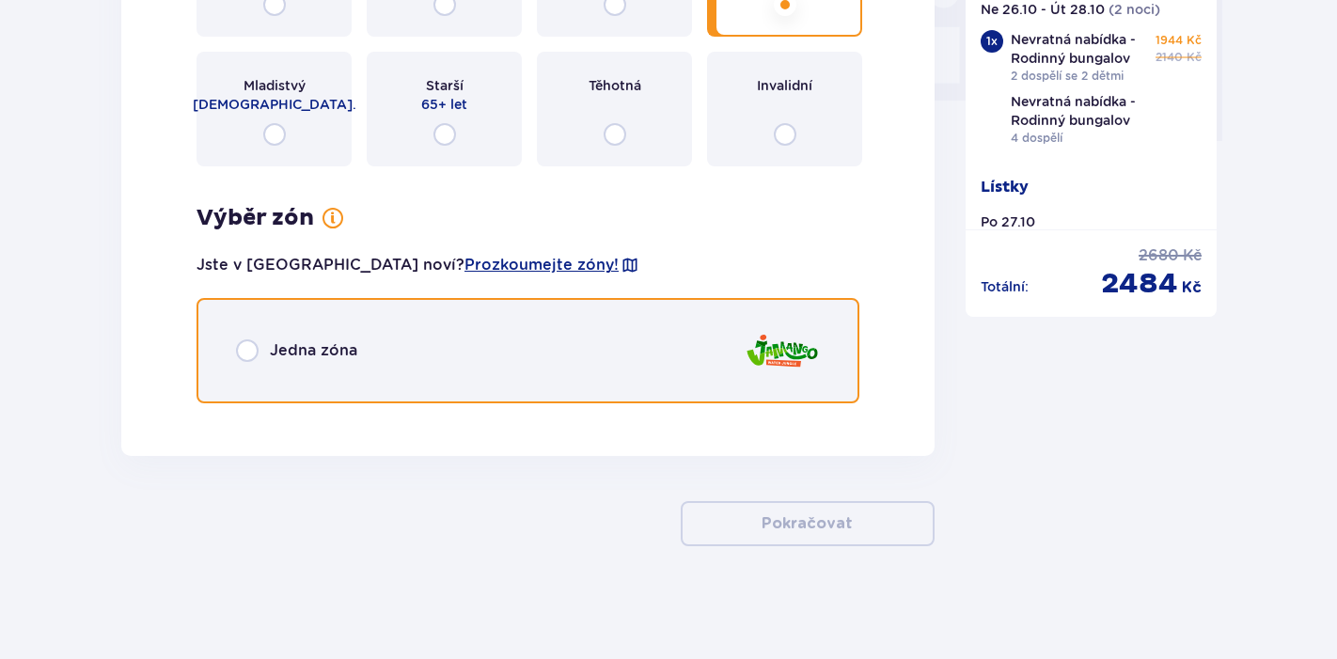
click at [245, 349] on input "radio" at bounding box center [247, 350] width 23 height 23
radio input "true"
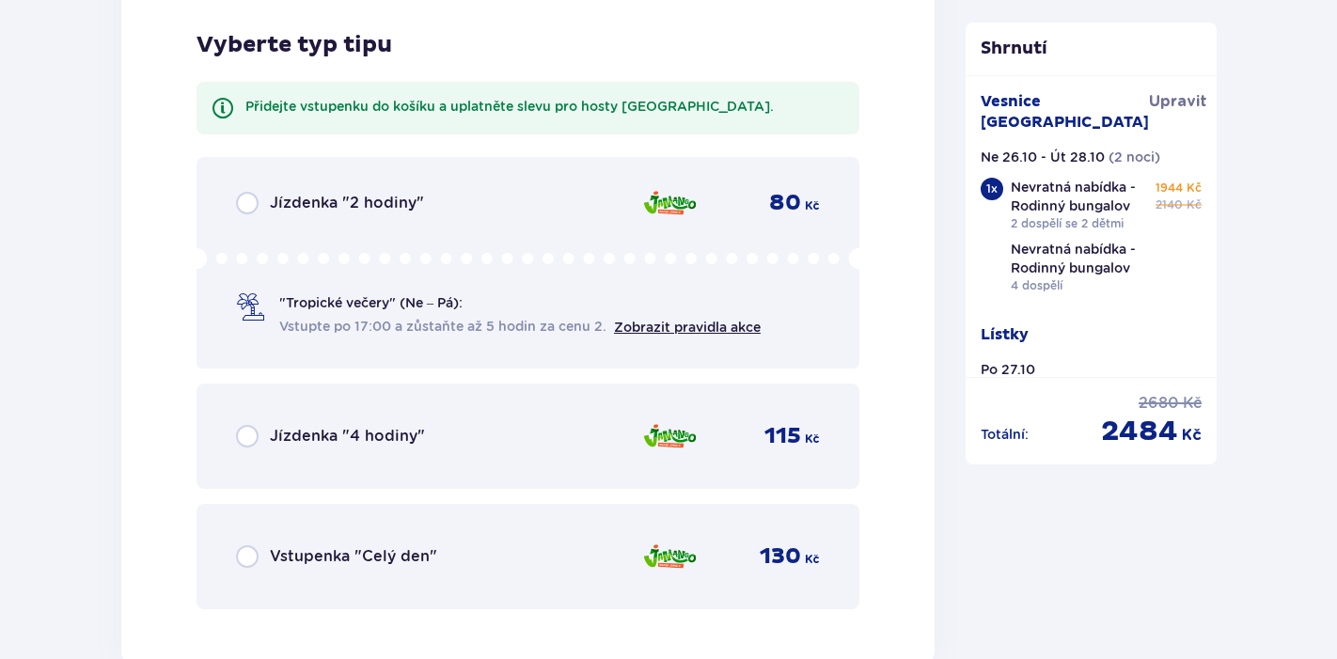
scroll to position [2305, 0]
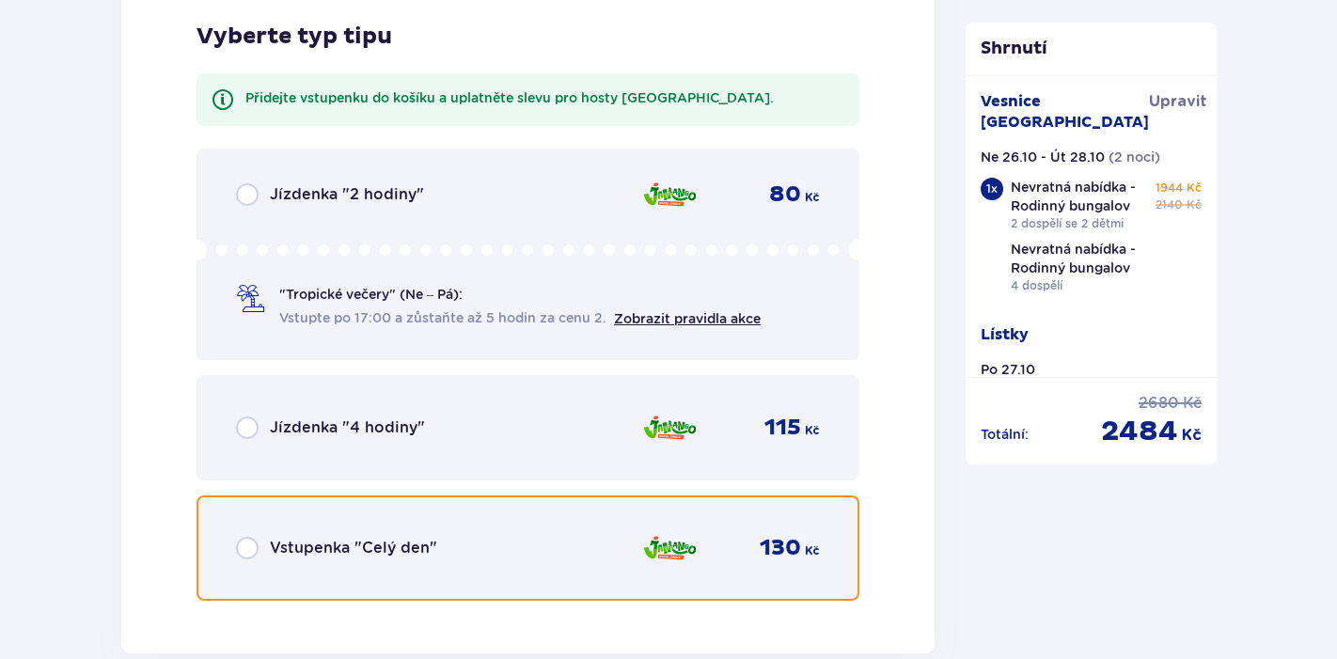
click at [248, 555] on input "radio" at bounding box center [247, 548] width 23 height 23
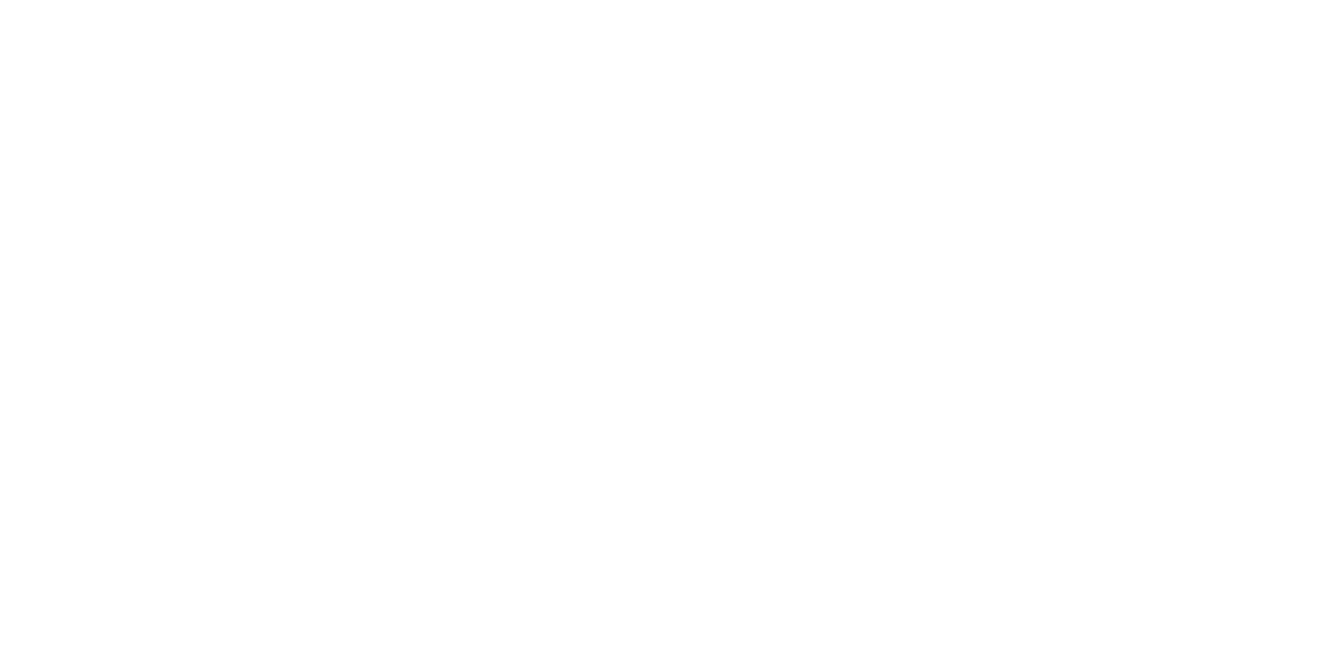
scroll to position [0, 0]
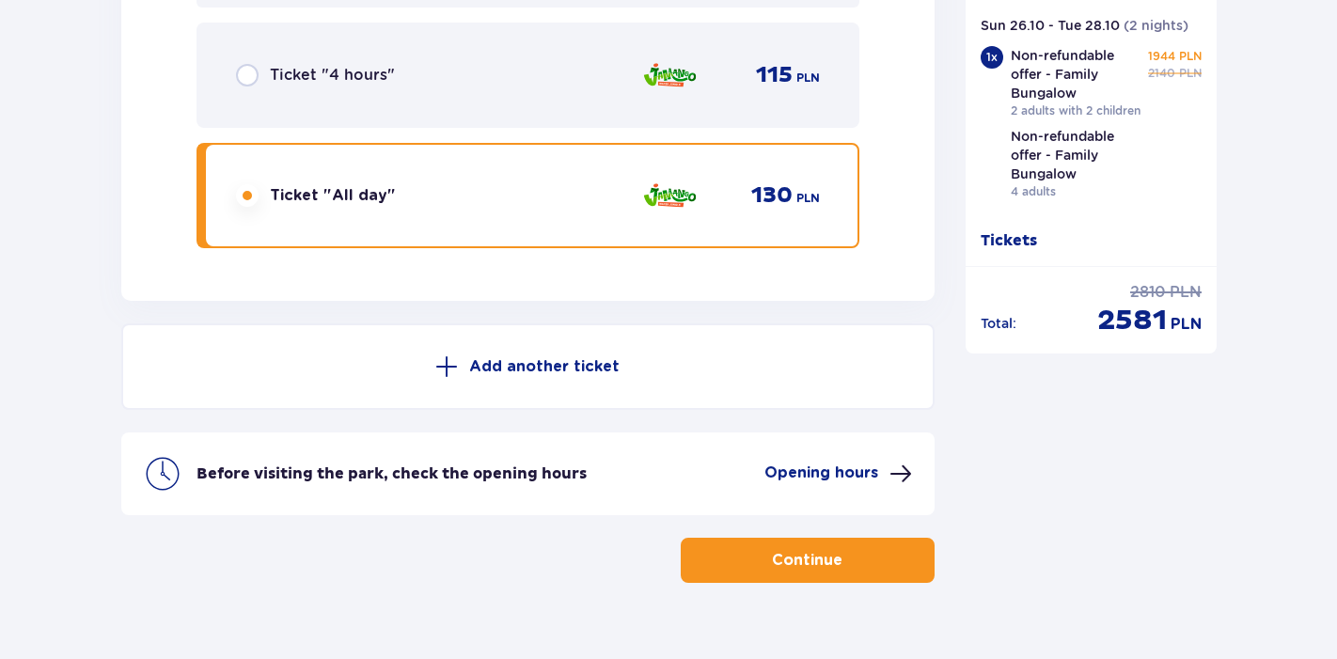
scroll to position [2679, 0]
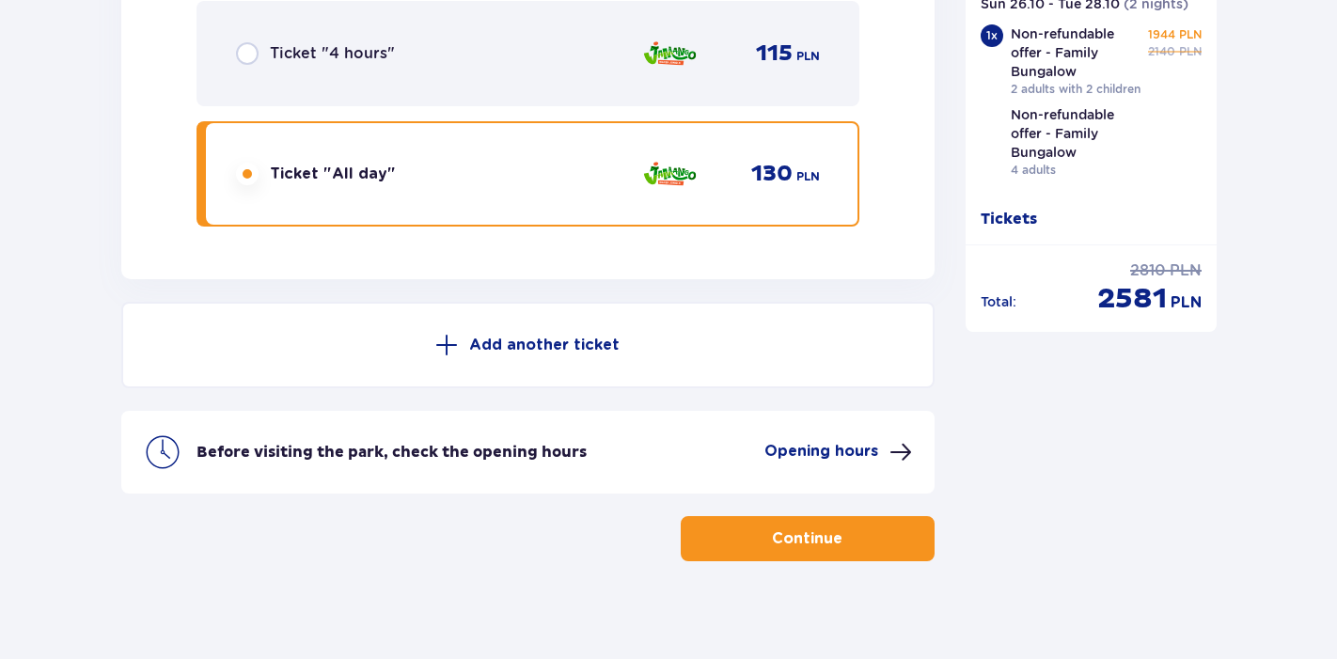
click at [570, 335] on p "Add another ticket" at bounding box center [544, 345] width 150 height 21
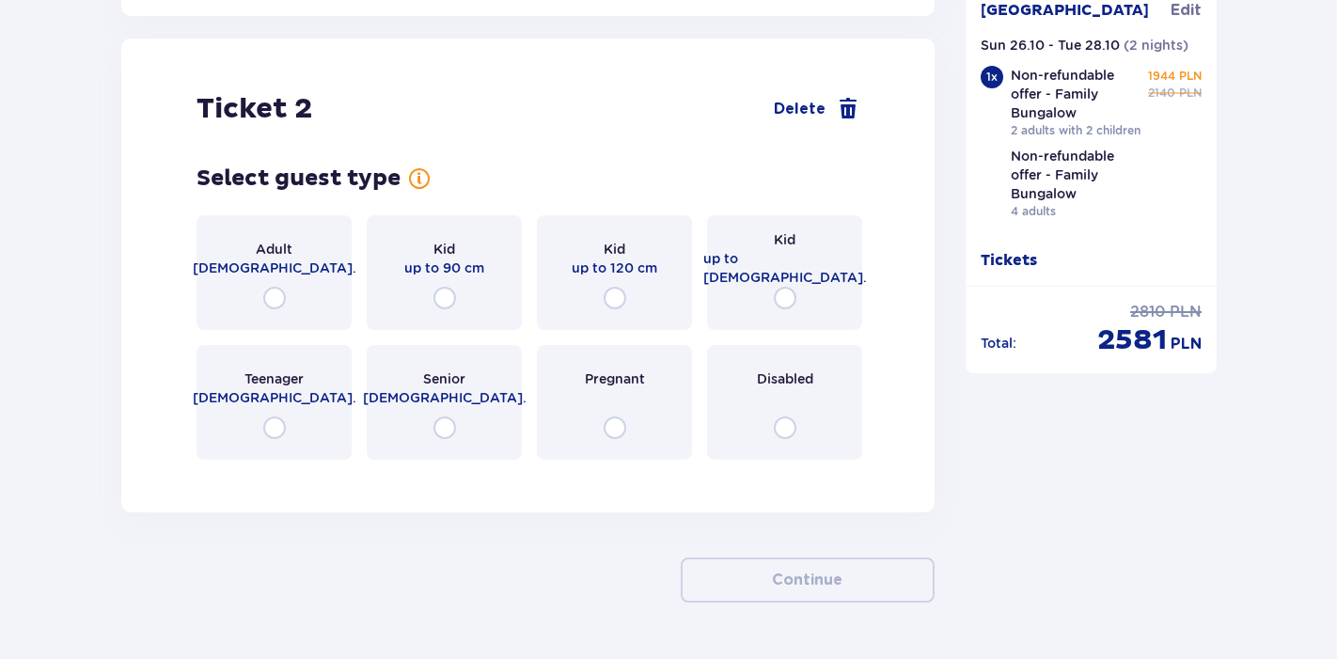
scroll to position [2943, 0]
click at [788, 286] on input "radio" at bounding box center [785, 297] width 23 height 23
radio input "true"
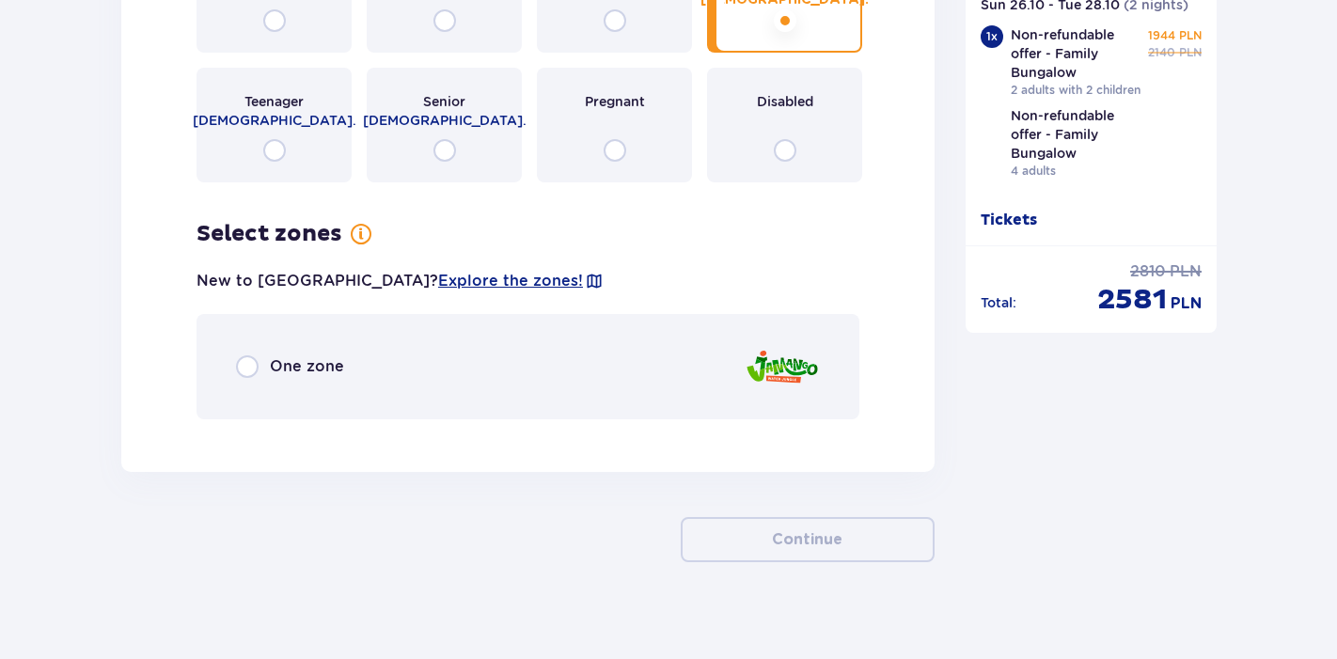
scroll to position [3220, 0]
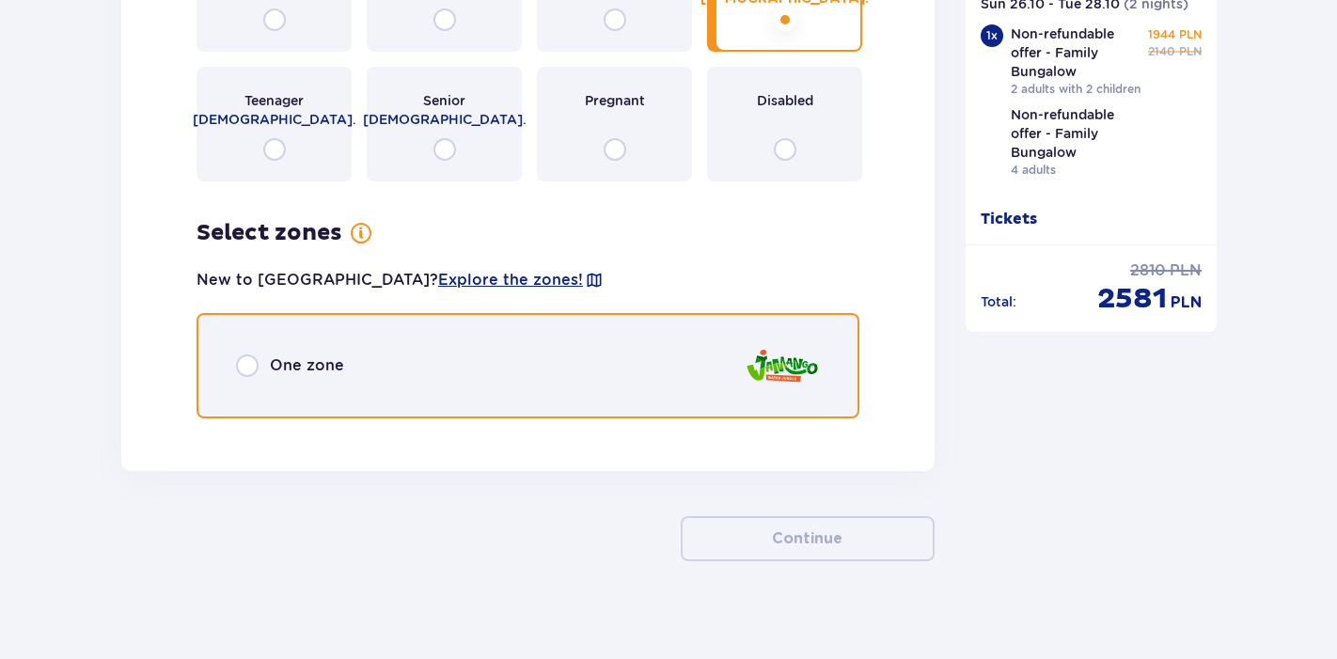
click at [244, 356] on input "radio" at bounding box center [247, 365] width 23 height 23
radio input "true"
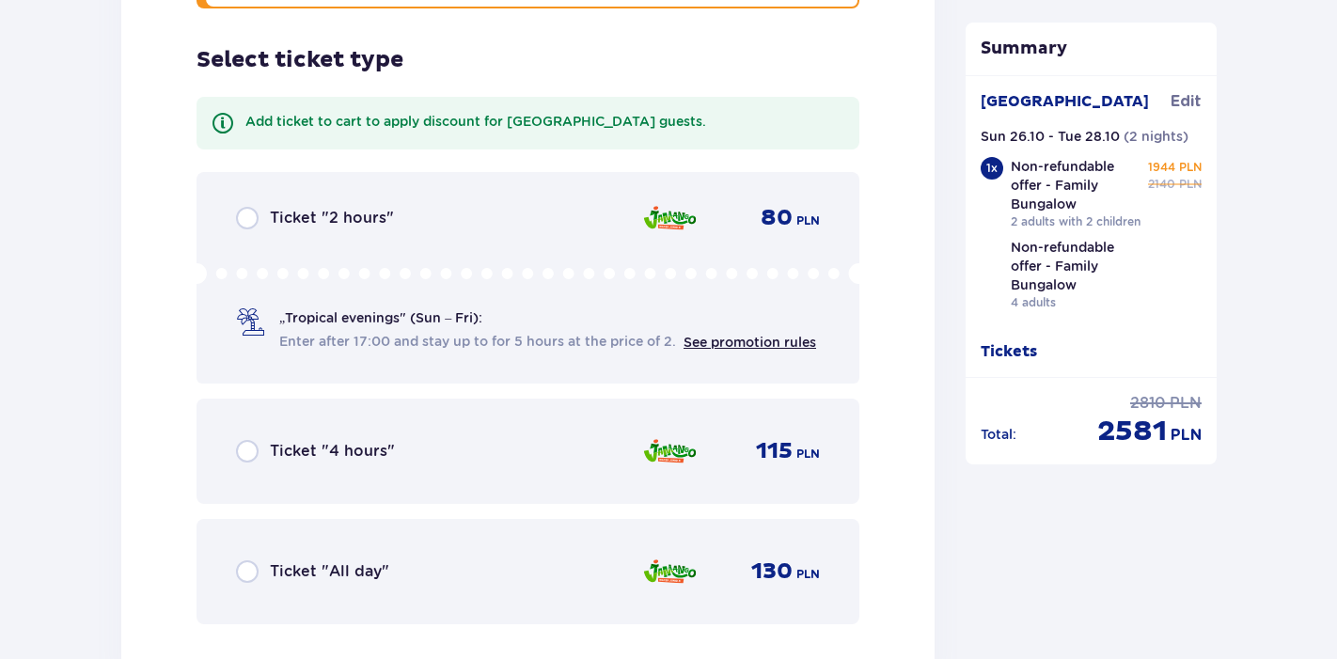
scroll to position [3639, 0]
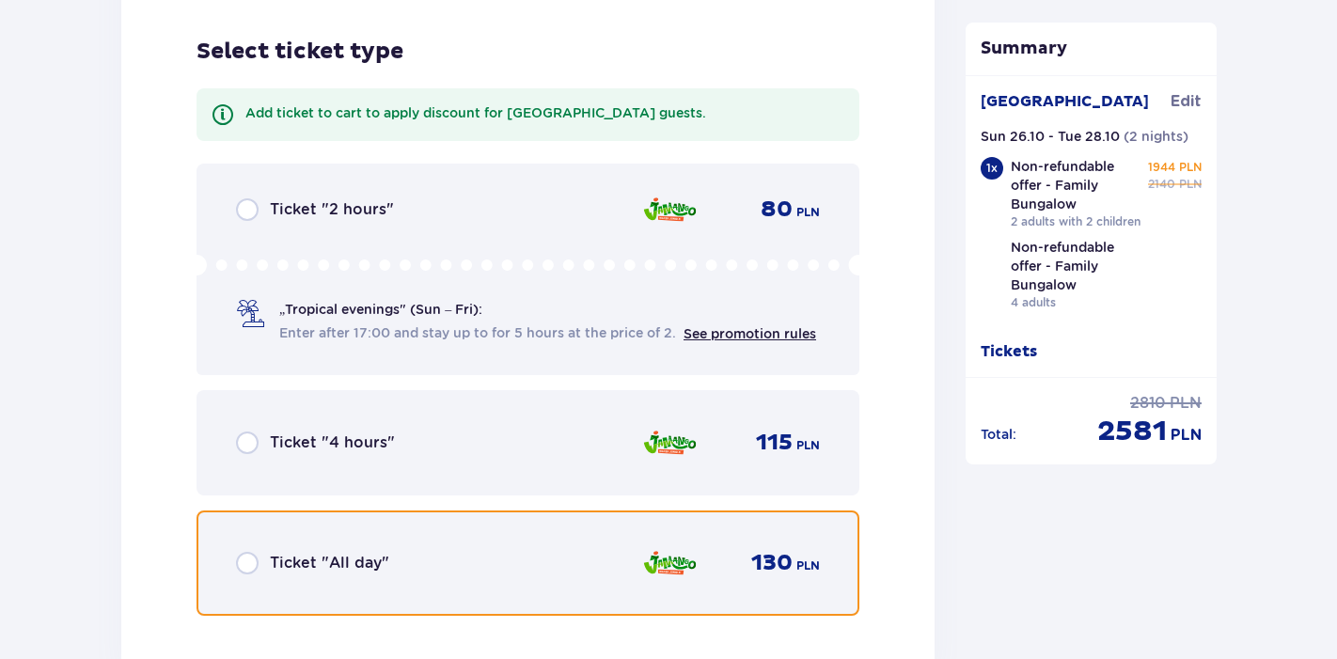
click at [248, 552] on input "radio" at bounding box center [247, 563] width 23 height 23
radio input "true"
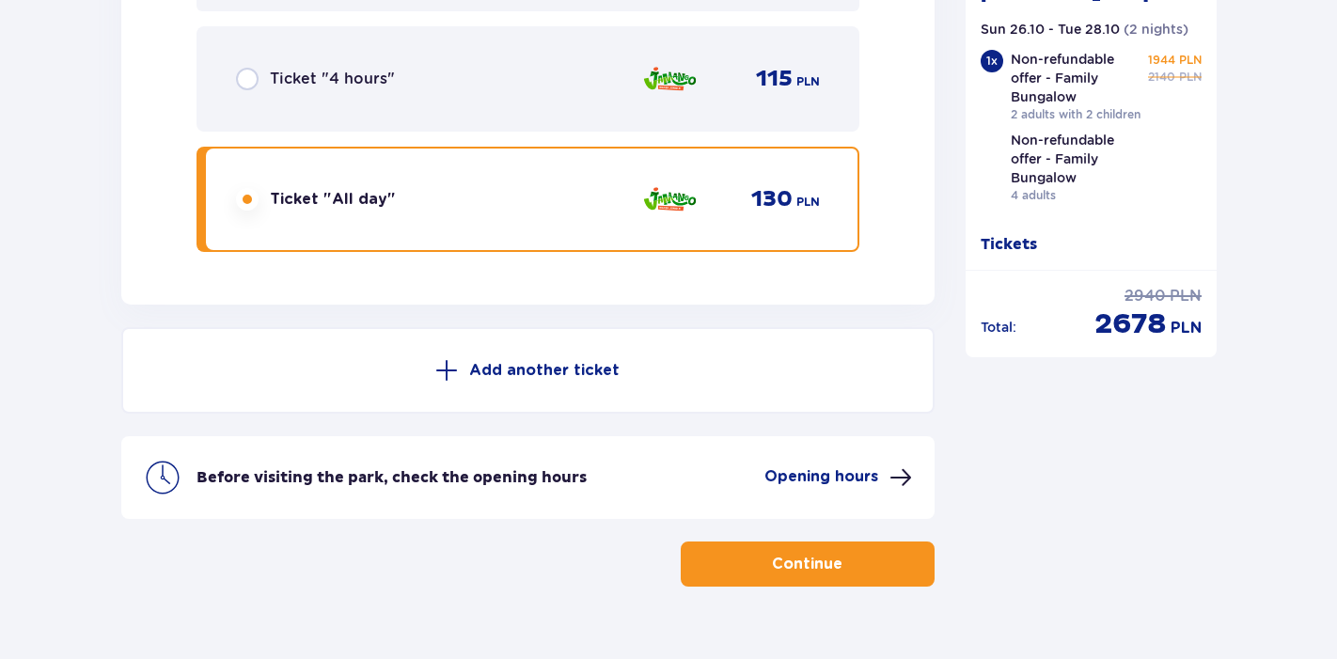
scroll to position [4028, 0]
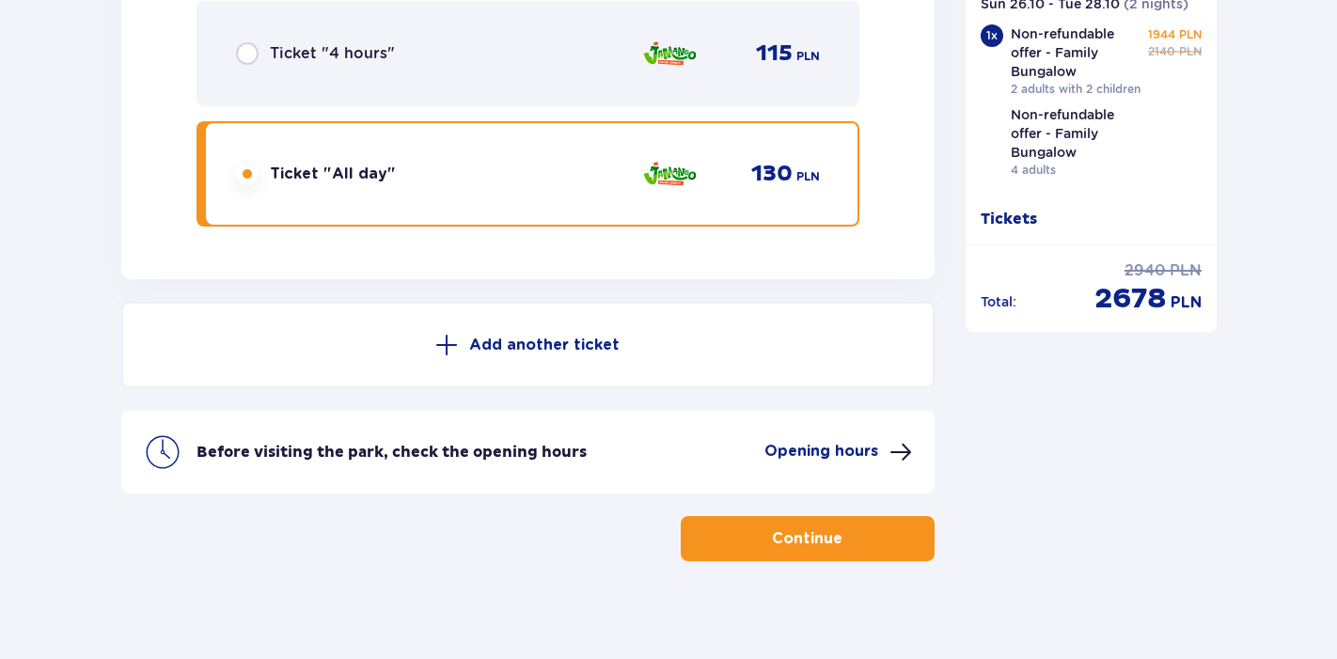
click at [533, 335] on p "Add another ticket" at bounding box center [544, 345] width 150 height 21
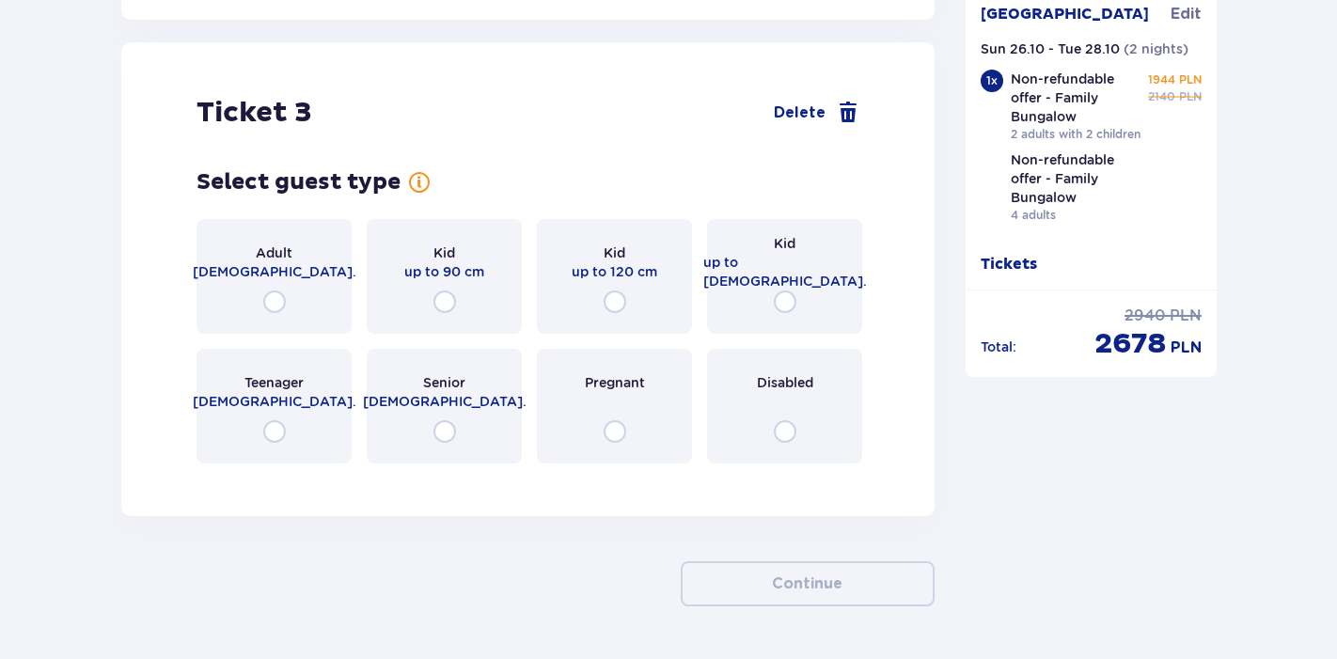
scroll to position [4292, 0]
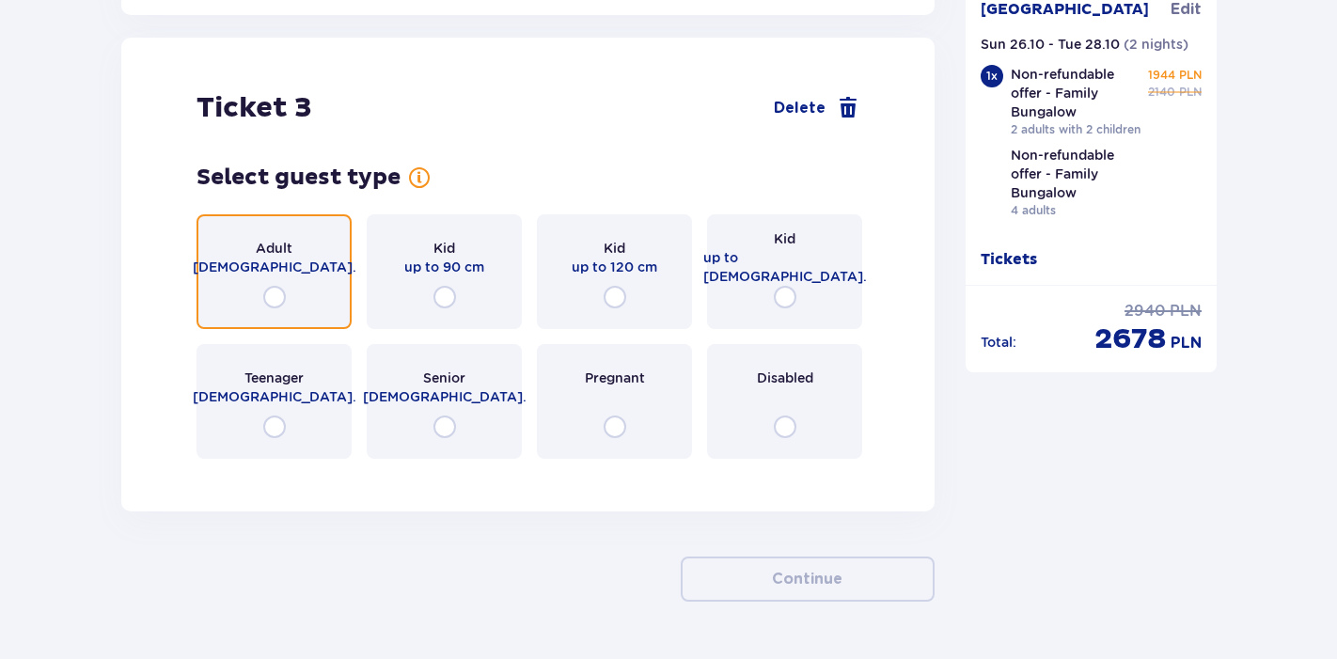
click at [274, 286] on input "radio" at bounding box center [274, 297] width 23 height 23
radio input "true"
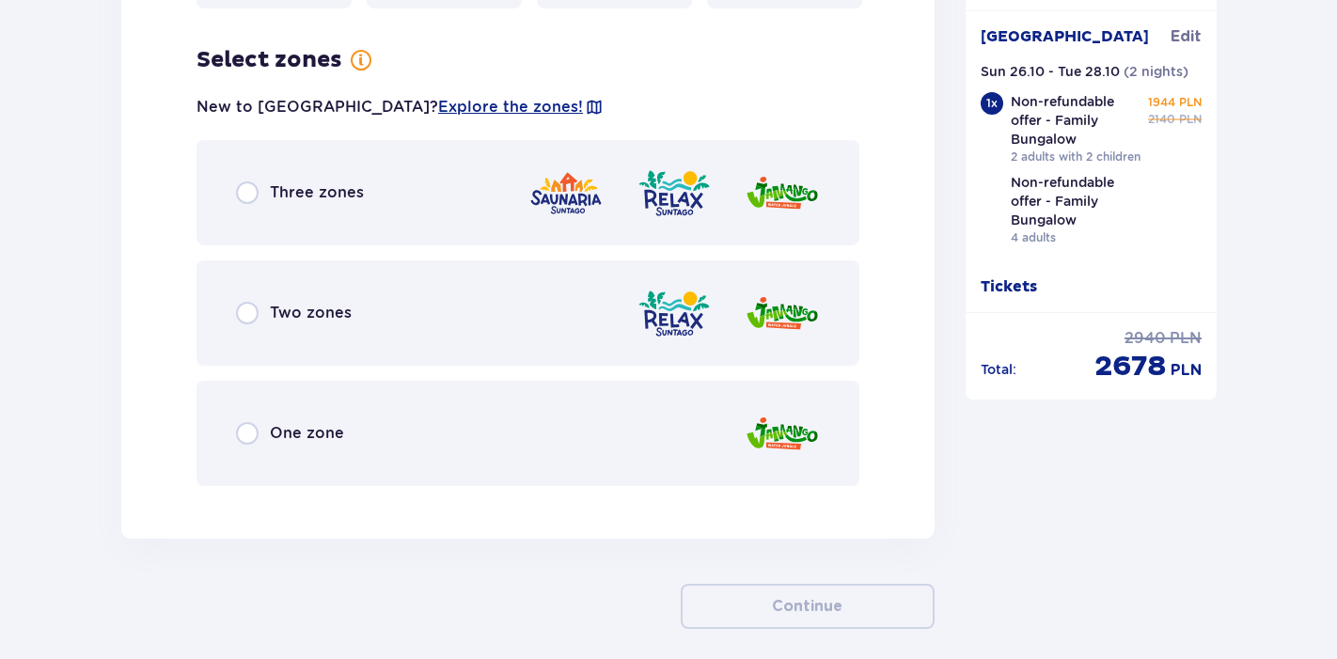
scroll to position [4751, 0]
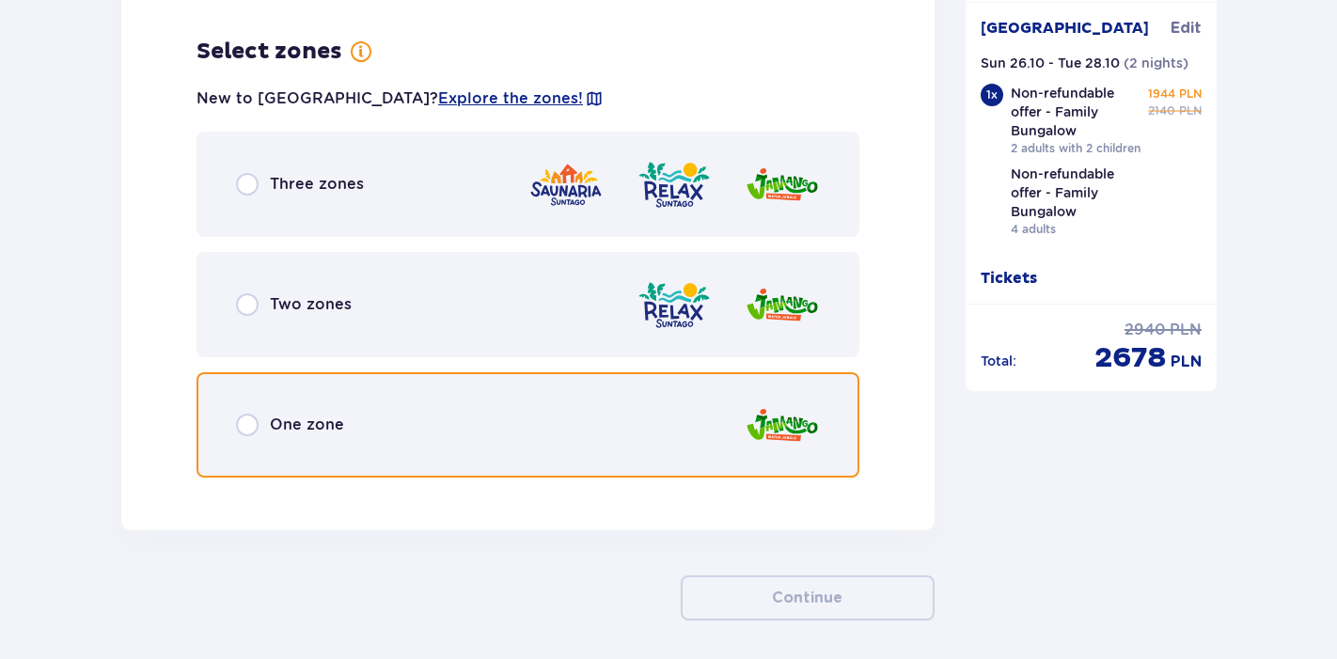
click at [252, 414] on input "radio" at bounding box center [247, 425] width 23 height 23
radio input "true"
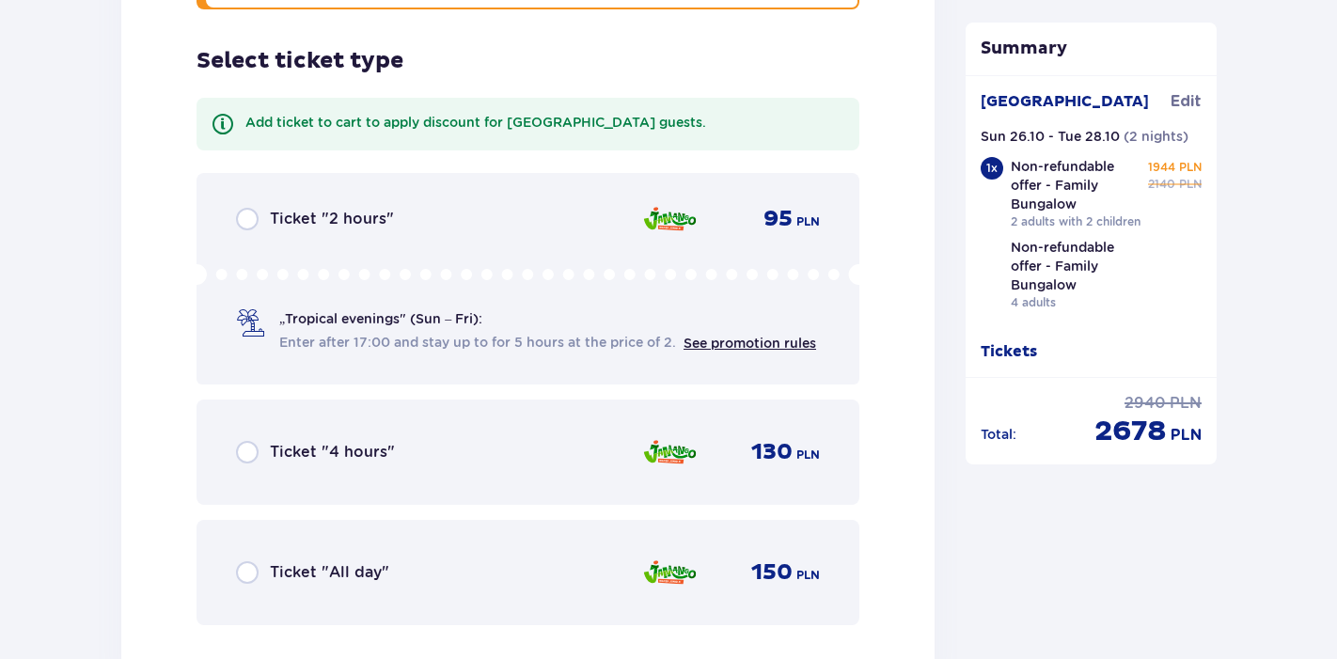
scroll to position [5228, 0]
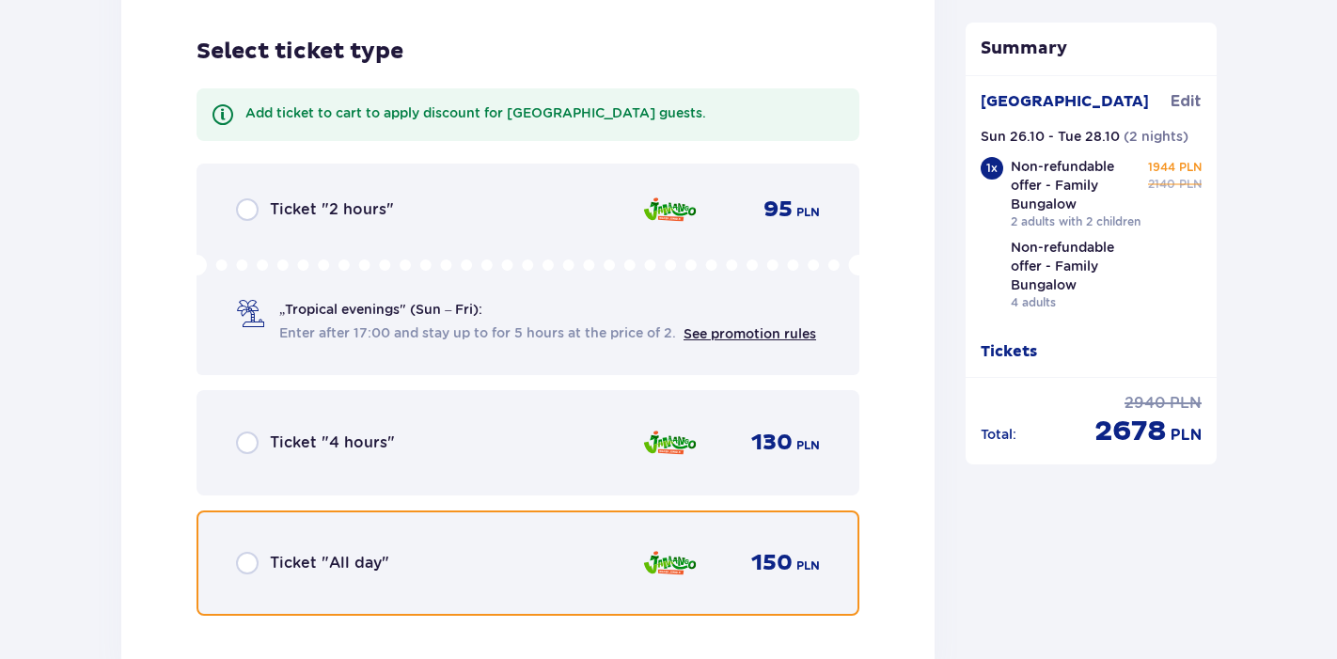
click at [251, 556] on input "radio" at bounding box center [247, 563] width 23 height 23
radio input "true"
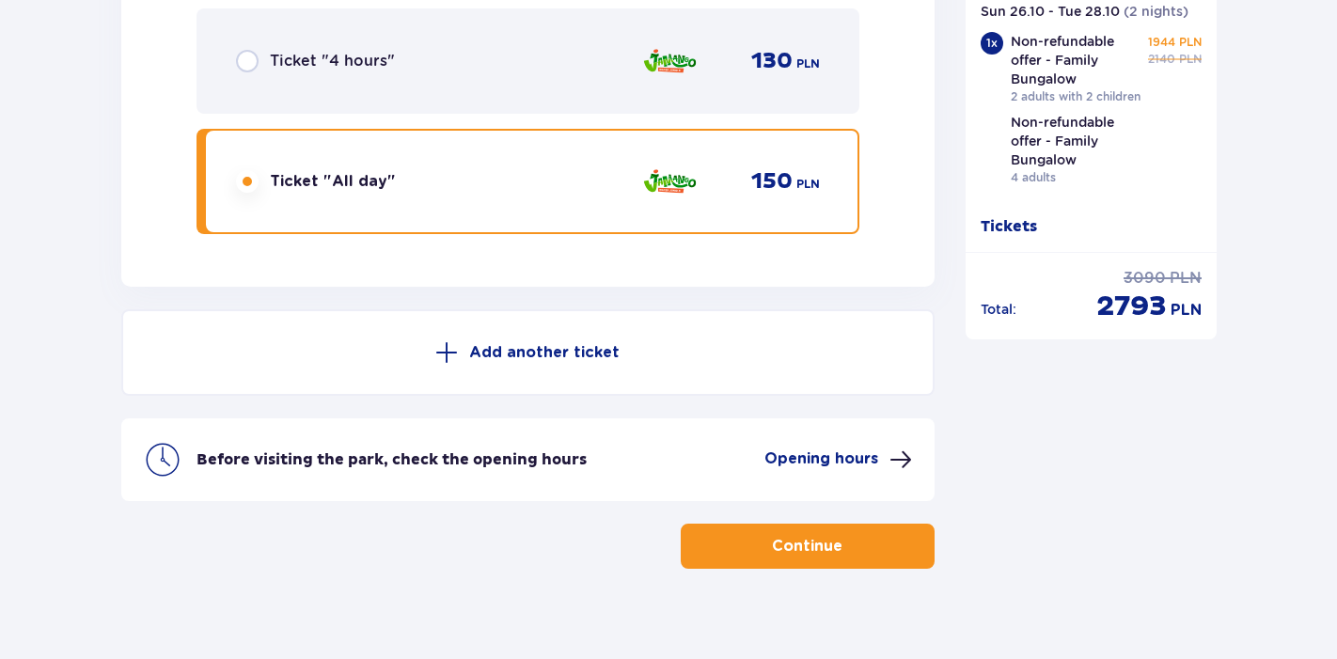
scroll to position [5618, 0]
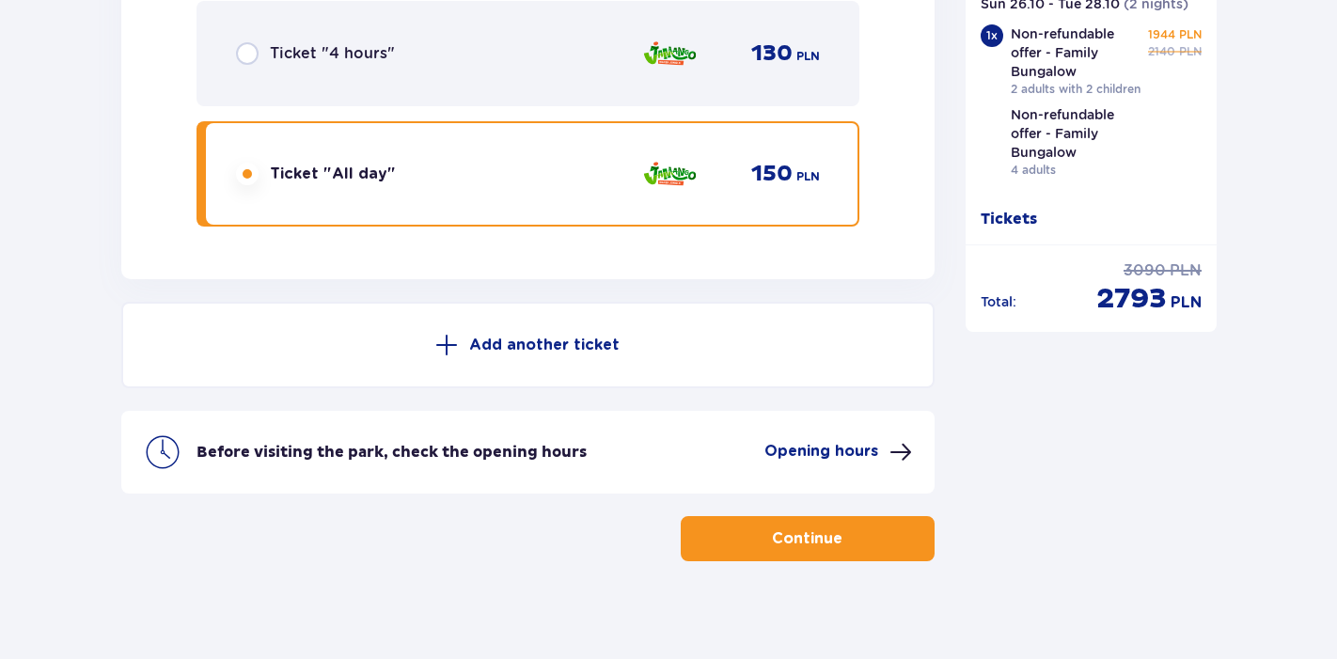
click at [495, 335] on p "Add another ticket" at bounding box center [544, 345] width 150 height 21
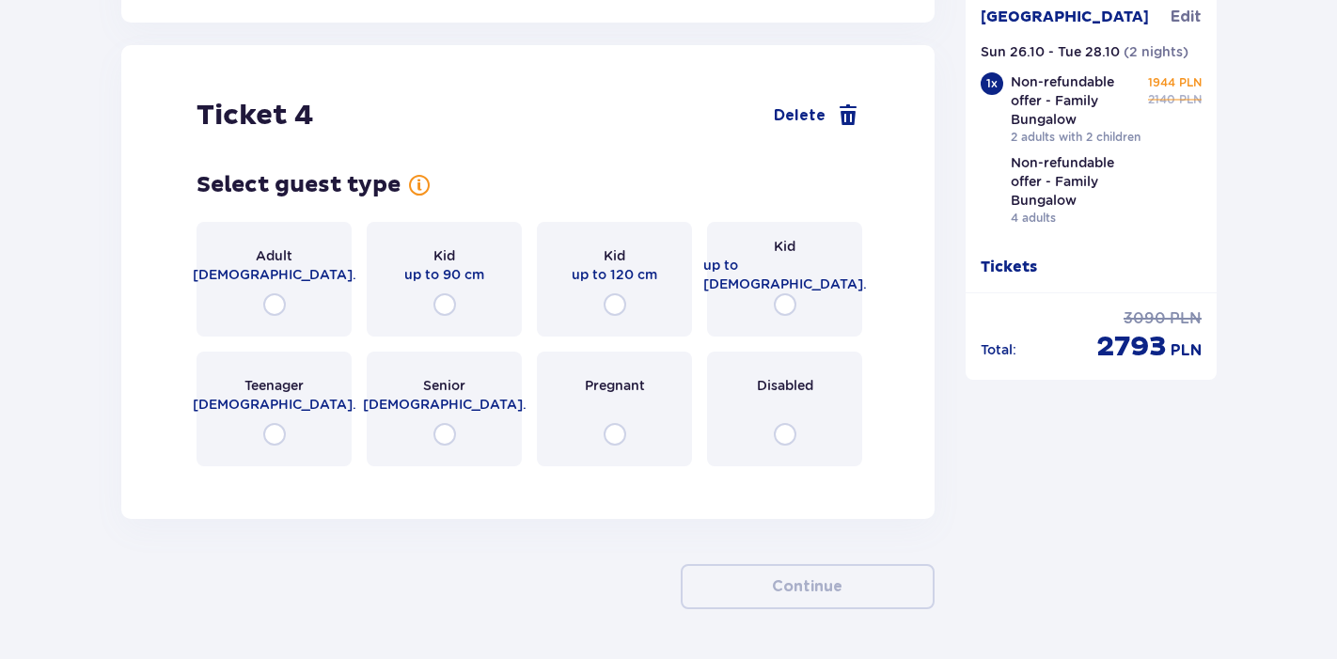
scroll to position [5882, 0]
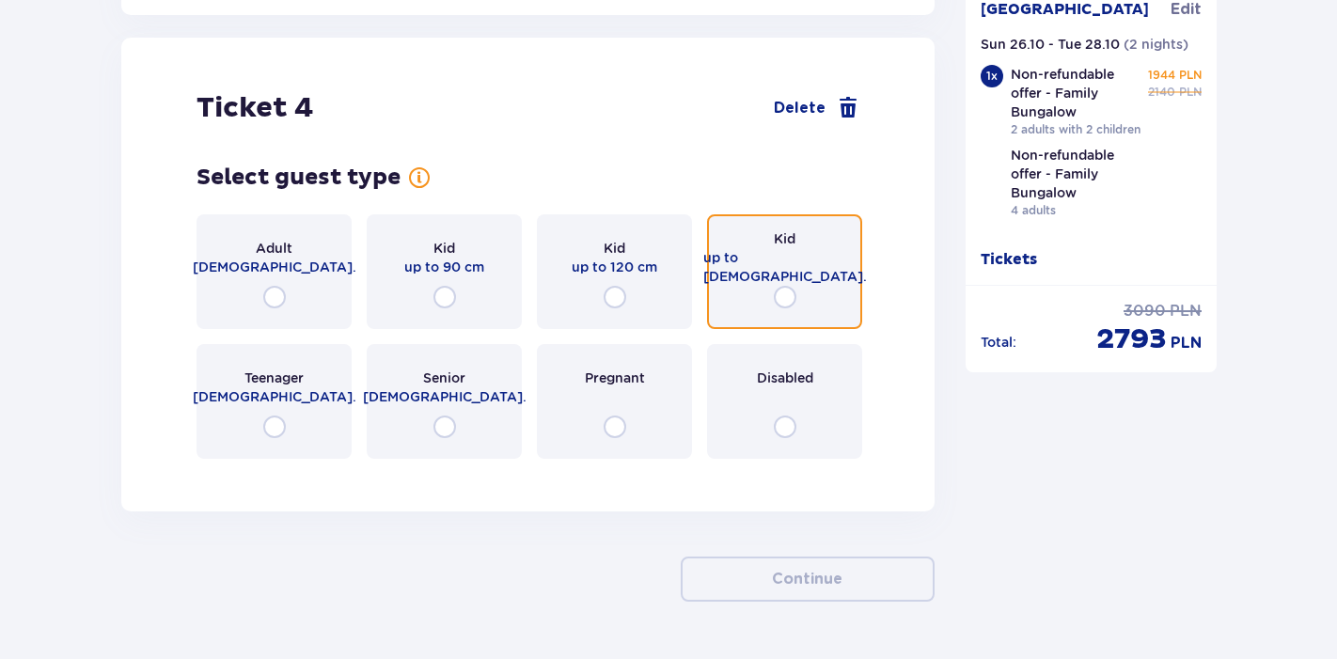
click at [791, 286] on input "radio" at bounding box center [785, 297] width 23 height 23
radio input "true"
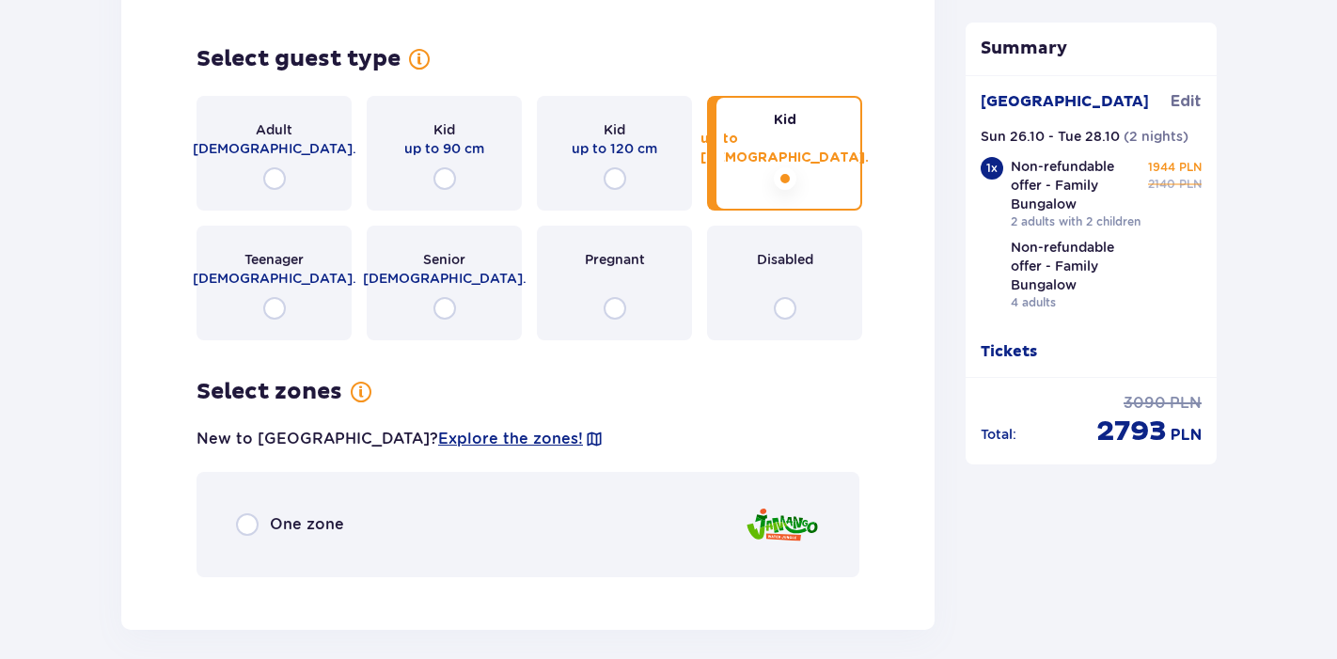
scroll to position [5999, 0]
click at [273, 168] on input "radio" at bounding box center [274, 179] width 23 height 23
radio input "true"
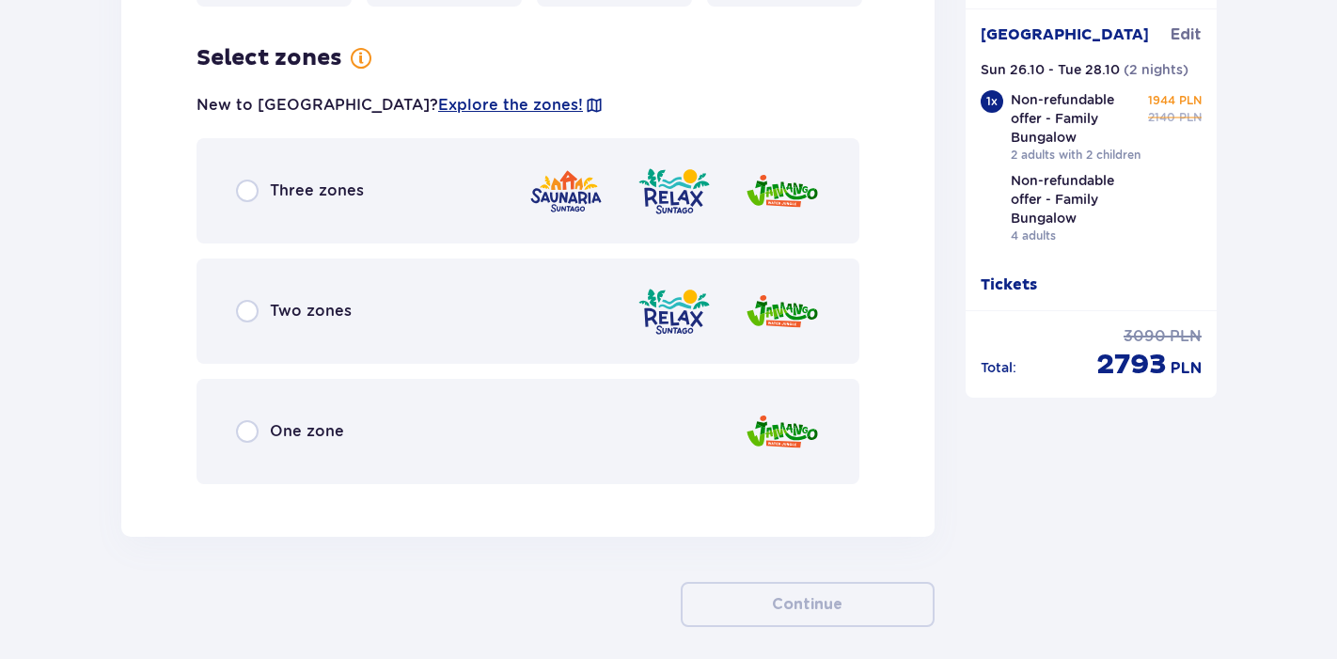
scroll to position [6340, 0]
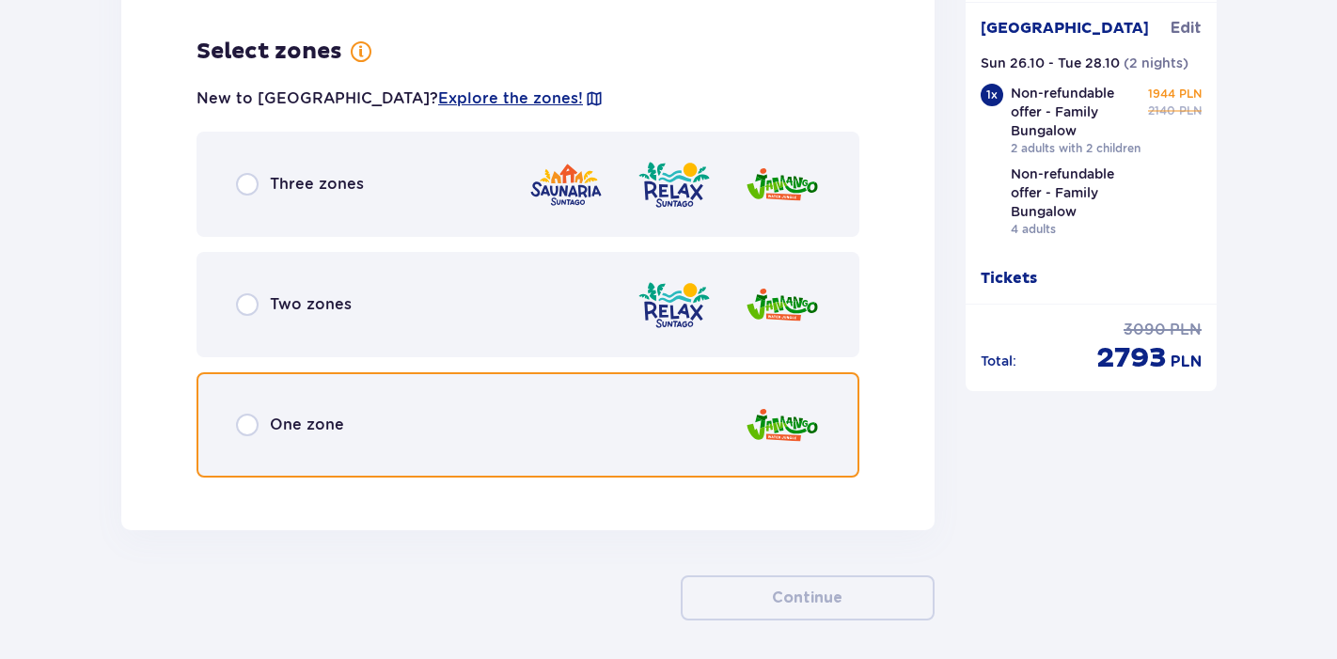
click at [256, 415] on input "radio" at bounding box center [247, 425] width 23 height 23
radio input "true"
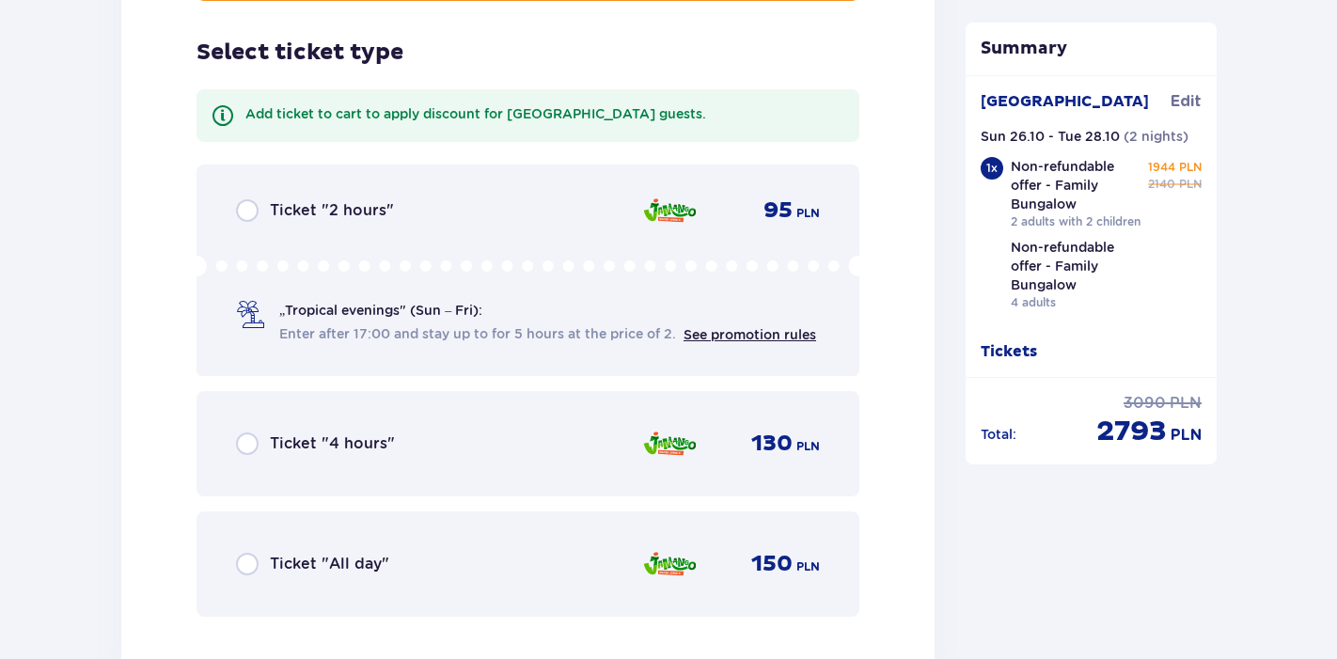
scroll to position [6818, 0]
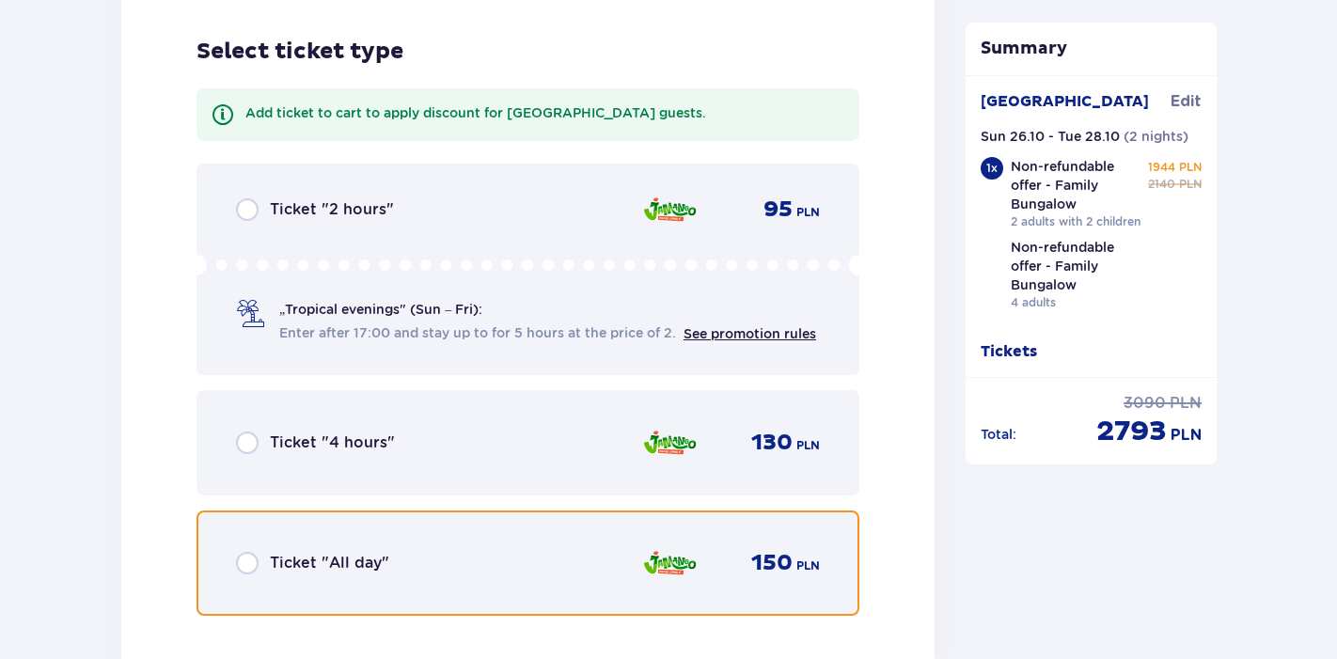
click at [254, 552] on input "radio" at bounding box center [247, 563] width 23 height 23
radio input "true"
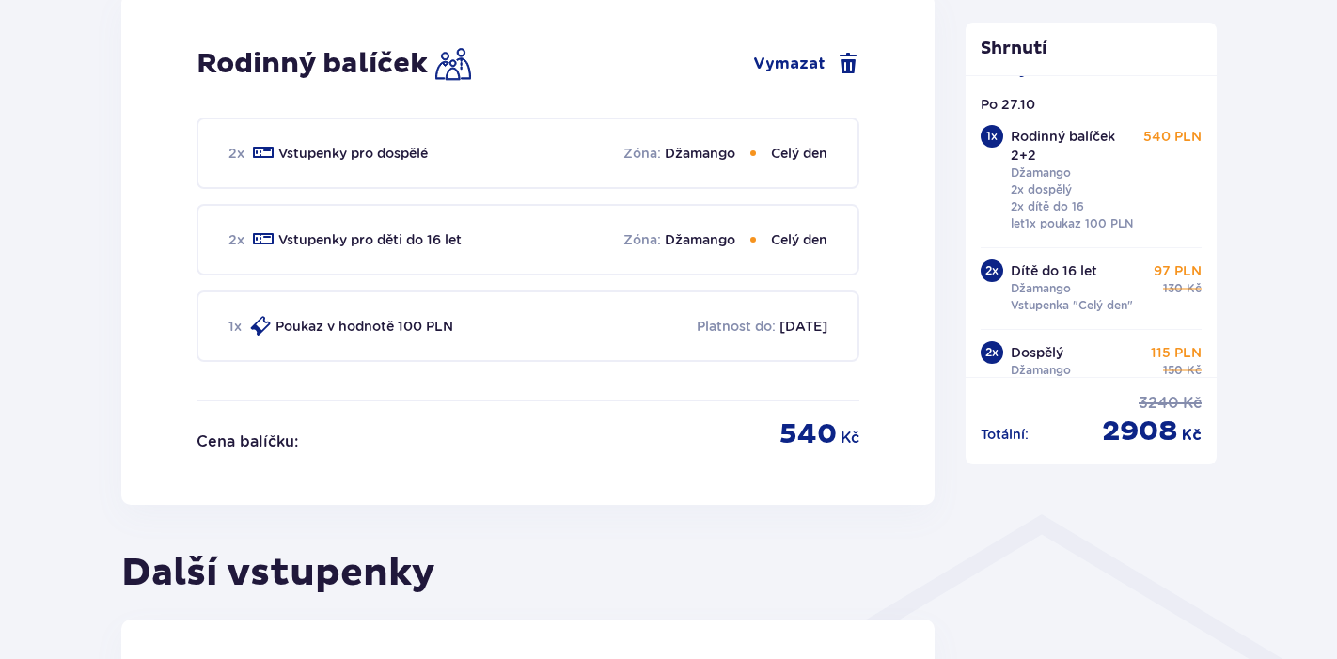
scroll to position [282, 0]
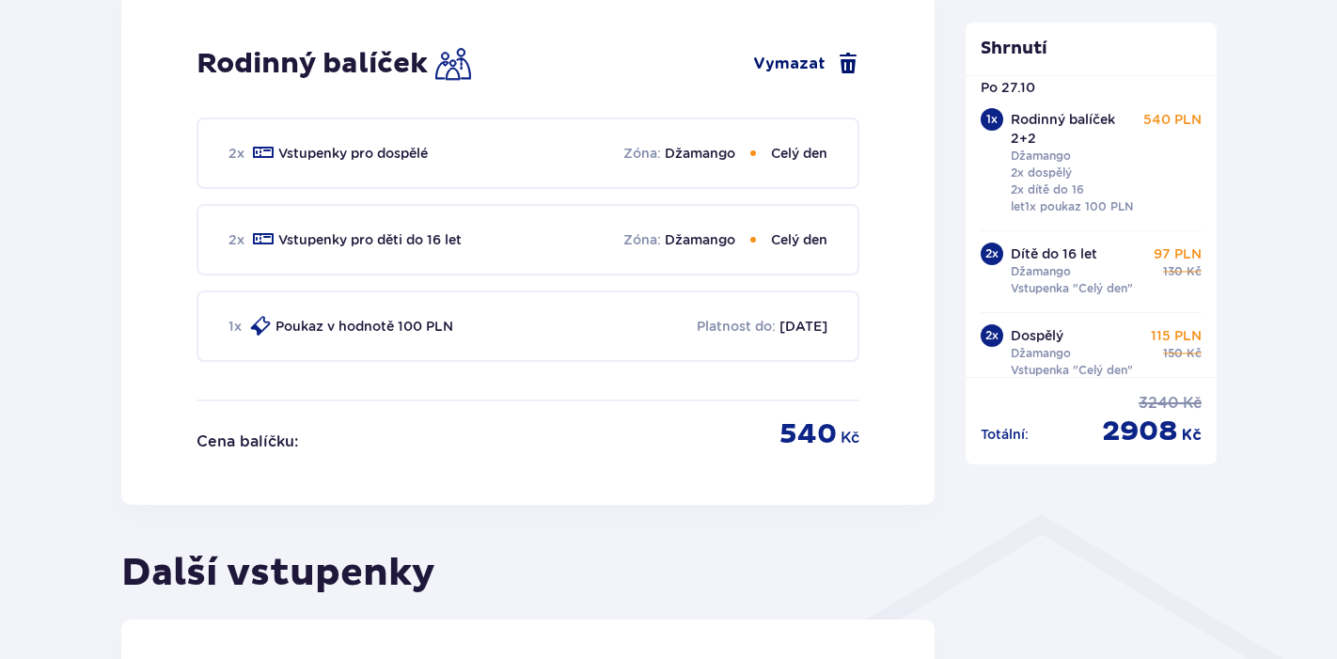
click at [842, 69] on span at bounding box center [848, 64] width 23 height 23
checkbox input "false"
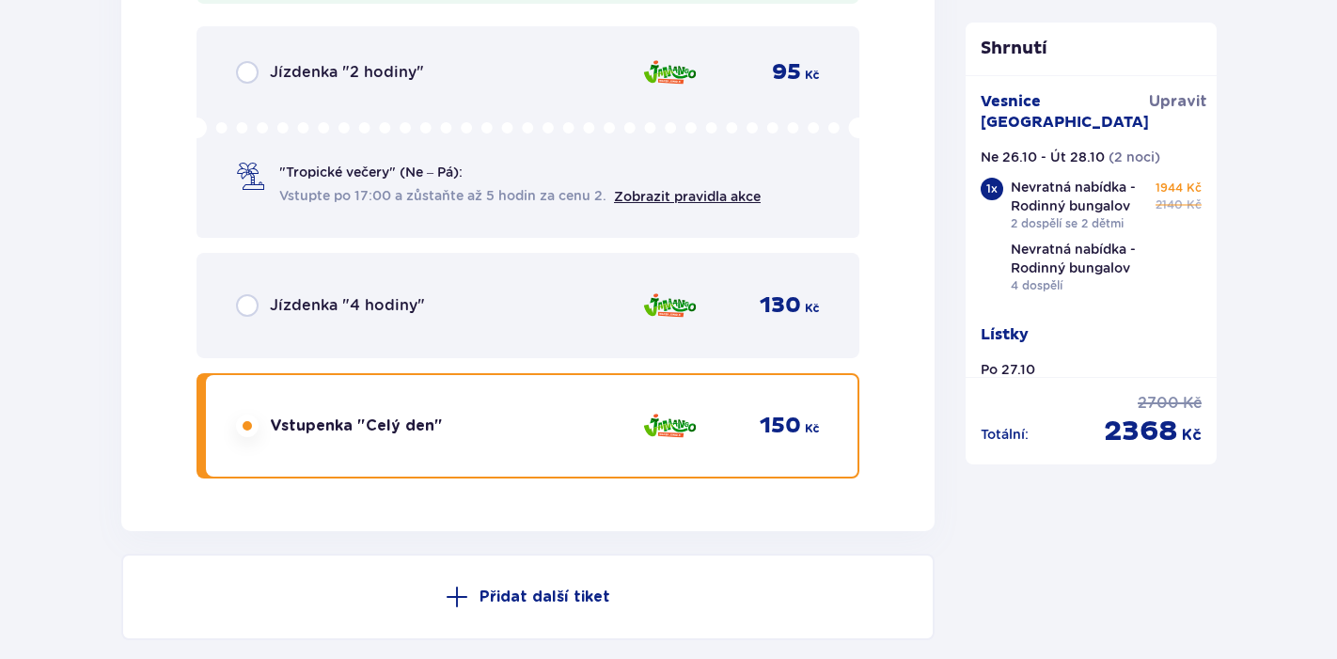
scroll to position [6596, 0]
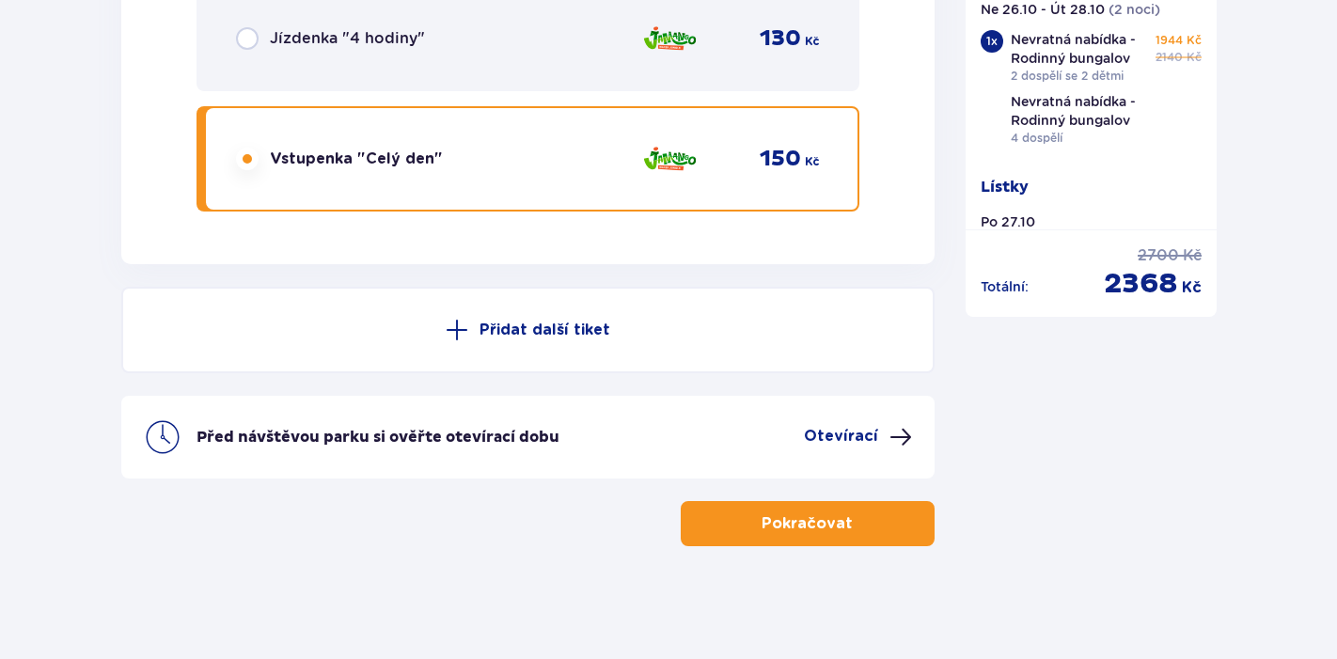
click at [572, 334] on p "Přidat další tiket" at bounding box center [544, 330] width 131 height 21
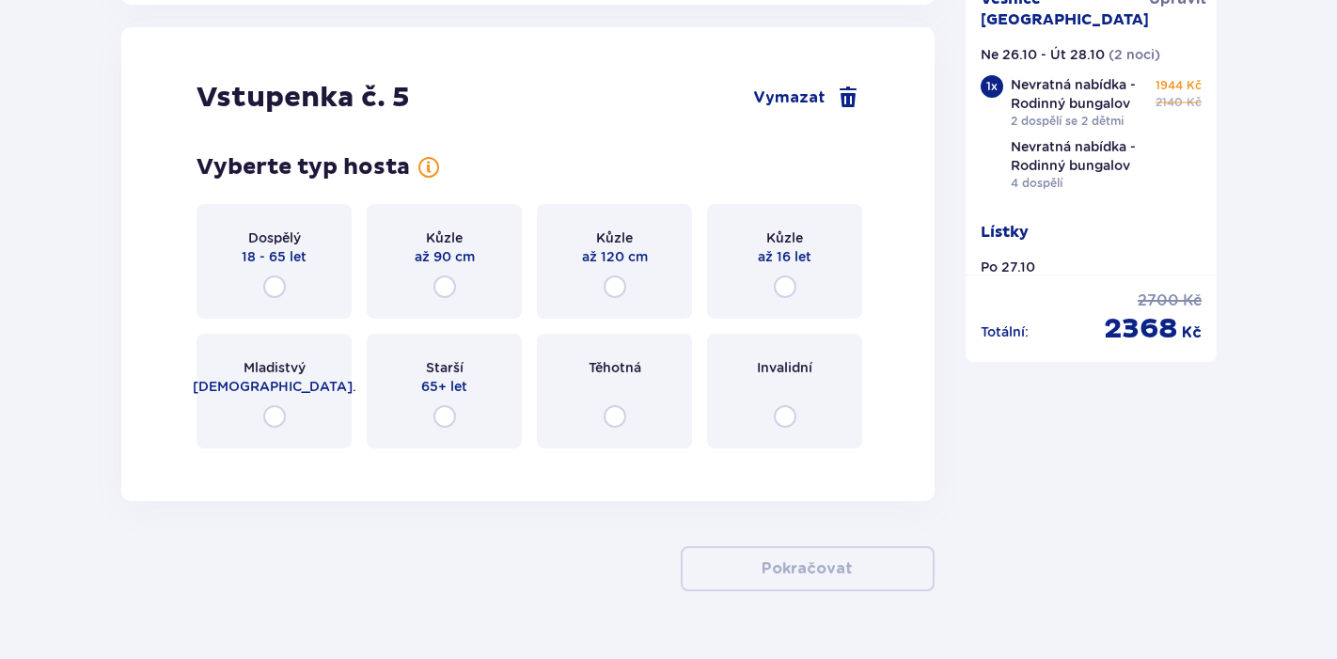
scroll to position [6860, 0]
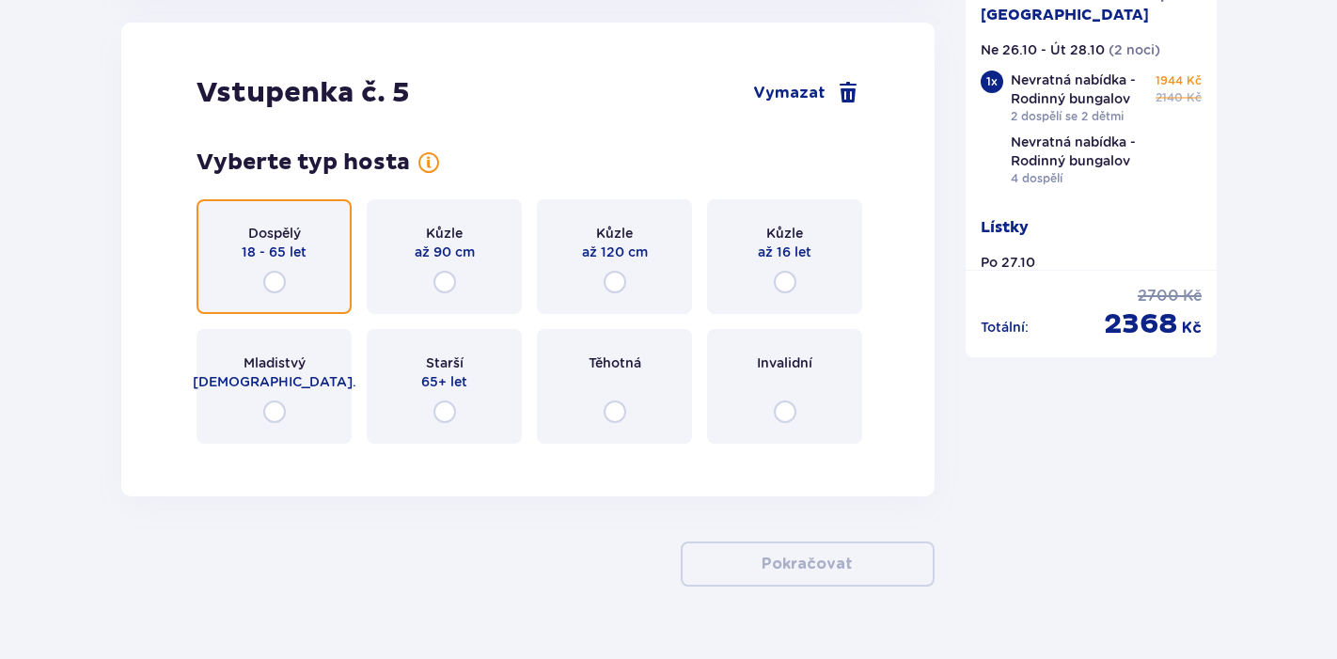
click at [274, 282] on input "radio" at bounding box center [274, 282] width 23 height 23
radio input "true"
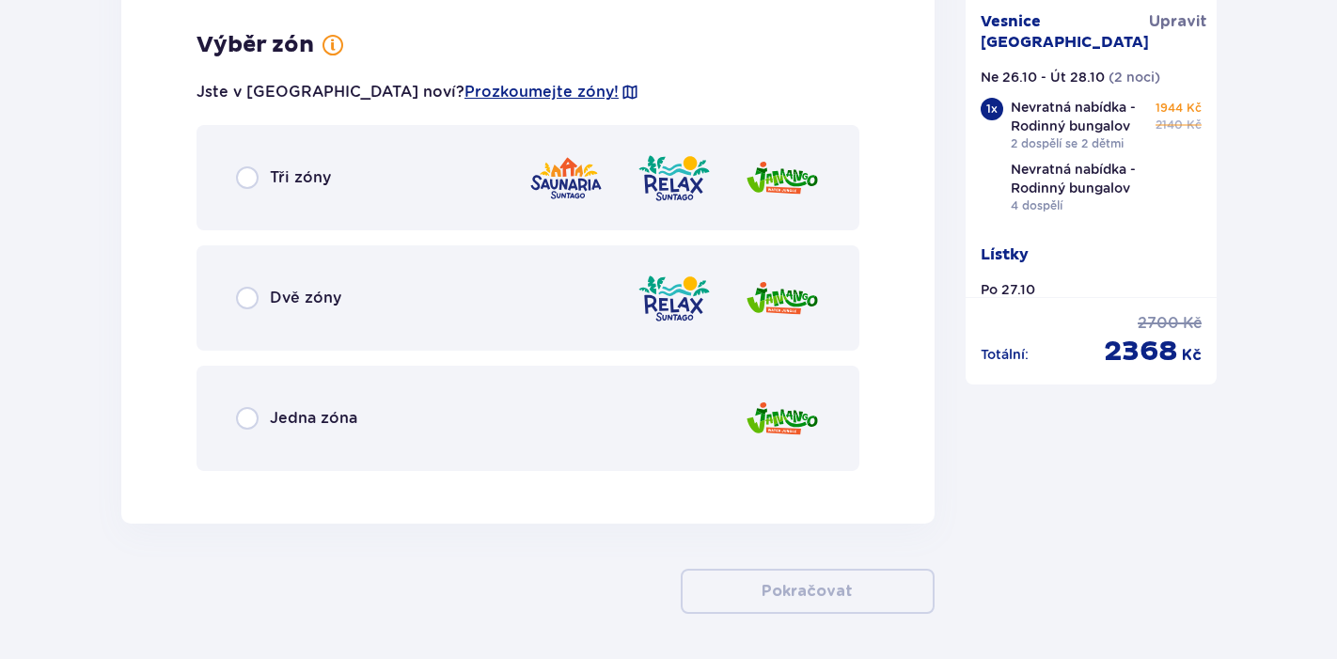
scroll to position [7319, 0]
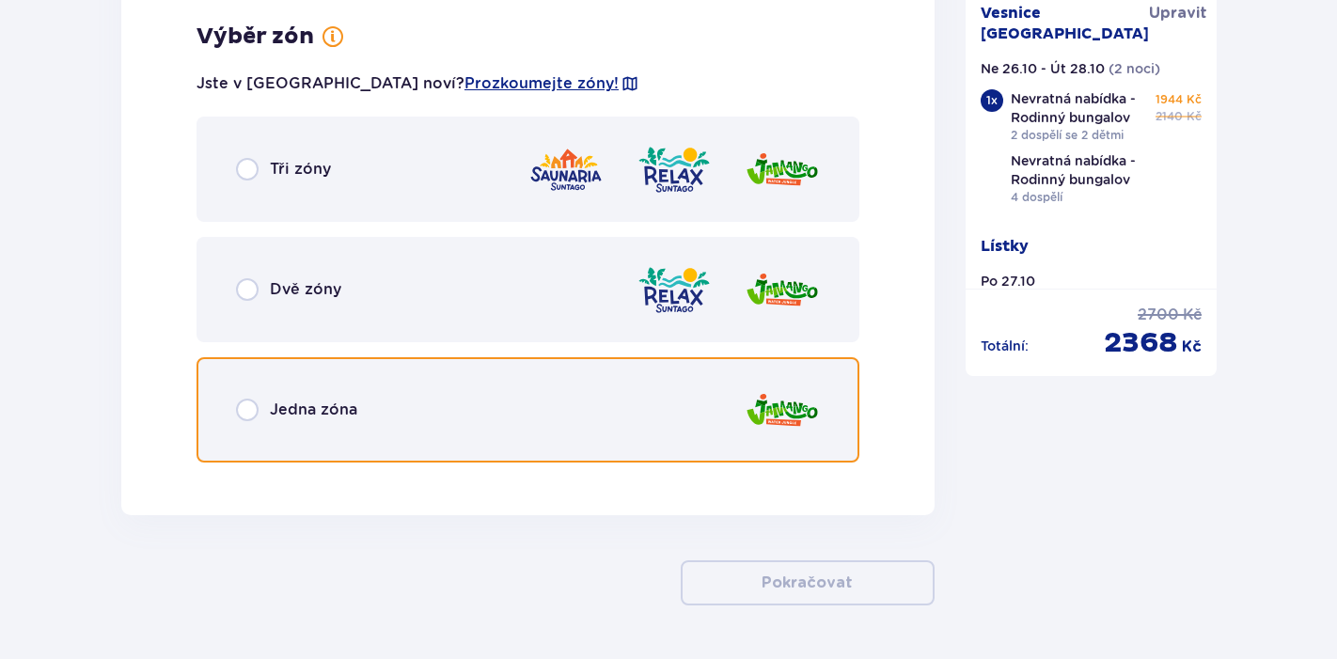
click at [250, 405] on input "radio" at bounding box center [247, 410] width 23 height 23
radio input "true"
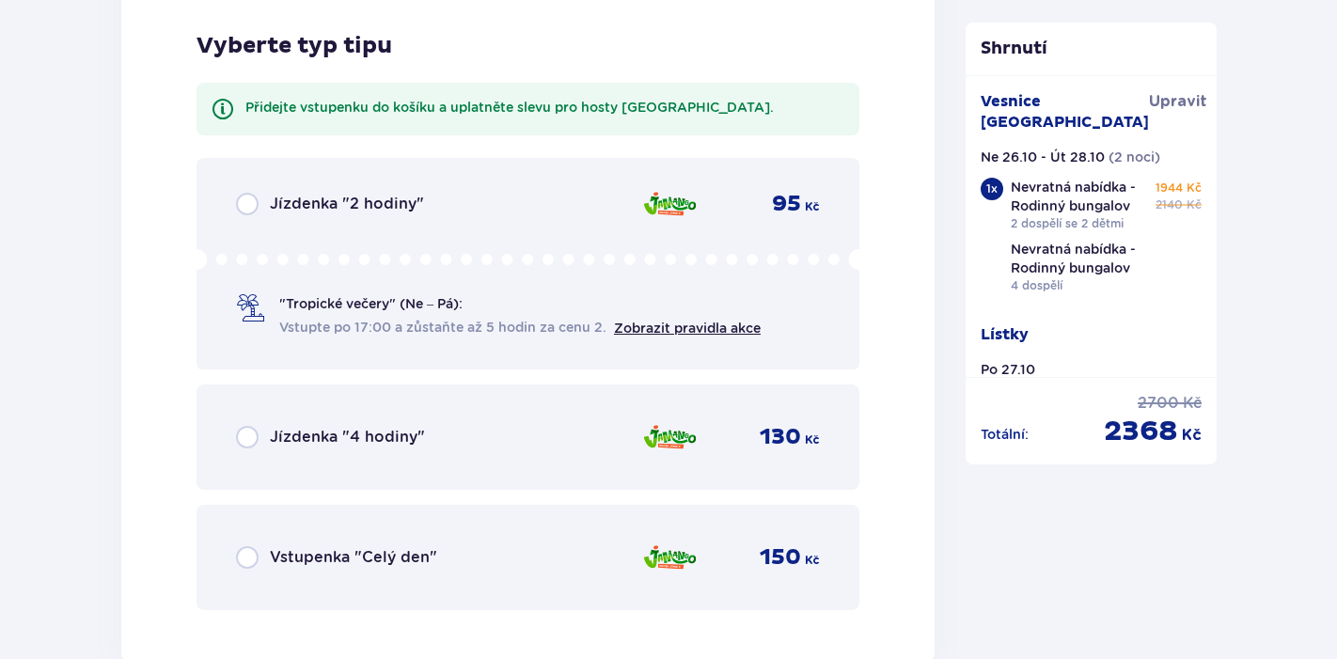
scroll to position [7796, 0]
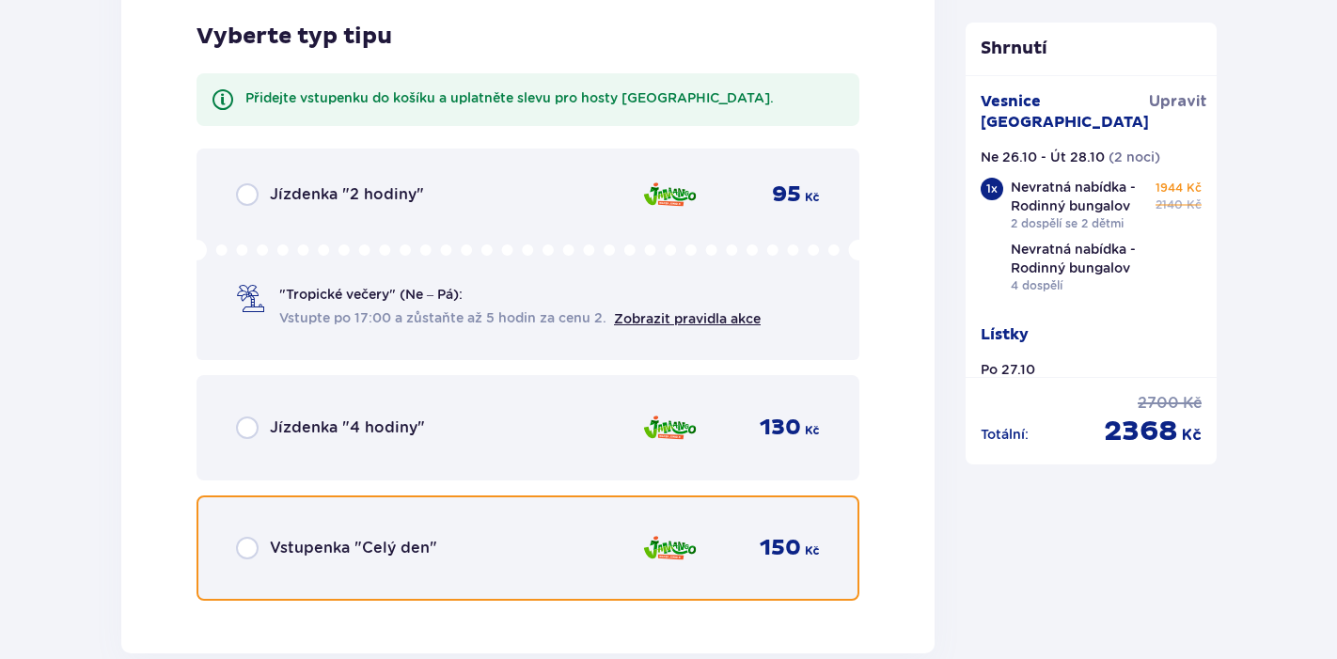
click at [250, 551] on input "radio" at bounding box center [247, 548] width 23 height 23
radio input "true"
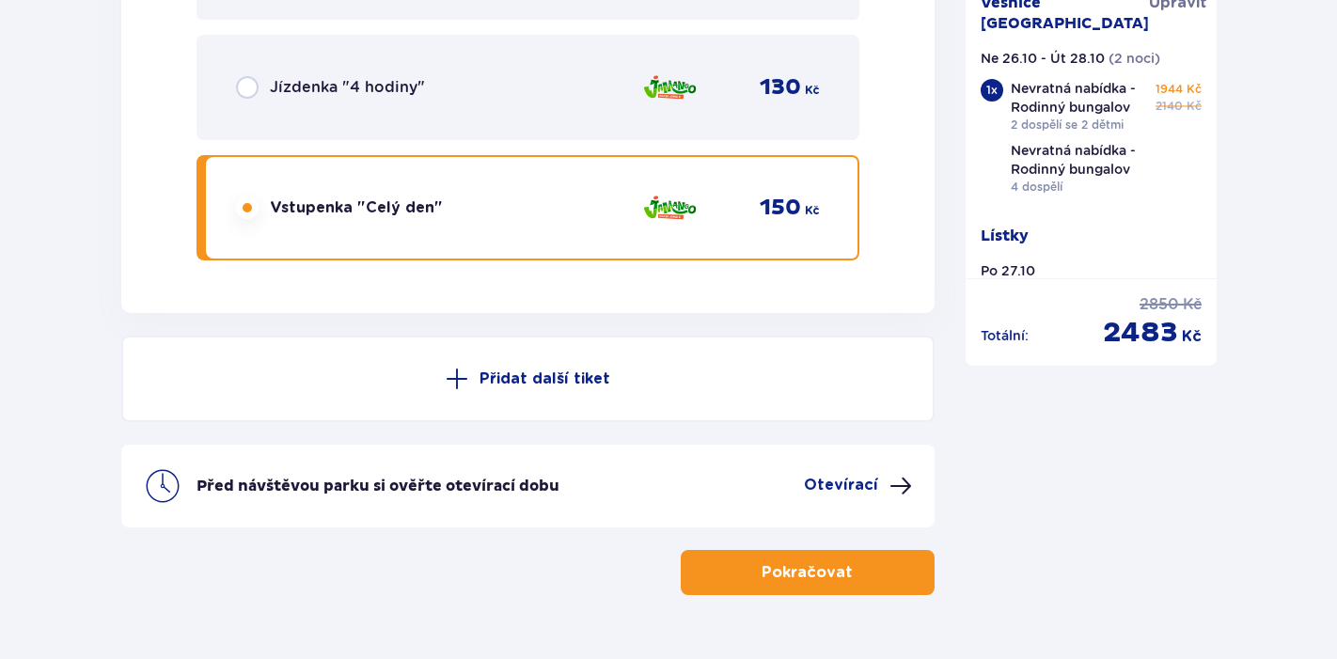
scroll to position [8186, 0]
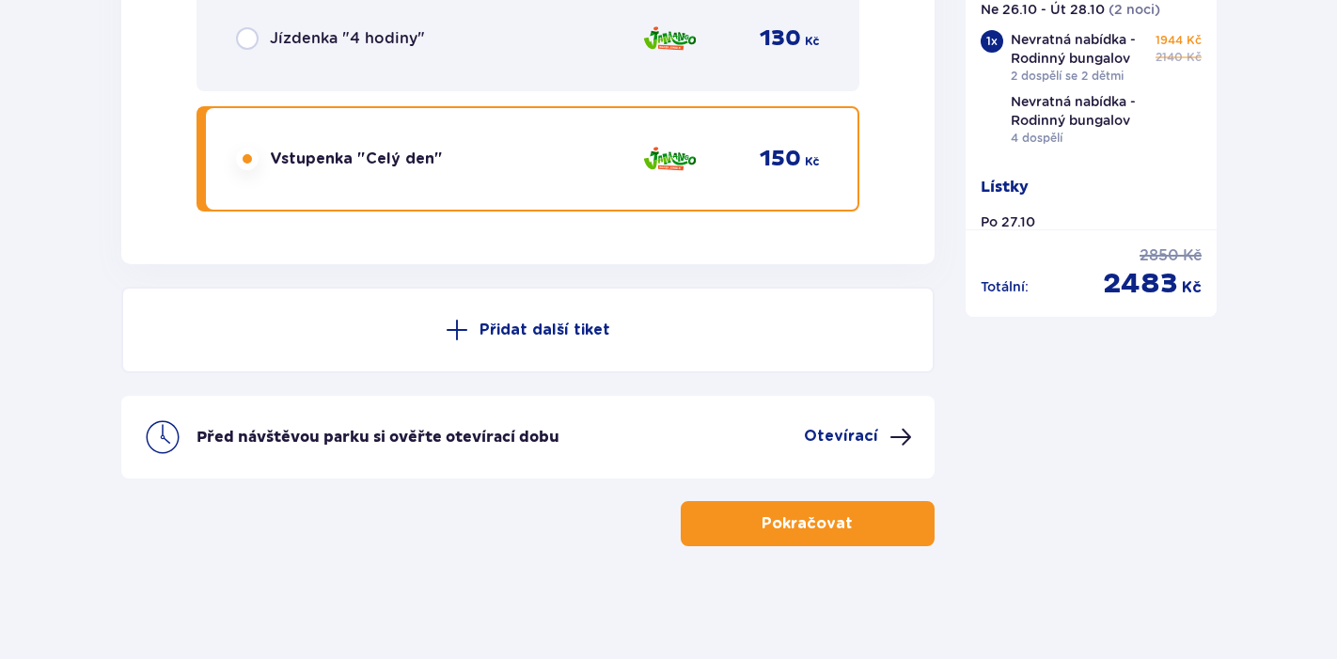
click at [495, 330] on p "Přidat další tiket" at bounding box center [544, 330] width 131 height 21
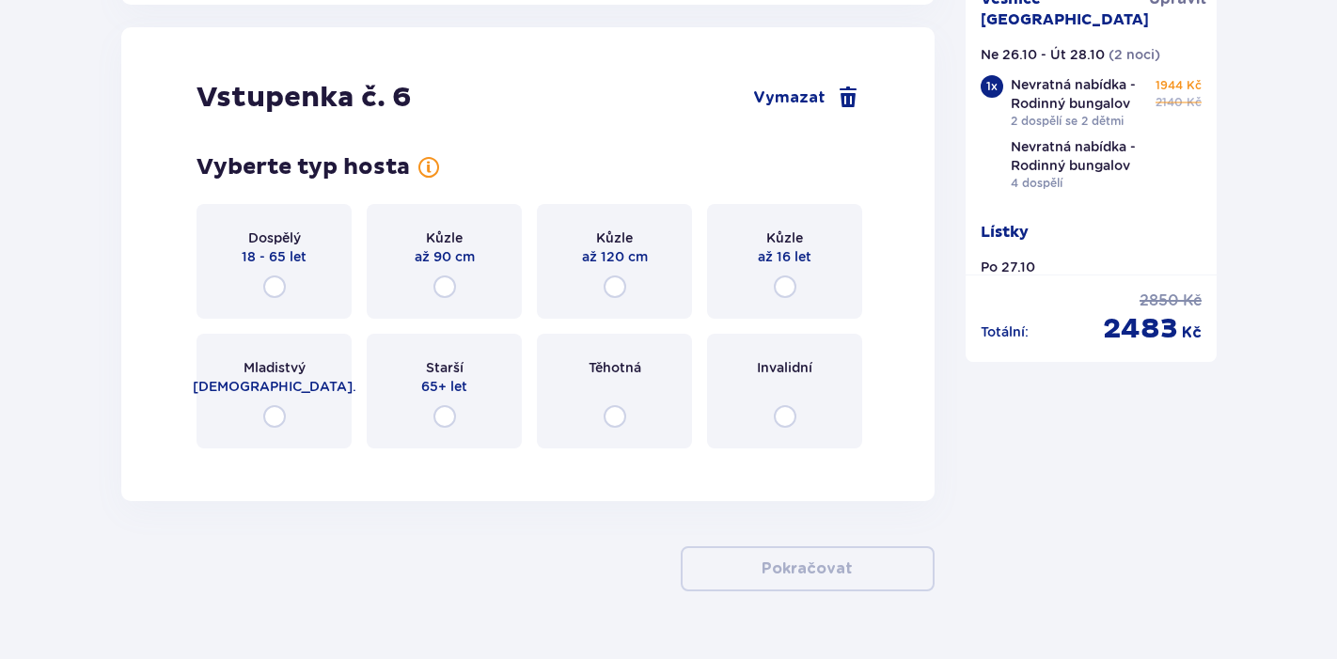
scroll to position [8450, 0]
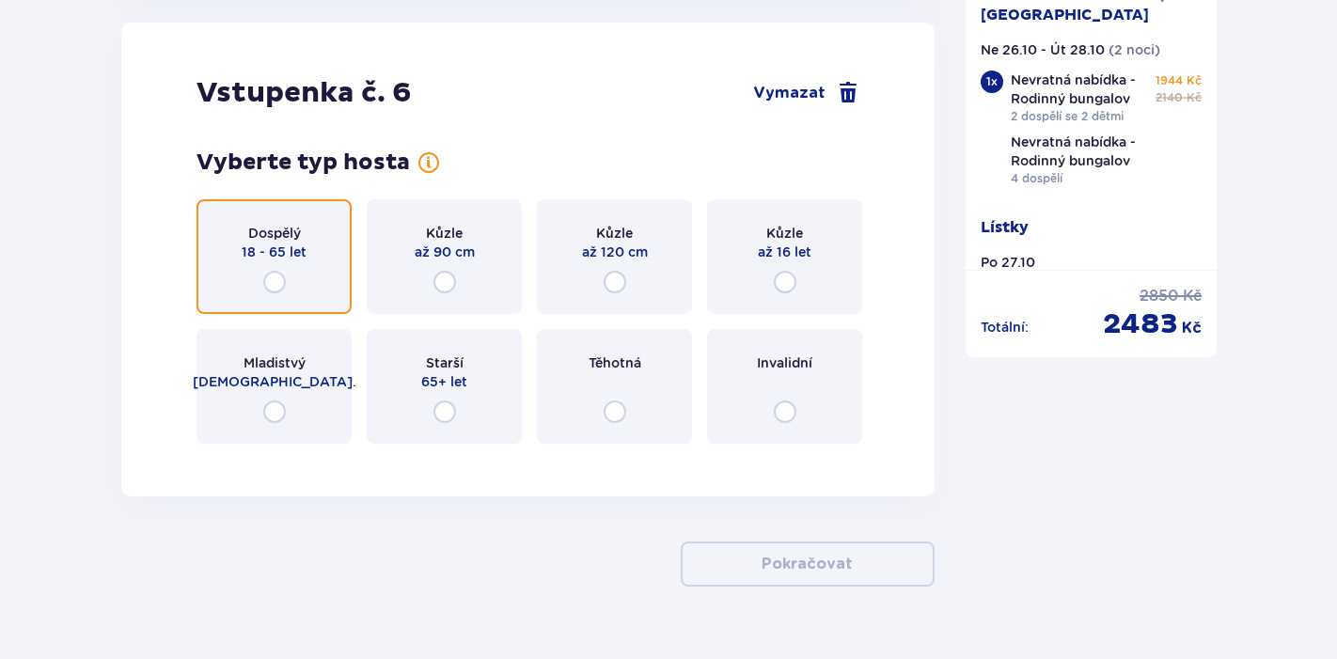
click at [275, 281] on input "radio" at bounding box center [274, 282] width 23 height 23
radio input "true"
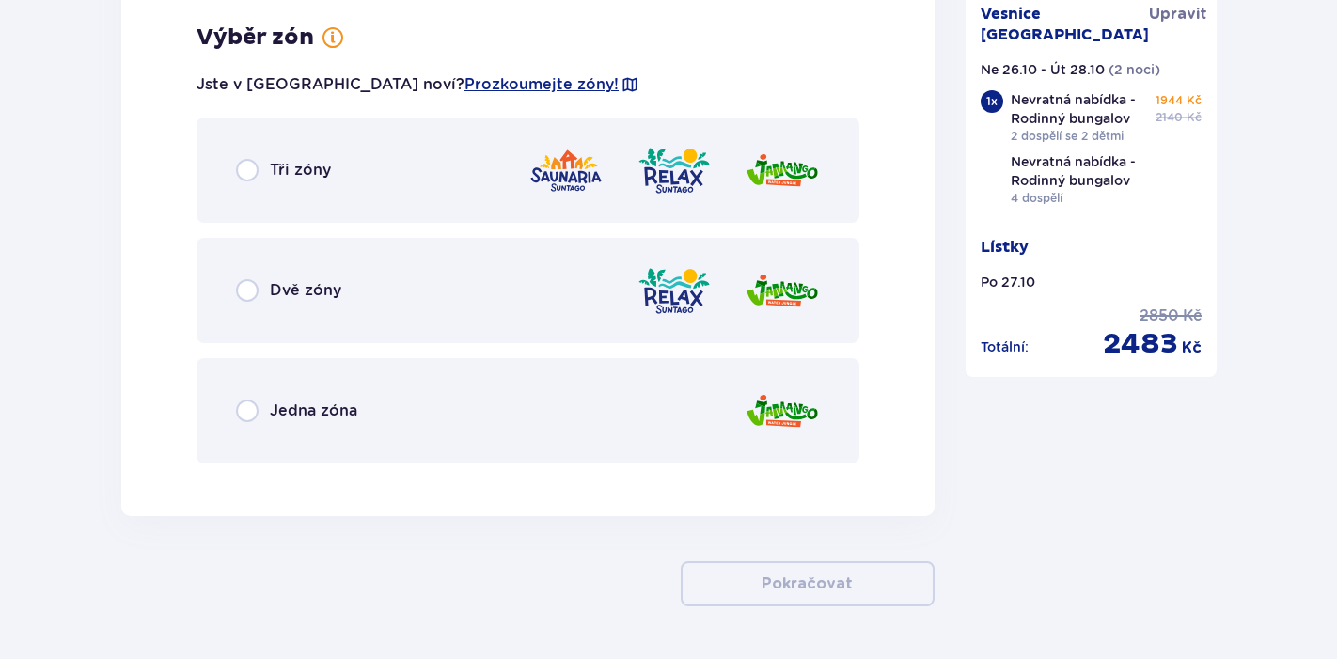
scroll to position [8908, 0]
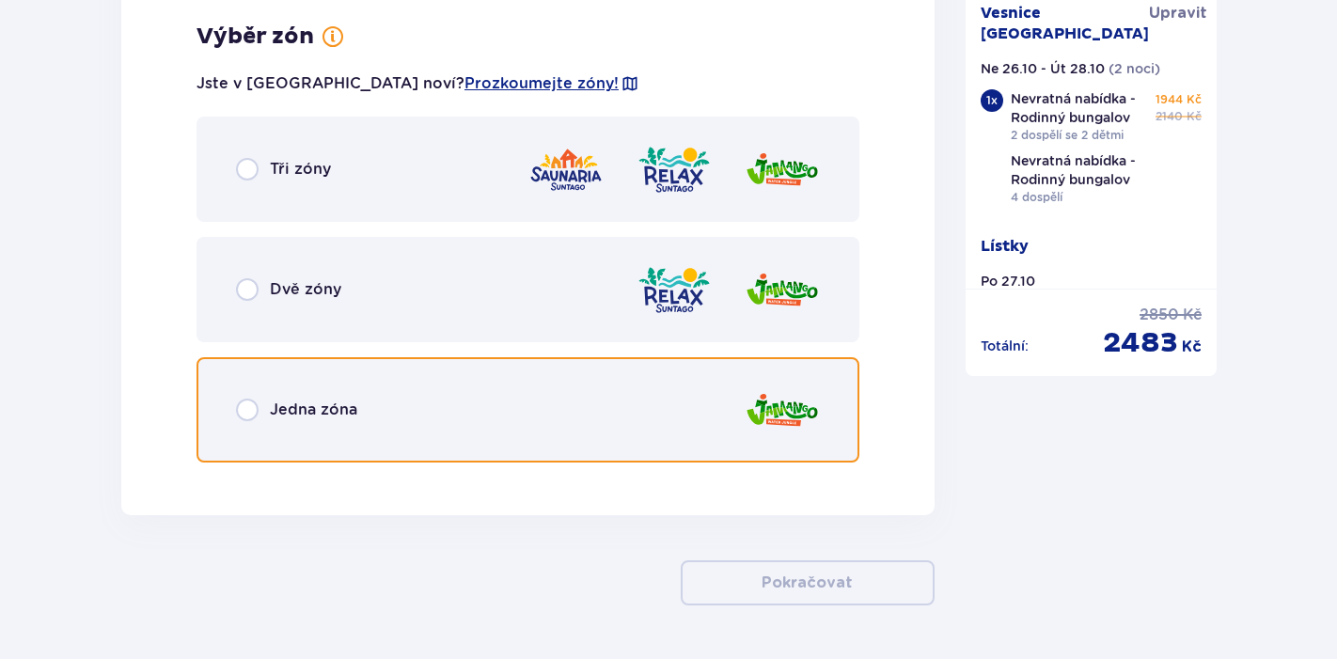
click at [248, 415] on input "radio" at bounding box center [247, 410] width 23 height 23
radio input "true"
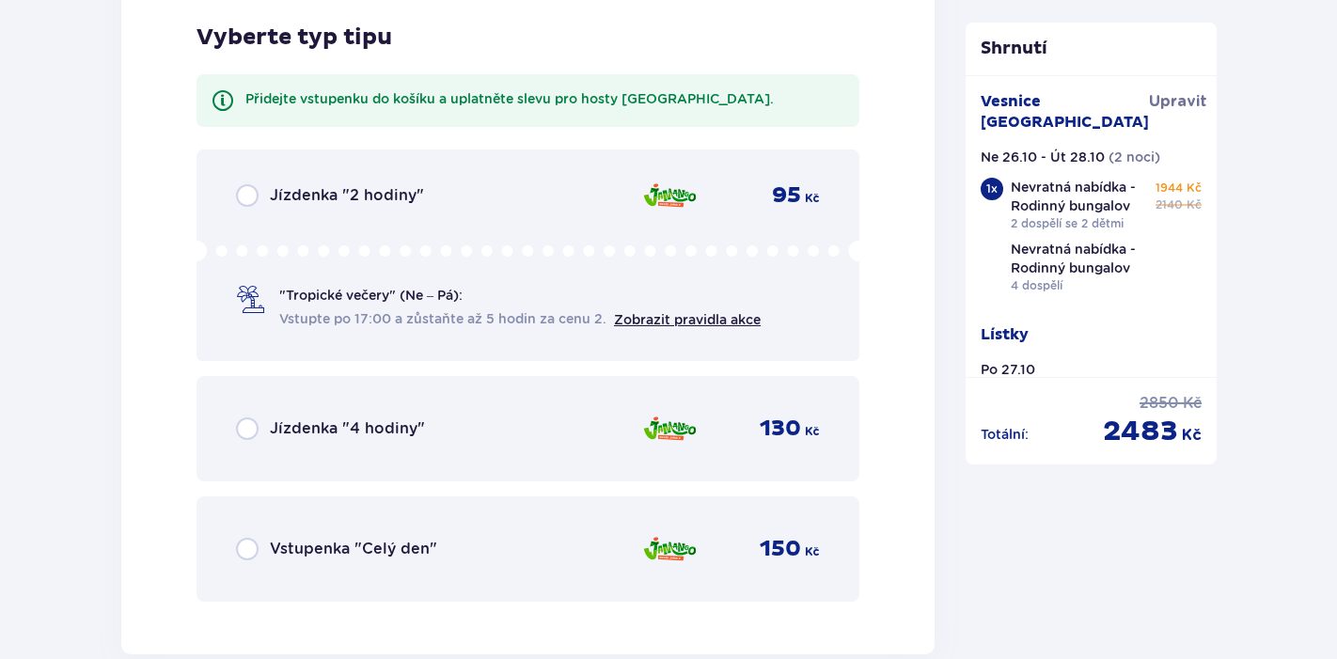
scroll to position [9386, 0]
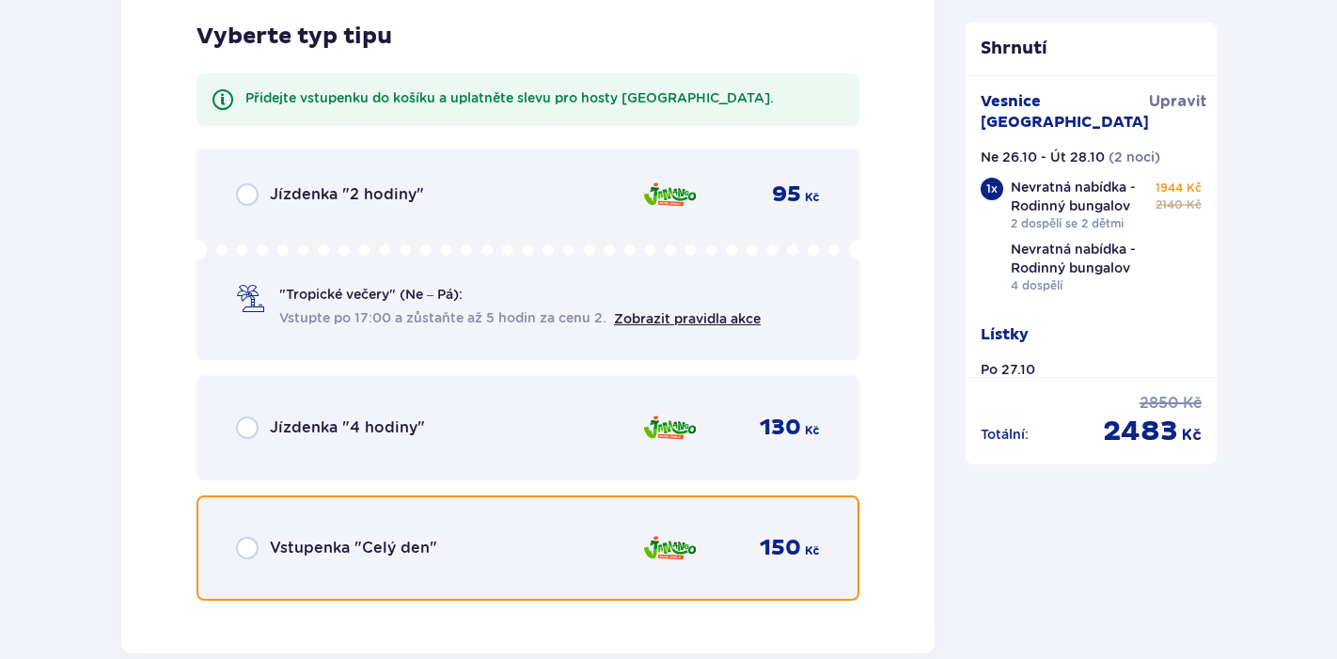
click at [245, 548] on input "radio" at bounding box center [247, 548] width 23 height 23
radio input "true"
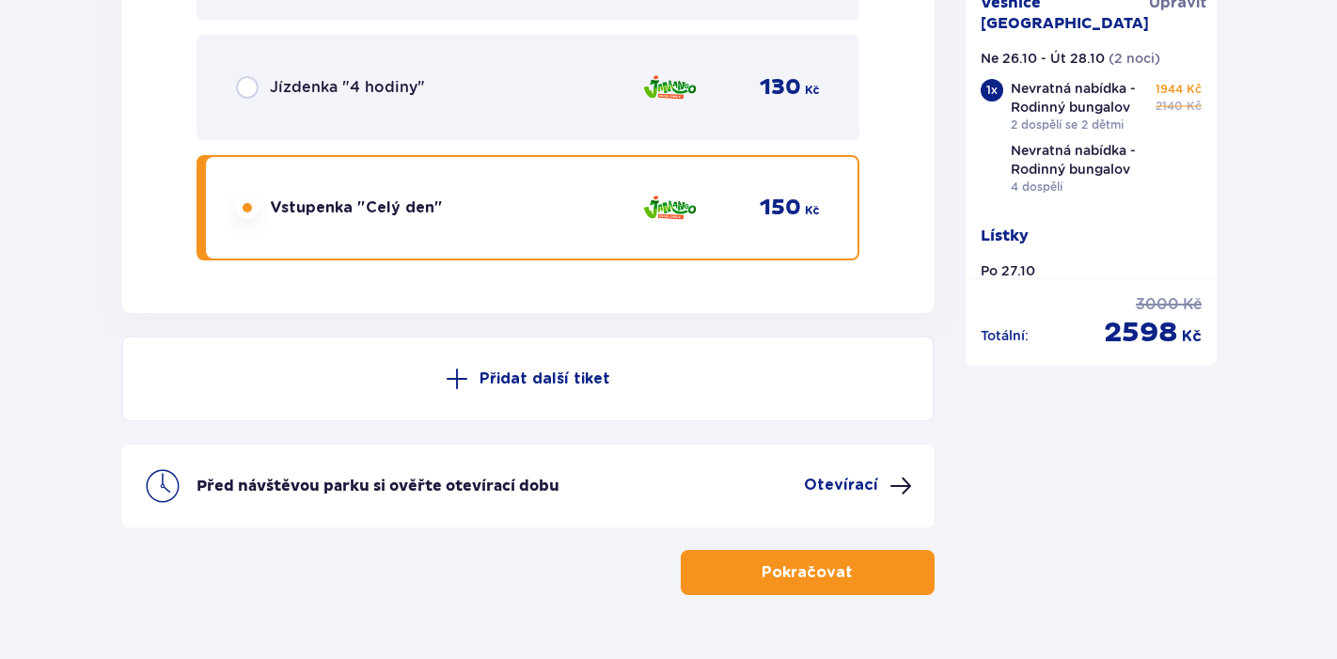
scroll to position [9775, 0]
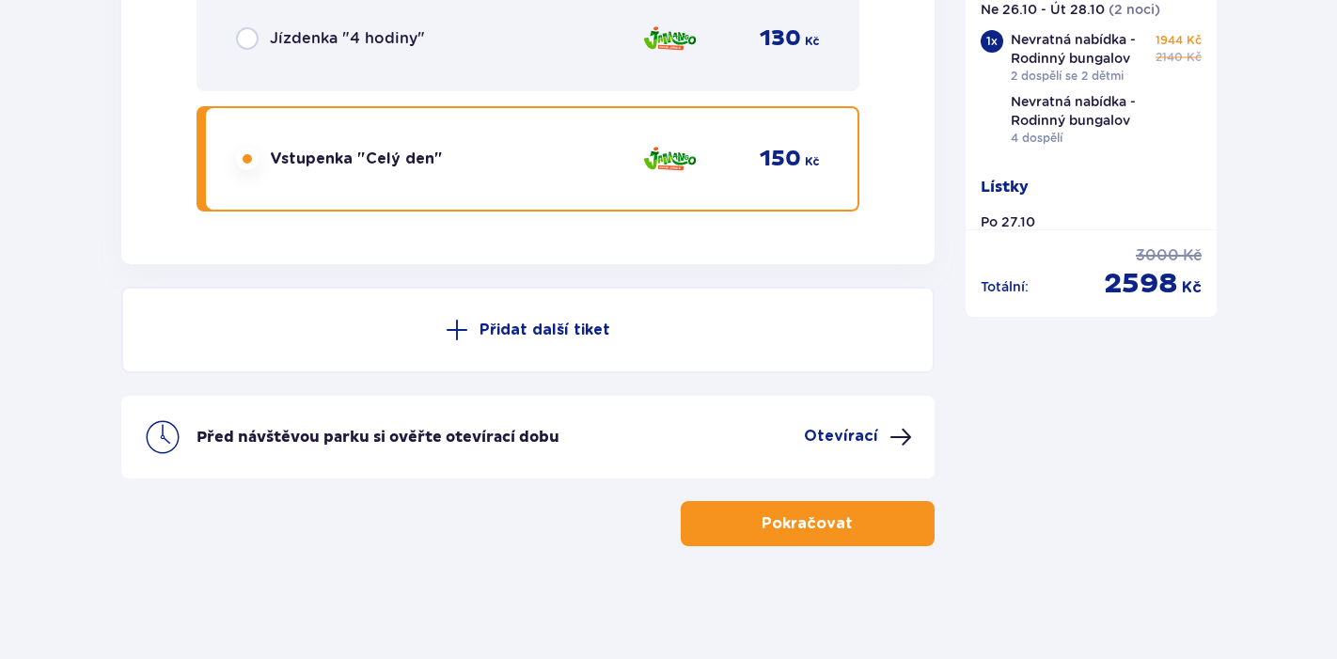
click at [508, 328] on p "Přidat další tiket" at bounding box center [544, 330] width 131 height 21
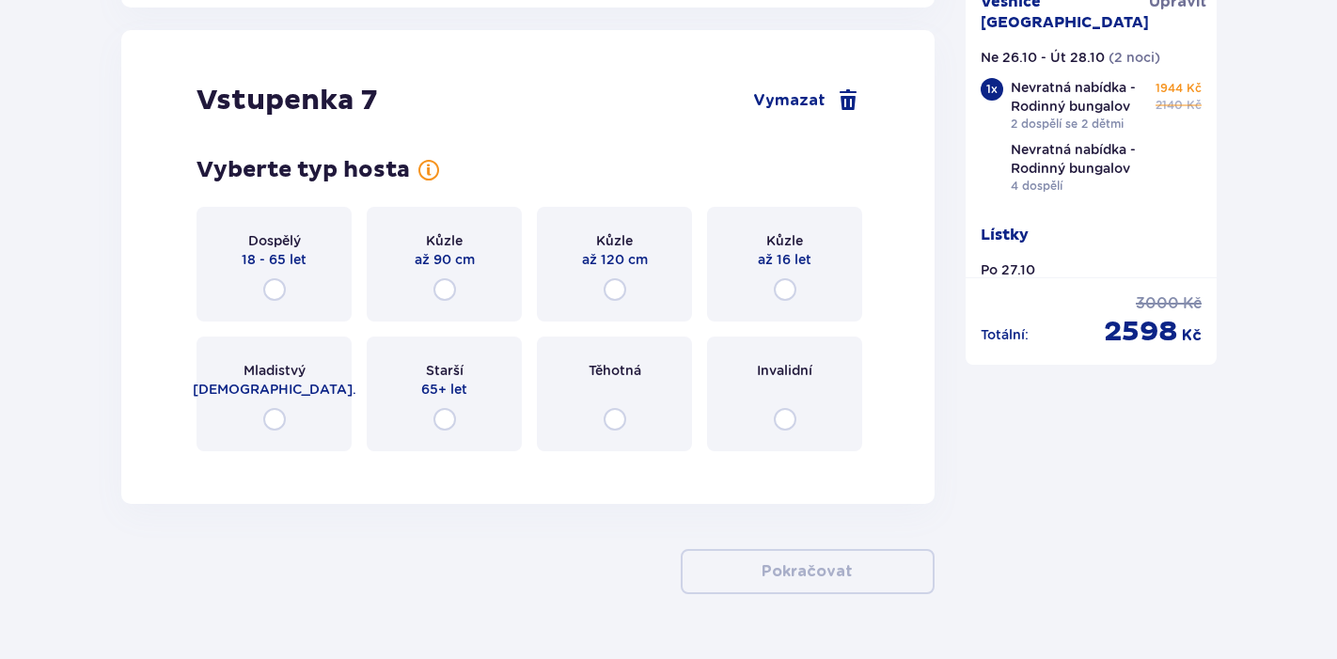
scroll to position [10039, 0]
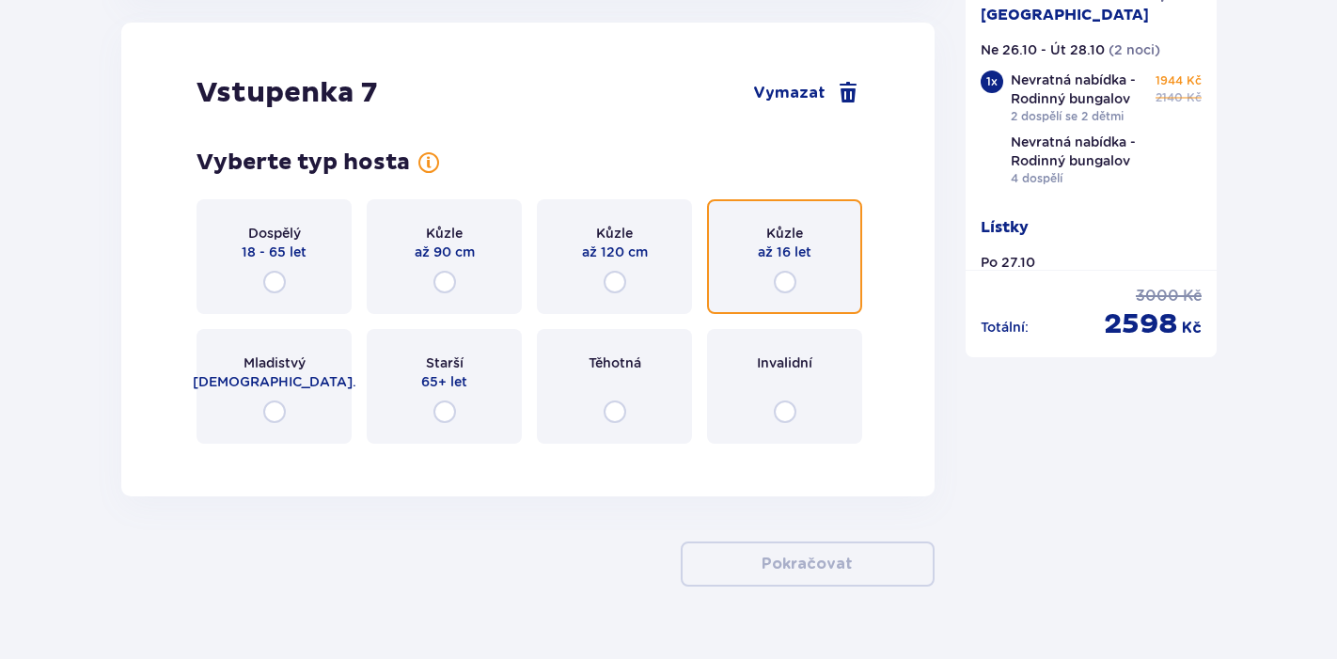
click at [789, 282] on input "radio" at bounding box center [785, 282] width 23 height 23
radio input "true"
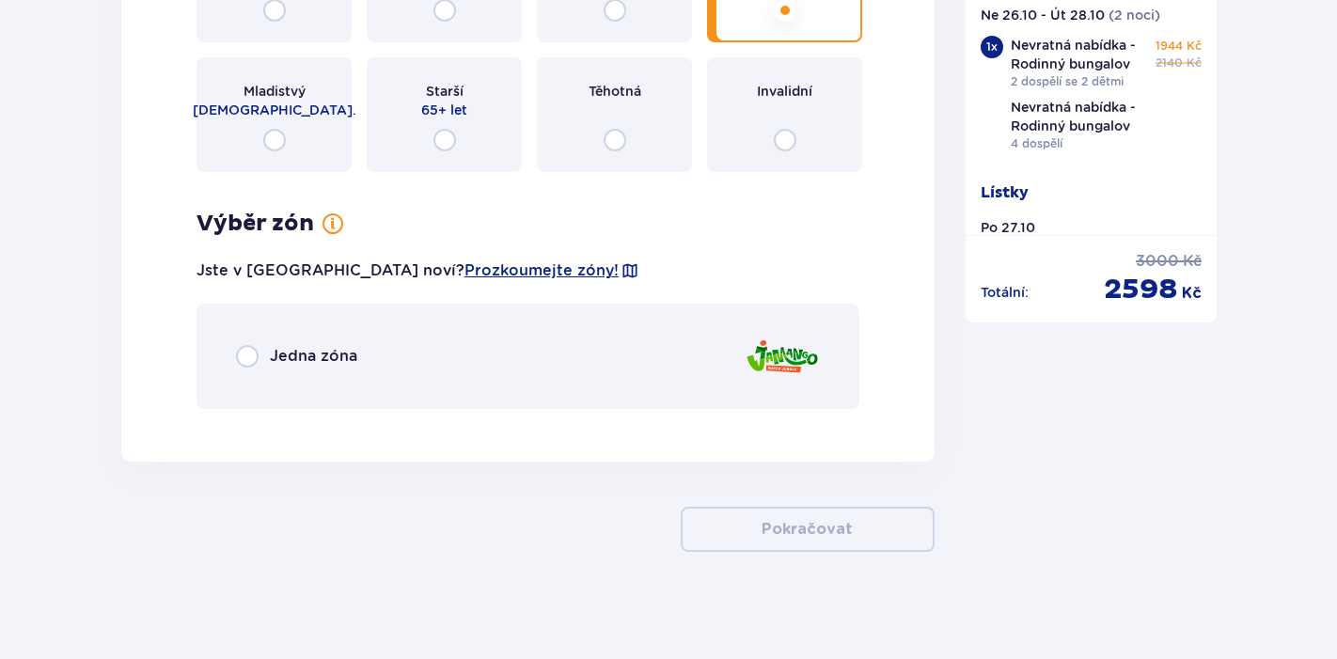
scroll to position [10317, 0]
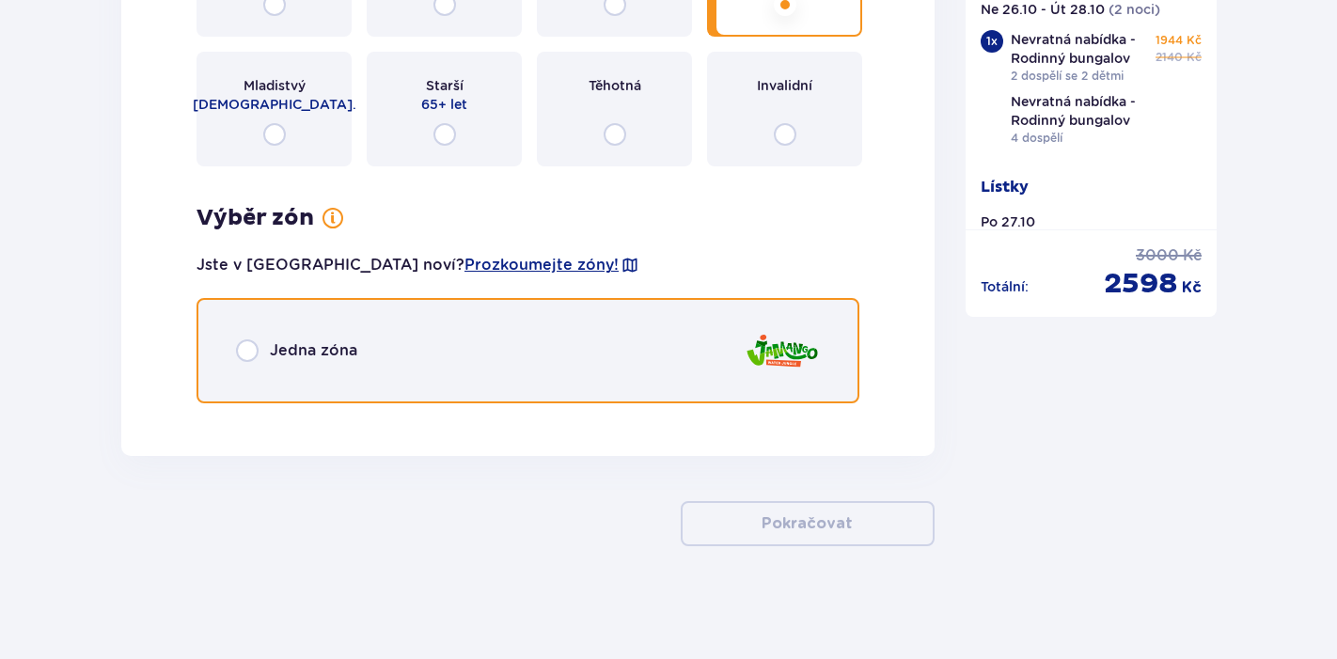
click at [251, 357] on input "radio" at bounding box center [247, 350] width 23 height 23
radio input "true"
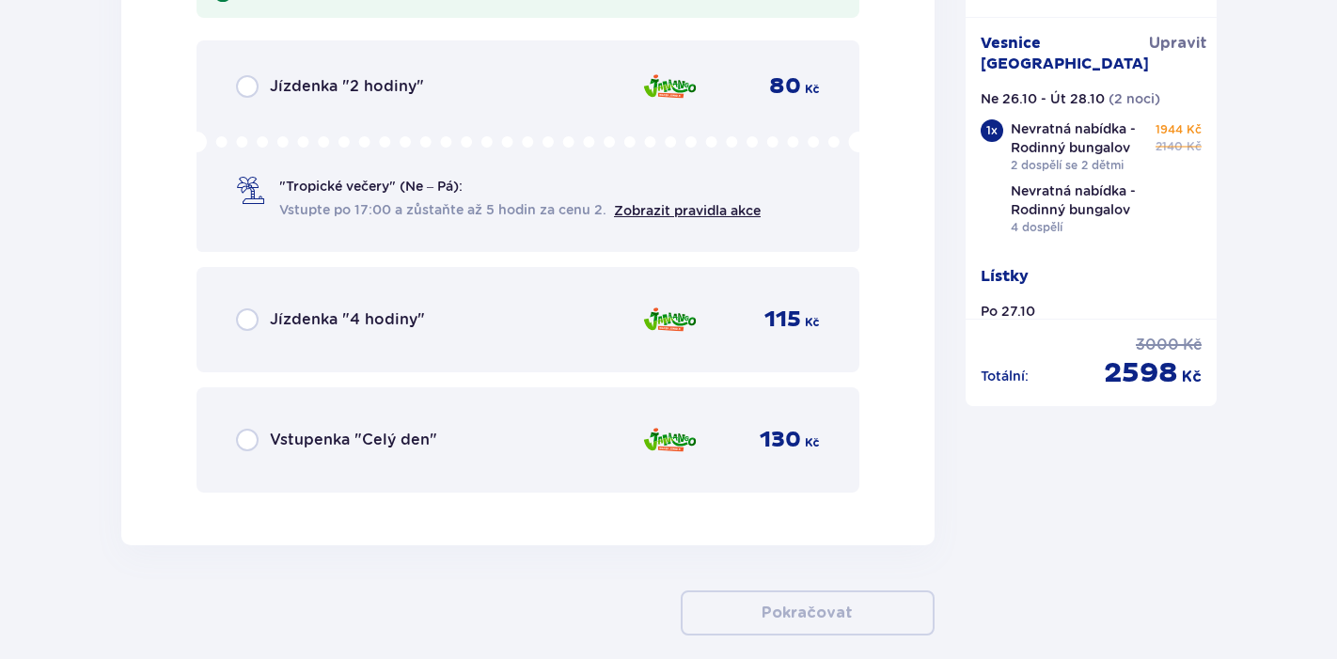
scroll to position [10932, 0]
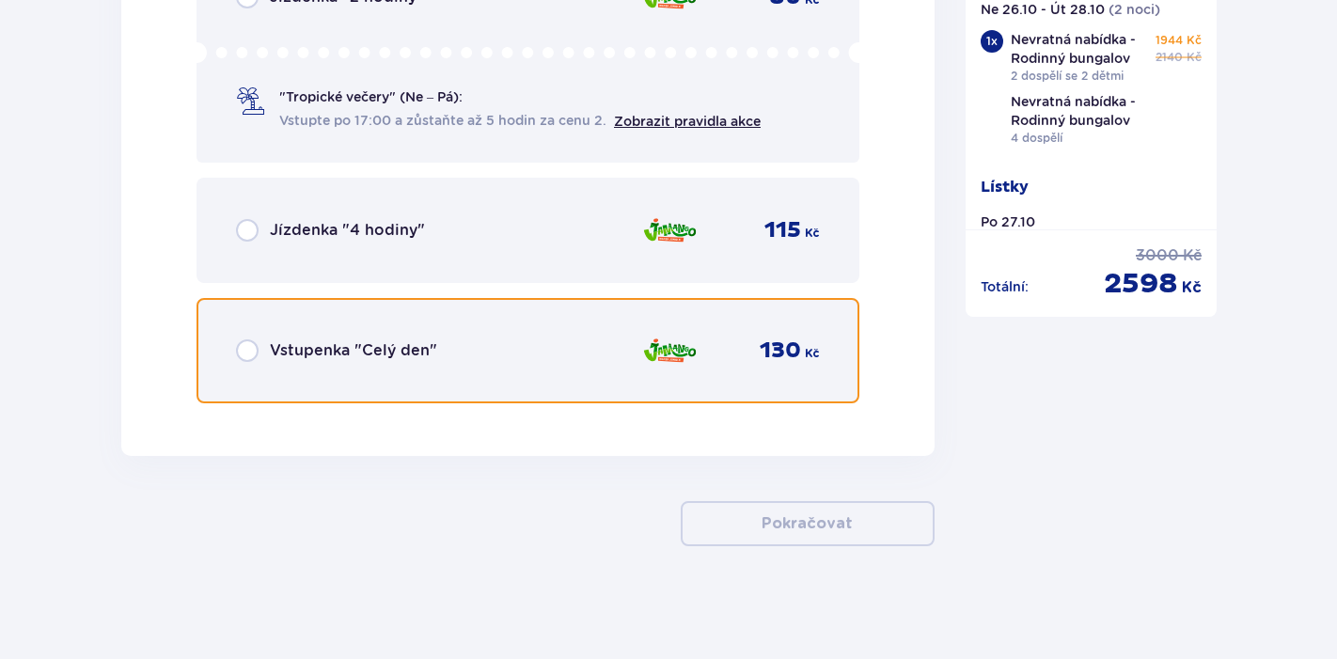
click at [250, 353] on input "radio" at bounding box center [247, 350] width 23 height 23
radio input "true"
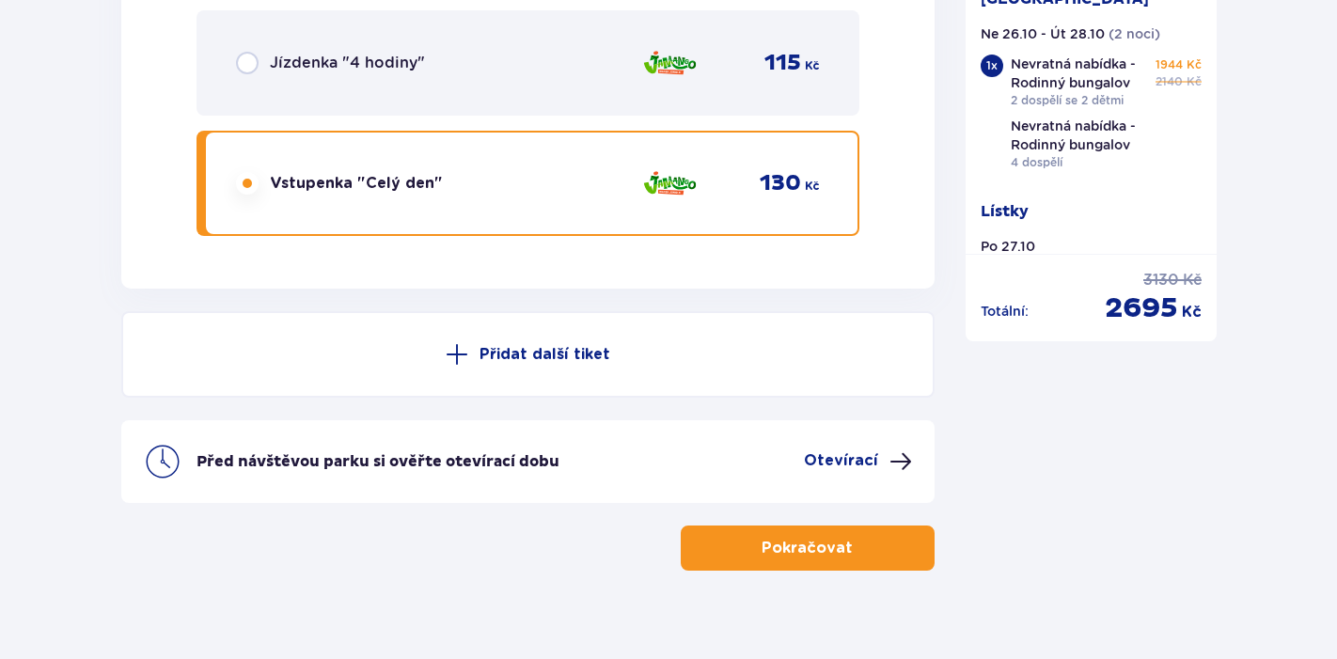
scroll to position [11124, 0]
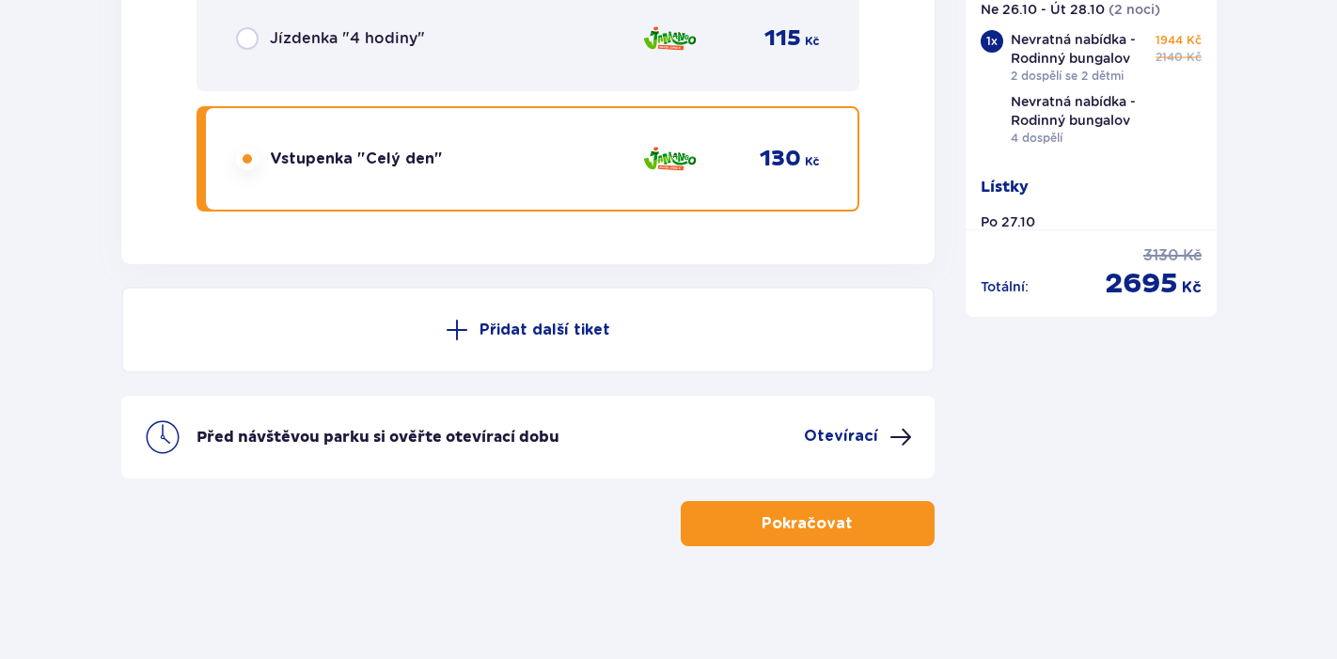
click at [508, 327] on p "Přidat další tiket" at bounding box center [544, 330] width 131 height 21
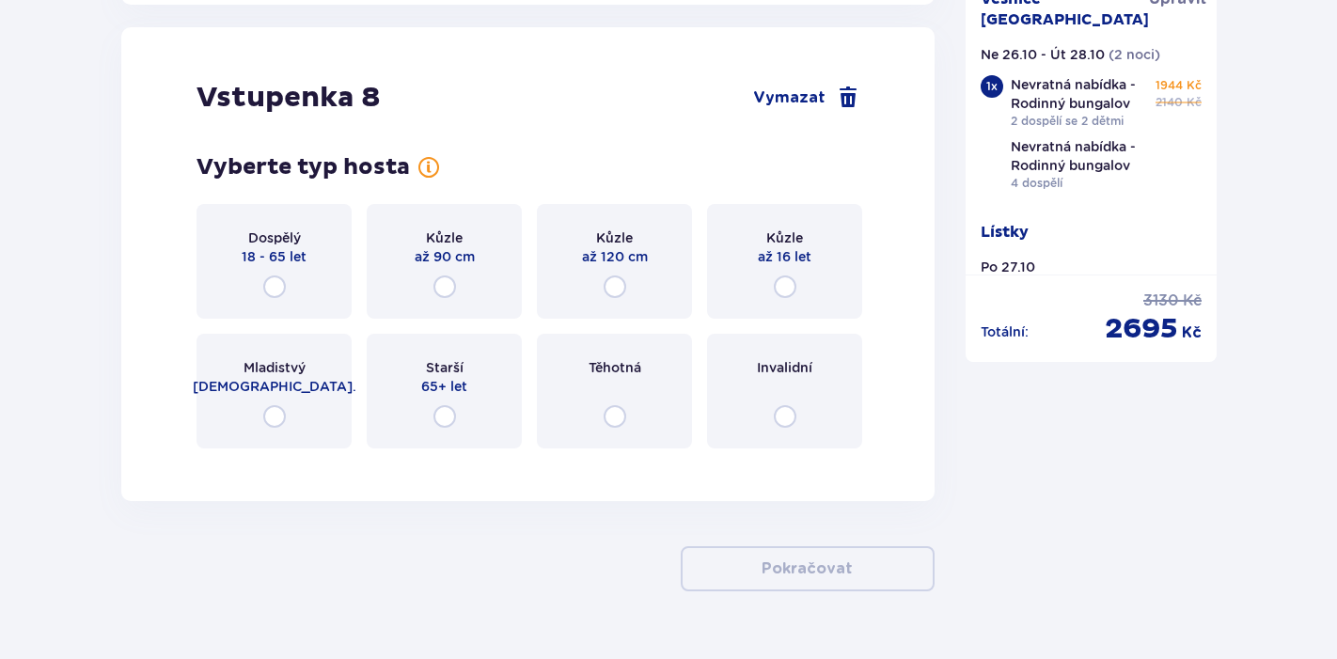
scroll to position [11388, 0]
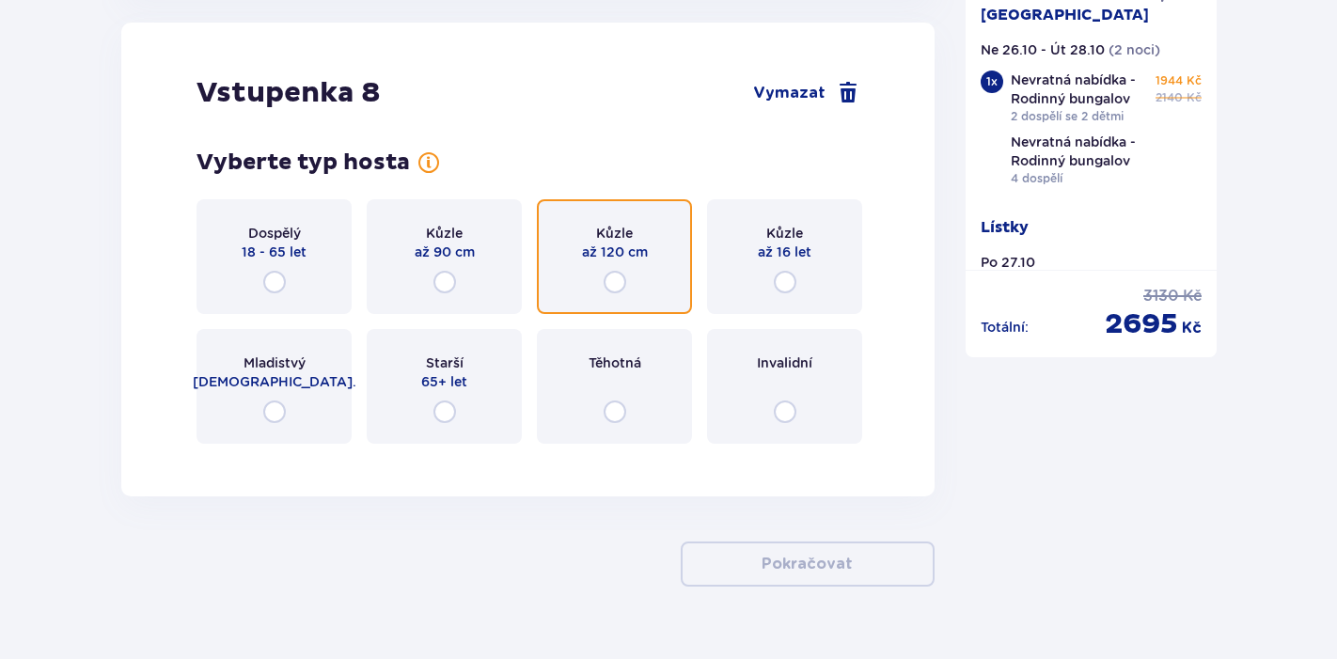
click at [621, 280] on input "radio" at bounding box center [614, 282] width 23 height 23
radio input "true"
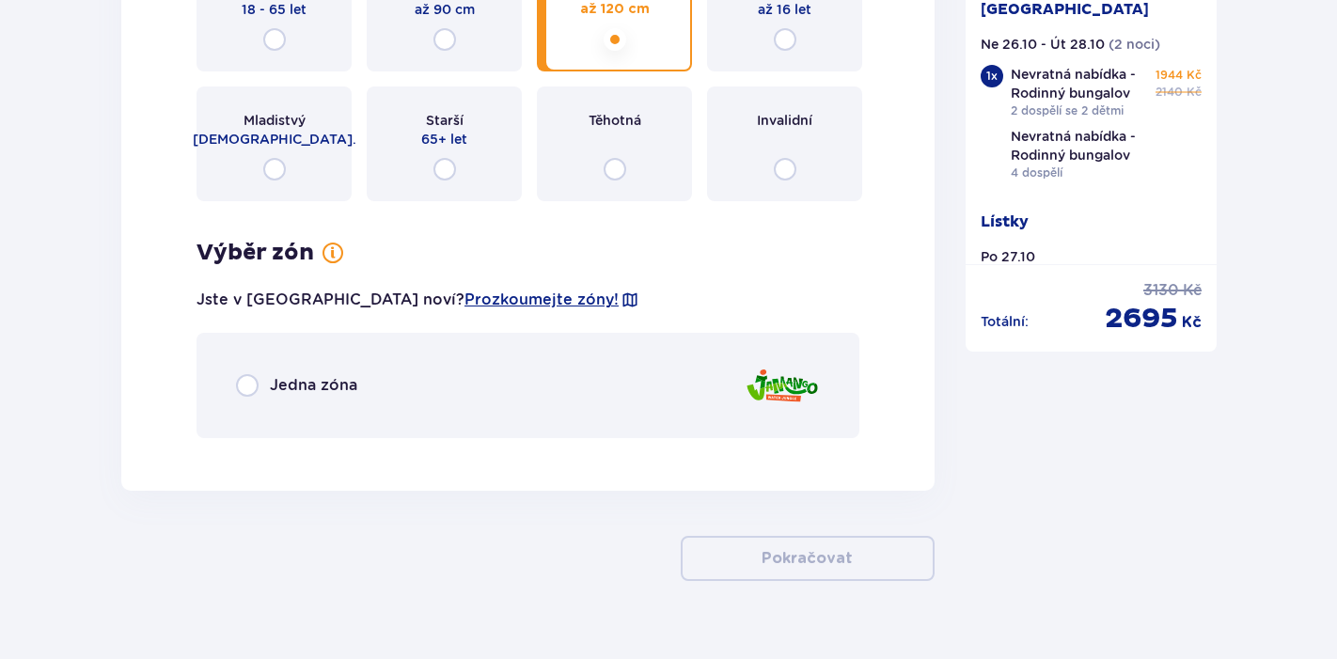
scroll to position [11666, 0]
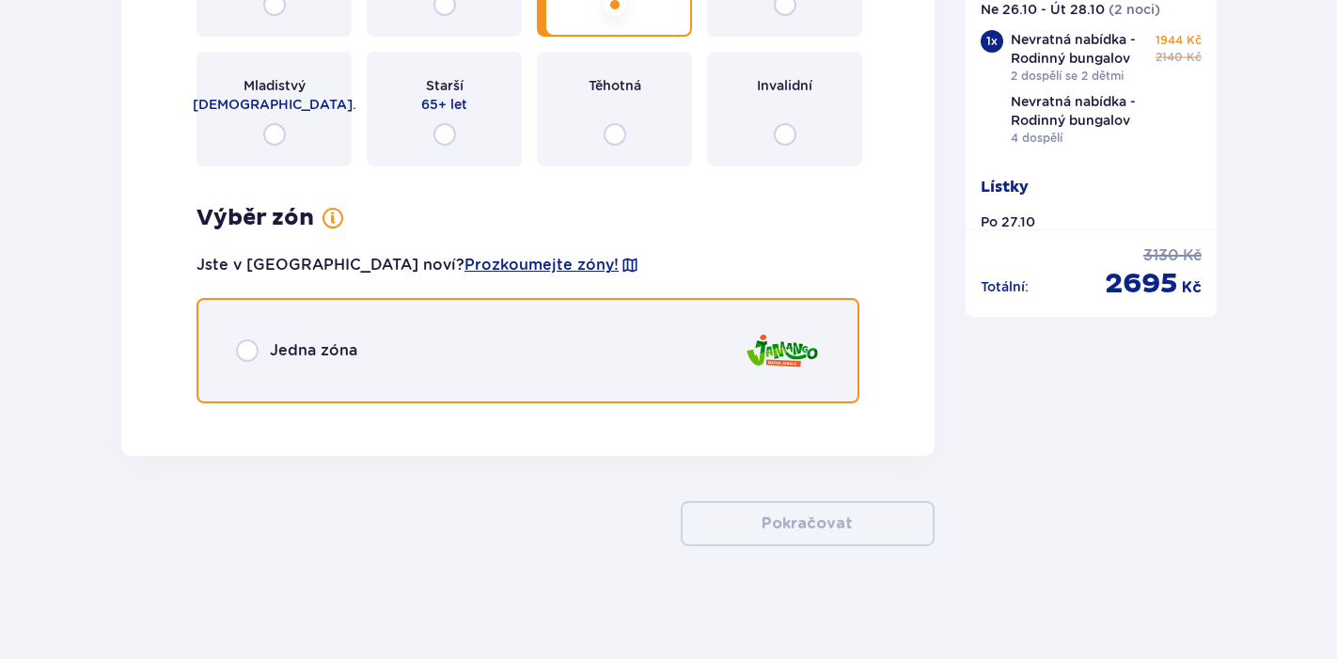
click at [247, 346] on input "radio" at bounding box center [247, 350] width 23 height 23
radio input "true"
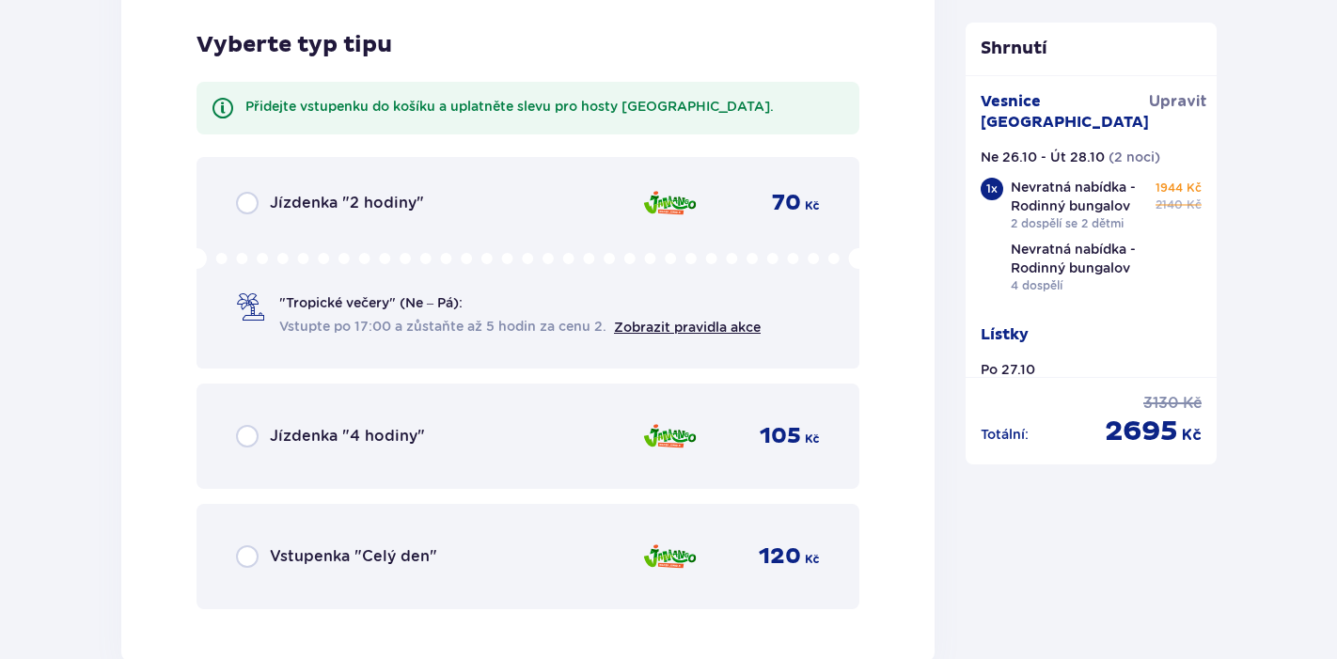
scroll to position [12084, 0]
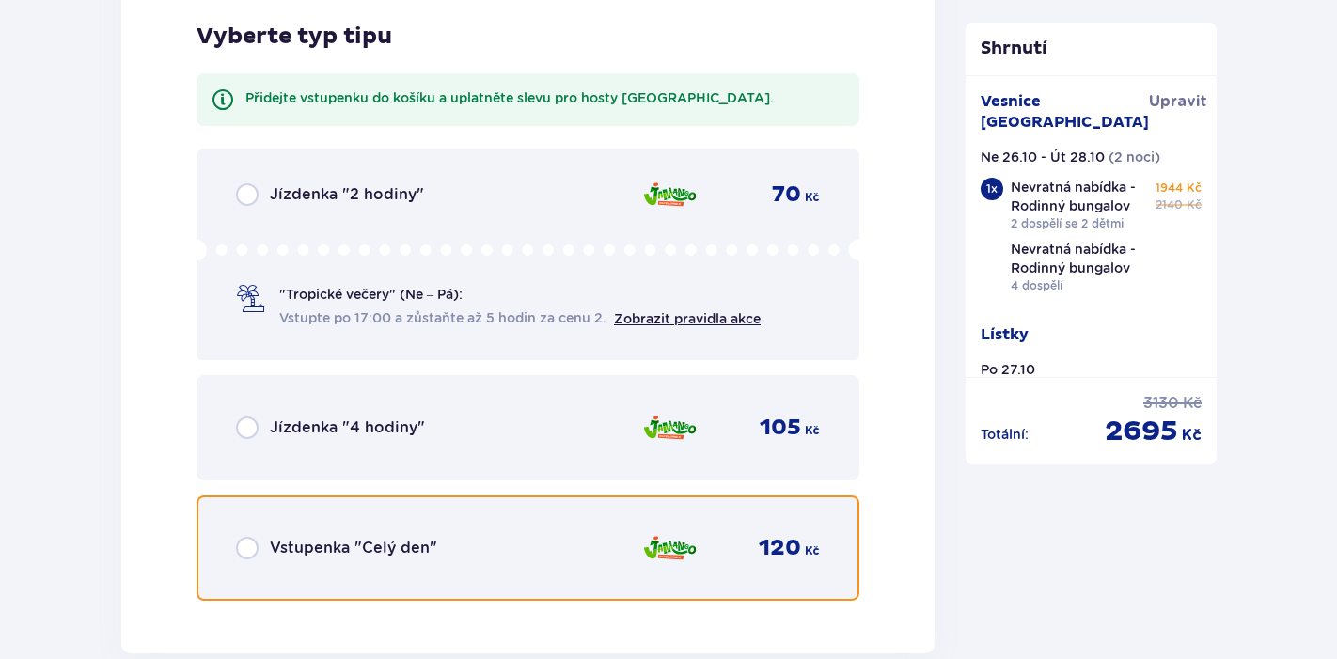
click at [249, 548] on input "radio" at bounding box center [247, 548] width 23 height 23
radio input "true"
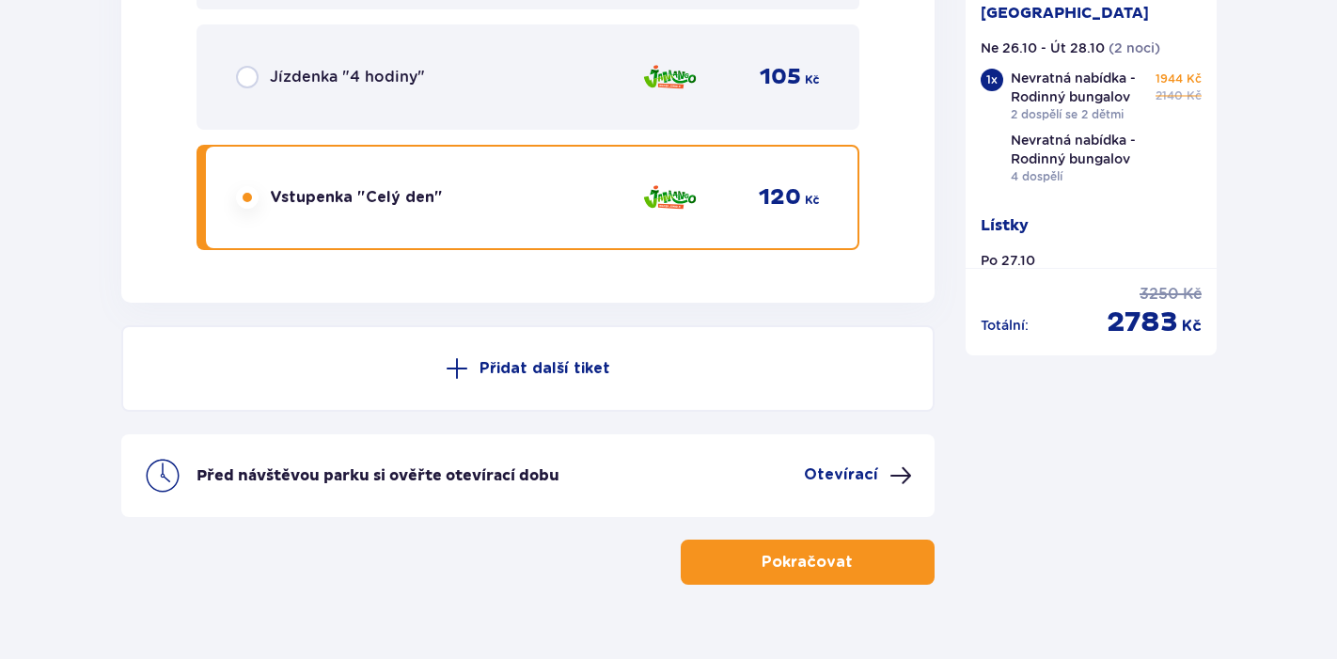
scroll to position [229, 0]
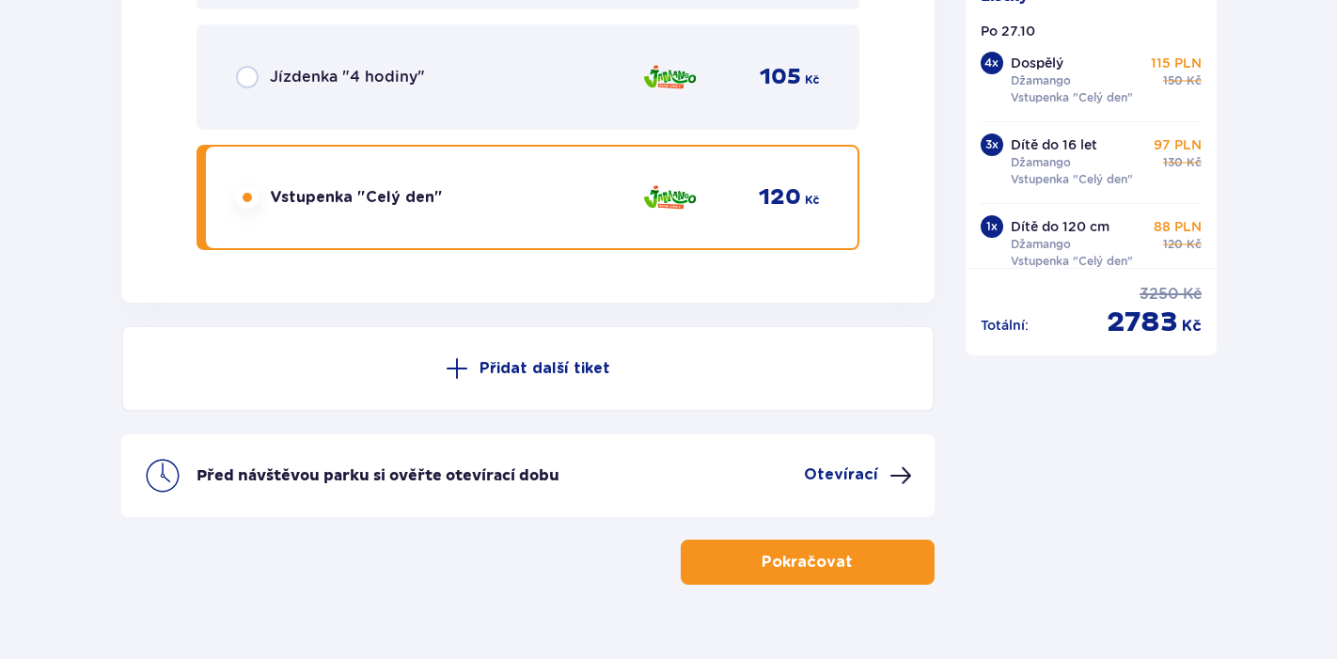
click at [829, 564] on p "Pokračovat" at bounding box center [806, 562] width 91 height 21
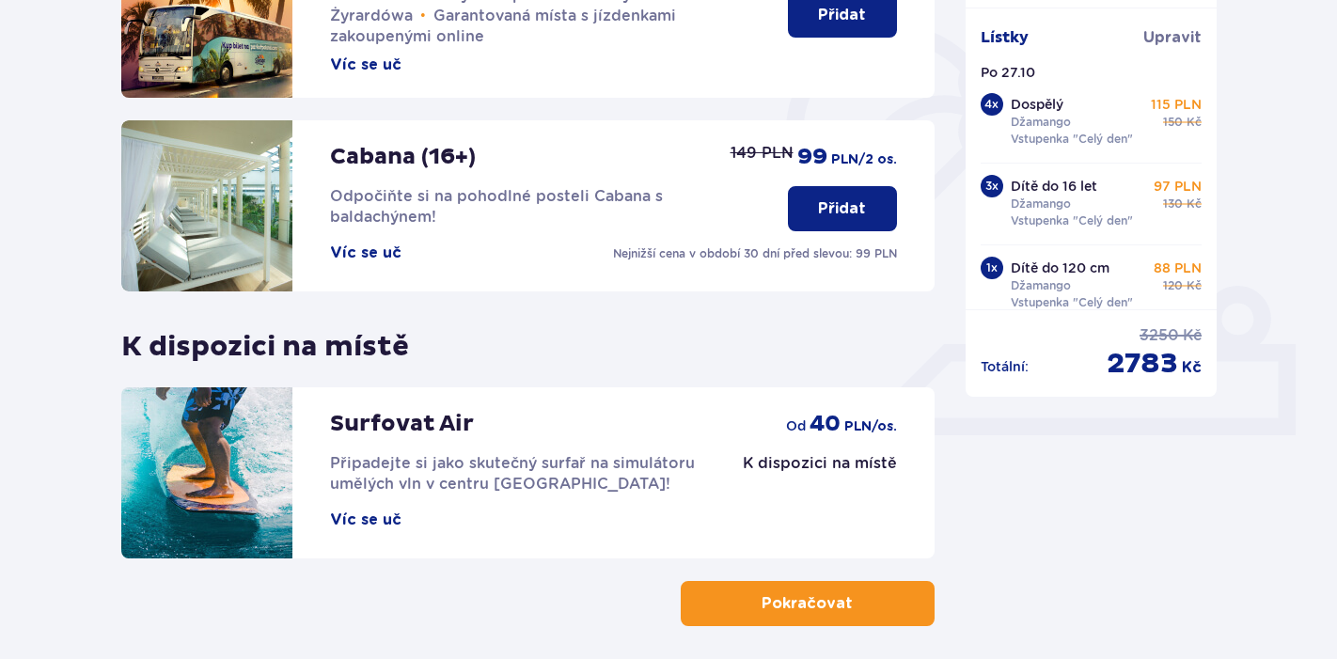
scroll to position [616, 0]
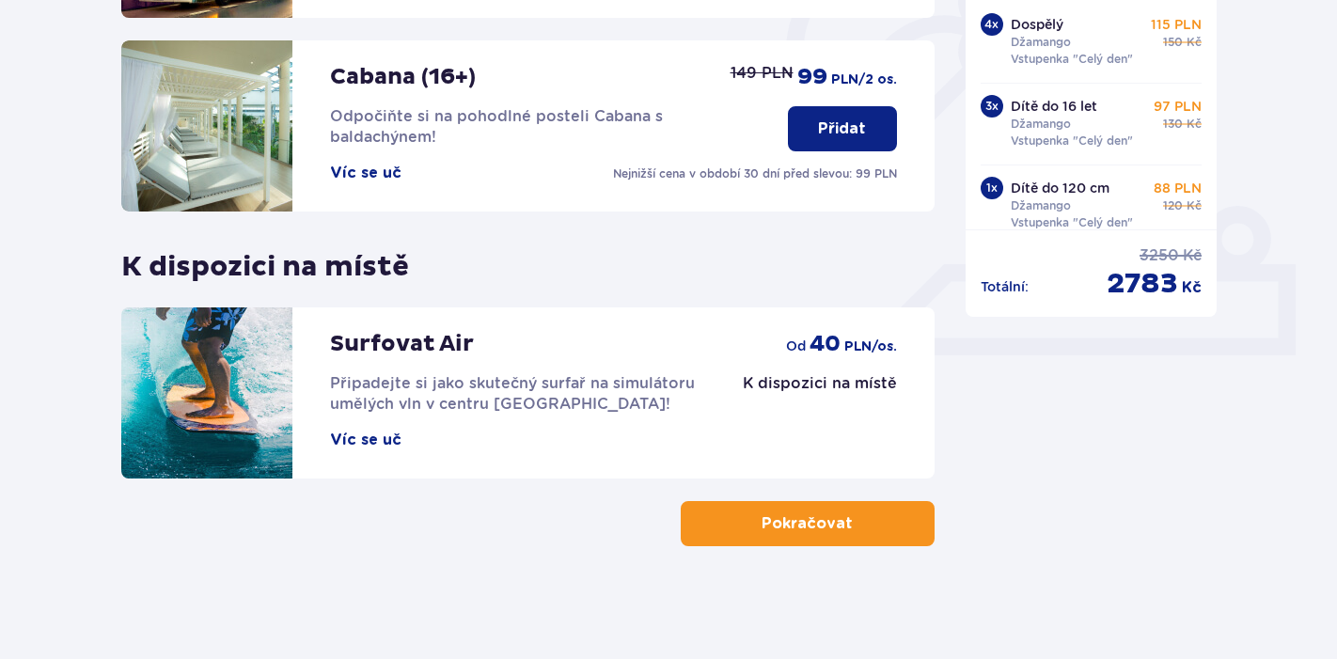
click at [787, 530] on p "Pokračovat" at bounding box center [806, 523] width 91 height 21
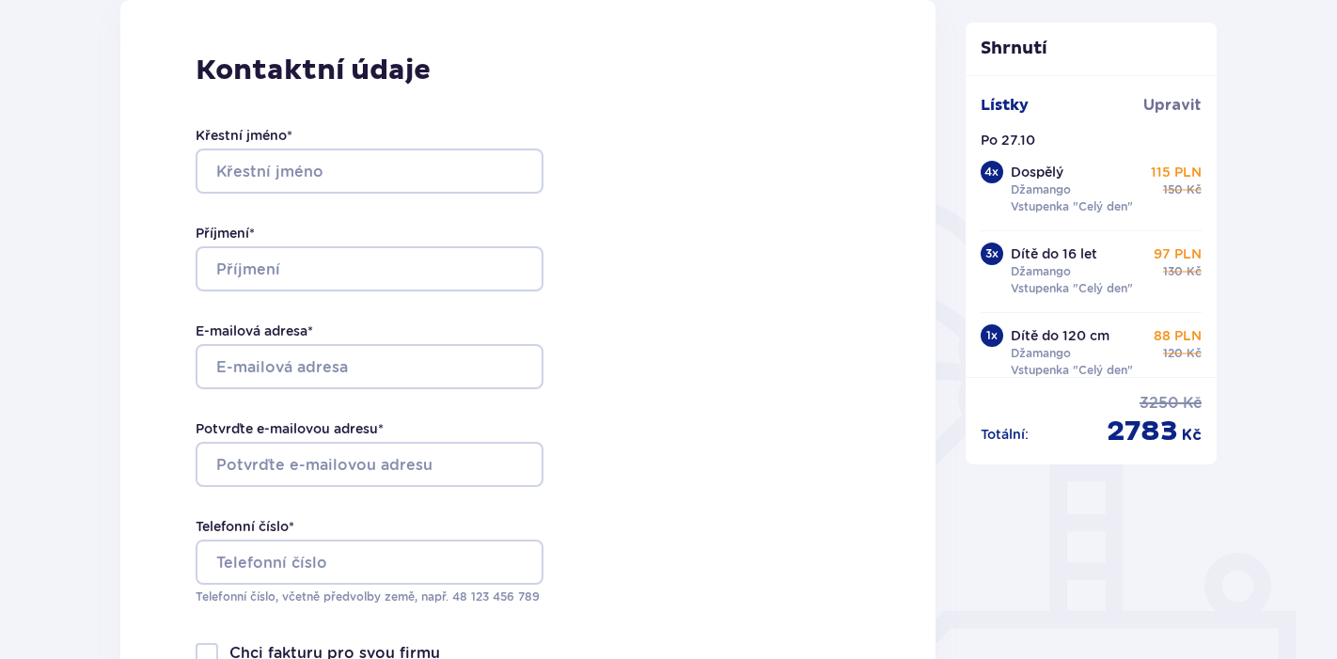
scroll to position [267, 0]
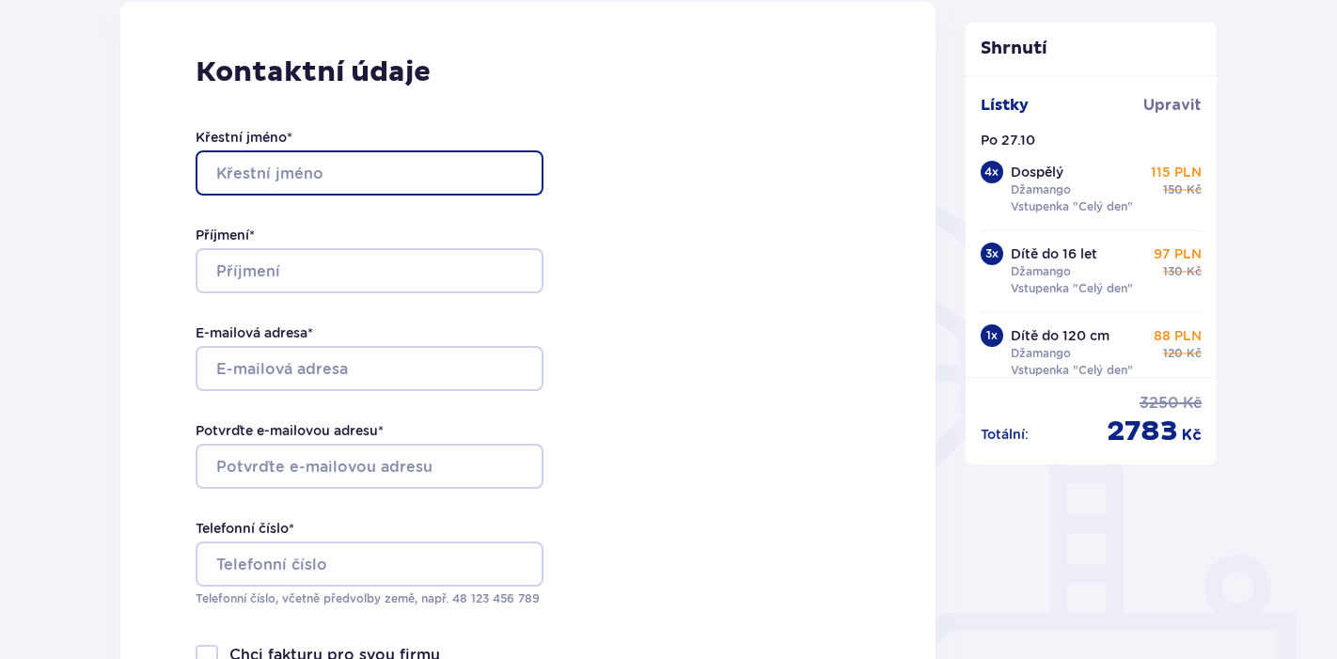
click at [388, 170] on input "Křestní jméno *" at bounding box center [370, 172] width 348 height 45
type input "Ivona"
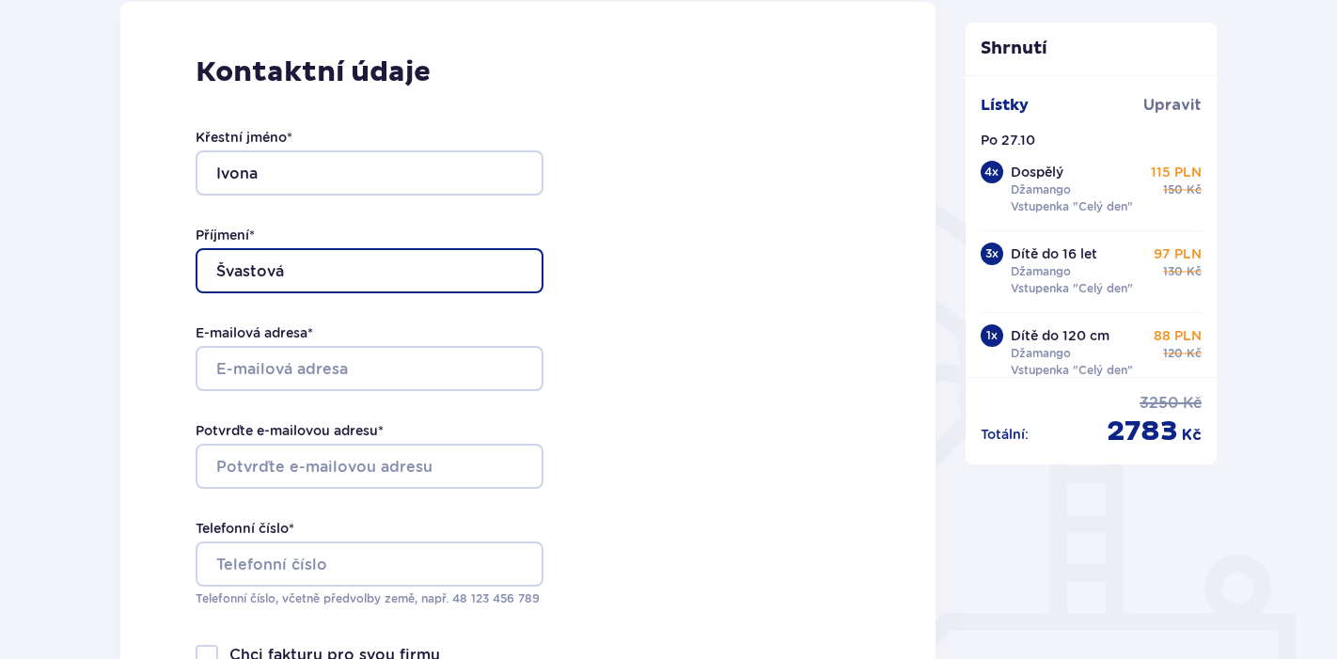
type input "Švastová"
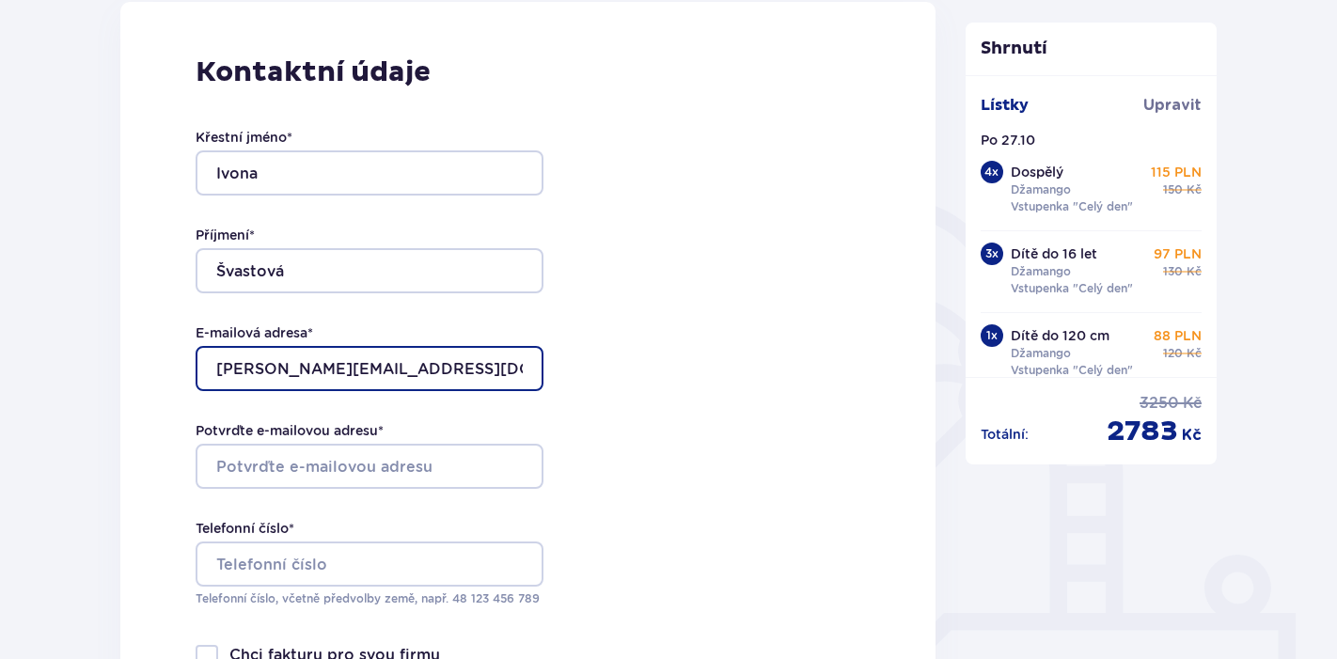
type input "[EMAIL_ADDRESS][DOMAIN_NAME]"
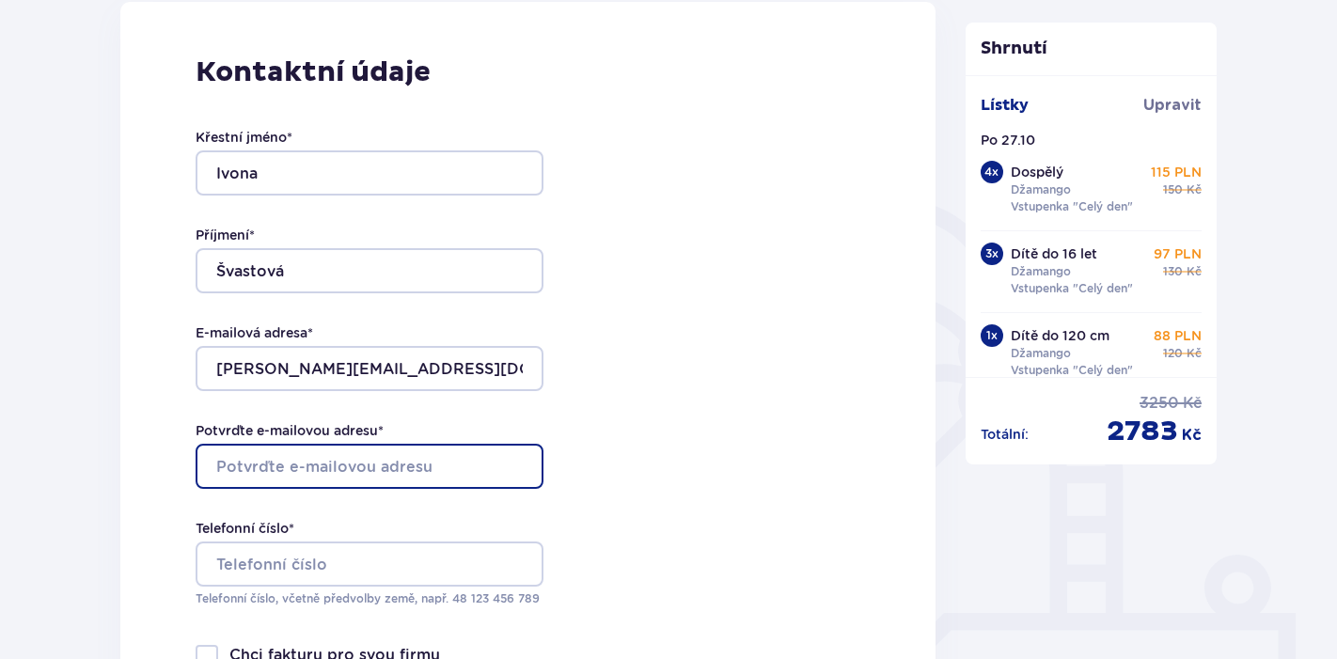
click at [288, 478] on input "Potvrďte e-mailovou adresu *" at bounding box center [370, 466] width 348 height 45
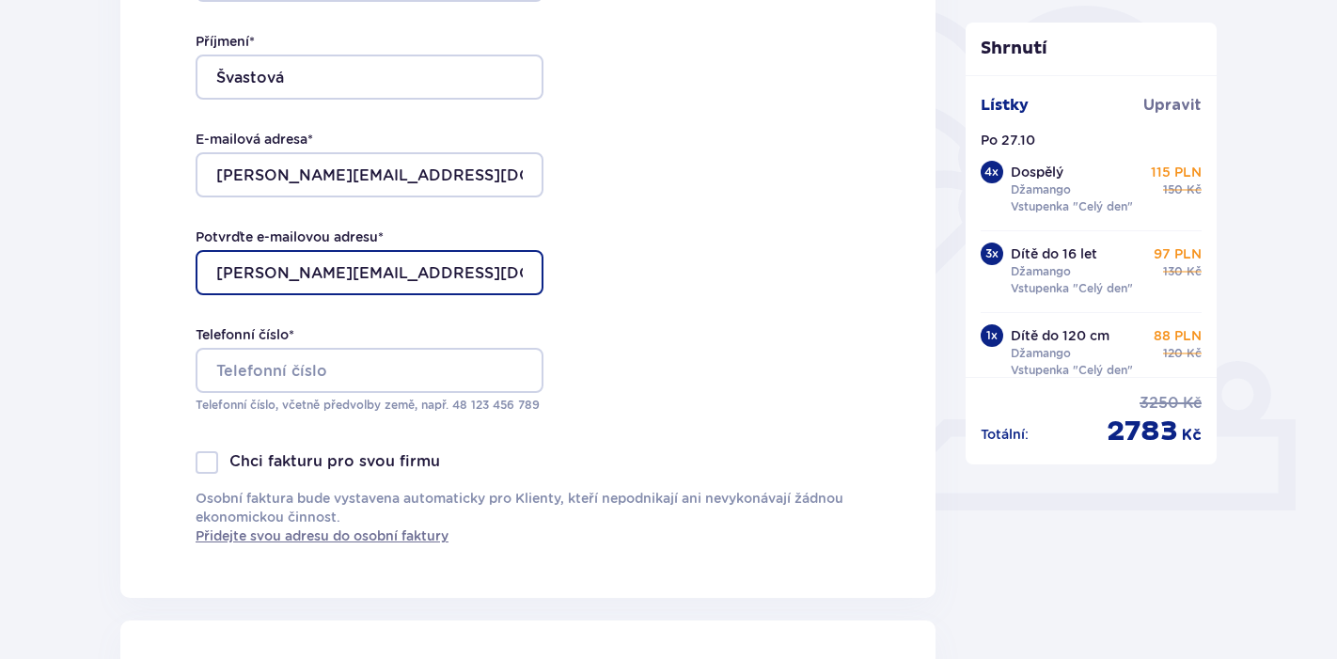
scroll to position [464, 0]
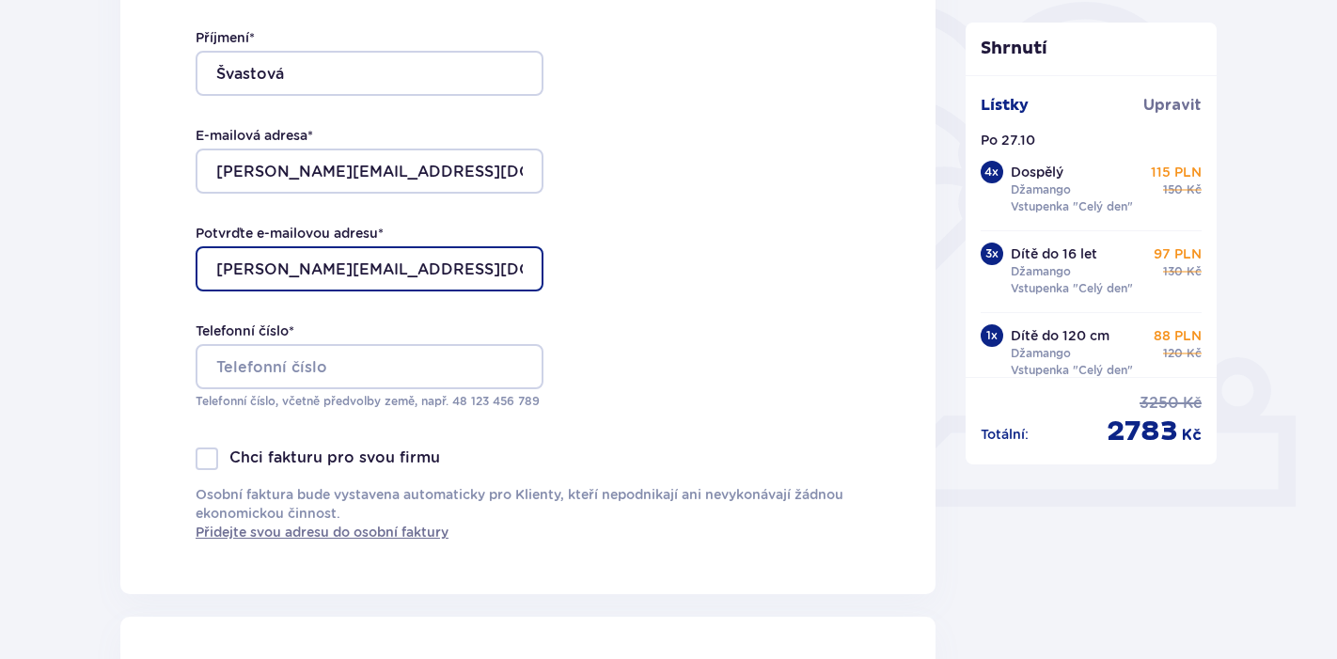
type input "[EMAIL_ADDRESS][DOMAIN_NAME]"
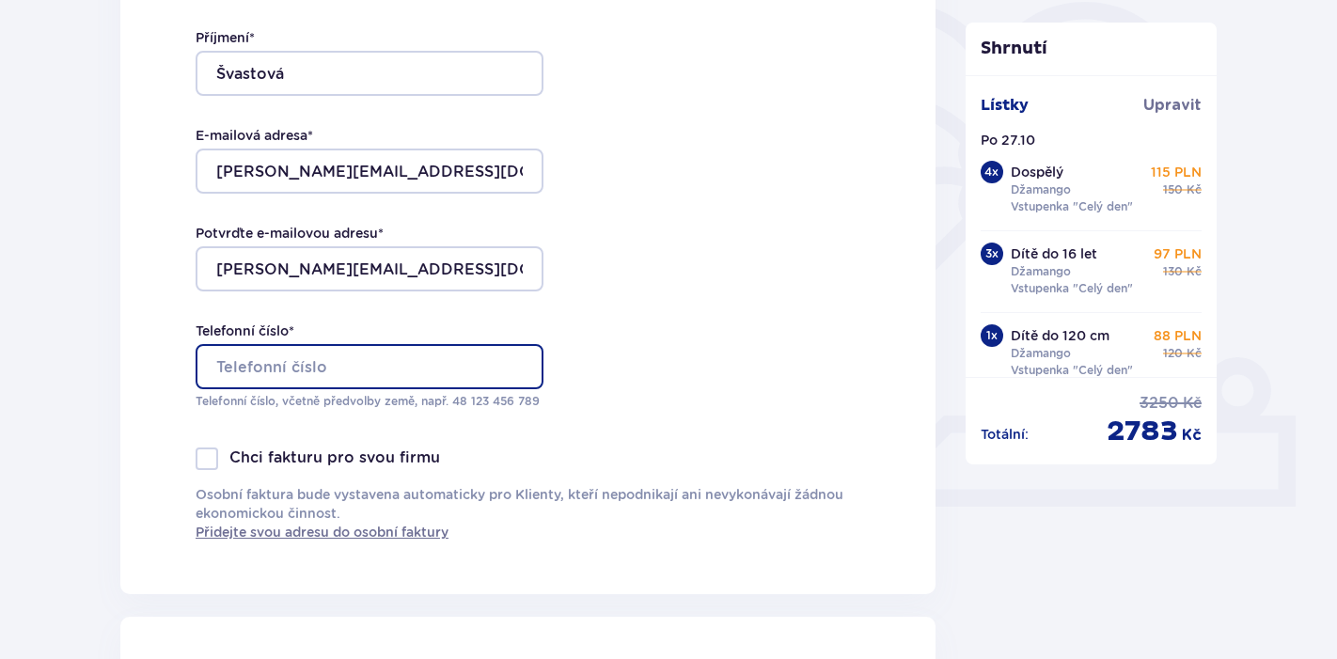
click at [302, 376] on input "Telefonní číslo *" at bounding box center [370, 366] width 348 height 45
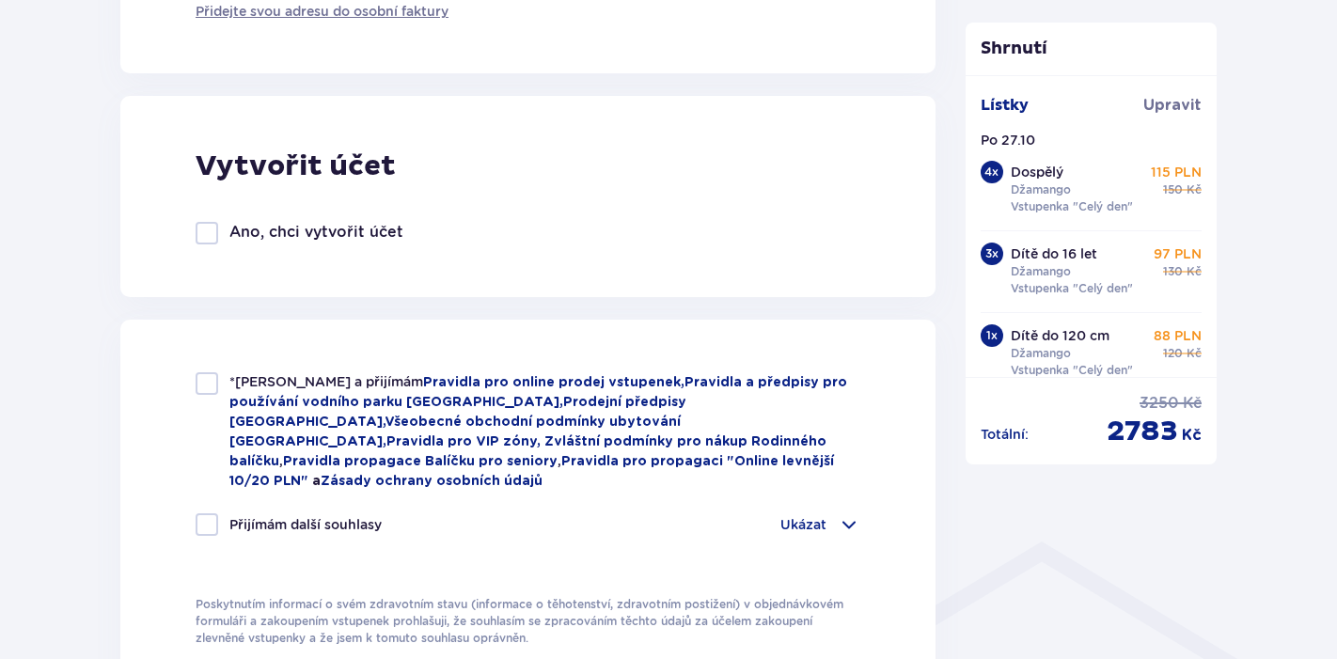
scroll to position [987, 0]
type input "+420732457006"
click at [210, 379] on div at bounding box center [207, 381] width 23 height 23
checkbox input "true"
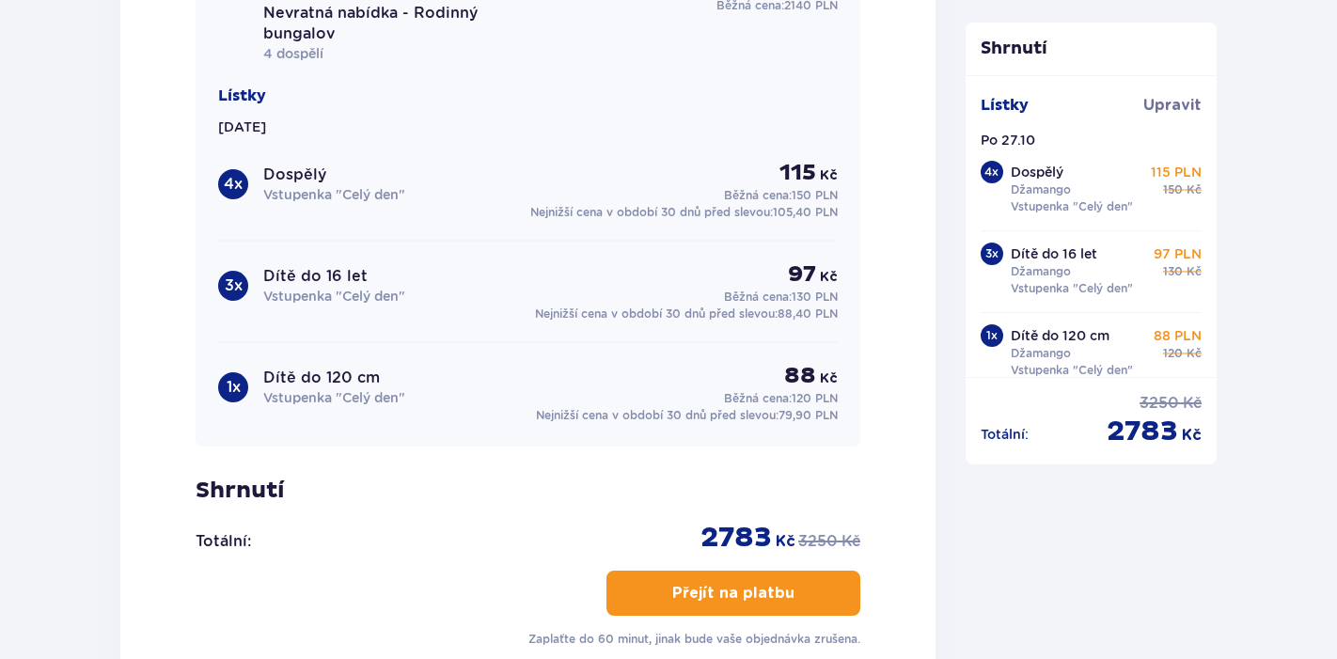
scroll to position [2031, 0]
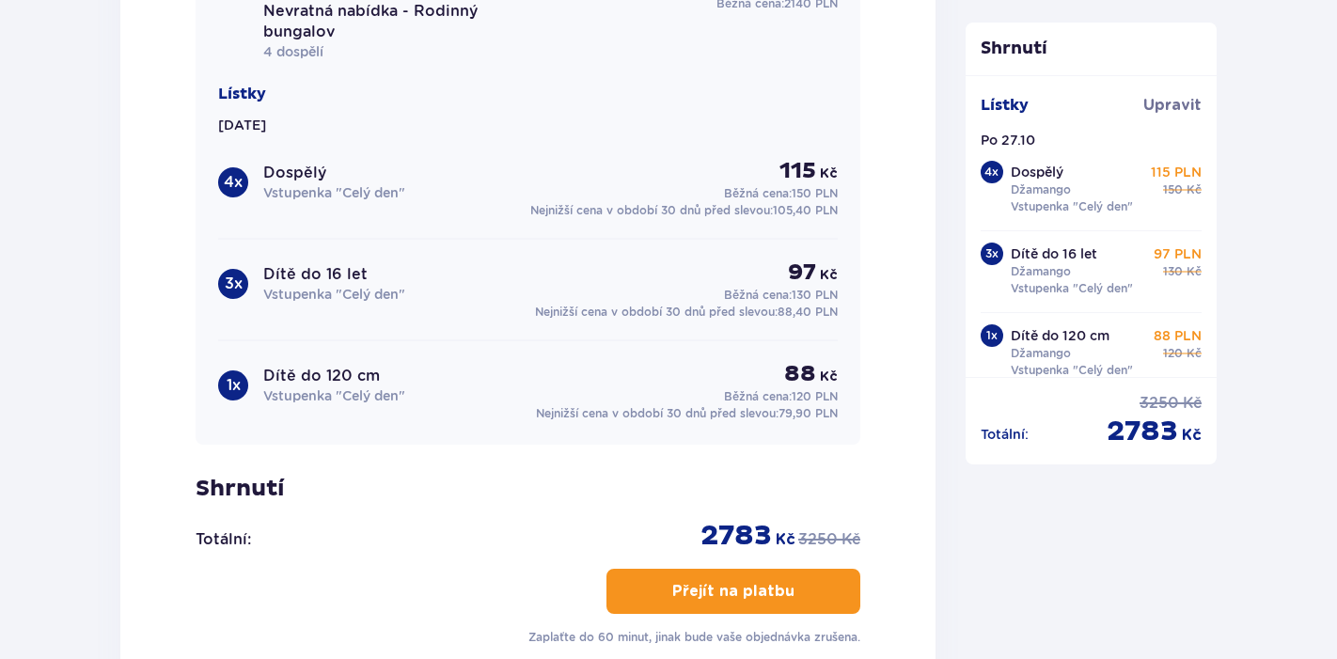
click at [729, 581] on p "Přejít na platbu" at bounding box center [733, 591] width 122 height 21
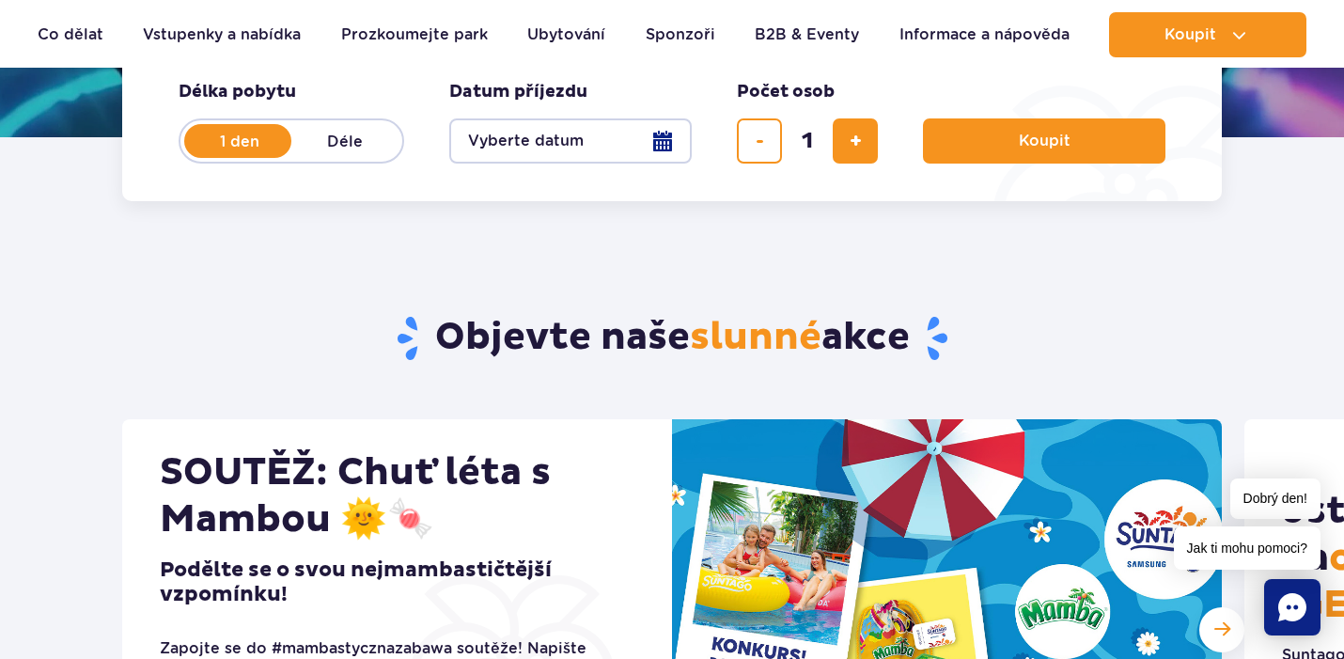
scroll to position [348, 0]
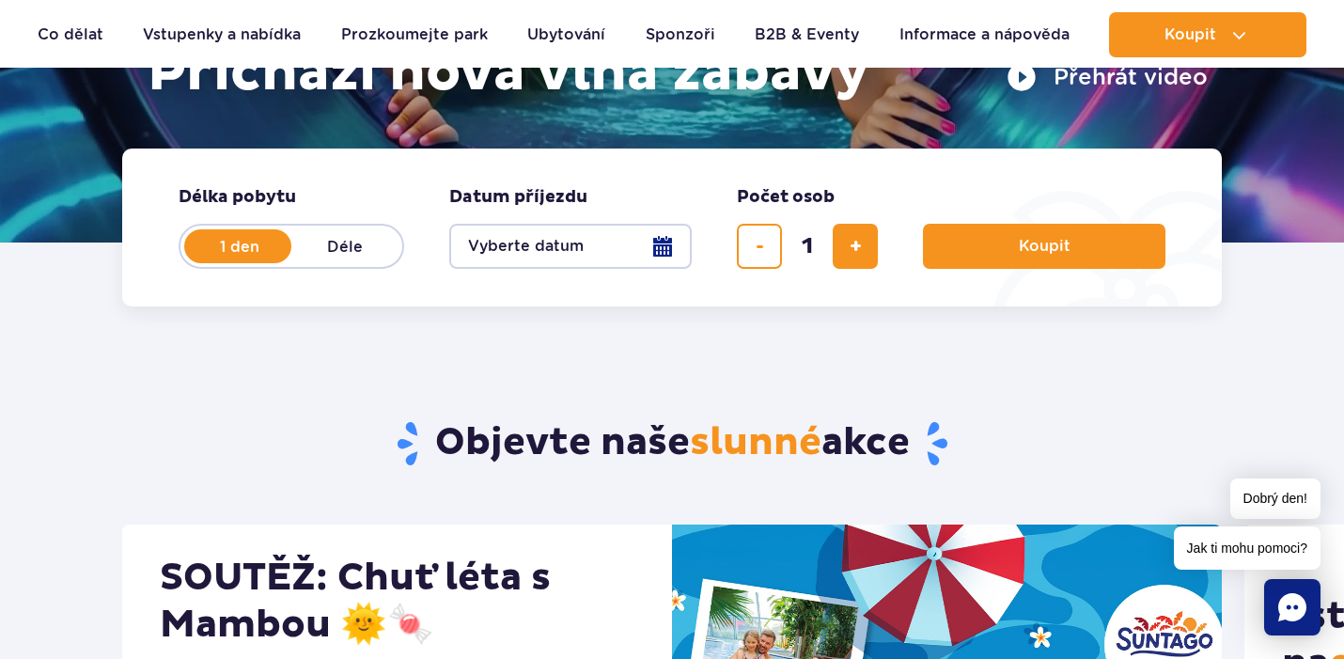
click at [1290, 605] on rect "Povídat si" at bounding box center [1292, 607] width 56 height 56
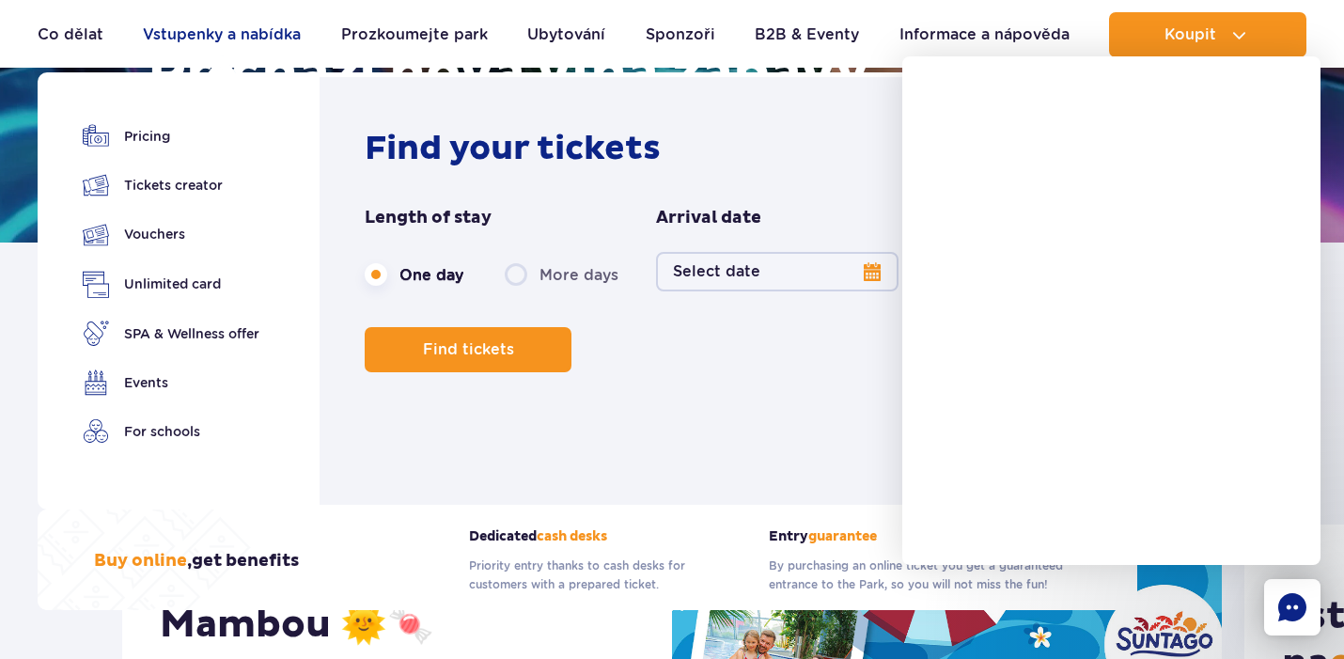
click at [182, 33] on link "Vstupenky a nabídka" at bounding box center [222, 34] width 158 height 45
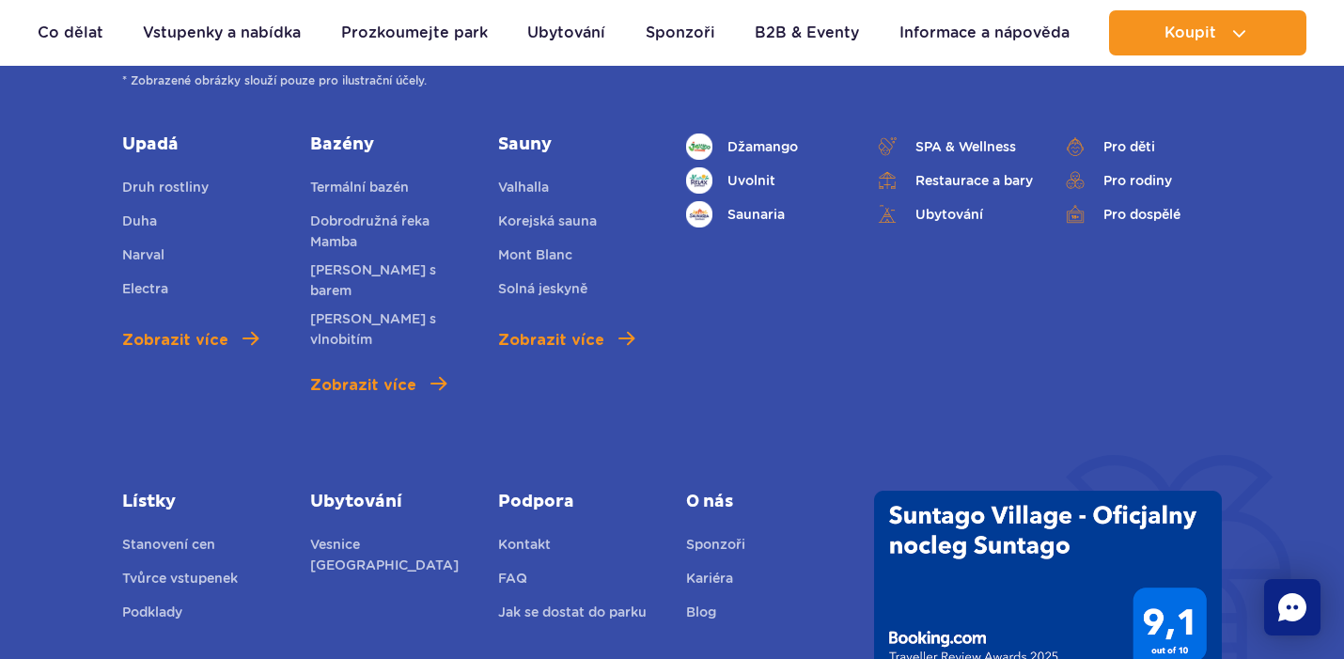
scroll to position [2421, 0]
click at [780, 147] on span "Džamango" at bounding box center [763, 145] width 71 height 21
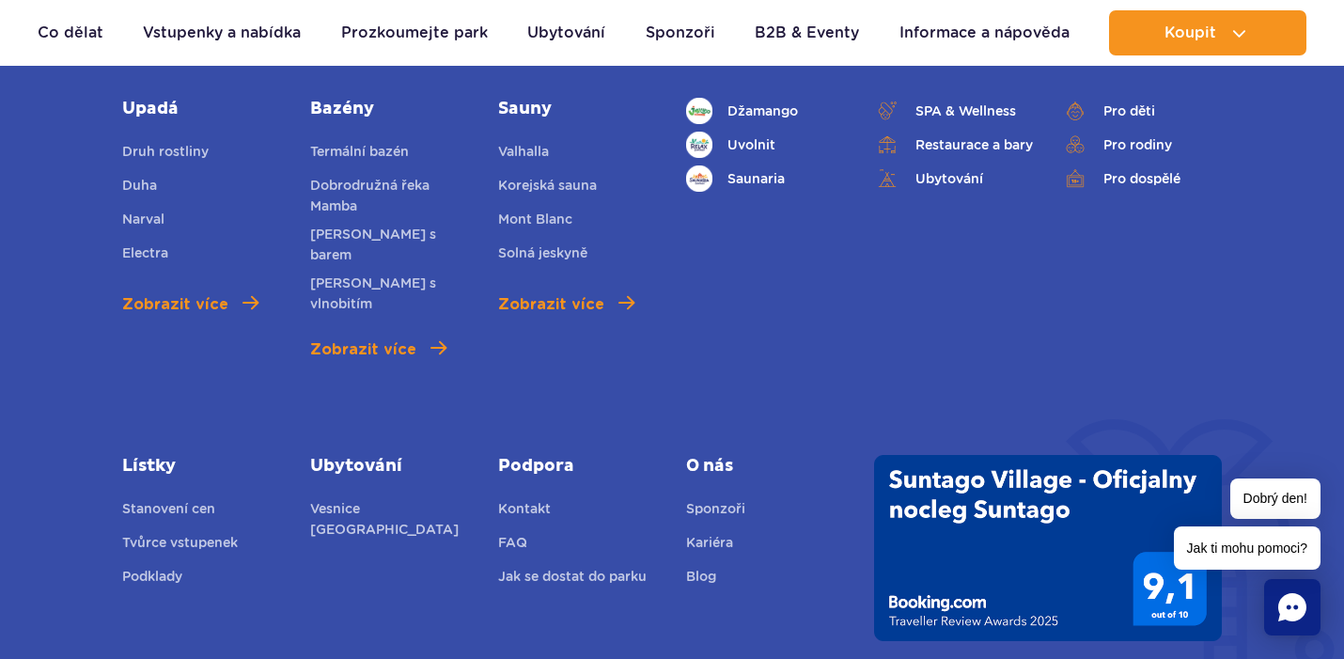
scroll to position [5021, 0]
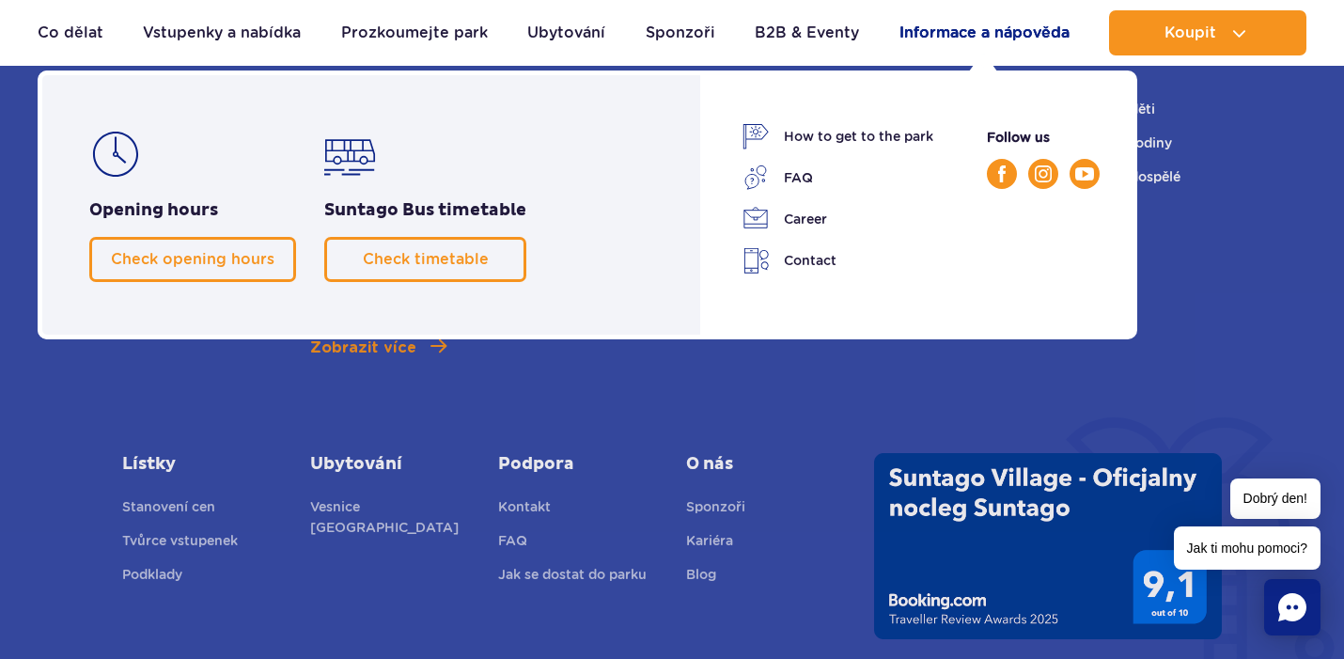
click at [989, 32] on link "Informace a nápověda" at bounding box center [985, 32] width 170 height 45
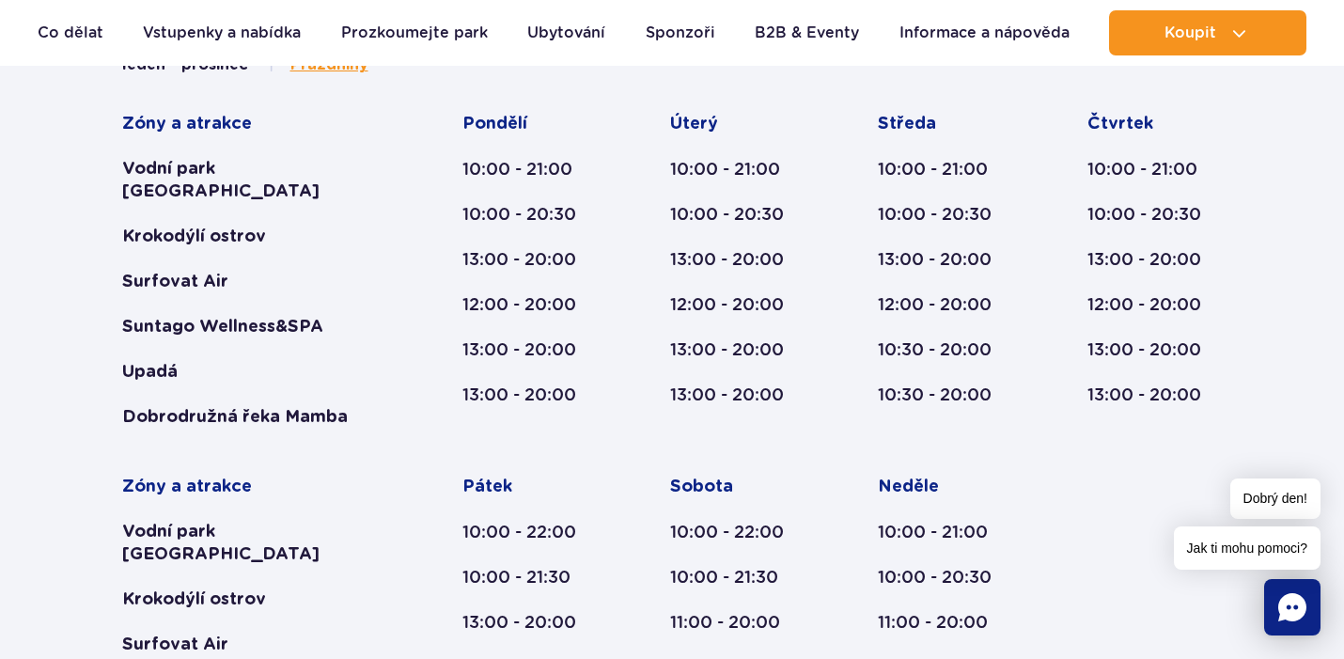
scroll to position [911, 0]
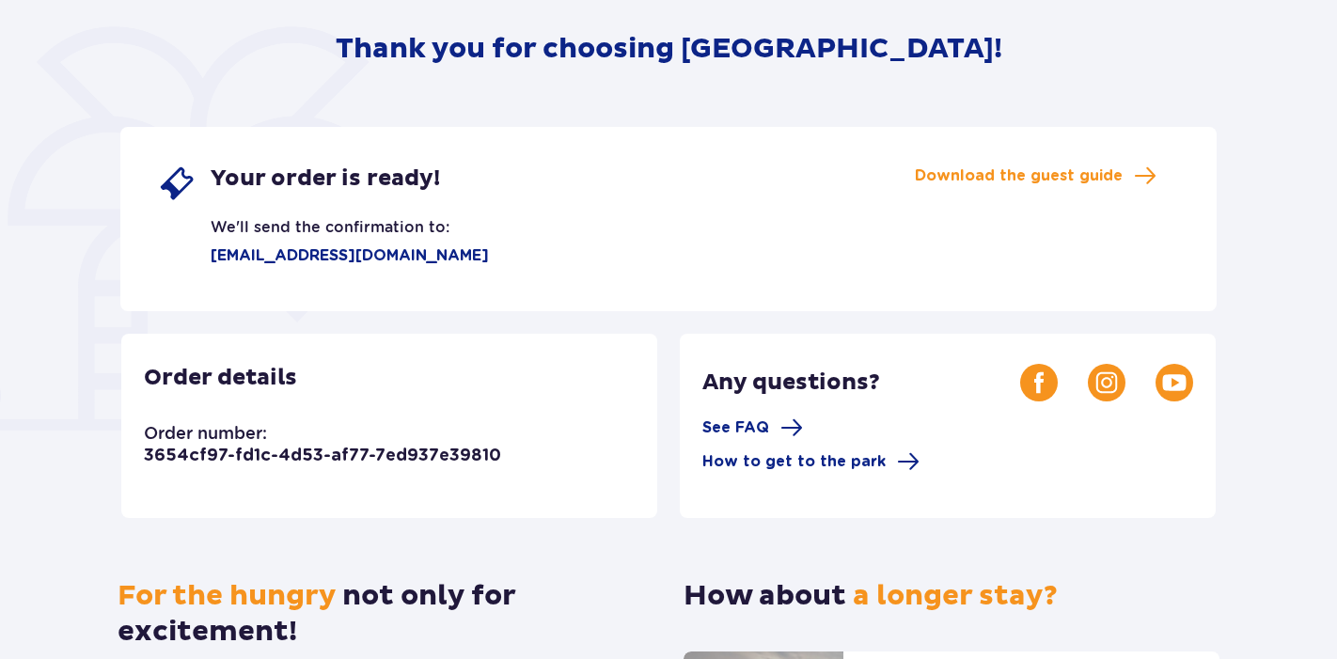
scroll to position [539, 0]
